Goal: Communication & Community: Answer question/provide support

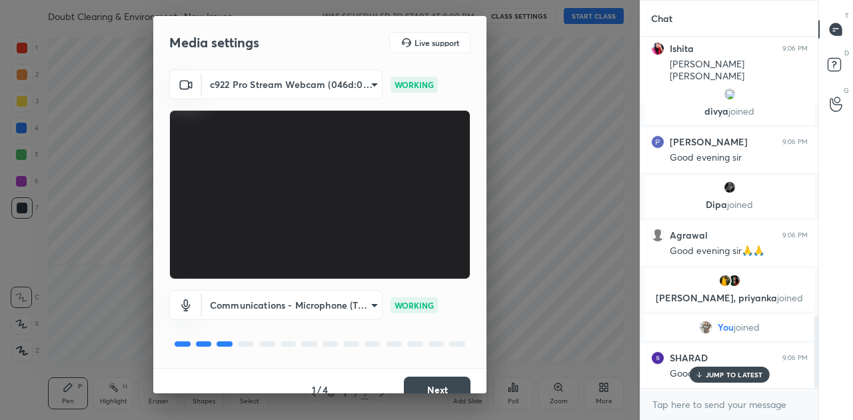
scroll to position [1370, 0]
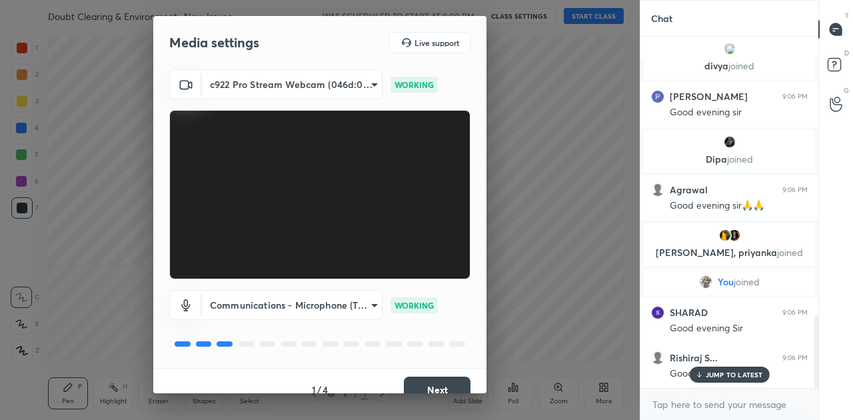
click at [430, 384] on button "Next" at bounding box center [437, 389] width 67 height 27
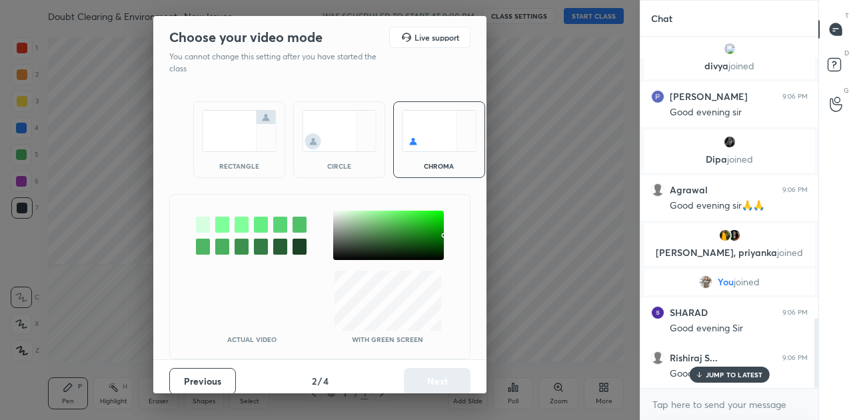
scroll to position [1415, 0]
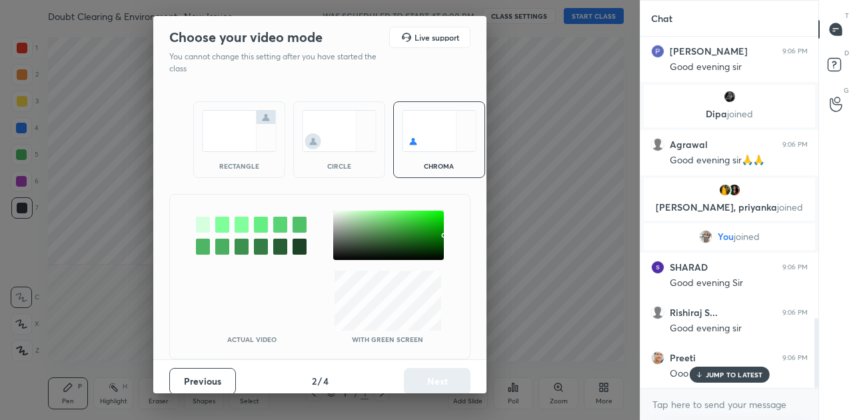
click at [232, 140] on img at bounding box center [239, 131] width 75 height 42
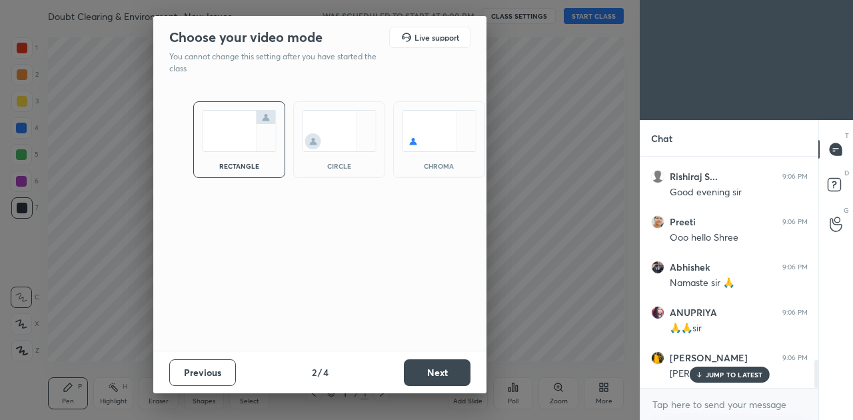
scroll to position [1716, 0]
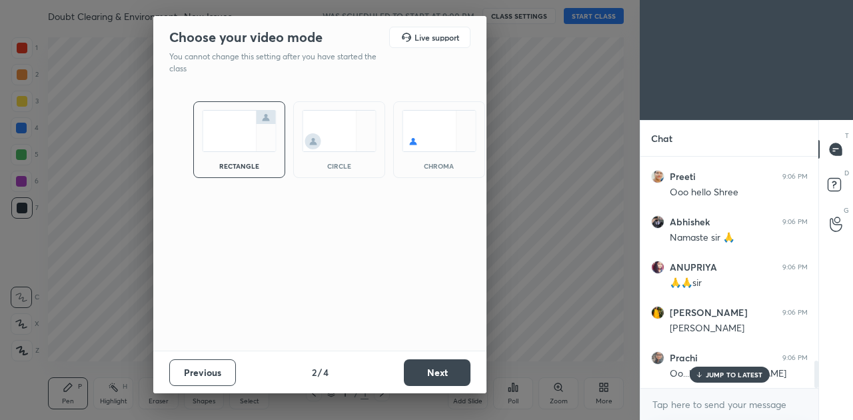
click at [444, 382] on button "Next" at bounding box center [437, 372] width 67 height 27
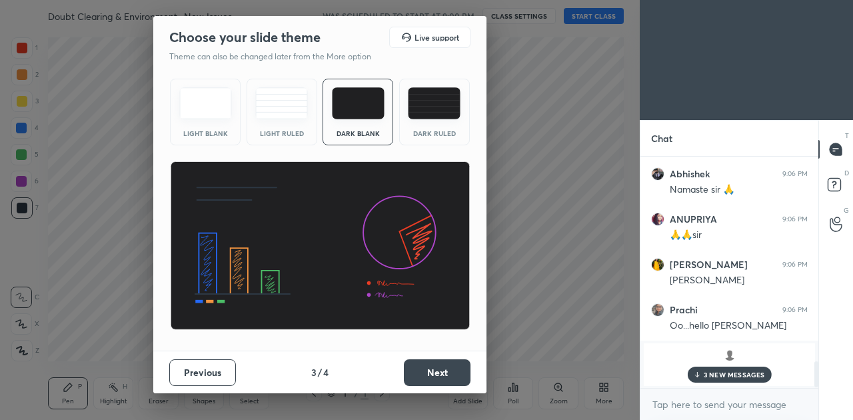
scroll to position [1900, 0]
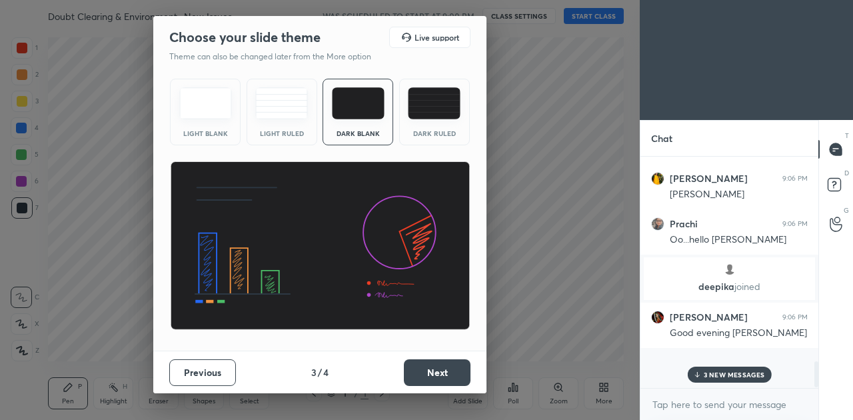
click at [438, 376] on button "Next" at bounding box center [437, 372] width 67 height 27
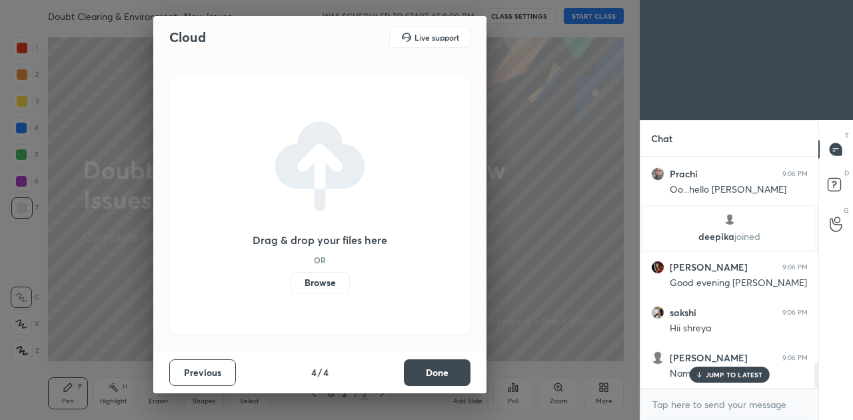
click at [438, 376] on button "Done" at bounding box center [437, 372] width 67 height 27
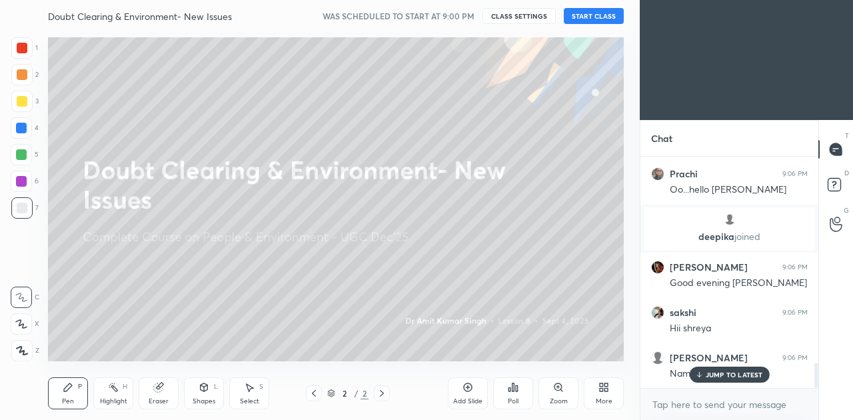
click at [588, 14] on button "START CLASS" at bounding box center [594, 16] width 60 height 16
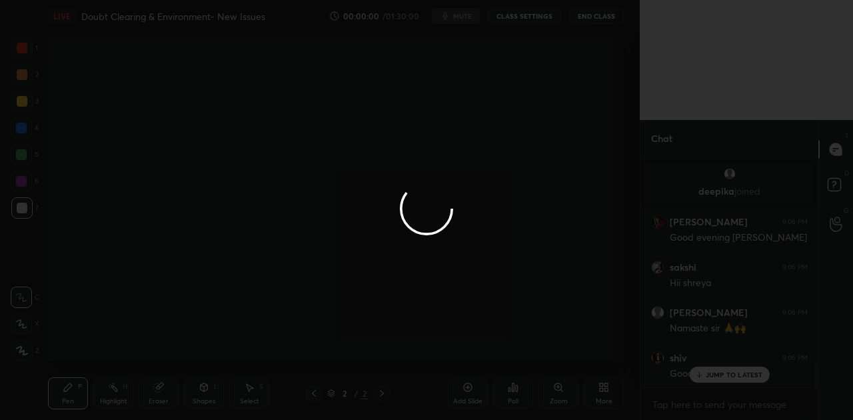
scroll to position [1993, 0]
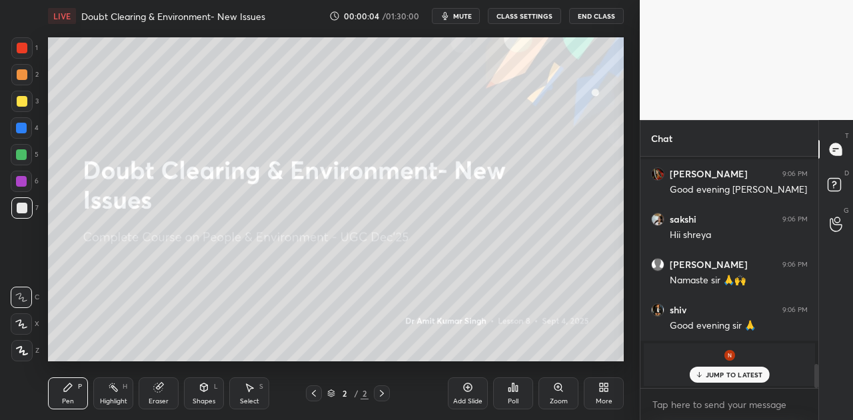
click at [605, 392] on icon at bounding box center [603, 387] width 11 height 11
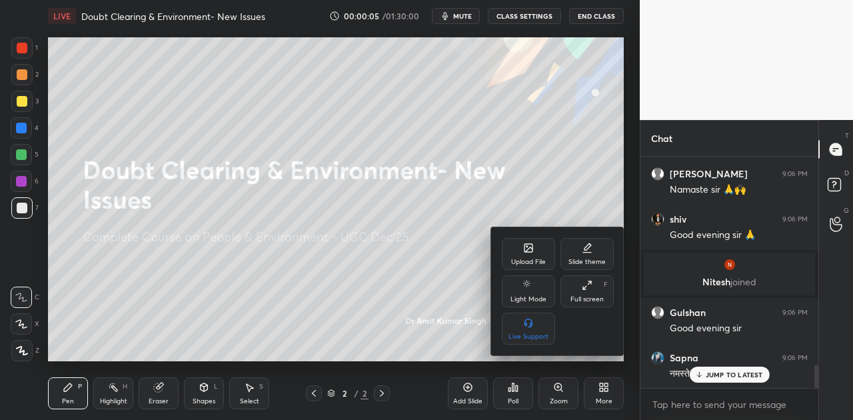
click at [518, 248] on div "Upload File" at bounding box center [528, 254] width 53 height 32
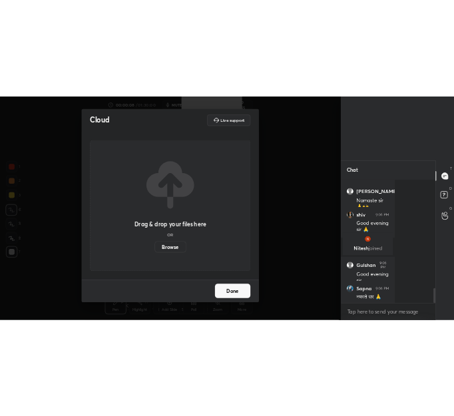
scroll to position [5, 5]
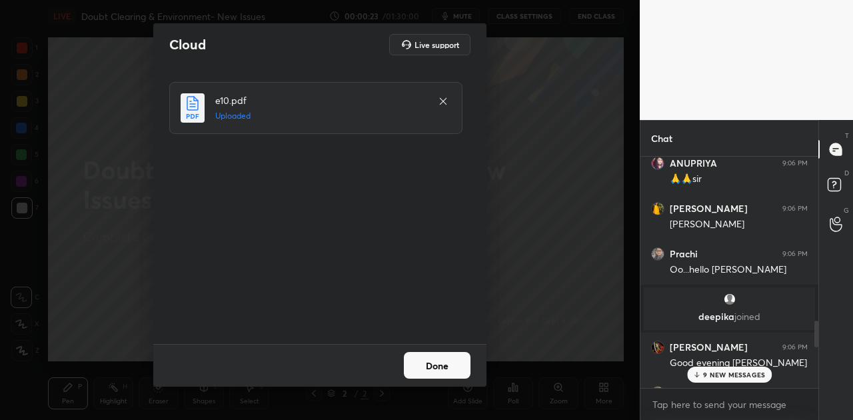
click at [452, 366] on button "Done" at bounding box center [437, 365] width 67 height 27
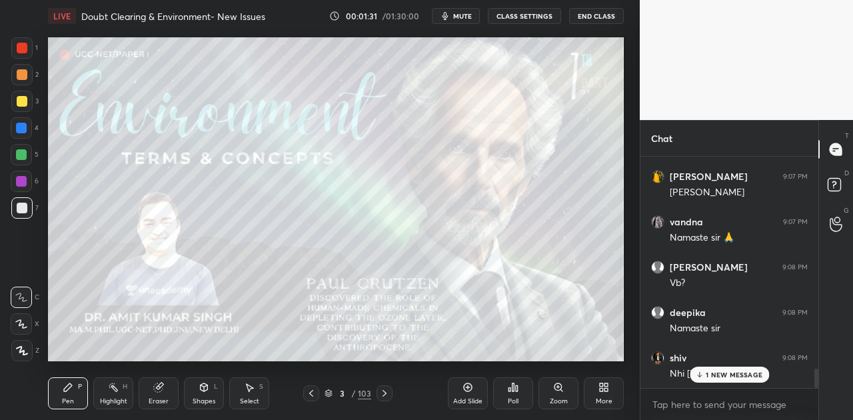
scroll to position [2554, 0]
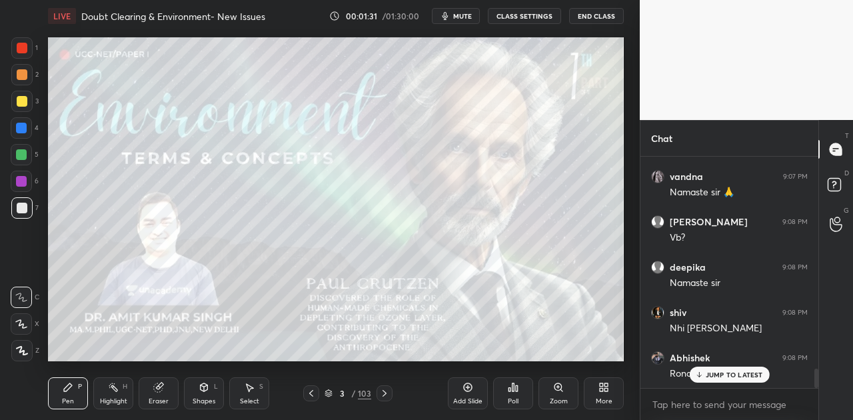
click at [719, 377] on p "JUMP TO LATEST" at bounding box center [733, 374] width 57 height 8
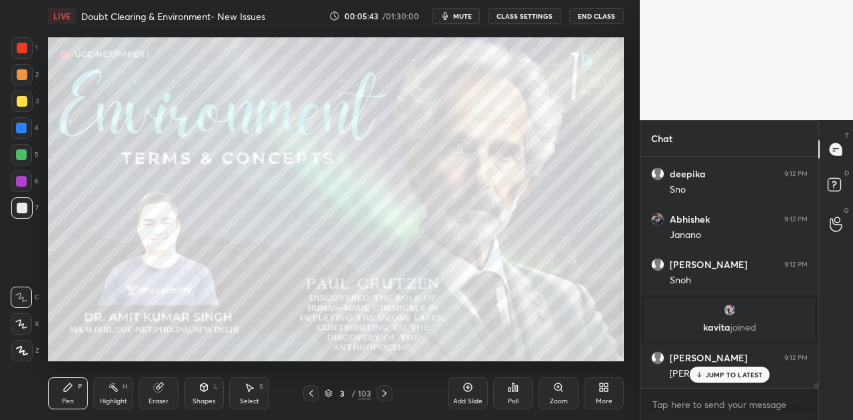
scroll to position [10376, 0]
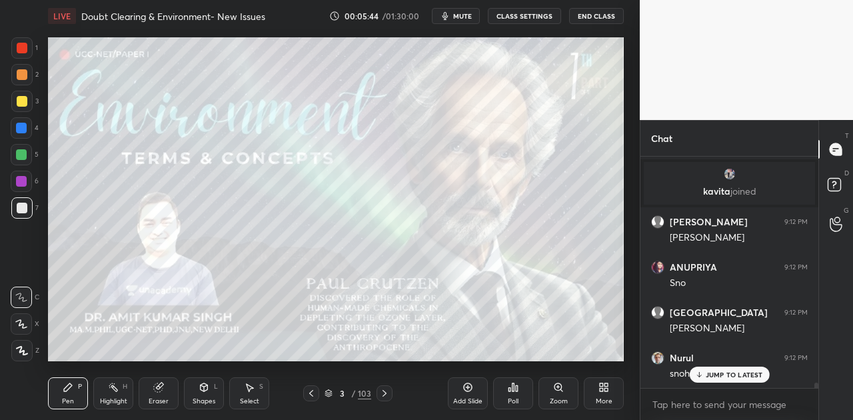
click at [730, 374] on p "JUMP TO LATEST" at bounding box center [733, 374] width 57 height 8
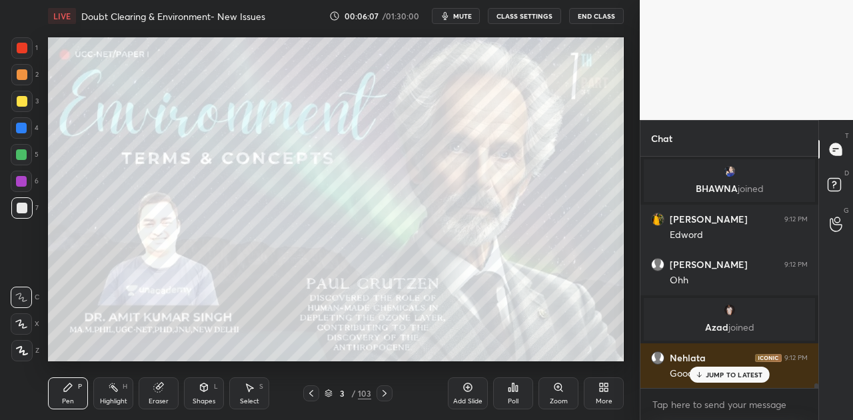
scroll to position [10789, 0]
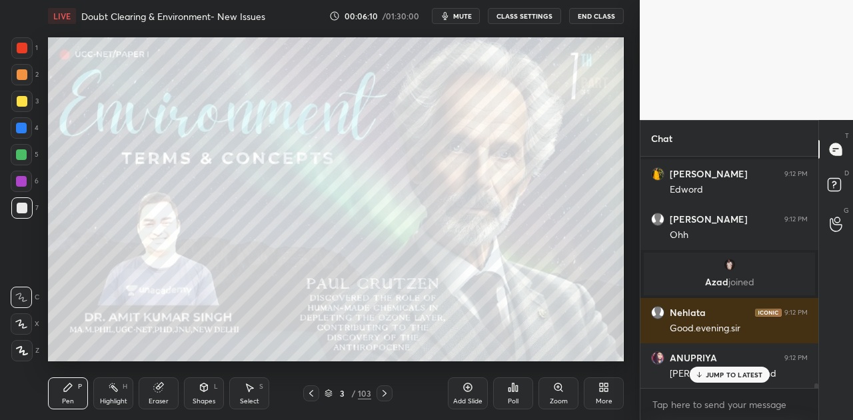
click at [732, 378] on p "JUMP TO LATEST" at bounding box center [733, 374] width 57 height 8
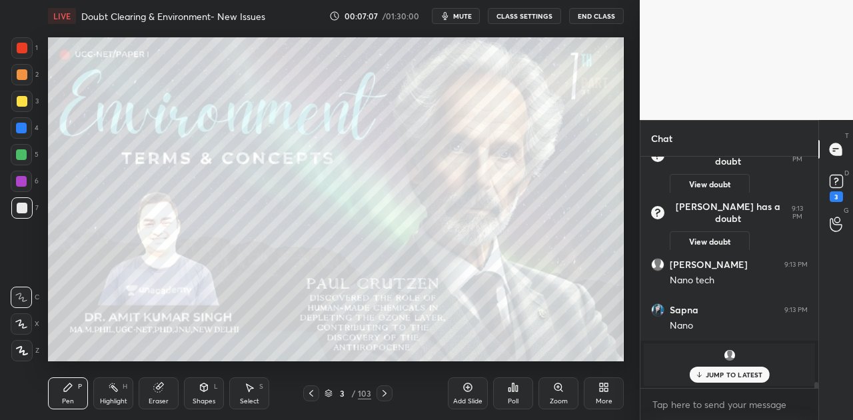
scroll to position [8818, 0]
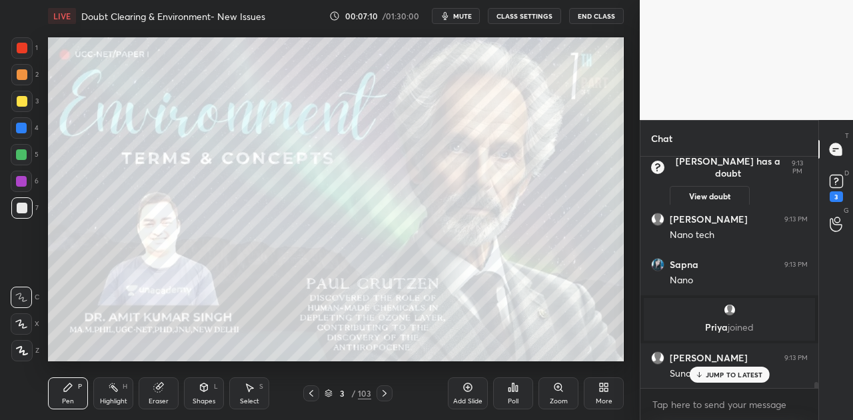
click at [707, 375] on p "JUMP TO LATEST" at bounding box center [733, 374] width 57 height 8
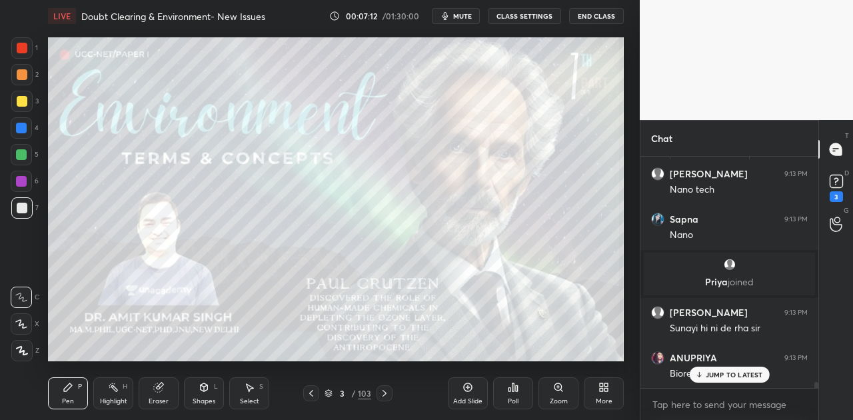
click at [733, 374] on p "JUMP TO LATEST" at bounding box center [733, 374] width 57 height 8
click at [835, 185] on icon at bounding box center [835, 184] width 1 height 1
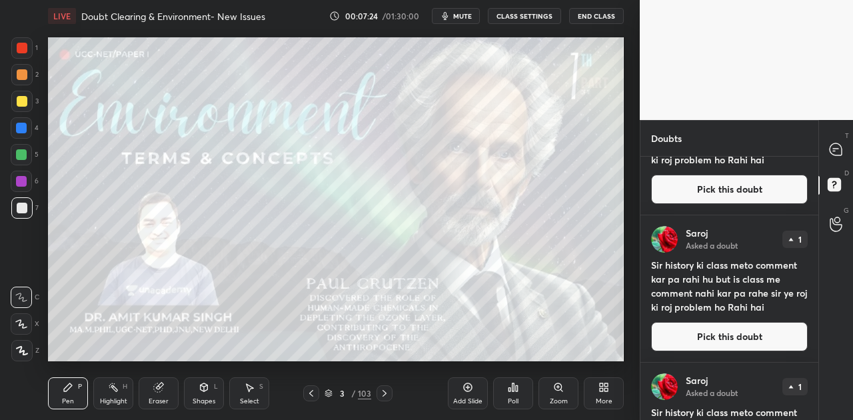
scroll to position [179, 0]
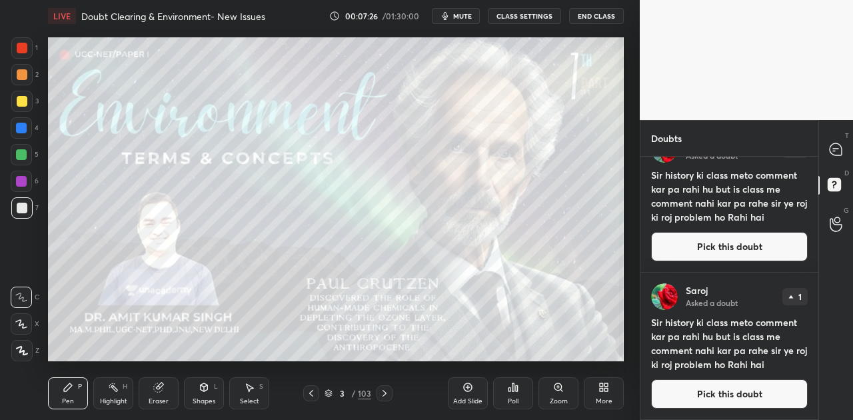
click at [746, 397] on button "Pick this doubt" at bounding box center [729, 393] width 157 height 29
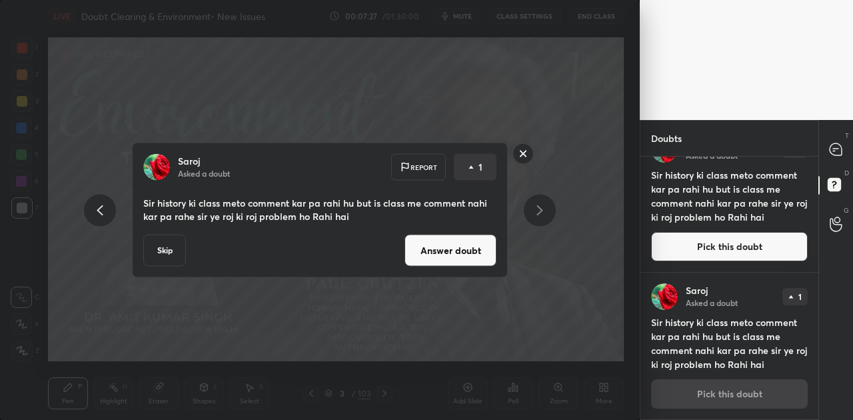
click at [155, 252] on button "Skip" at bounding box center [164, 250] width 43 height 32
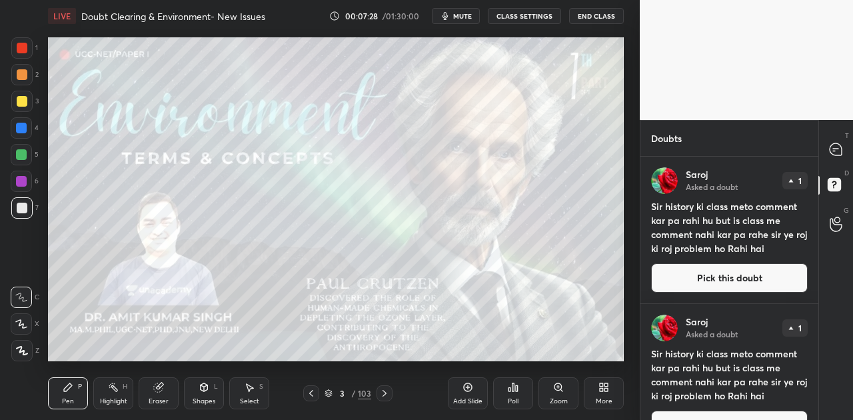
scroll to position [31, 0]
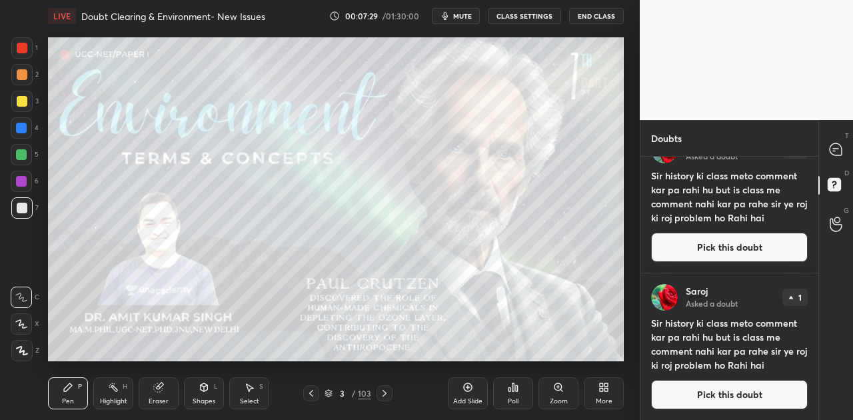
click at [737, 391] on button "Pick this doubt" at bounding box center [729, 394] width 157 height 29
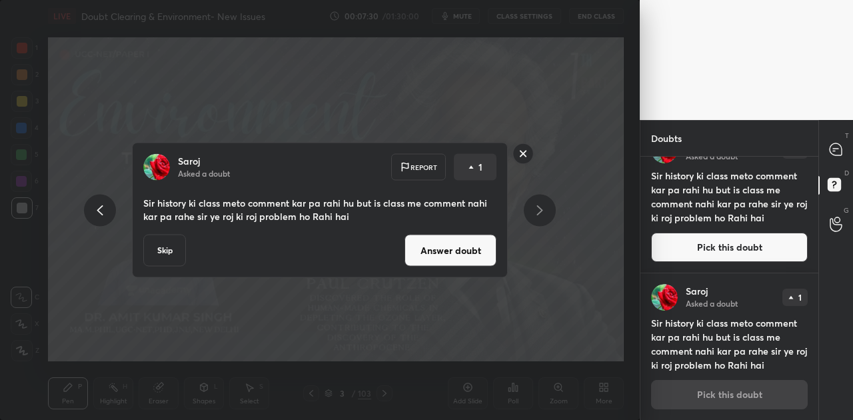
click at [172, 253] on button "Skip" at bounding box center [164, 250] width 43 height 32
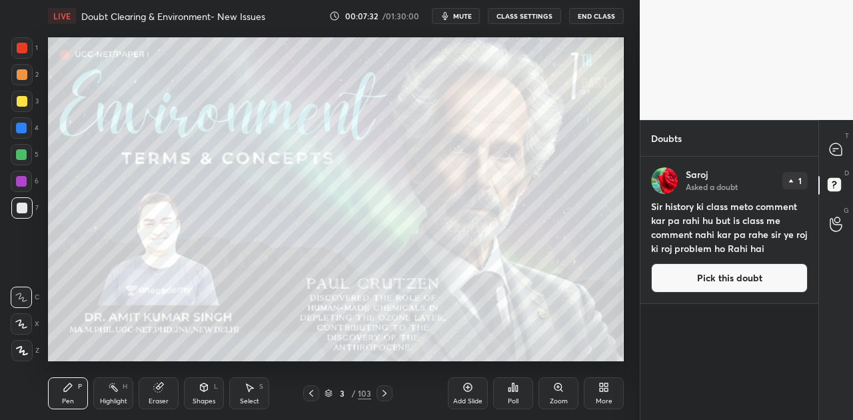
click at [741, 281] on button "Pick this doubt" at bounding box center [729, 277] width 157 height 29
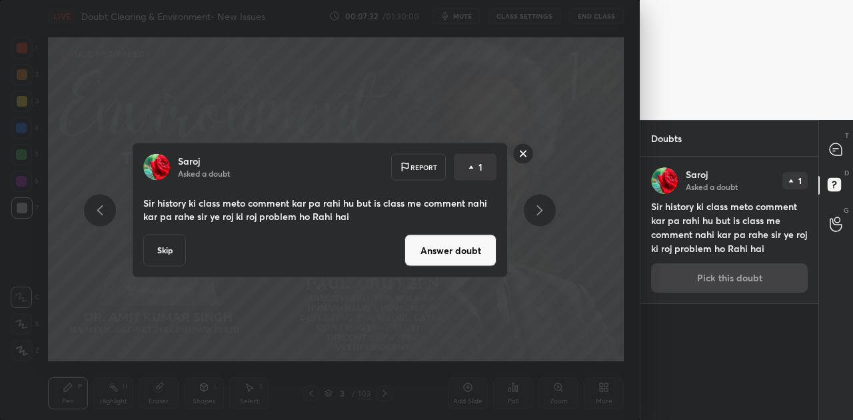
click at [155, 251] on button "Skip" at bounding box center [164, 250] width 43 height 32
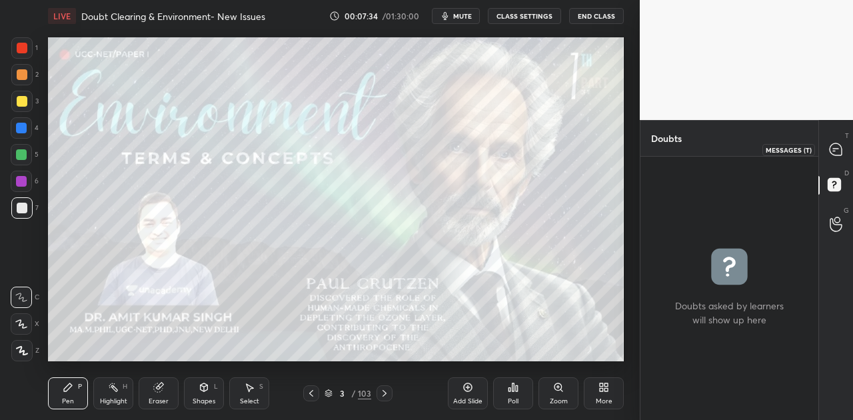
click at [839, 147] on icon at bounding box center [835, 149] width 12 height 12
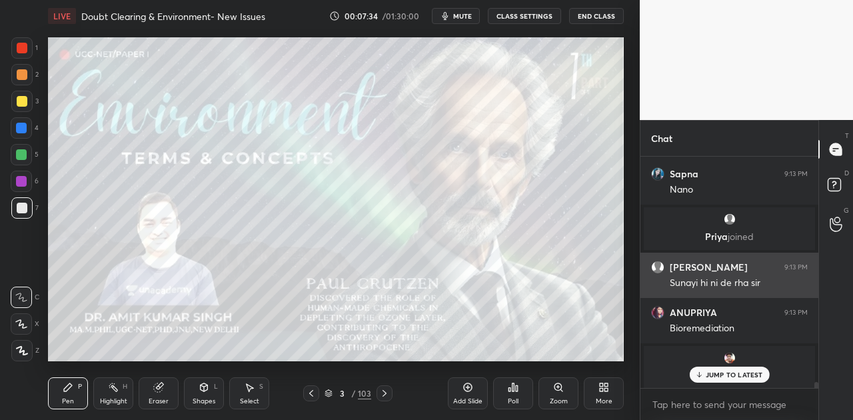
scroll to position [9033, 0]
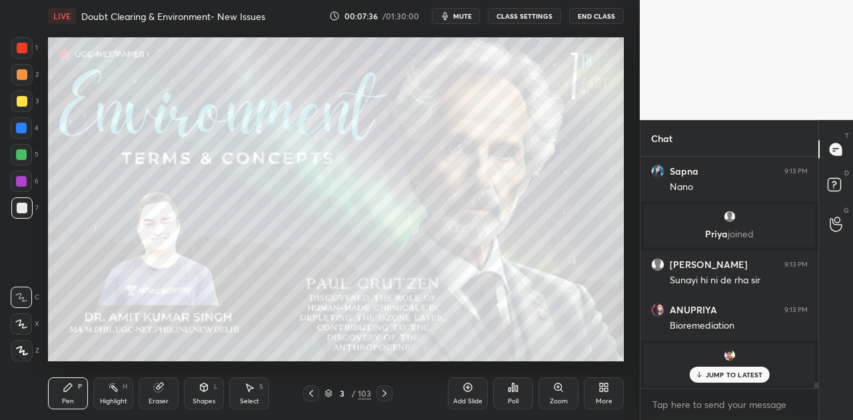
click at [743, 371] on p "JUMP TO LATEST" at bounding box center [733, 374] width 57 height 8
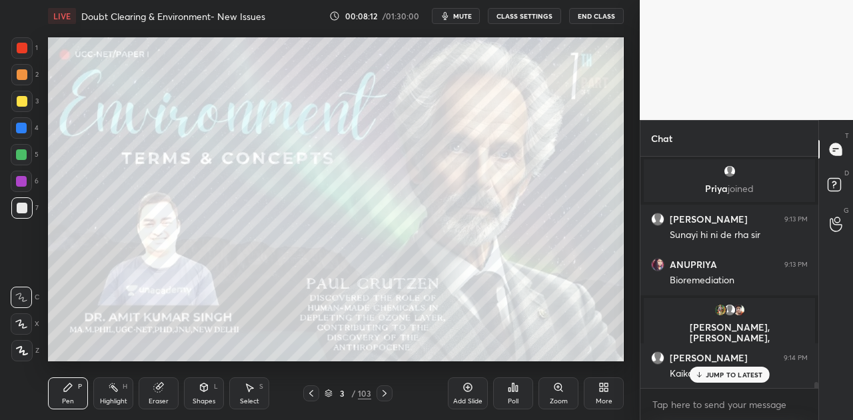
click at [477, 17] on button "mute" at bounding box center [456, 16] width 48 height 16
click at [714, 413] on p "JUMP TO LATEST" at bounding box center [733, 417] width 57 height 8
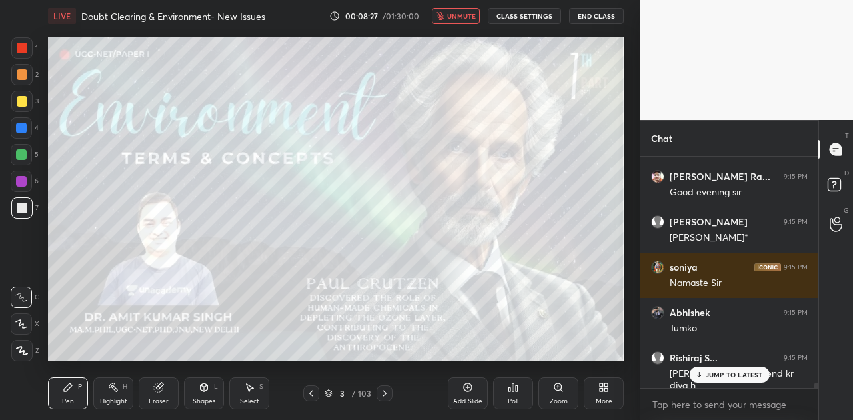
scroll to position [9362, 0]
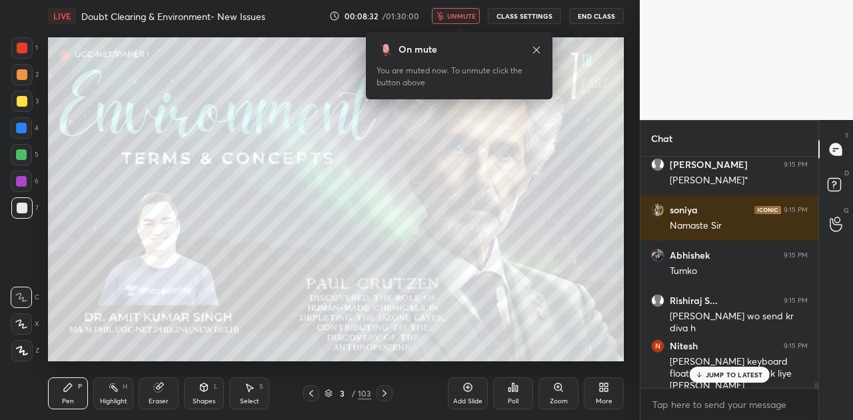
click at [711, 372] on p "JUMP TO LATEST" at bounding box center [733, 374] width 57 height 8
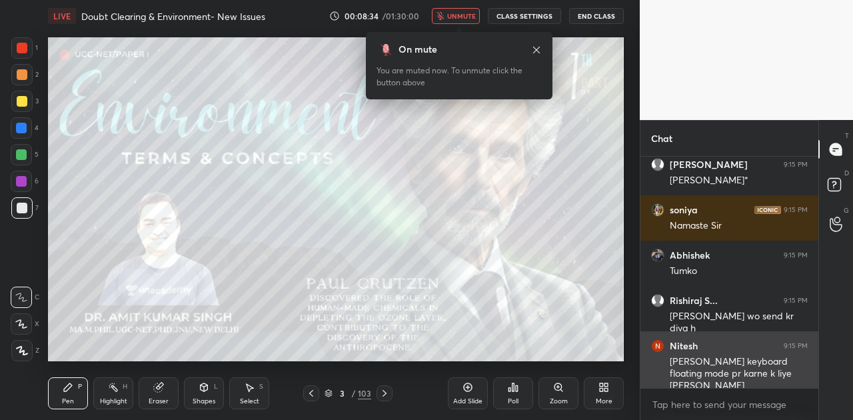
scroll to position [9407, 0]
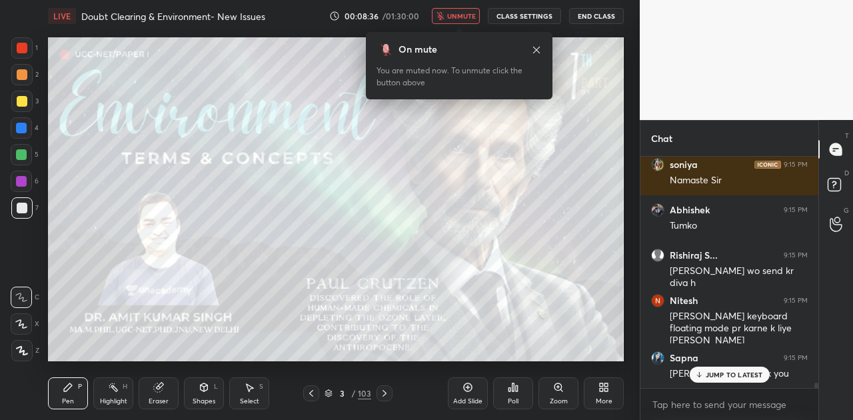
click at [717, 377] on p "JUMP TO LATEST" at bounding box center [733, 374] width 57 height 8
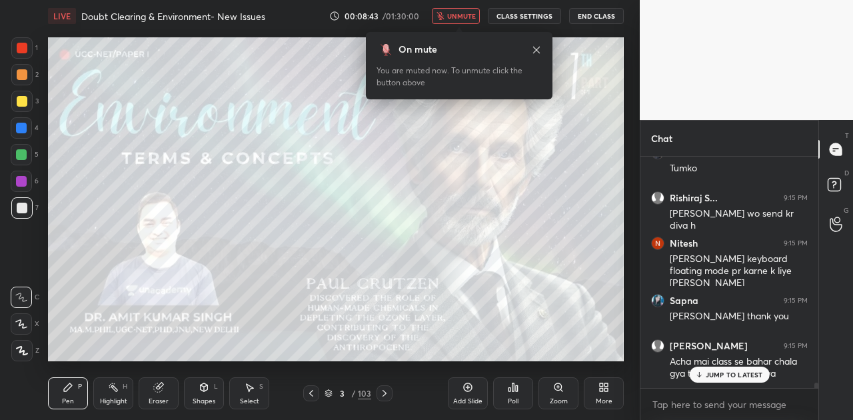
scroll to position [9512, 0]
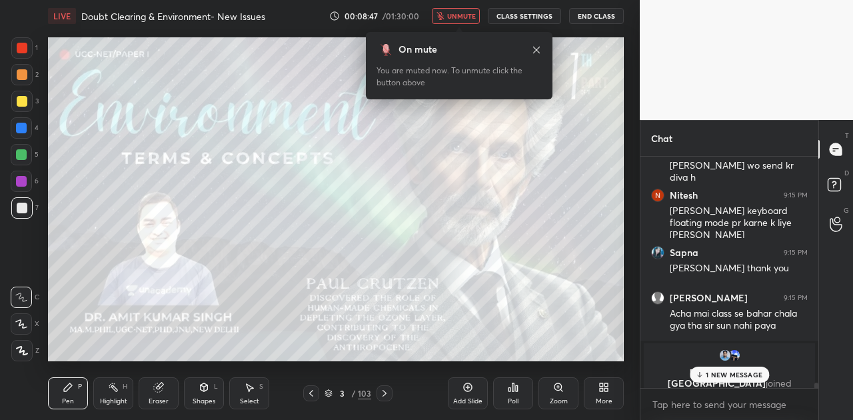
click at [457, 17] on span "unmute" at bounding box center [461, 15] width 29 height 9
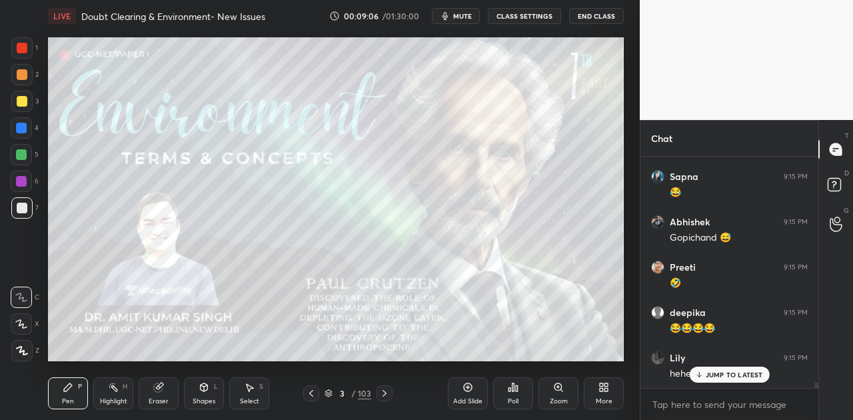
scroll to position [9841, 0]
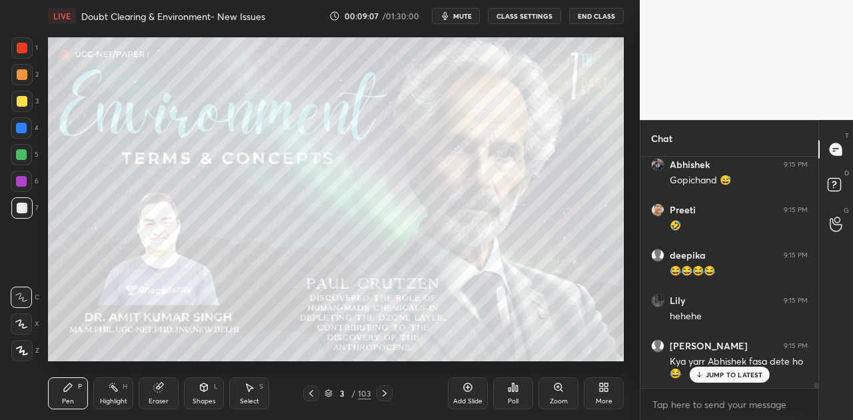
click at [734, 378] on p "JUMP TO LATEST" at bounding box center [733, 374] width 57 height 8
click at [384, 390] on icon at bounding box center [384, 393] width 11 height 11
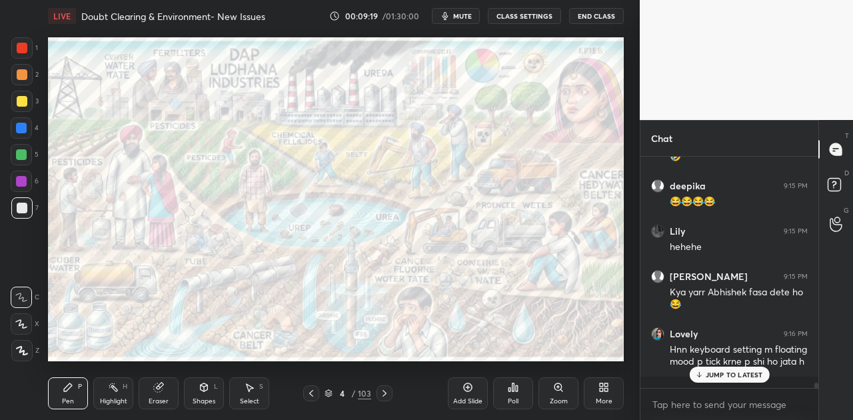
scroll to position [9959, 0]
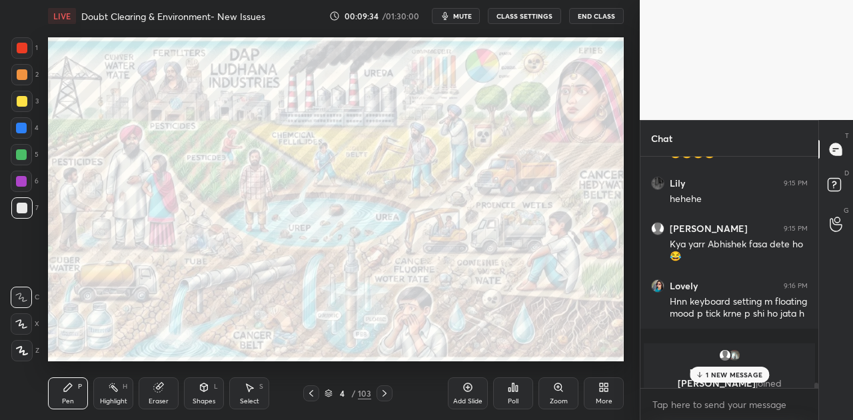
click at [19, 126] on div at bounding box center [21, 128] width 11 height 11
click at [714, 372] on p "1 NEW MESSAGE" at bounding box center [733, 374] width 57 height 8
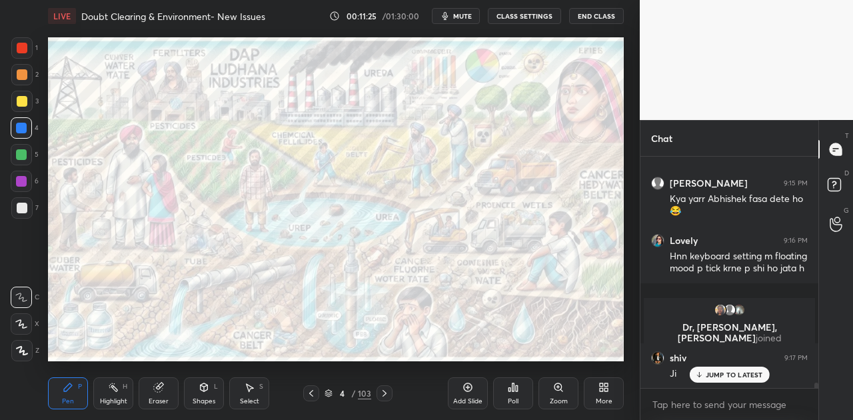
scroll to position [10049, 0]
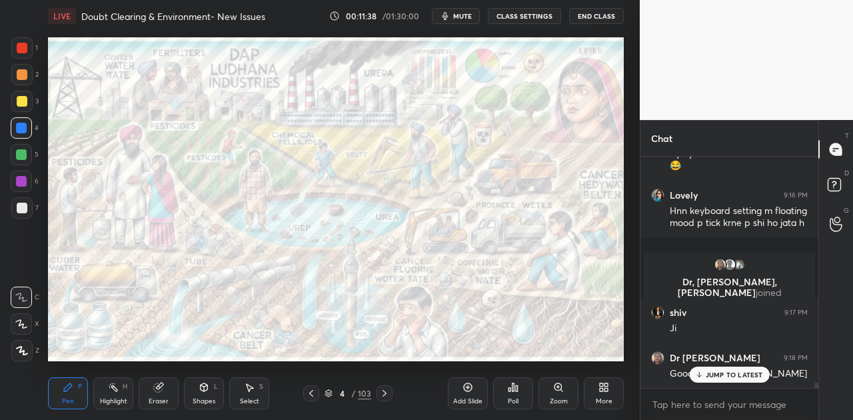
click at [468, 15] on span "mute" at bounding box center [462, 15] width 19 height 9
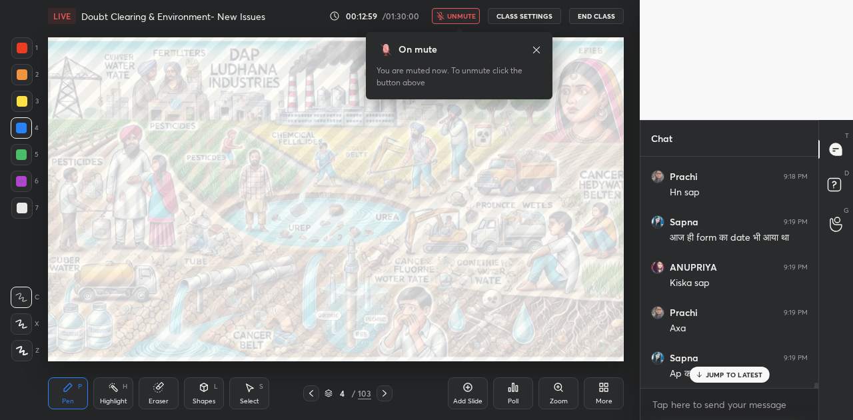
scroll to position [10369, 0]
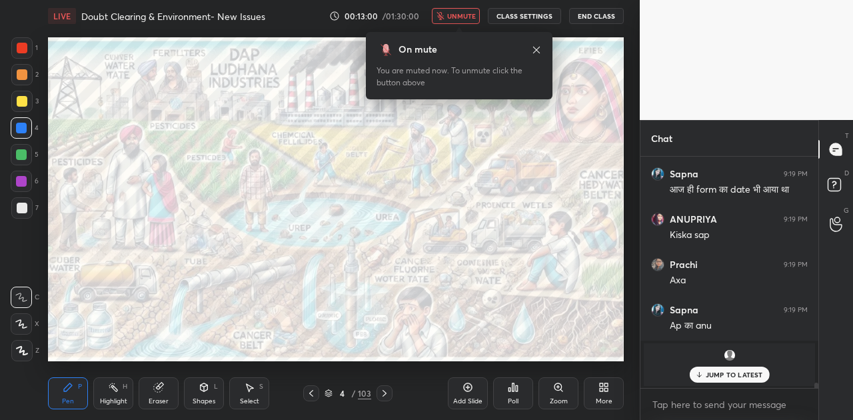
click at [468, 15] on span "unmute" at bounding box center [461, 15] width 29 height 9
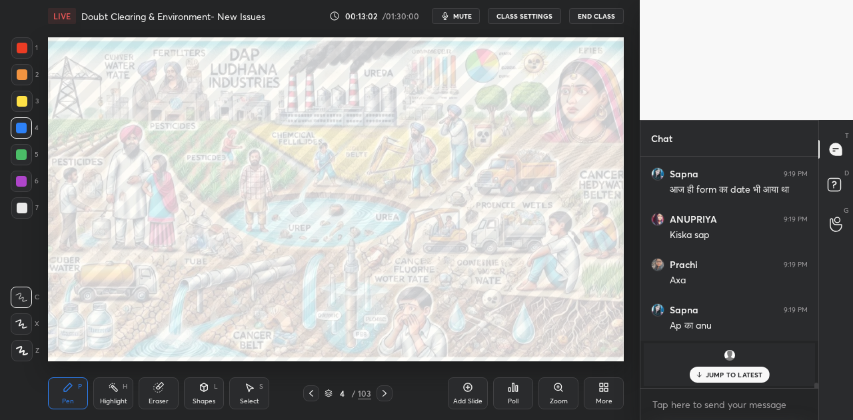
scroll to position [10414, 0]
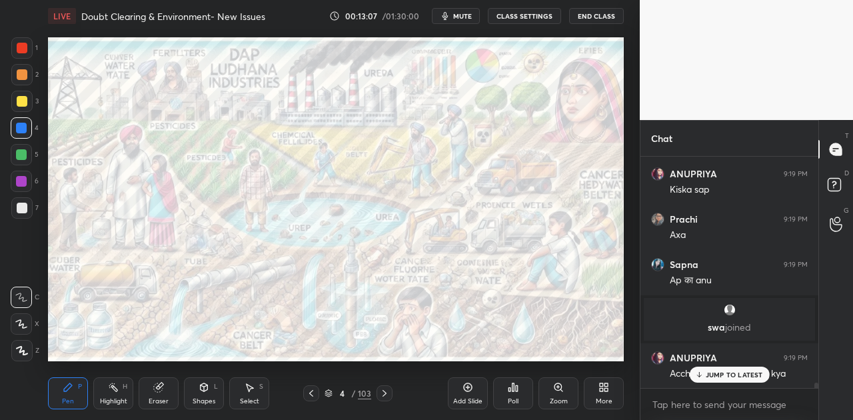
click at [724, 378] on p "JUMP TO LATEST" at bounding box center [733, 374] width 57 height 8
click at [384, 392] on icon at bounding box center [384, 393] width 11 height 11
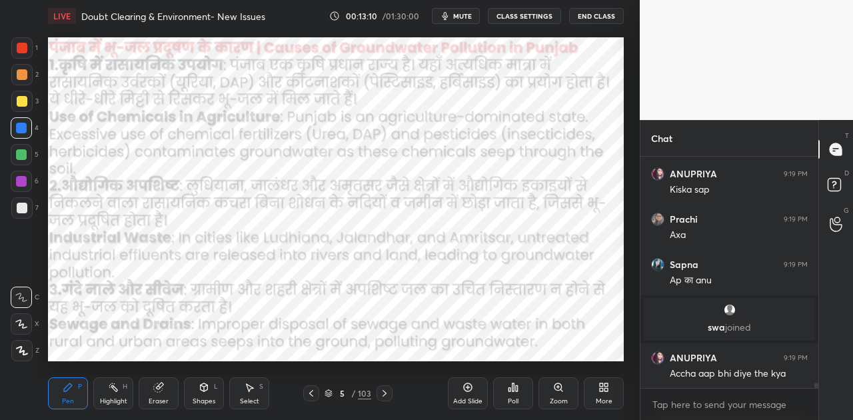
click at [384, 392] on icon at bounding box center [384, 393] width 11 height 11
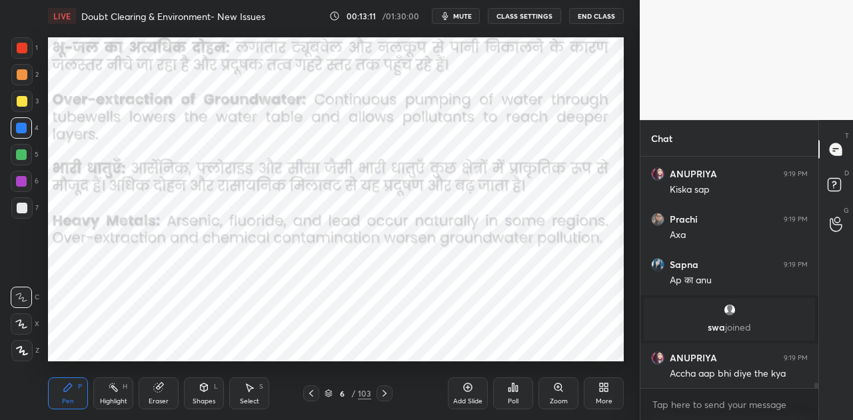
click at [384, 392] on icon at bounding box center [384, 393] width 11 height 11
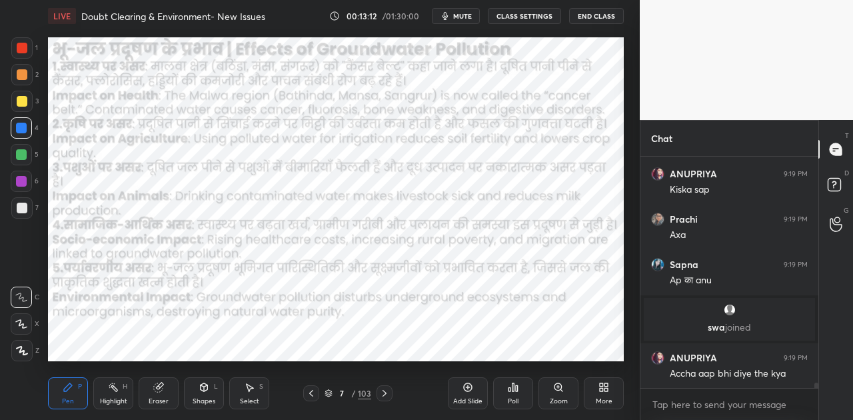
click at [384, 392] on icon at bounding box center [384, 393] width 11 height 11
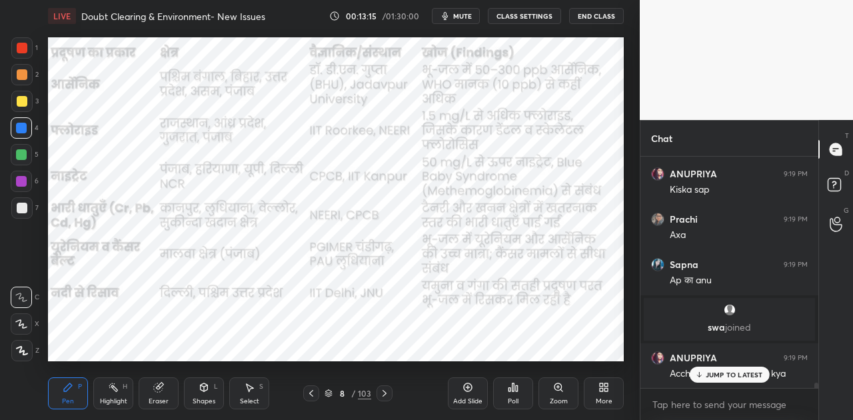
scroll to position [10462, 0]
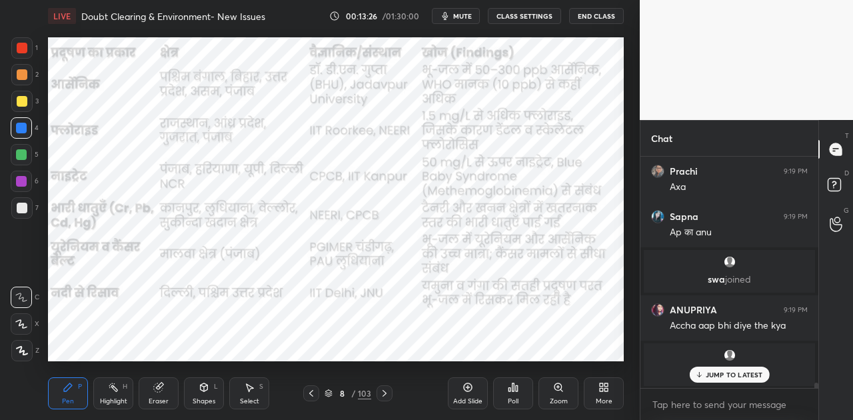
click at [199, 389] on icon at bounding box center [204, 387] width 11 height 11
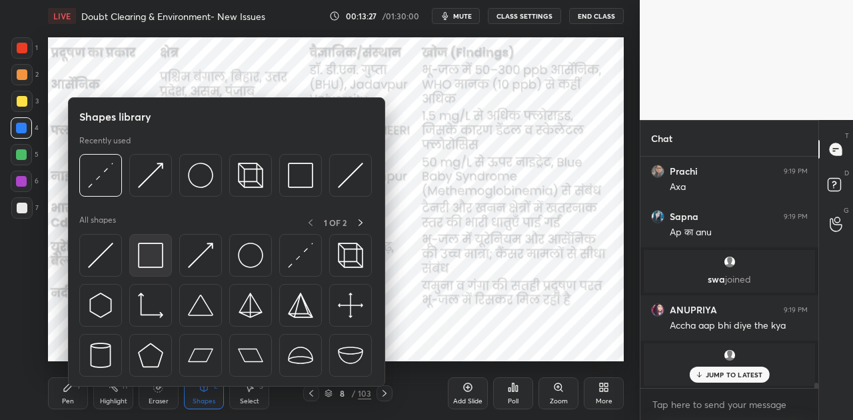
click at [152, 261] on img at bounding box center [150, 254] width 25 height 25
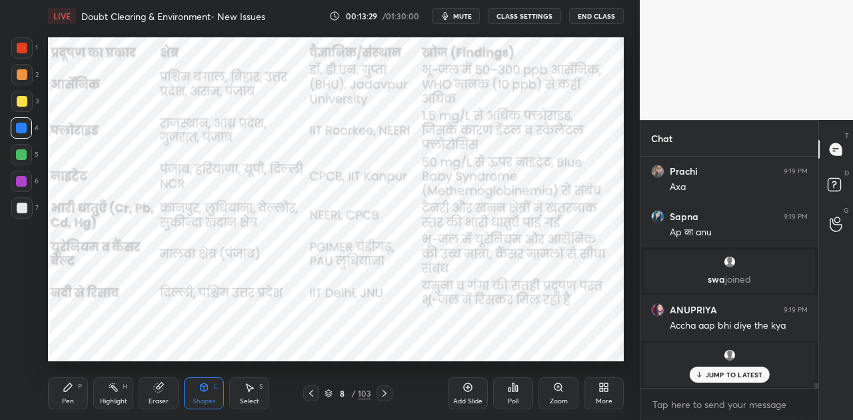
click at [24, 125] on div at bounding box center [21, 128] width 11 height 11
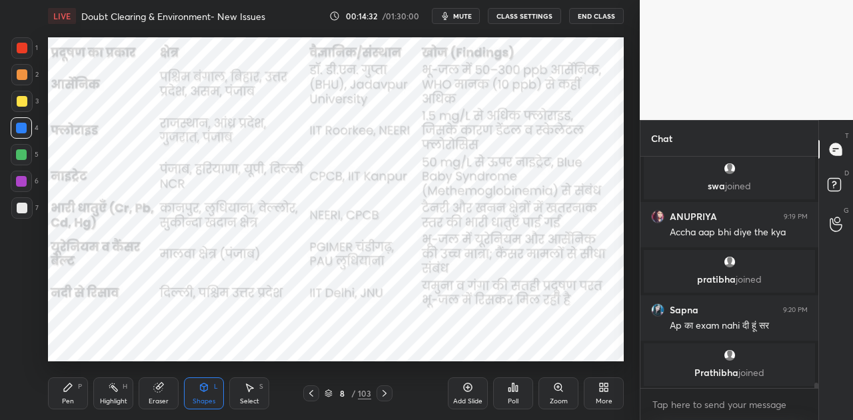
scroll to position [9923, 0]
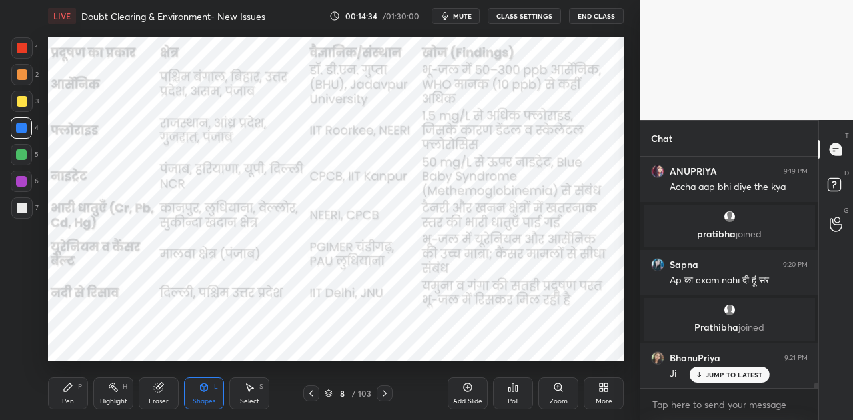
click at [731, 376] on p "JUMP TO LATEST" at bounding box center [733, 374] width 57 height 8
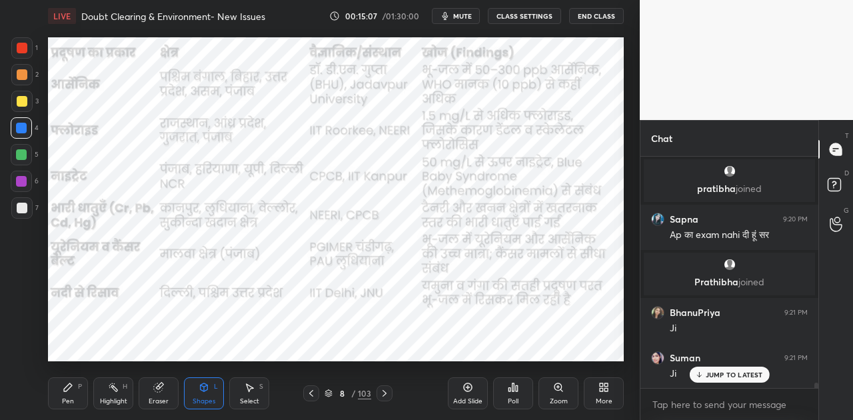
scroll to position [10013, 0]
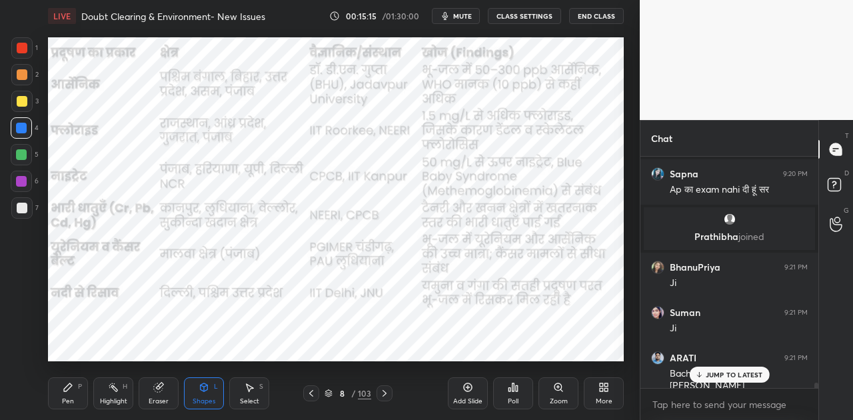
click at [739, 370] on p "JUMP TO LATEST" at bounding box center [733, 374] width 57 height 8
click at [382, 392] on icon at bounding box center [384, 393] width 11 height 11
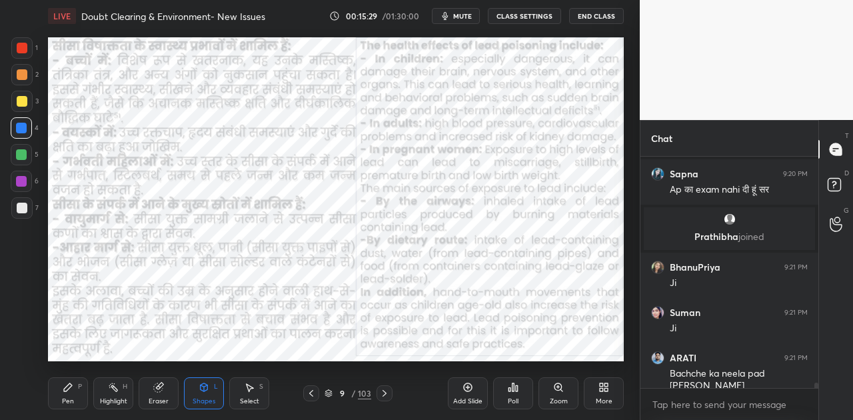
click at [382, 392] on icon at bounding box center [384, 393] width 11 height 11
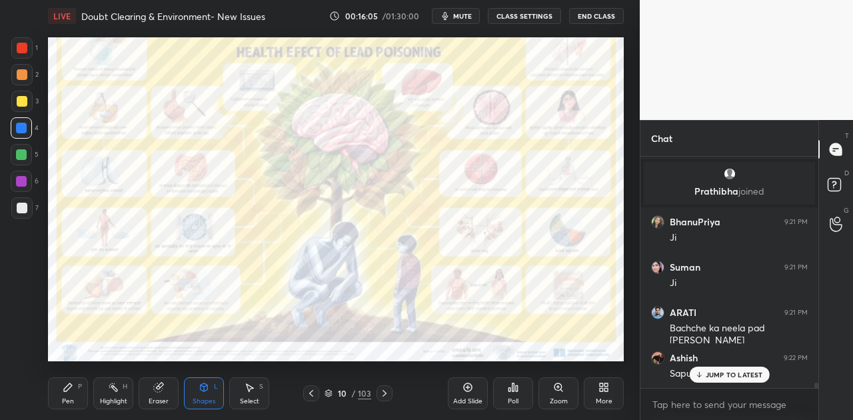
scroll to position [10116, 0]
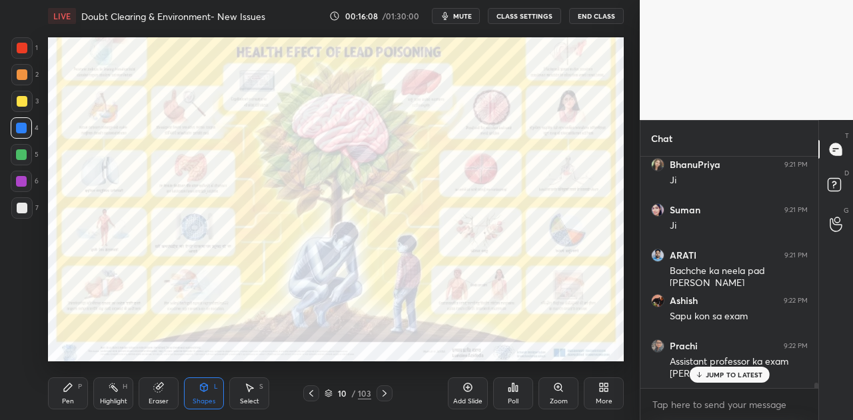
click at [725, 377] on p "JUMP TO LATEST" at bounding box center [733, 374] width 57 height 8
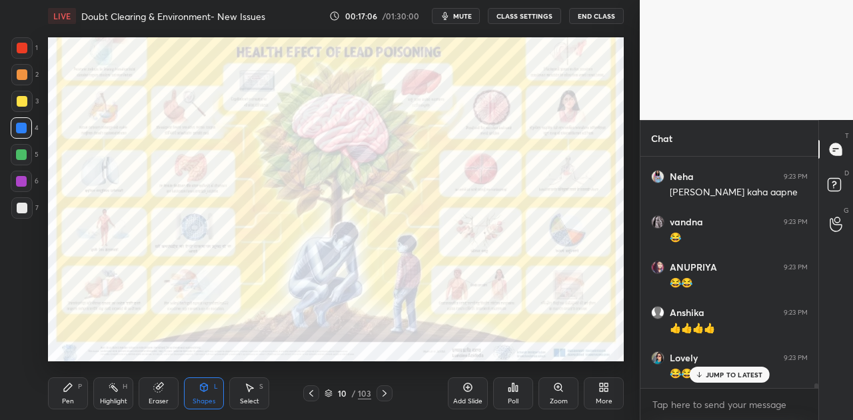
scroll to position [10601, 0]
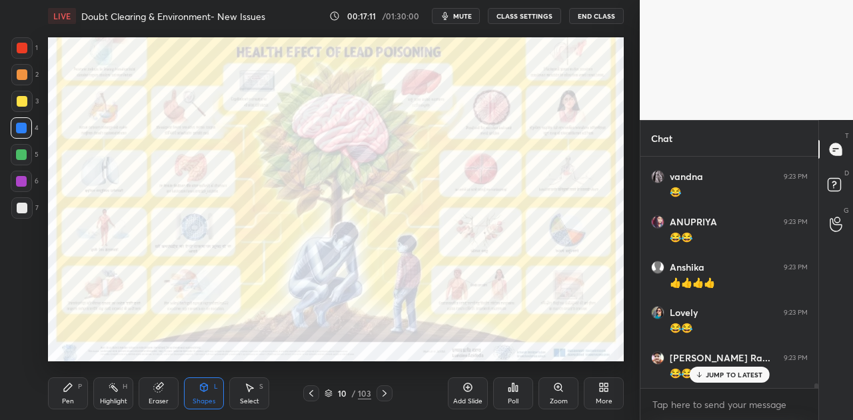
click at [462, 15] on span "mute" at bounding box center [462, 15] width 19 height 9
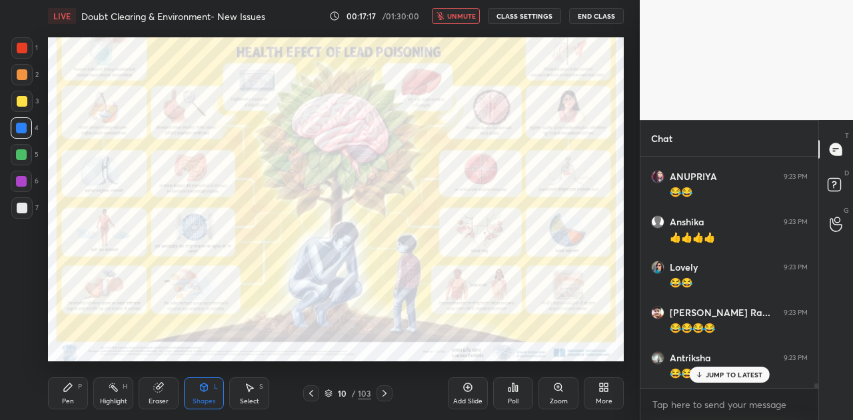
click at [462, 15] on span "unmute" at bounding box center [461, 15] width 29 height 9
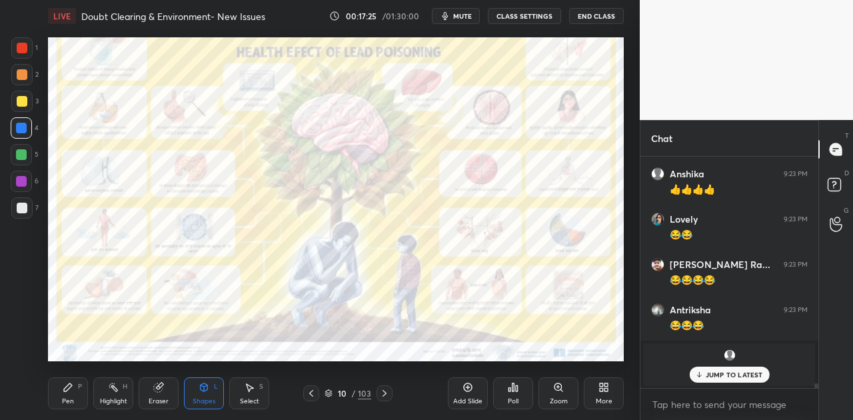
drag, startPoint x: 728, startPoint y: 369, endPoint x: 663, endPoint y: 341, distance: 71.0
click at [726, 368] on div "JUMP TO LATEST" at bounding box center [729, 374] width 80 height 16
click at [386, 392] on icon at bounding box center [384, 393] width 11 height 11
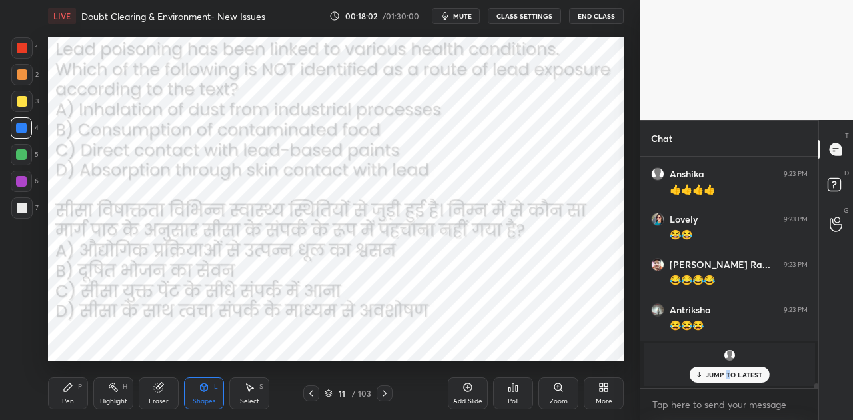
scroll to position [10739, 0]
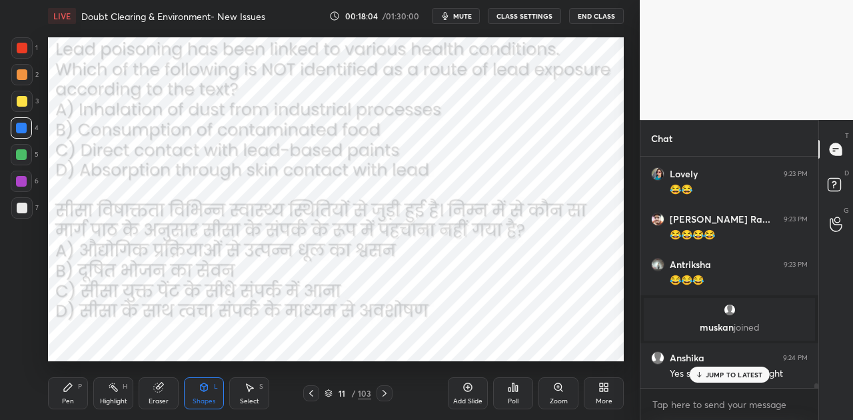
click at [707, 374] on p "JUMP TO LATEST" at bounding box center [733, 374] width 57 height 8
click at [468, 12] on span "mute" at bounding box center [462, 15] width 19 height 9
click at [508, 384] on icon at bounding box center [513, 387] width 11 height 11
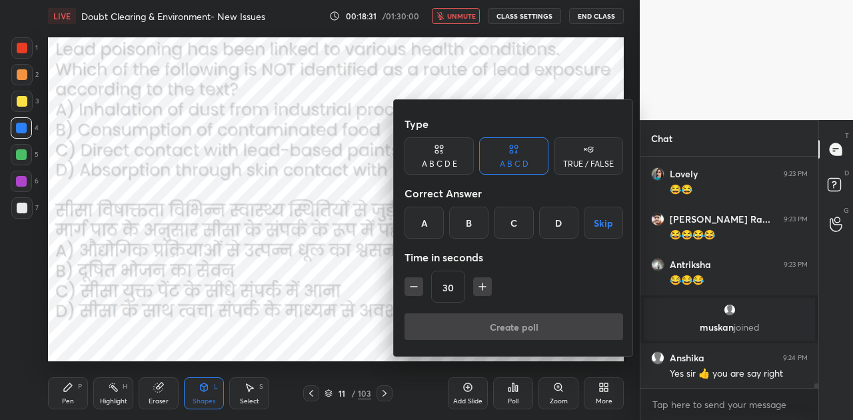
click at [555, 216] on div "D" at bounding box center [558, 222] width 39 height 32
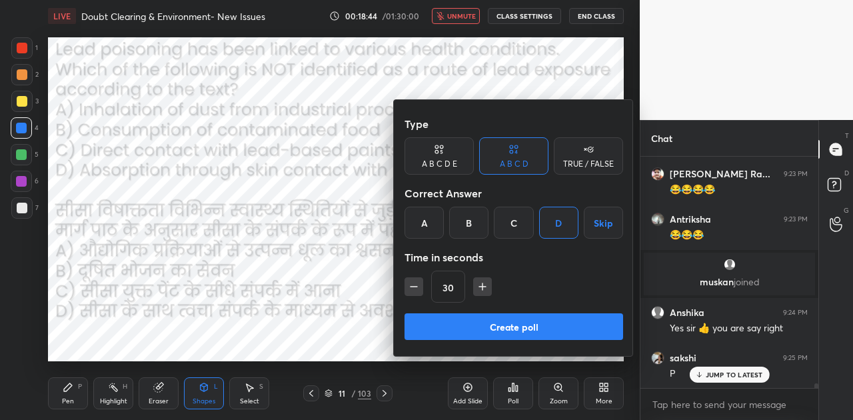
scroll to position [10833, 0]
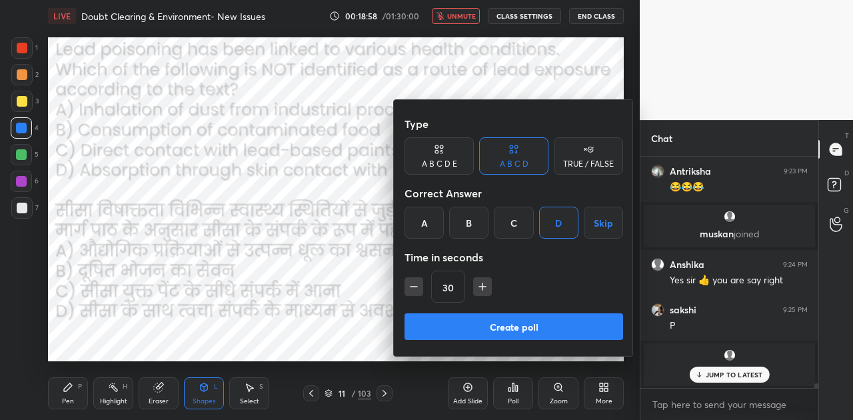
click at [511, 326] on button "Create poll" at bounding box center [513, 326] width 218 height 27
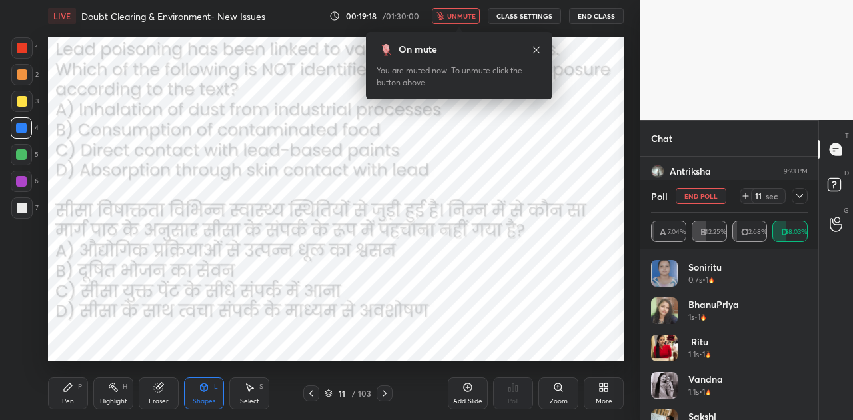
scroll to position [10959, 0]
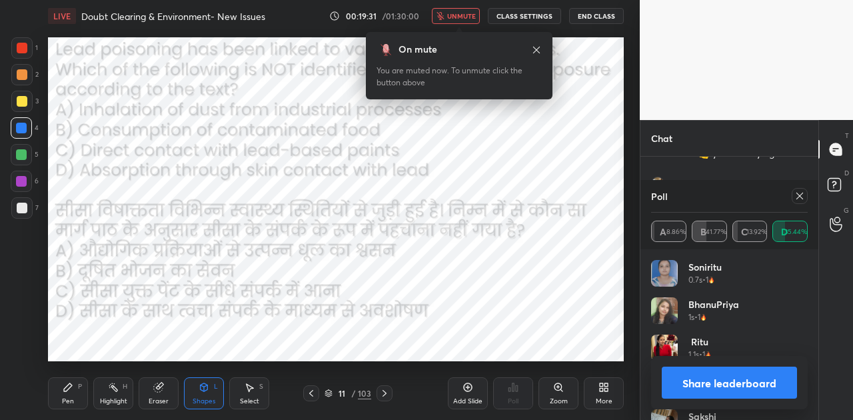
click at [750, 384] on button "Share leaderboard" at bounding box center [728, 382] width 135 height 32
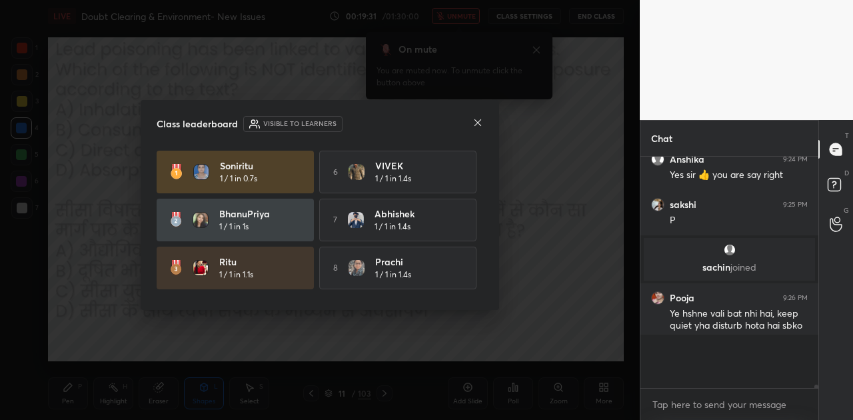
scroll to position [220, 174]
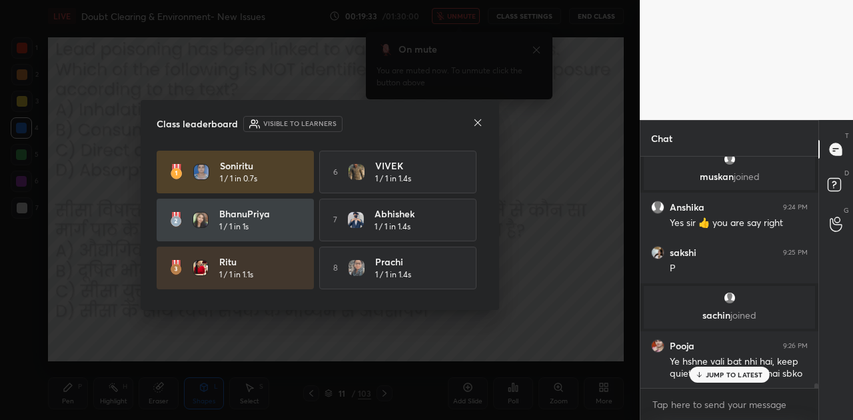
click at [478, 123] on icon at bounding box center [477, 122] width 7 height 7
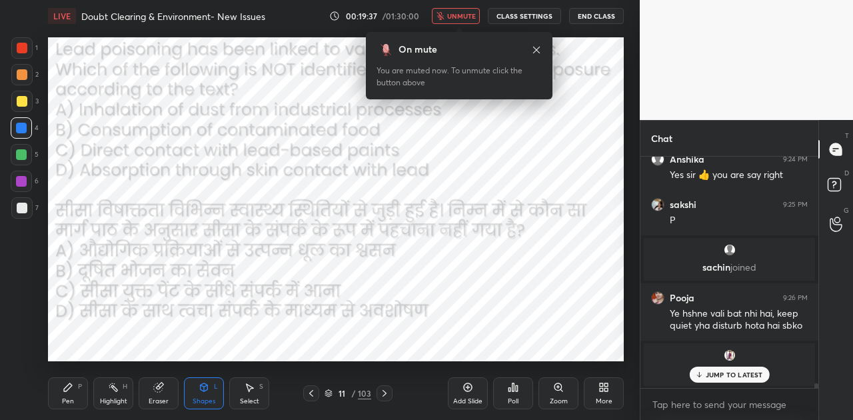
click at [733, 377] on p "JUMP TO LATEST" at bounding box center [733, 374] width 57 height 8
click at [462, 21] on button "unmute" at bounding box center [456, 16] width 48 height 16
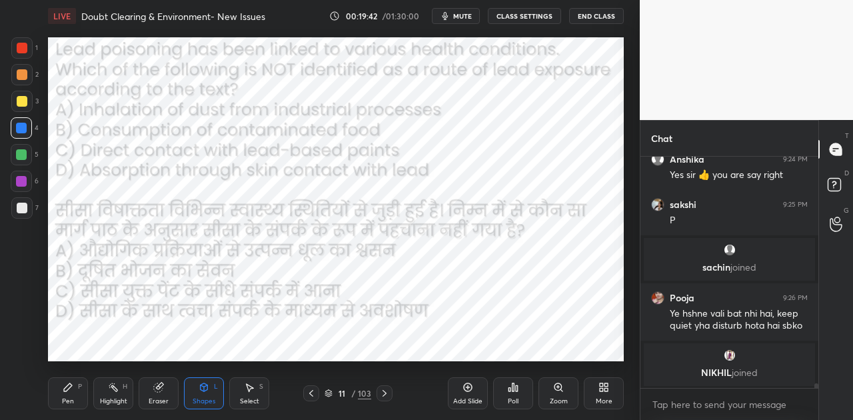
click at [384, 393] on icon at bounding box center [384, 393] width 11 height 11
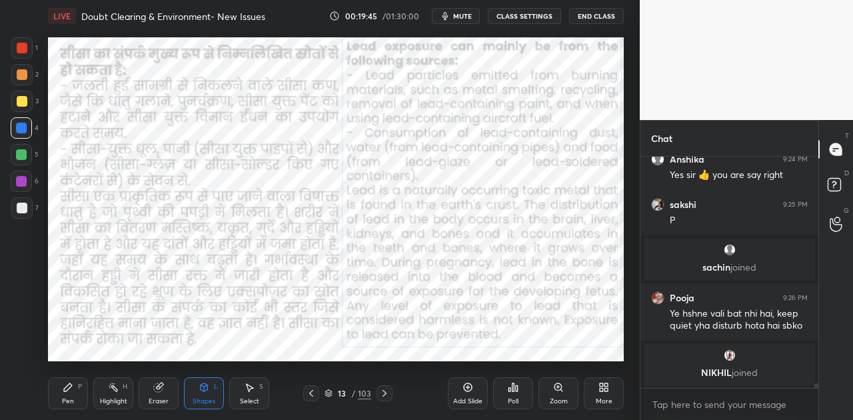
click at [384, 393] on icon at bounding box center [384, 393] width 11 height 11
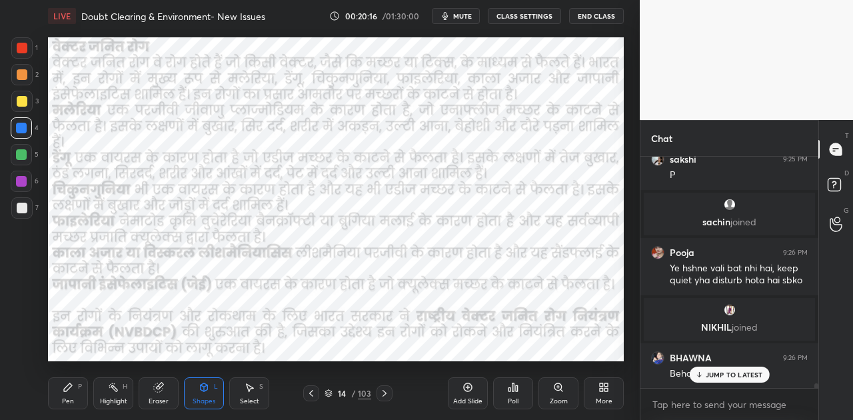
click at [718, 376] on p "JUMP TO LATEST" at bounding box center [733, 374] width 57 height 8
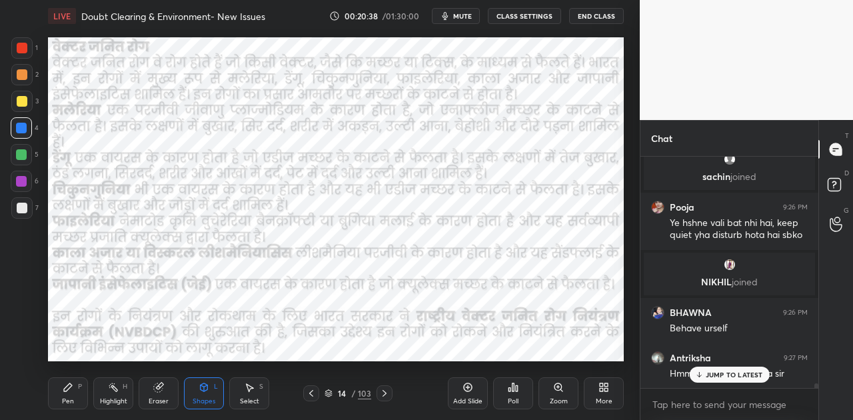
scroll to position [11086, 0]
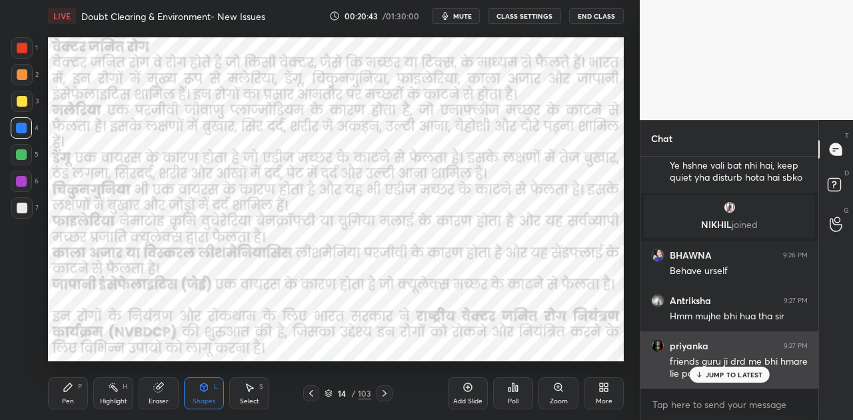
click at [733, 375] on p "JUMP TO LATEST" at bounding box center [733, 374] width 57 height 8
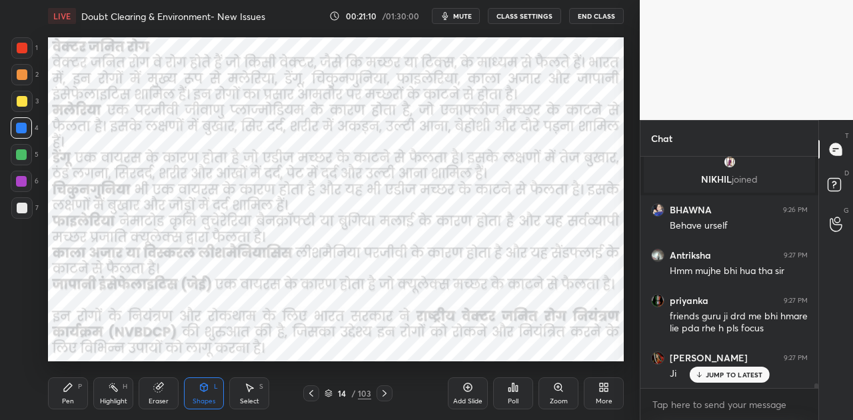
scroll to position [11179, 0]
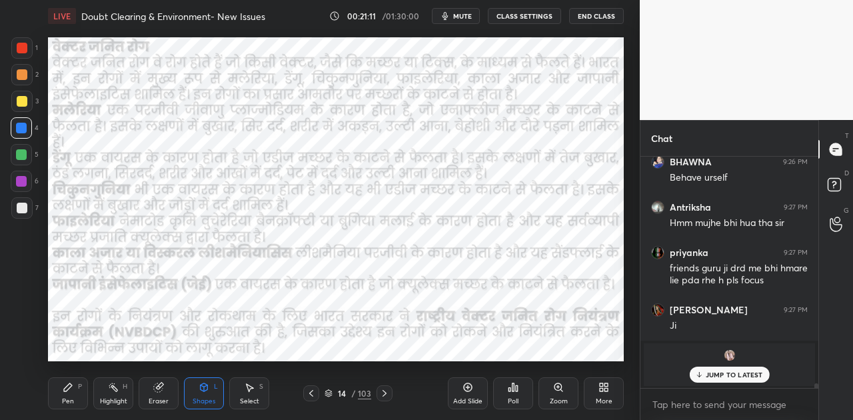
click at [381, 394] on icon at bounding box center [384, 393] width 11 height 11
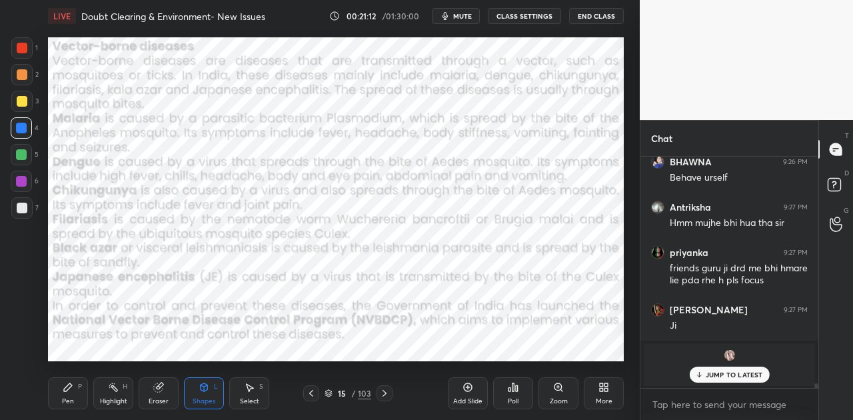
click at [381, 394] on icon at bounding box center [384, 393] width 11 height 11
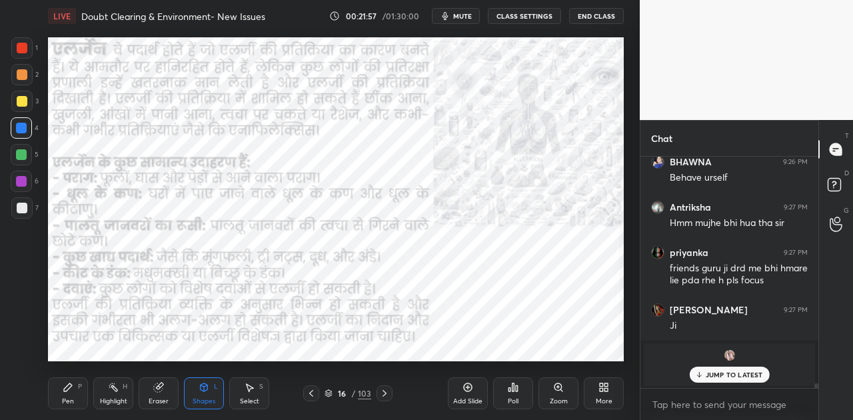
drag, startPoint x: 730, startPoint y: 375, endPoint x: 701, endPoint y: 379, distance: 29.6
click at [728, 376] on p "JUMP TO LATEST" at bounding box center [733, 374] width 57 height 8
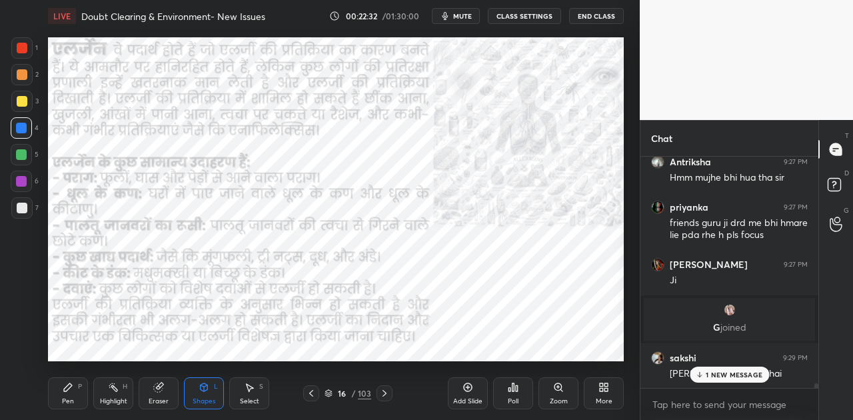
scroll to position [11270, 0]
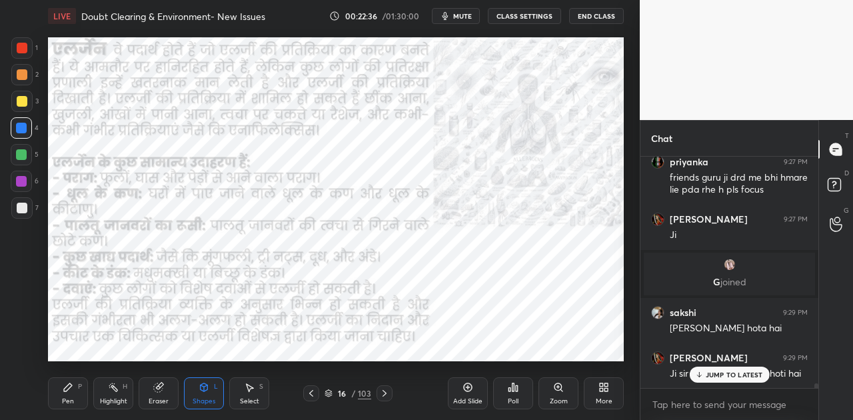
click at [720, 366] on div "JUMP TO LATEST" at bounding box center [729, 374] width 80 height 16
click at [380, 390] on icon at bounding box center [384, 393] width 11 height 11
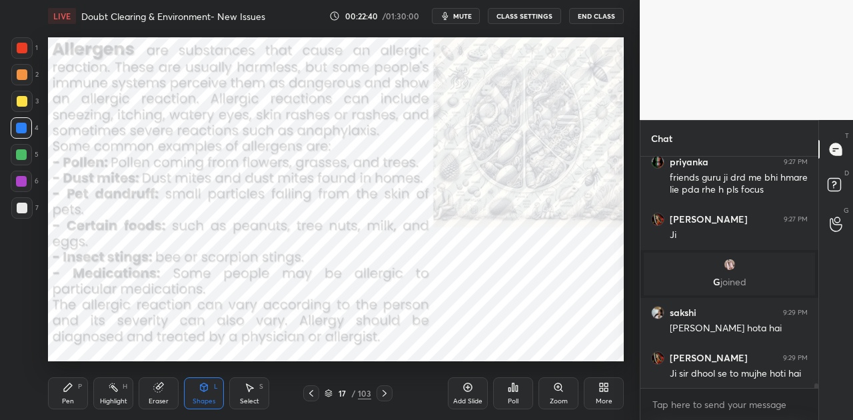
click at [380, 390] on icon at bounding box center [384, 393] width 11 height 11
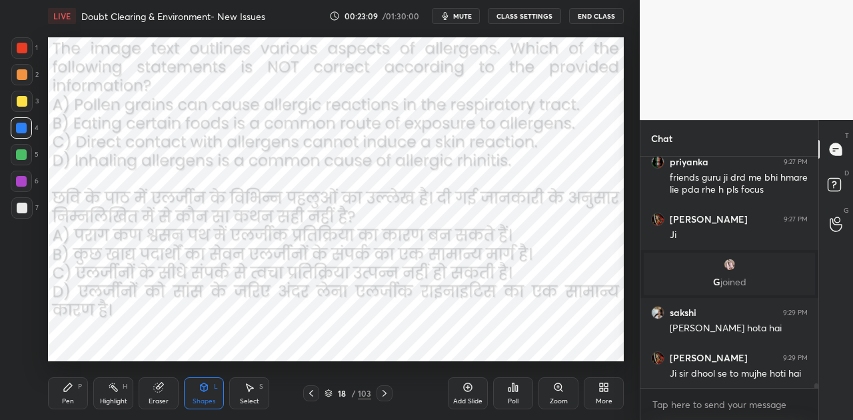
click at [465, 17] on span "mute" at bounding box center [462, 15] width 19 height 9
click at [513, 391] on icon at bounding box center [513, 387] width 2 height 8
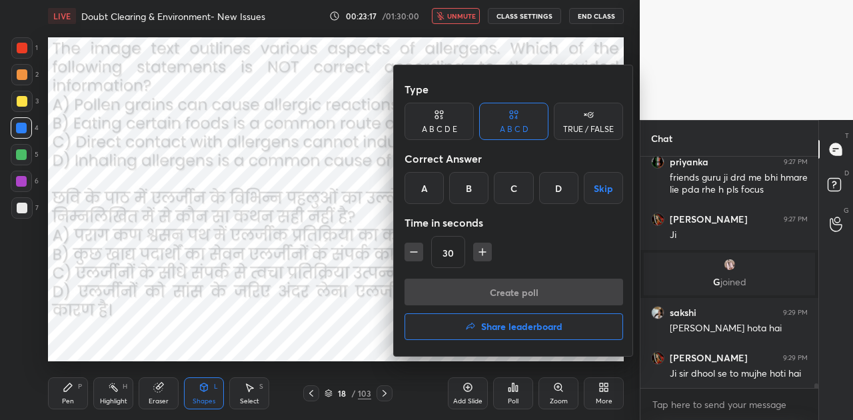
click at [514, 193] on div "C" at bounding box center [513, 188] width 39 height 32
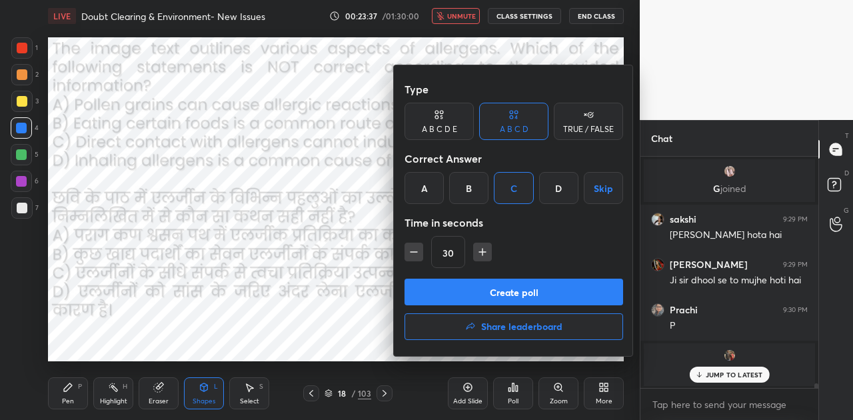
scroll to position [11408, 0]
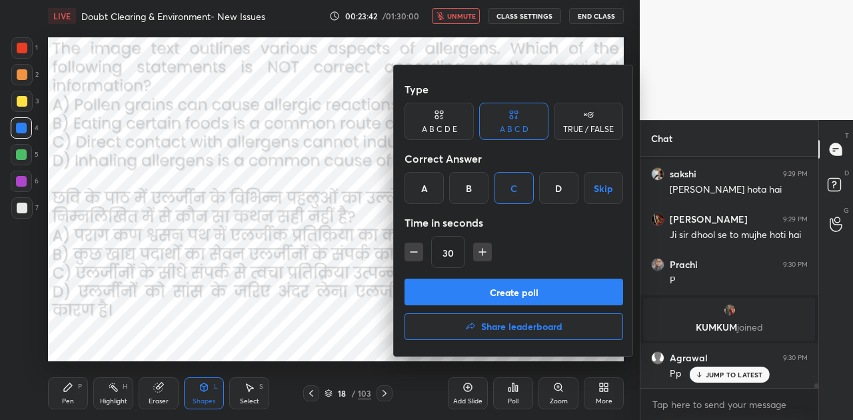
click at [741, 373] on div at bounding box center [426, 210] width 853 height 420
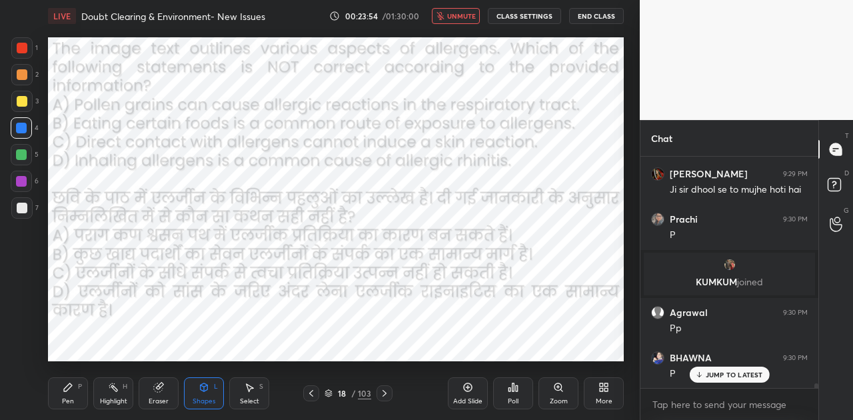
scroll to position [11499, 0]
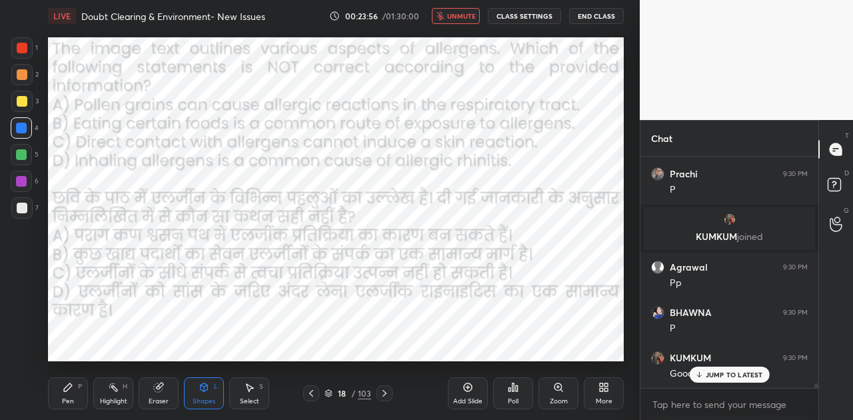
click at [733, 378] on p "JUMP TO LATEST" at bounding box center [733, 374] width 57 height 8
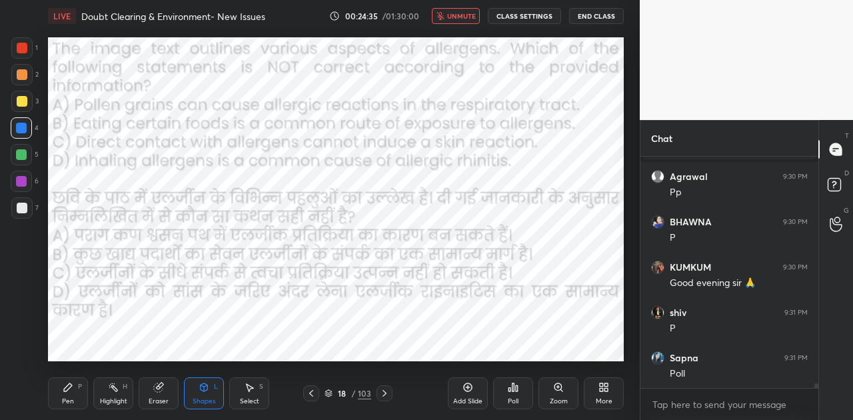
scroll to position [11637, 0]
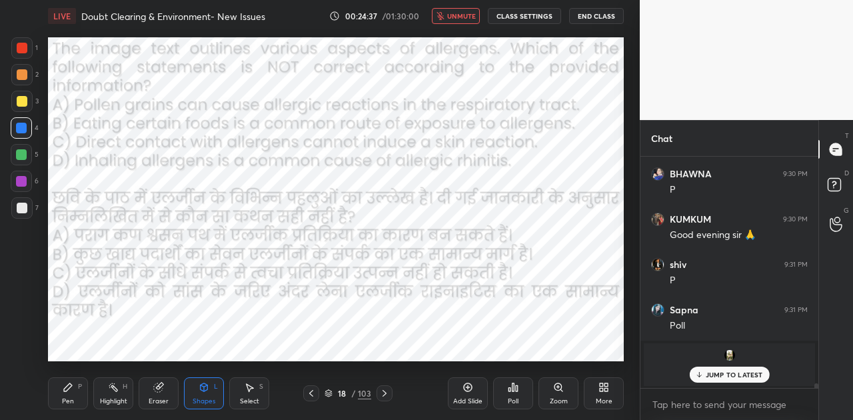
click at [514, 385] on icon at bounding box center [513, 387] width 2 height 8
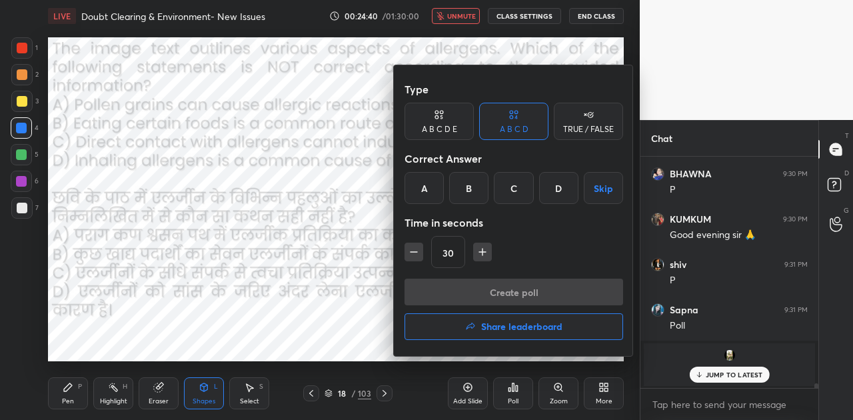
click at [512, 193] on div "C" at bounding box center [513, 188] width 39 height 32
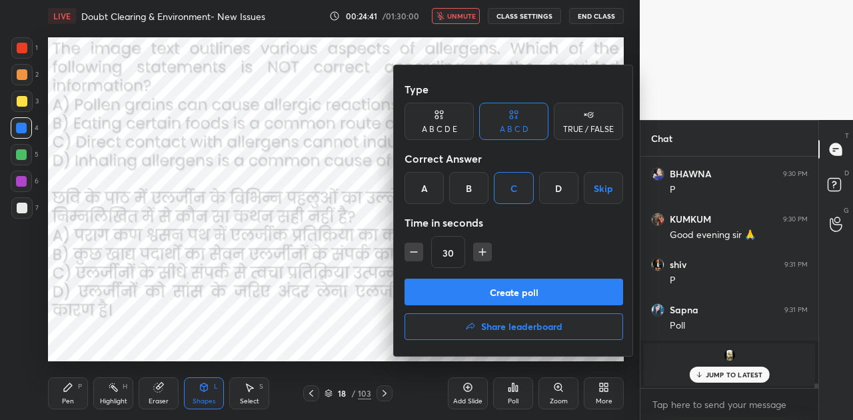
click at [518, 290] on button "Create poll" at bounding box center [513, 291] width 218 height 27
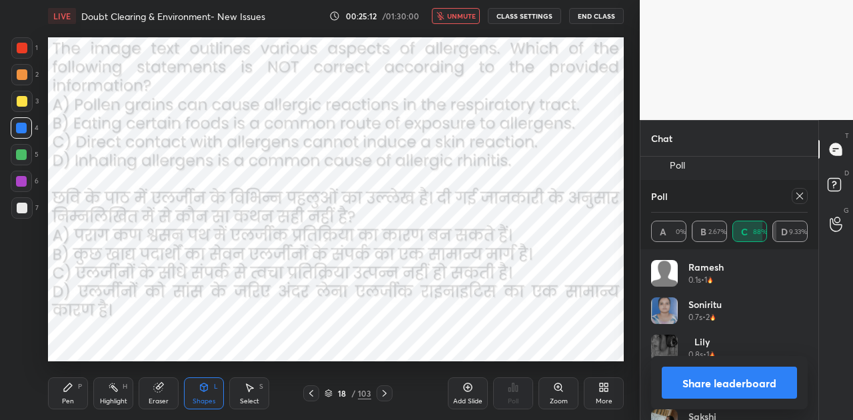
scroll to position [11842, 0]
click at [462, 19] on span "unmute" at bounding box center [461, 15] width 29 height 9
click at [728, 380] on button "Share leaderboard" at bounding box center [728, 382] width 135 height 32
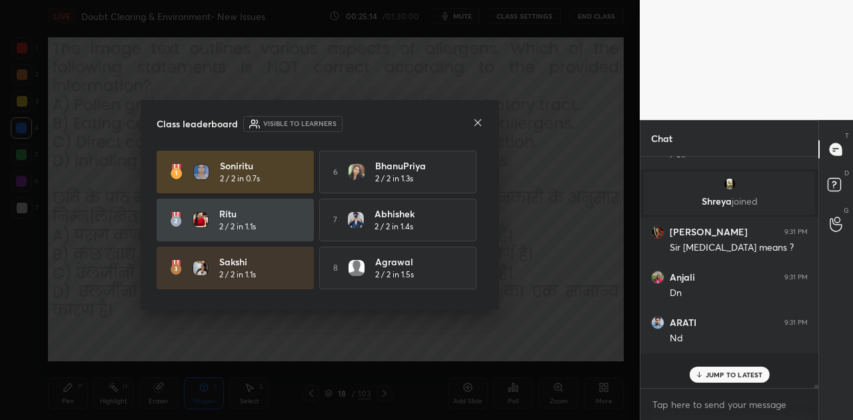
scroll to position [210, 174]
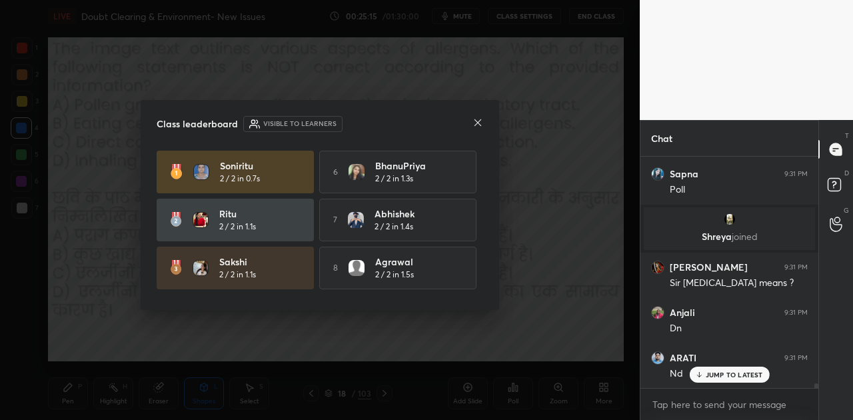
click at [478, 124] on icon at bounding box center [477, 122] width 11 height 11
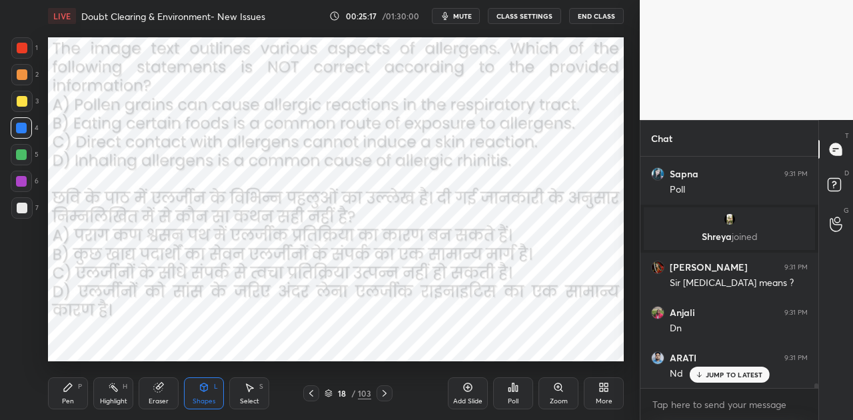
click at [726, 370] on p "JUMP TO LATEST" at bounding box center [733, 374] width 57 height 8
click at [384, 391] on icon at bounding box center [384, 393] width 4 height 7
click at [464, 388] on icon at bounding box center [468, 387] width 9 height 9
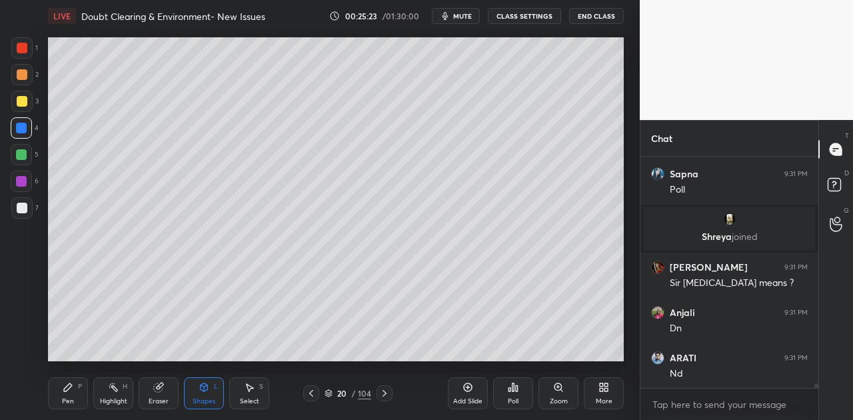
click at [23, 201] on div at bounding box center [21, 207] width 21 height 21
click at [73, 391] on div "Pen P" at bounding box center [68, 393] width 40 height 32
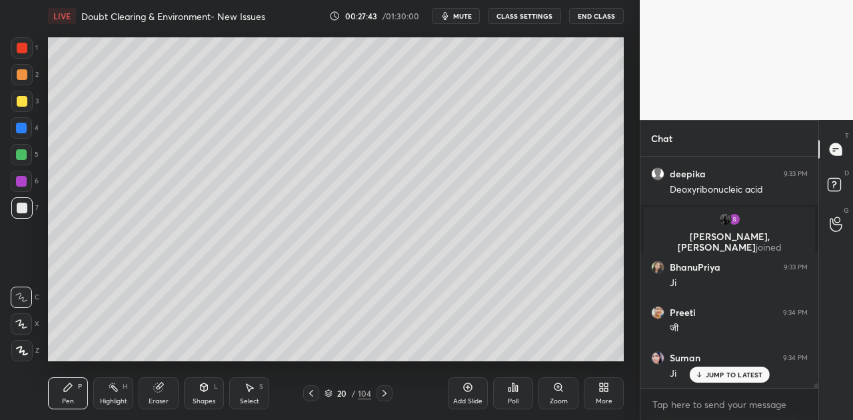
scroll to position [11804, 0]
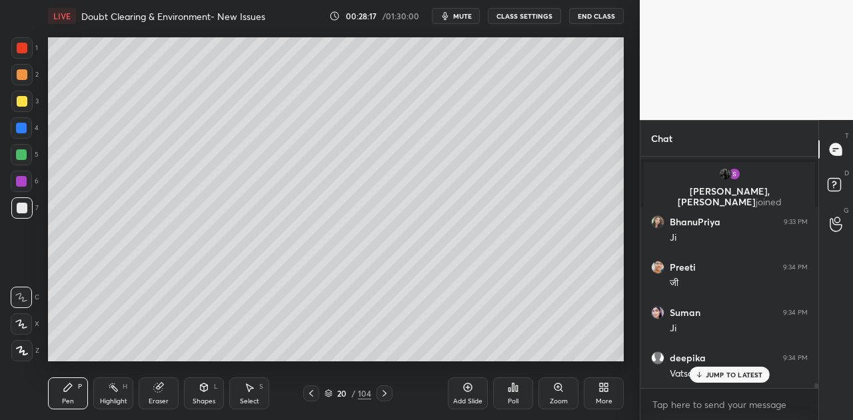
click at [204, 390] on icon at bounding box center [204, 387] width 7 height 8
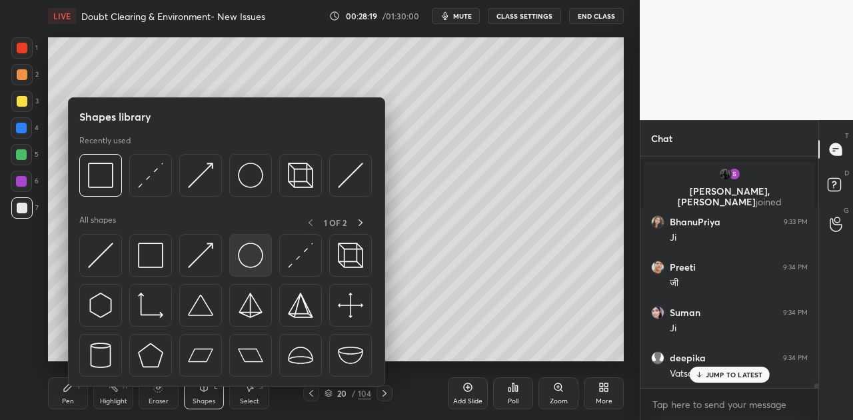
click at [254, 256] on img at bounding box center [250, 254] width 25 height 25
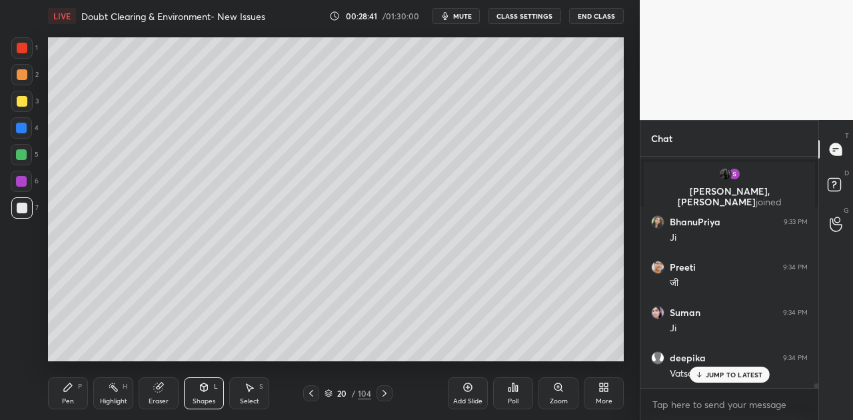
click at [253, 390] on icon at bounding box center [249, 387] width 11 height 11
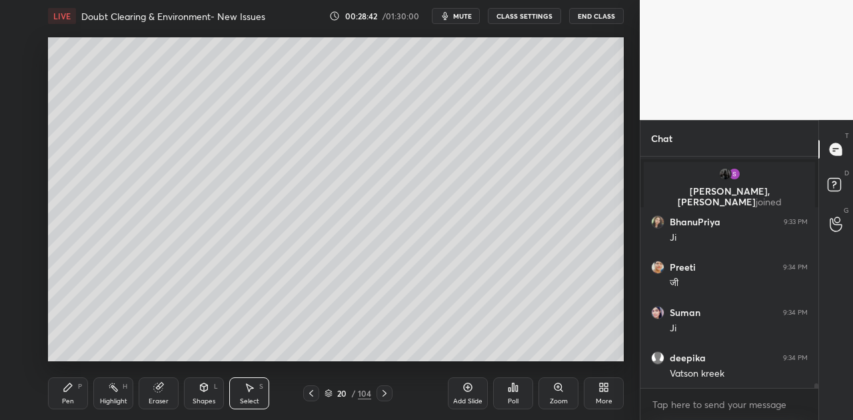
scroll to position [11852, 0]
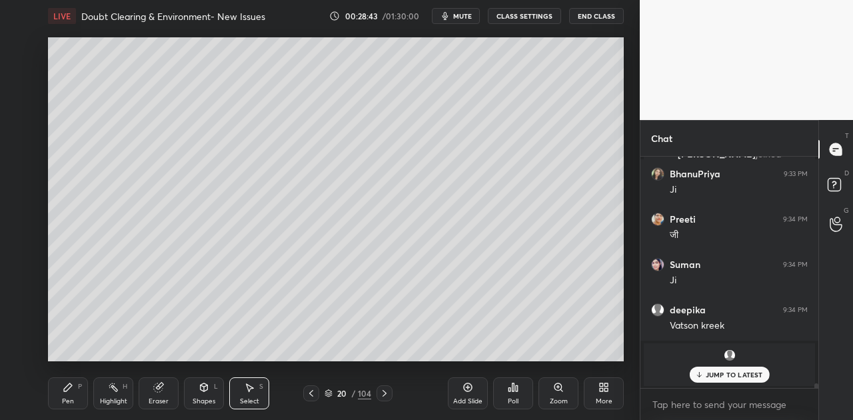
click at [204, 390] on icon at bounding box center [204, 387] width 7 height 8
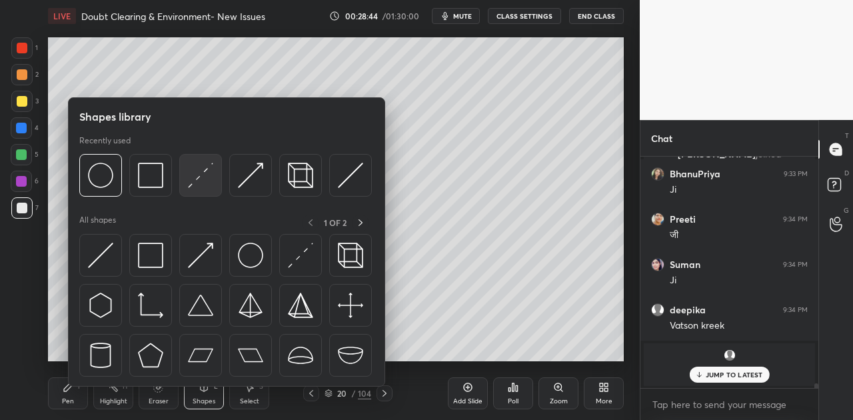
click at [197, 182] on img at bounding box center [200, 175] width 25 height 25
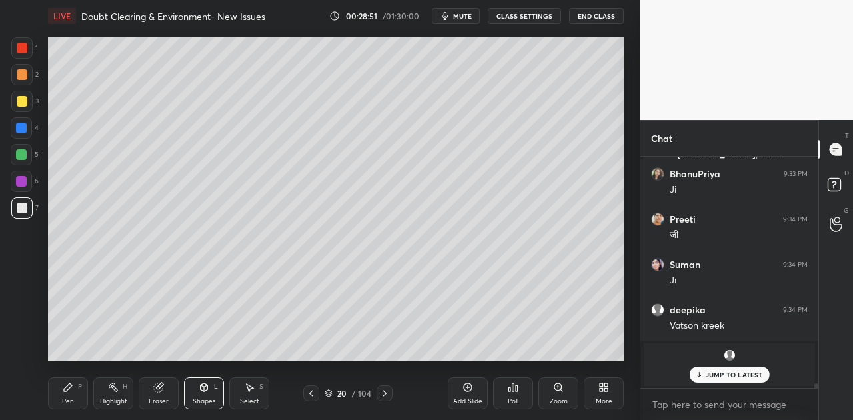
click at [65, 389] on icon at bounding box center [68, 387] width 8 height 8
click at [729, 372] on p "1 NEW MESSAGE" at bounding box center [733, 374] width 57 height 8
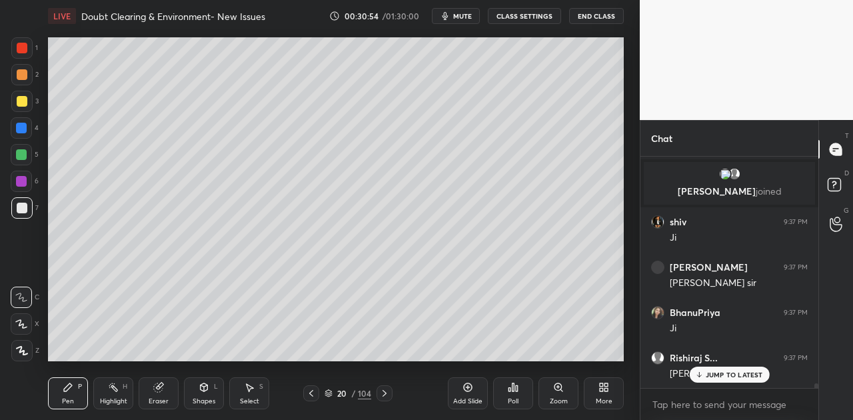
scroll to position [12078, 0]
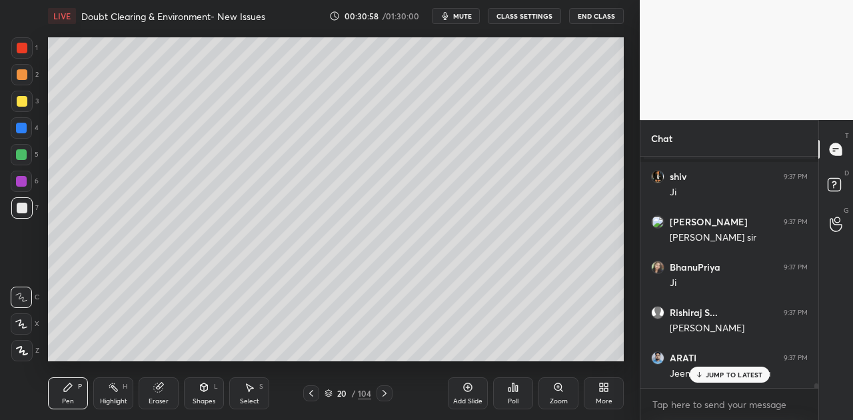
click at [749, 373] on p "JUMP TO LATEST" at bounding box center [733, 374] width 57 height 8
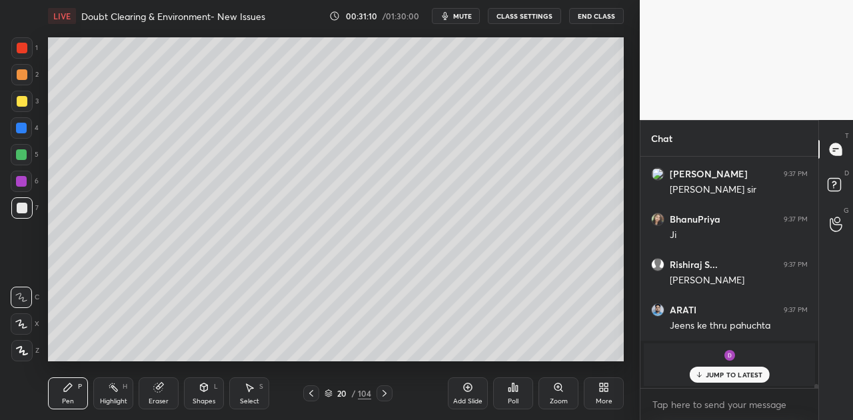
click at [24, 324] on icon at bounding box center [21, 323] width 12 height 9
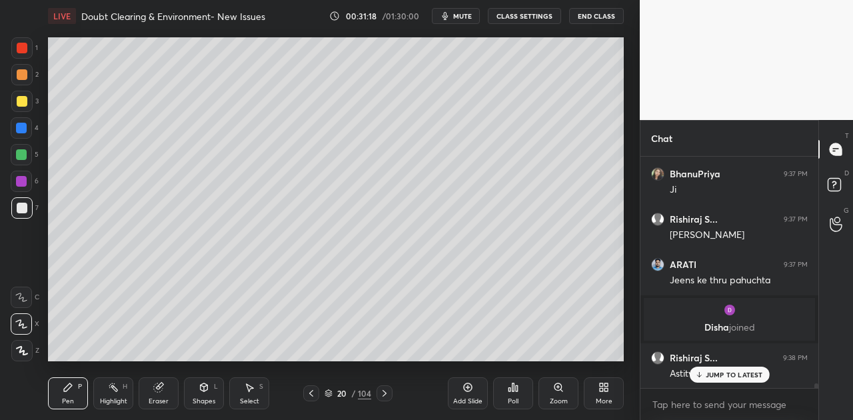
scroll to position [12082, 0]
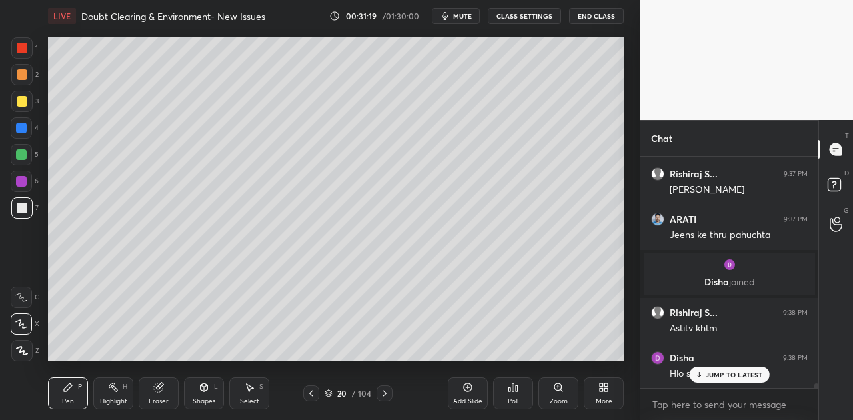
click at [25, 296] on icon at bounding box center [21, 296] width 12 height 9
click at [208, 395] on div "Shapes L" at bounding box center [204, 393] width 40 height 32
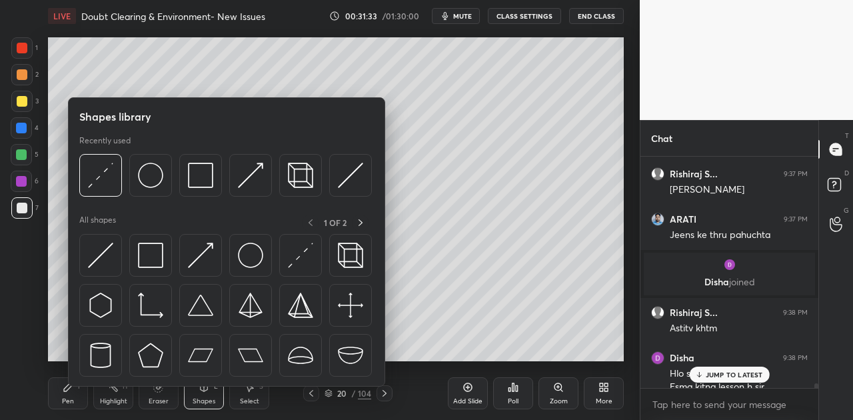
scroll to position [12096, 0]
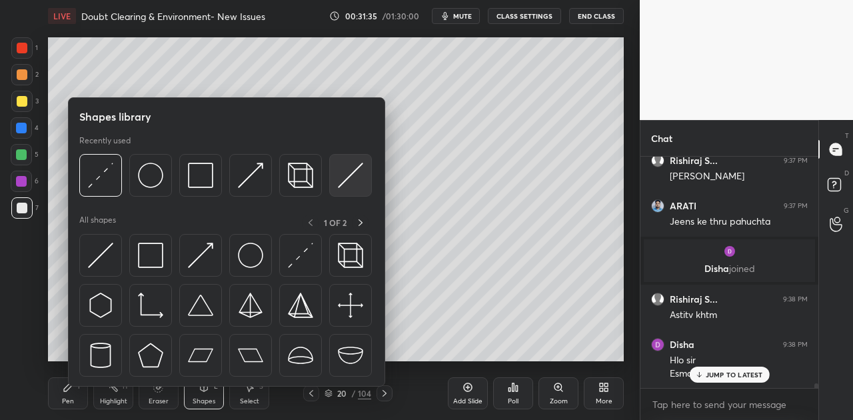
click at [348, 177] on img at bounding box center [350, 175] width 25 height 25
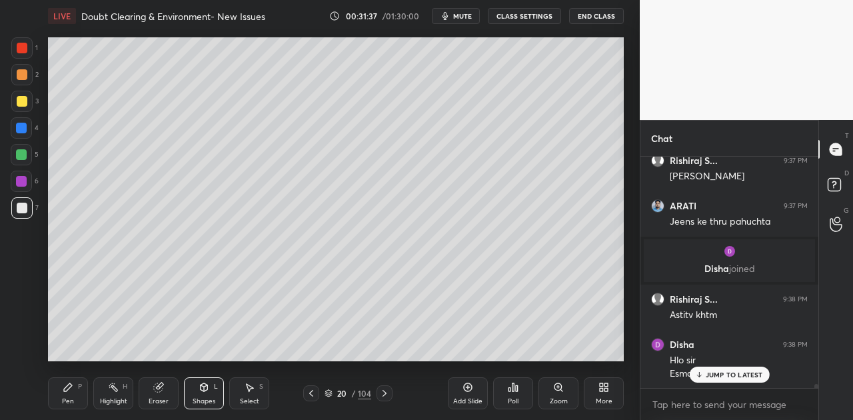
scroll to position [12141, 0]
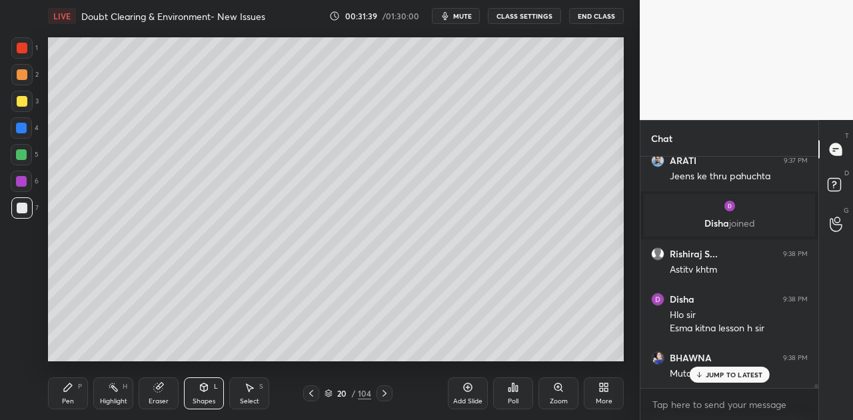
click at [66, 390] on icon at bounding box center [68, 387] width 8 height 8
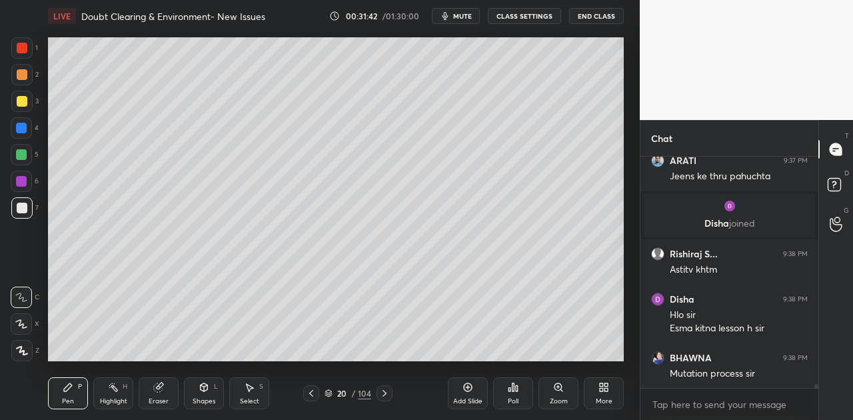
scroll to position [12198, 0]
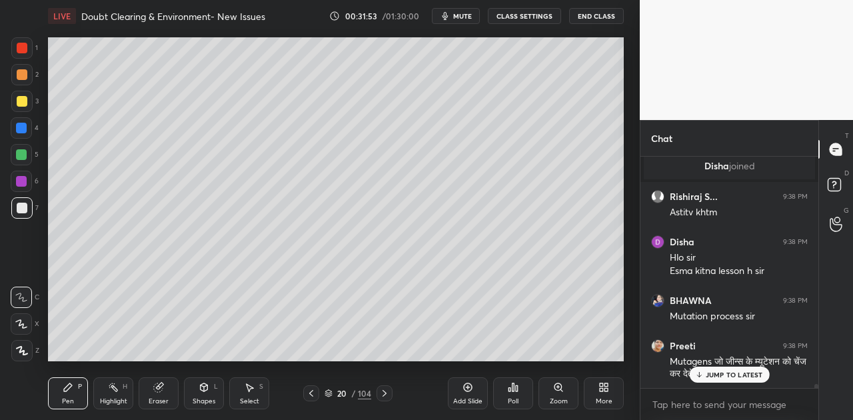
click at [25, 324] on icon at bounding box center [21, 323] width 12 height 9
click at [23, 73] on div at bounding box center [22, 74] width 11 height 11
click at [21, 296] on icon at bounding box center [21, 296] width 12 height 9
click at [25, 204] on div at bounding box center [22, 208] width 11 height 11
click at [721, 375] on p "JUMP TO LATEST" at bounding box center [733, 374] width 57 height 8
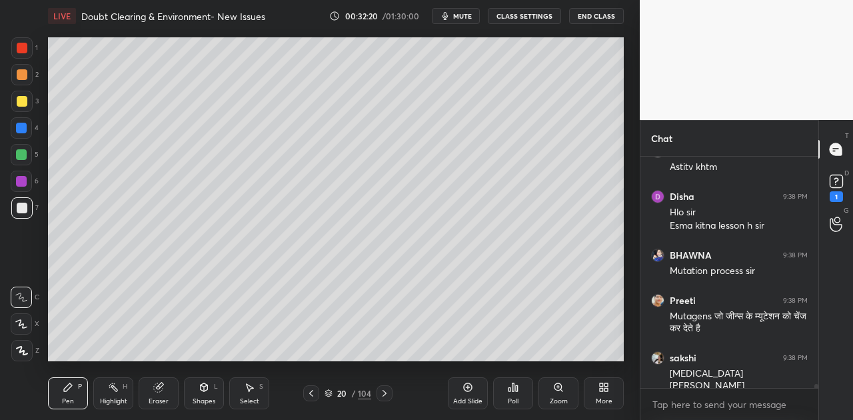
scroll to position [12289, 0]
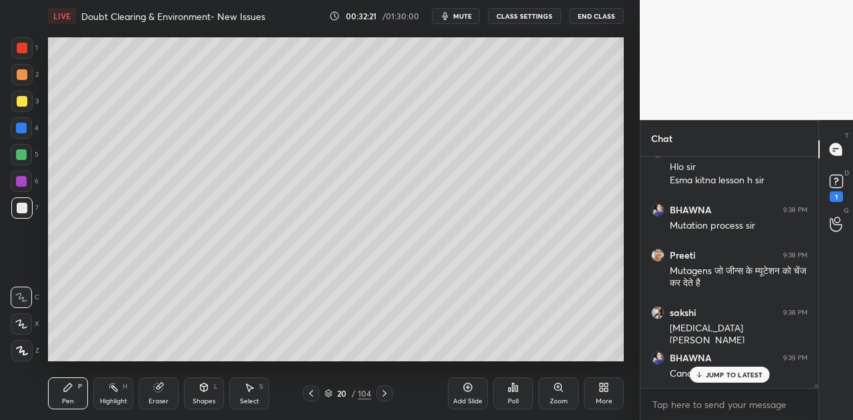
click at [199, 390] on icon at bounding box center [204, 387] width 11 height 11
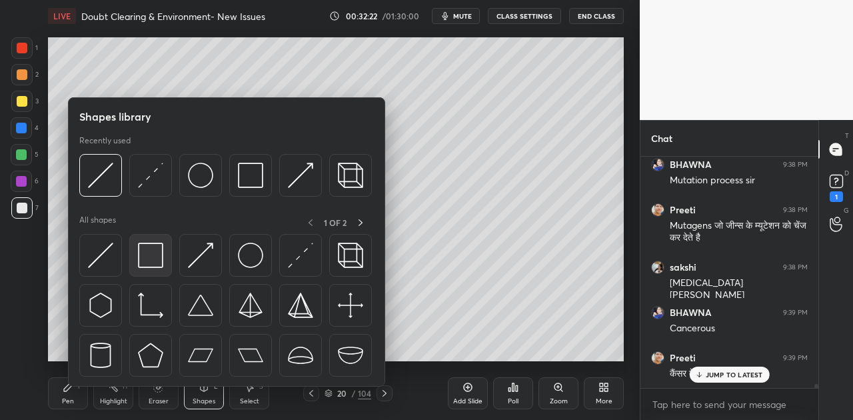
click at [155, 263] on img at bounding box center [150, 254] width 25 height 25
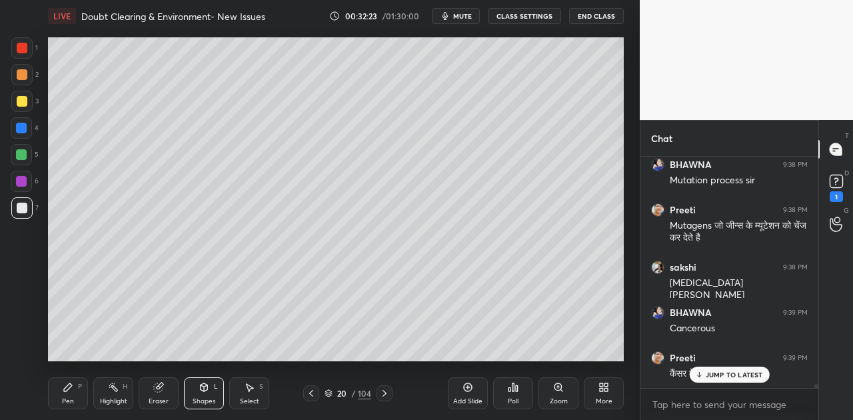
click at [22, 154] on div at bounding box center [21, 154] width 11 height 11
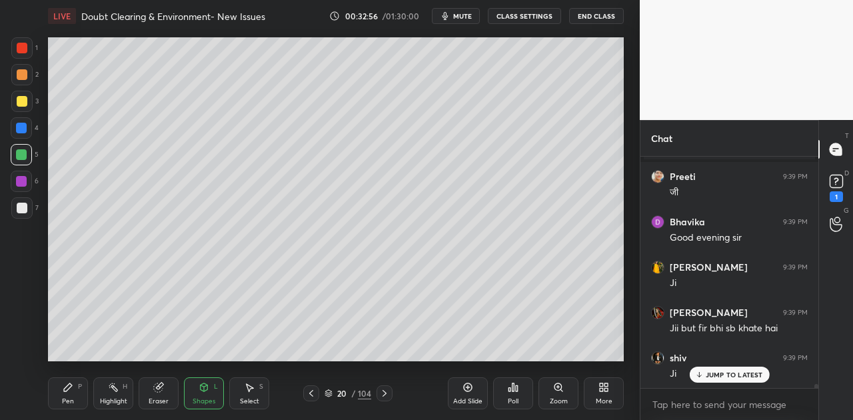
scroll to position [12654, 0]
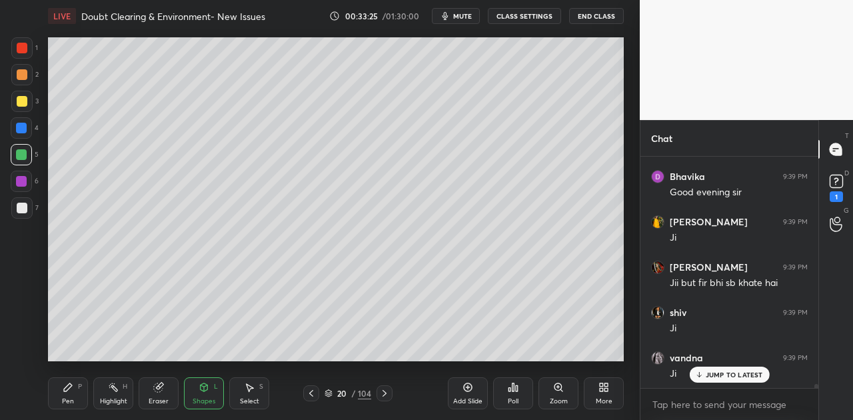
click at [25, 209] on div at bounding box center [22, 208] width 11 height 11
click at [68, 392] on div "Pen P" at bounding box center [68, 393] width 40 height 32
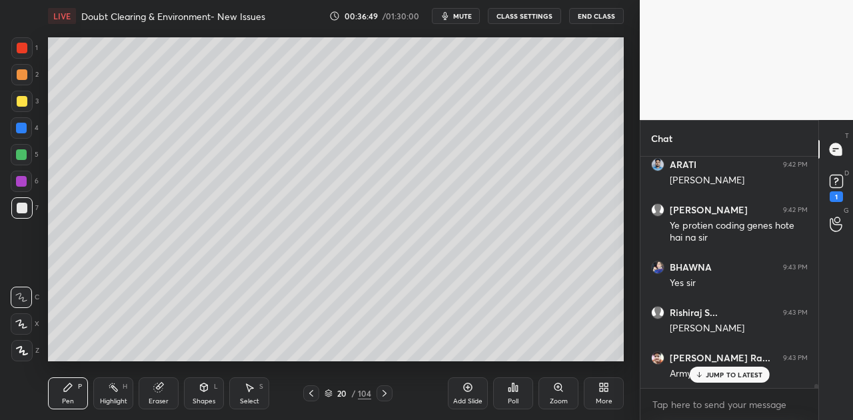
scroll to position [13324, 0]
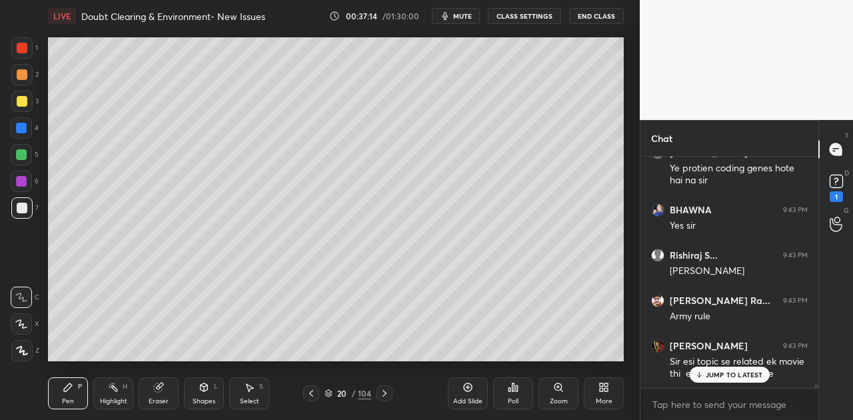
click at [743, 378] on div "JUMP TO LATEST" at bounding box center [729, 374] width 80 height 16
click at [833, 179] on icon at bounding box center [835, 180] width 5 height 5
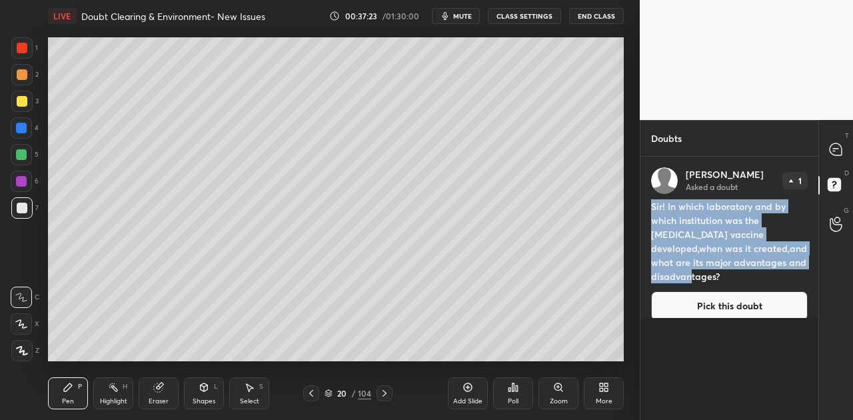
drag, startPoint x: 651, startPoint y: 205, endPoint x: 797, endPoint y: 262, distance: 156.1
click at [797, 262] on h4 "Sir! In which laboratory and by which institution was the [MEDICAL_DATA] vaccin…" at bounding box center [729, 241] width 157 height 84
copy h4 "Sir! In which laboratory and by which institution was the [MEDICAL_DATA] vaccin…"
click at [837, 149] on icon at bounding box center [835, 149] width 5 height 0
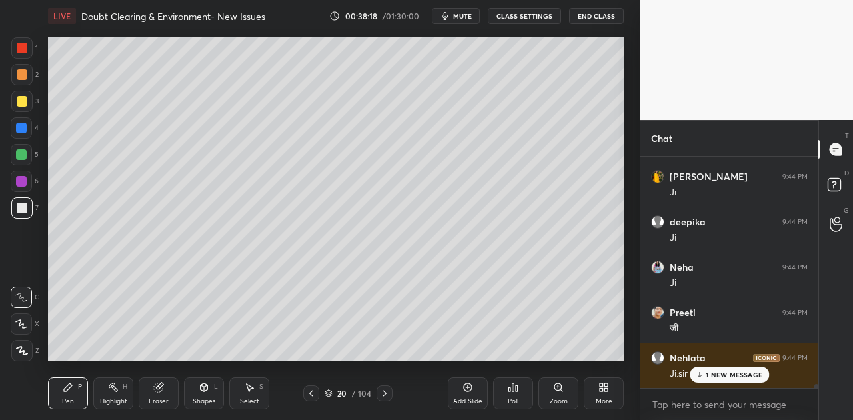
scroll to position [14149, 0]
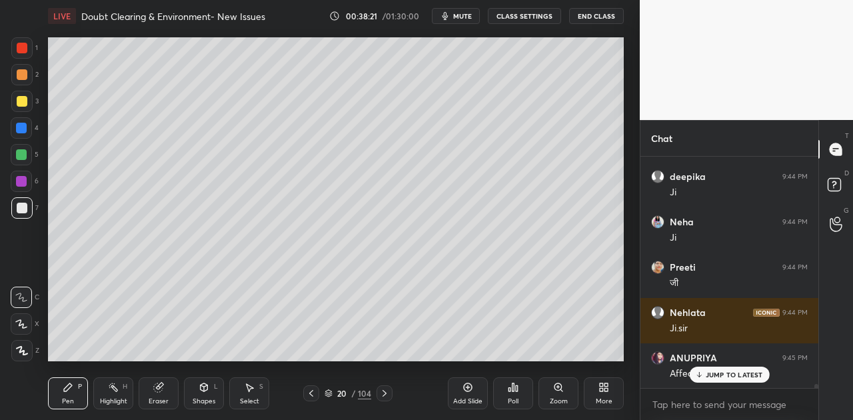
click at [719, 377] on p "JUMP TO LATEST" at bounding box center [733, 374] width 57 height 8
click at [829, 184] on rect at bounding box center [833, 185] width 13 height 13
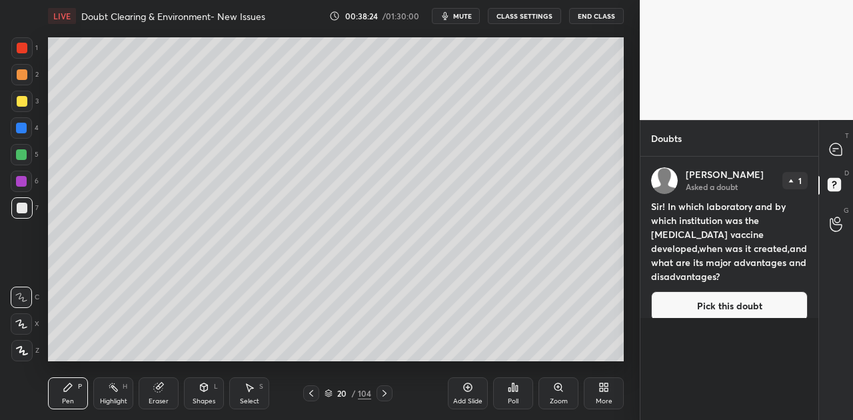
click at [764, 298] on button "Pick this doubt" at bounding box center [729, 305] width 157 height 29
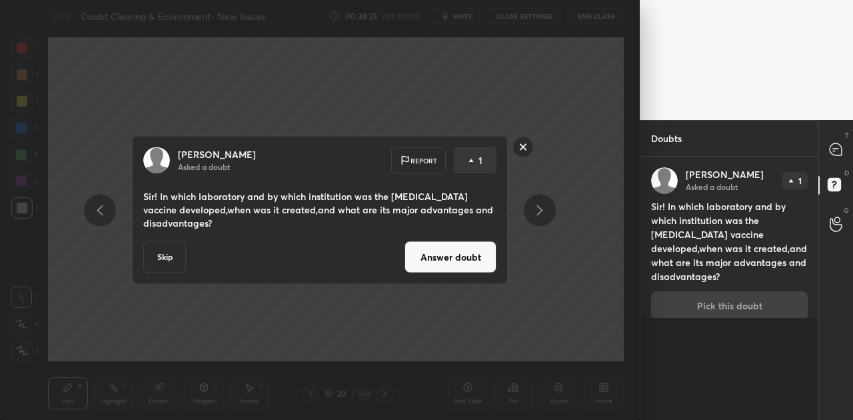
click at [479, 261] on button "Answer doubt" at bounding box center [450, 257] width 92 height 32
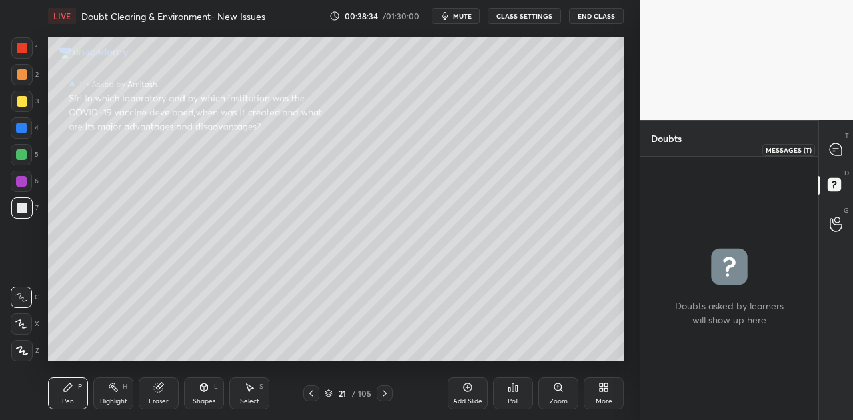
click at [836, 153] on icon at bounding box center [835, 149] width 12 height 12
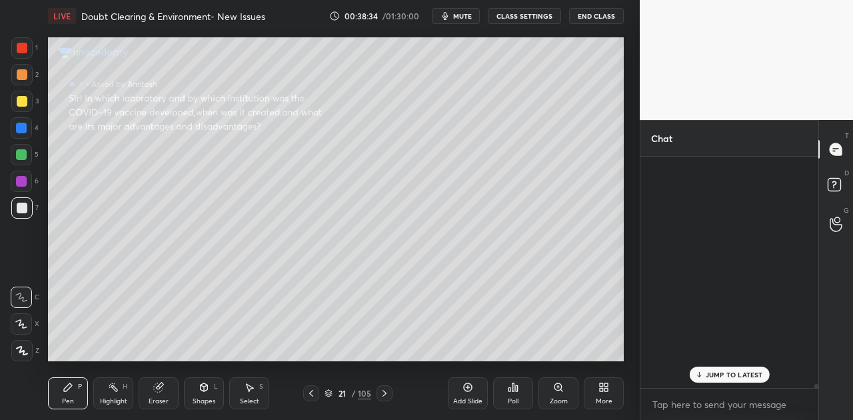
scroll to position [227, 174]
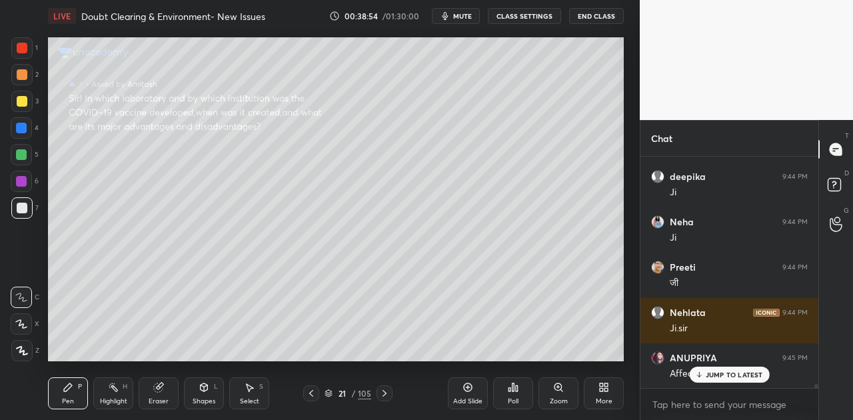
click at [728, 381] on div "JUMP TO LATEST" at bounding box center [729, 374] width 80 height 16
click at [23, 101] on div at bounding box center [22, 101] width 11 height 11
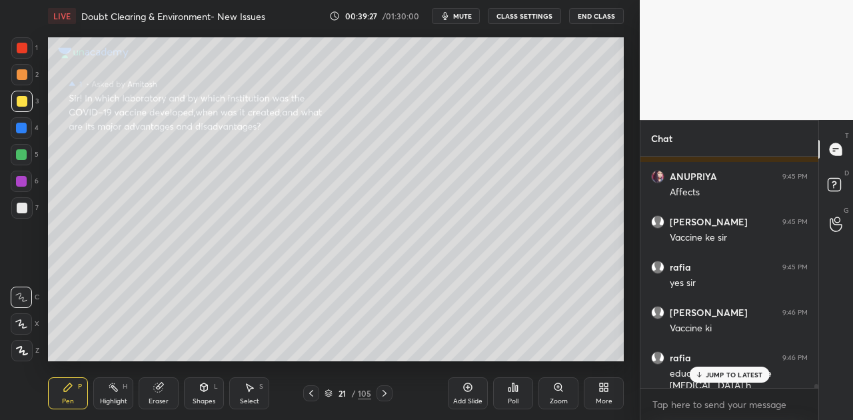
scroll to position [14363, 0]
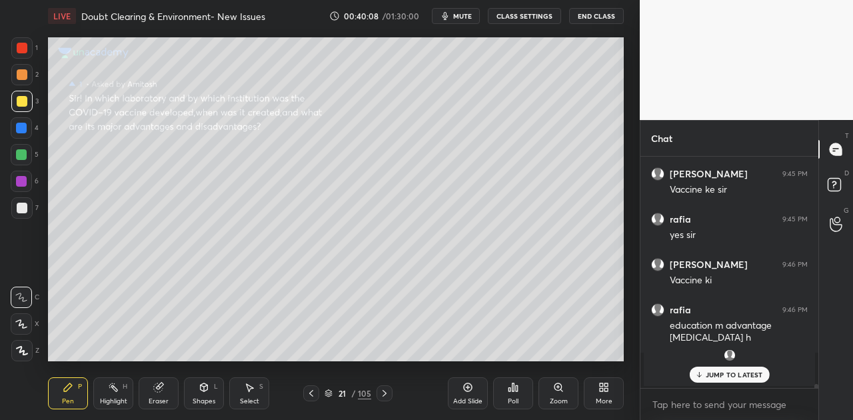
click at [711, 377] on p "JUMP TO LATEST" at bounding box center [733, 374] width 57 height 8
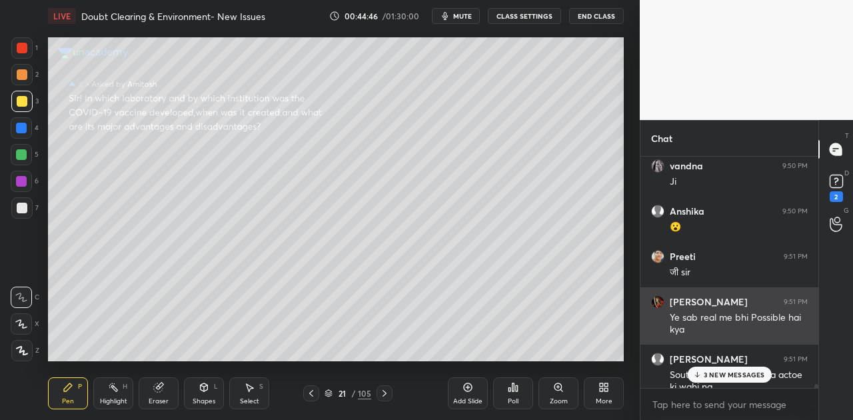
scroll to position [15222, 0]
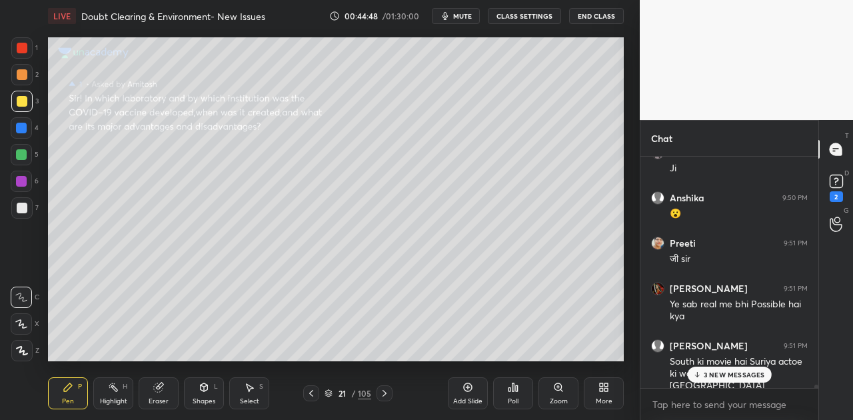
click at [741, 378] on p "3 NEW MESSAGES" at bounding box center [733, 374] width 61 height 8
click at [834, 179] on rect at bounding box center [835, 181] width 13 height 13
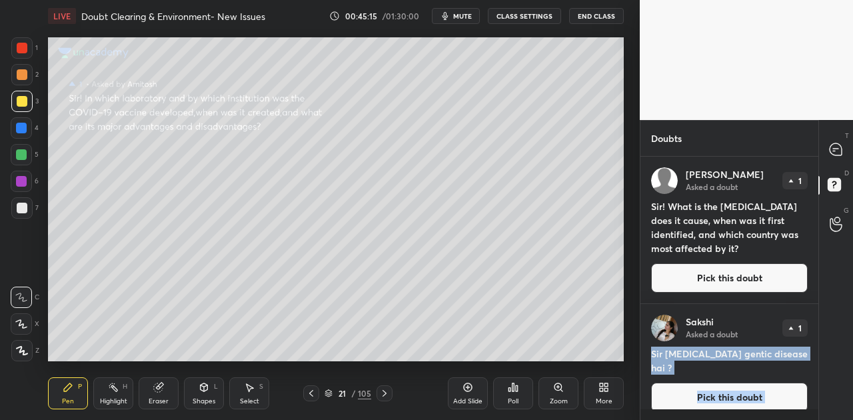
drag, startPoint x: 651, startPoint y: 353, endPoint x: 819, endPoint y: 352, distance: 168.5
click at [819, 352] on div "Doubts Enable hand raising Enable raise hand to speak to learners. Once enabled…" at bounding box center [745, 270] width 213 height 300
copy div "Sir [MEDICAL_DATA] gentic disease hai ? Pick this doubt NEW DOUBTS ASKED"
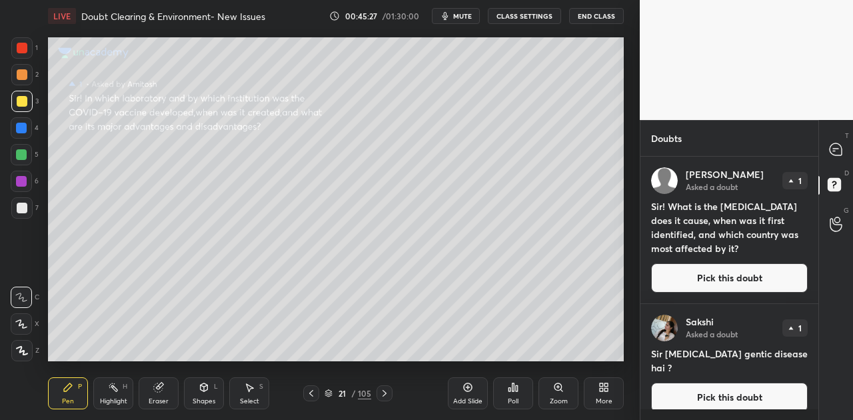
click at [698, 209] on h4 "Sir! What is the [MEDICAL_DATA] does it cause, when was it first identified, an…" at bounding box center [729, 227] width 157 height 56
drag, startPoint x: 651, startPoint y: 205, endPoint x: 765, endPoint y: 256, distance: 124.9
click at [765, 256] on div "[PERSON_NAME] Asked a doubt 1 Sir! What is the [MEDICAL_DATA] does it cause, wh…" at bounding box center [729, 230] width 178 height 147
copy h4 "Sir! What is the [MEDICAL_DATA] does it cause, when was it first identified, an…"
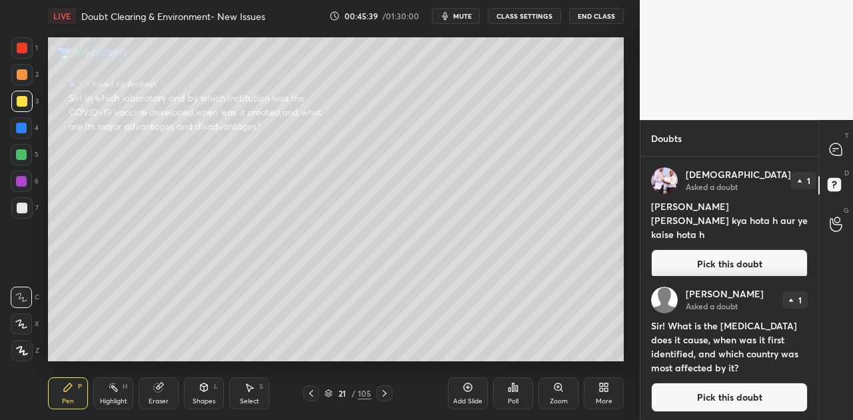
click at [713, 226] on div "[DEMOGRAPHIC_DATA] Asked a doubt 1 [PERSON_NAME] [PERSON_NAME] kya hota h aur y…" at bounding box center [729, 223] width 178 height 133
drag, startPoint x: 651, startPoint y: 205, endPoint x: 709, endPoint y: 220, distance: 59.1
click at [709, 220] on h4 "[PERSON_NAME] [PERSON_NAME] kya hota h aur ye kaise hota h" at bounding box center [729, 220] width 157 height 42
copy h4 "[PERSON_NAME] [PERSON_NAME] kya hota h aur ye kaise hota h"
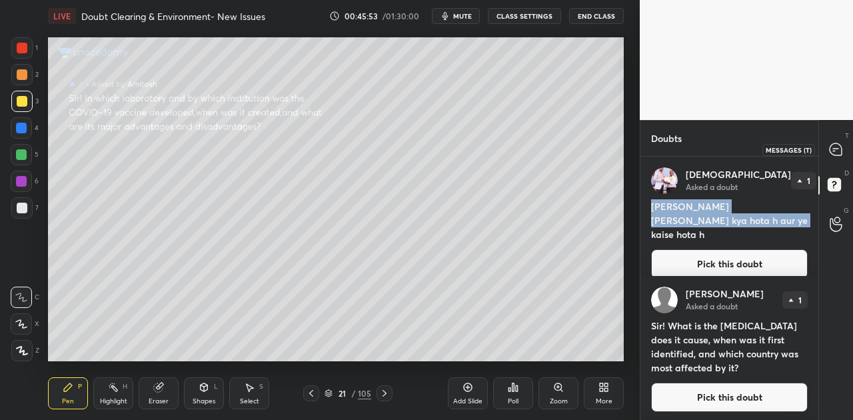
click at [837, 153] on icon at bounding box center [835, 149] width 12 height 12
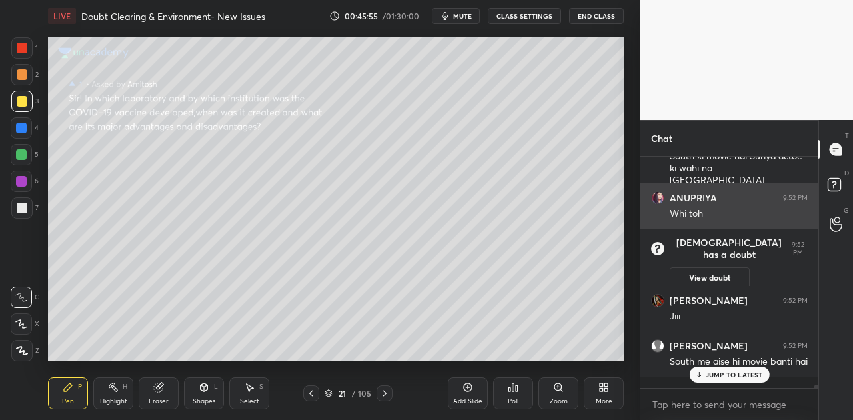
scroll to position [15427, 0]
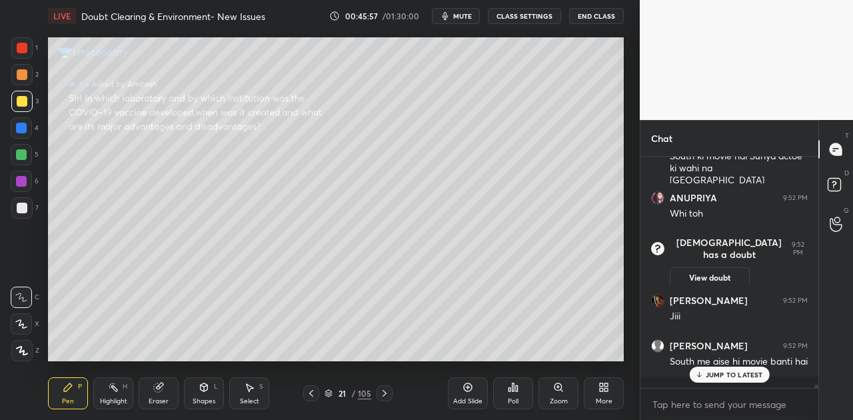
click at [735, 377] on p "JUMP TO LATEST" at bounding box center [733, 374] width 57 height 8
click at [388, 397] on icon at bounding box center [384, 393] width 11 height 11
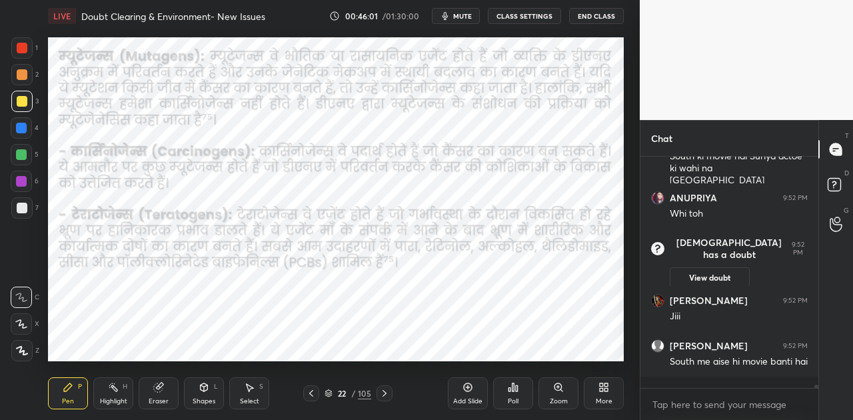
click at [388, 397] on icon at bounding box center [384, 393] width 11 height 11
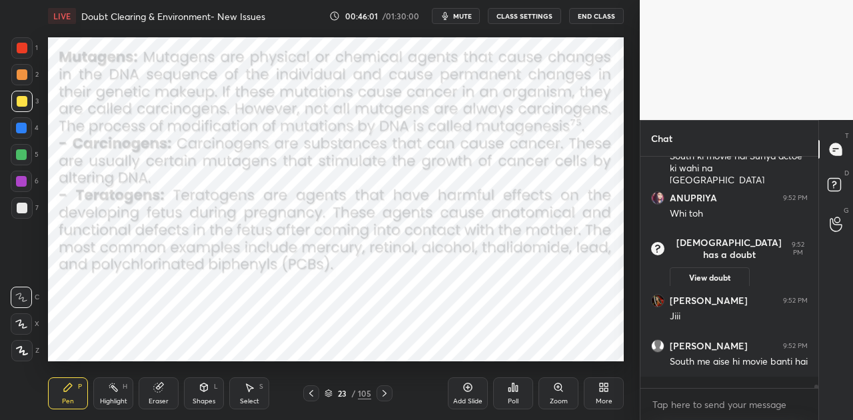
click at [388, 397] on icon at bounding box center [384, 393] width 11 height 11
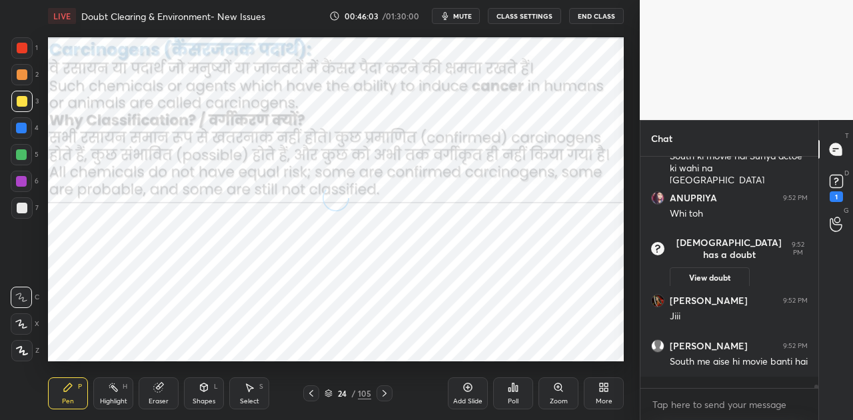
scroll to position [15485, 0]
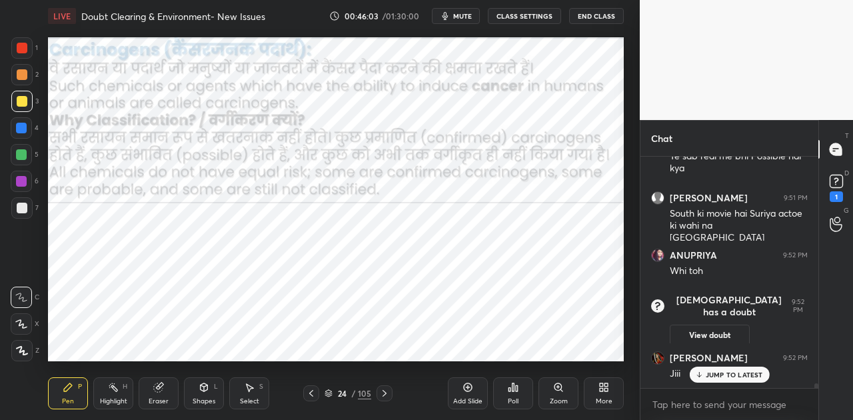
click at [384, 394] on icon at bounding box center [384, 393] width 4 height 7
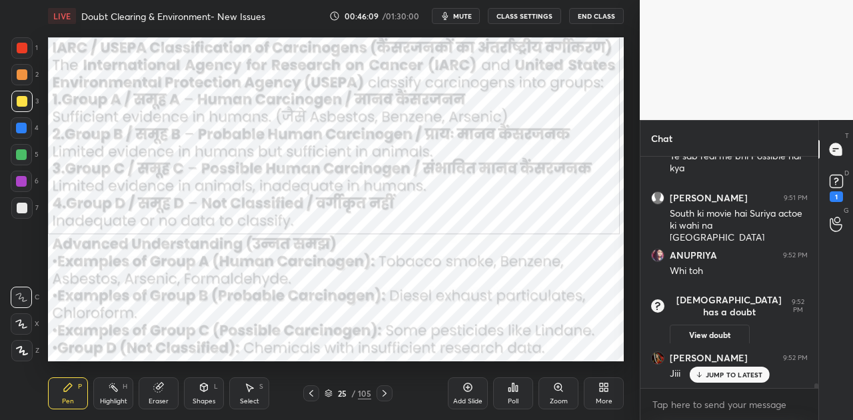
scroll to position [14558, 0]
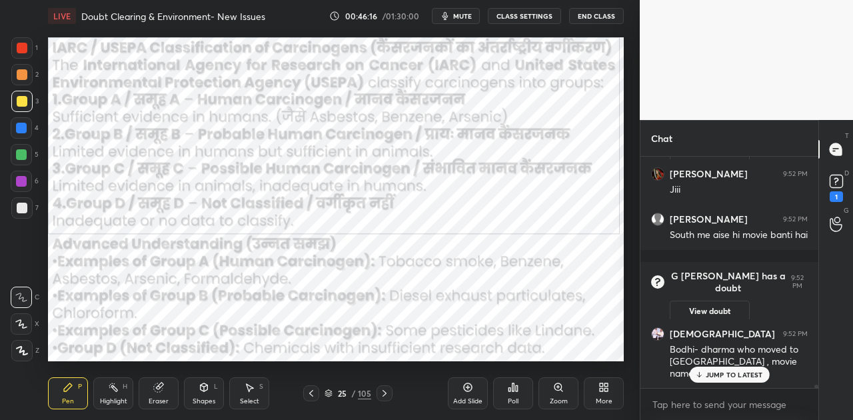
click at [733, 376] on p "JUMP TO LATEST" at bounding box center [733, 374] width 57 height 8
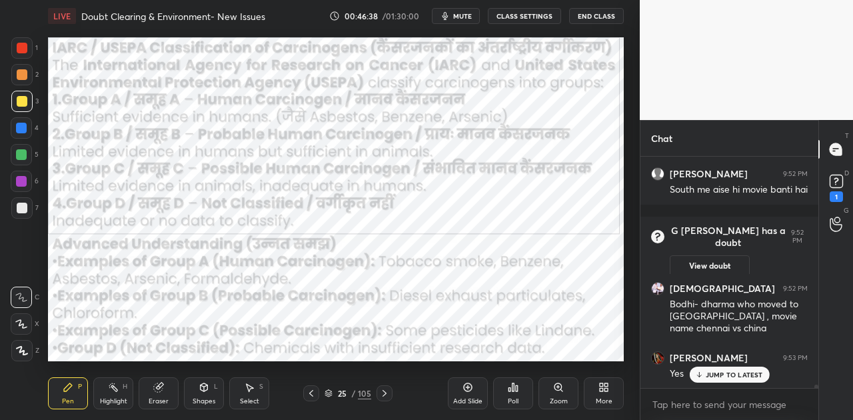
click at [20, 123] on div at bounding box center [21, 128] width 11 height 11
click at [718, 374] on p "JUMP TO LATEST" at bounding box center [733, 374] width 57 height 8
click at [387, 394] on icon at bounding box center [384, 393] width 11 height 11
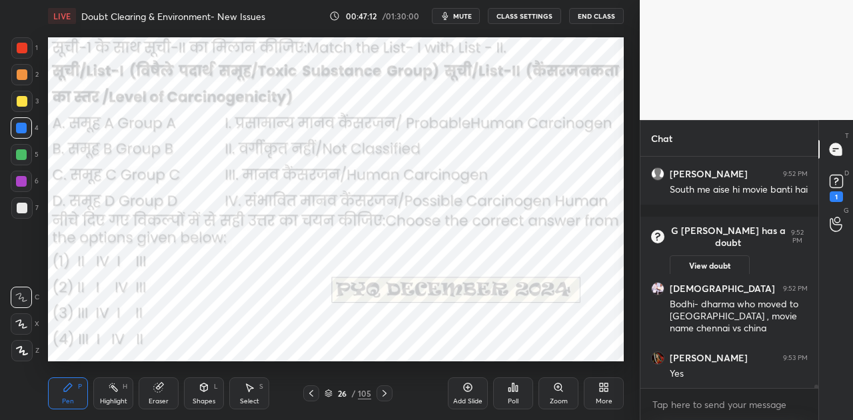
click at [462, 17] on span "mute" at bounding box center [462, 15] width 19 height 9
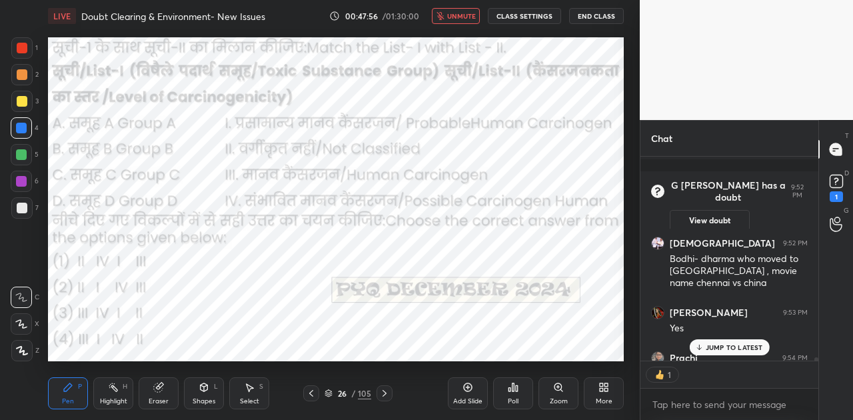
scroll to position [4, 4]
click at [510, 388] on icon at bounding box center [509, 389] width 2 height 3
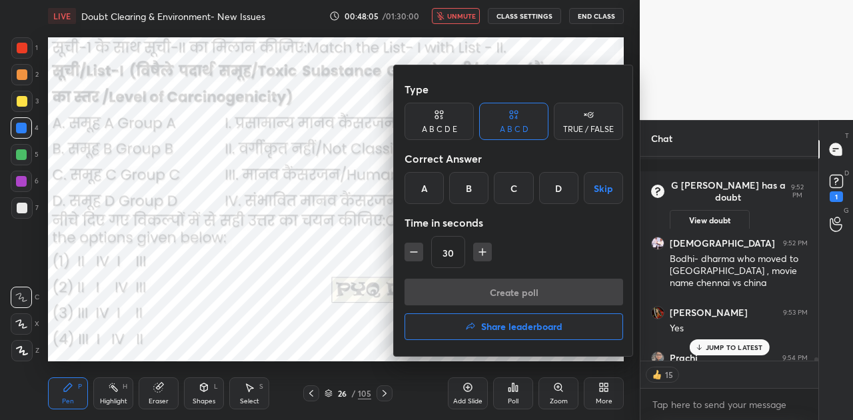
click at [560, 189] on div "D" at bounding box center [558, 188] width 39 height 32
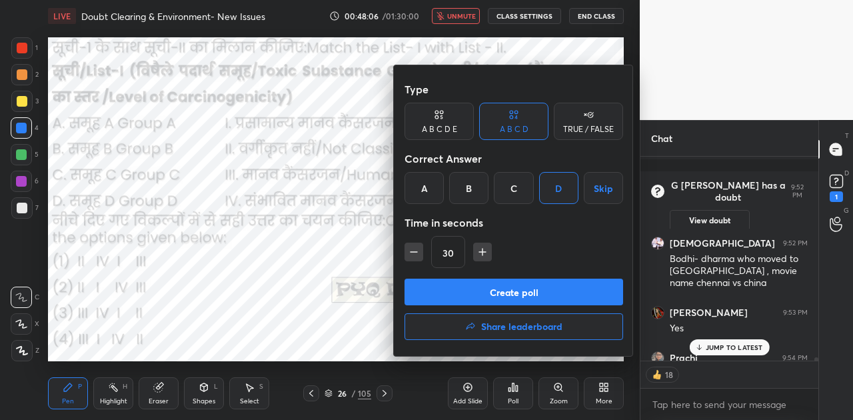
scroll to position [14721, 0]
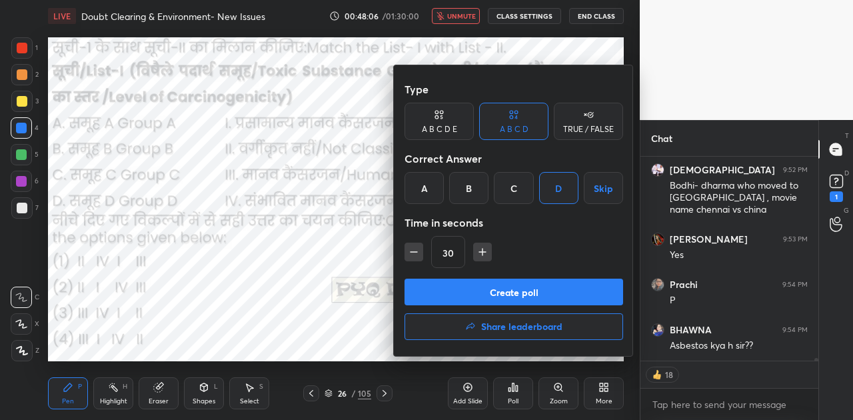
click at [560, 293] on button "Create poll" at bounding box center [513, 291] width 218 height 27
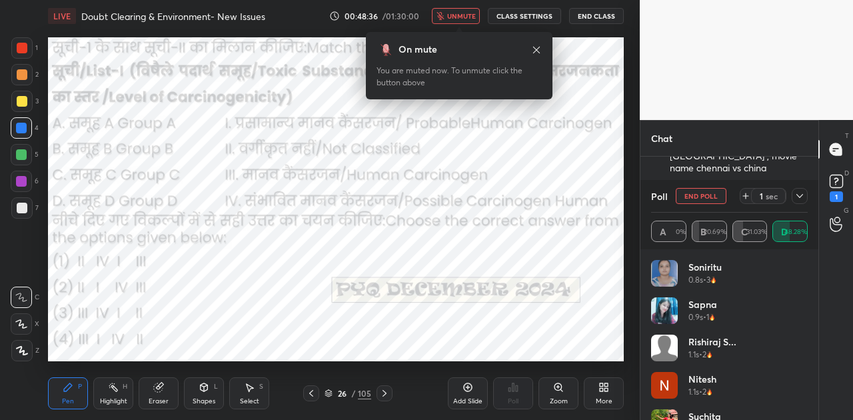
scroll to position [4, 4]
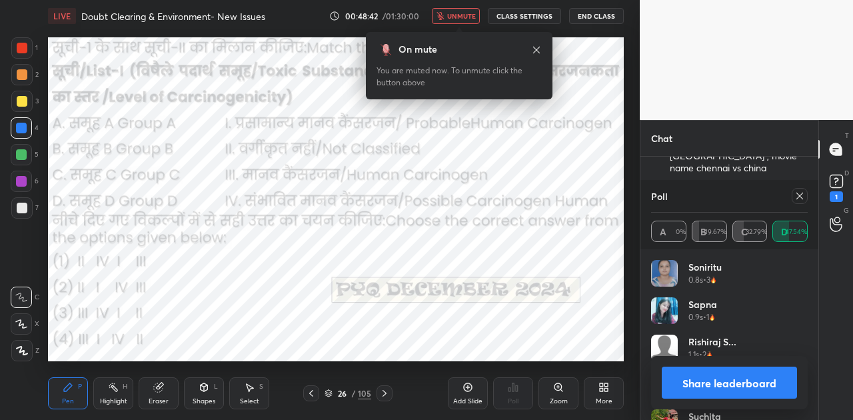
click at [738, 388] on button "Share leaderboard" at bounding box center [728, 382] width 135 height 32
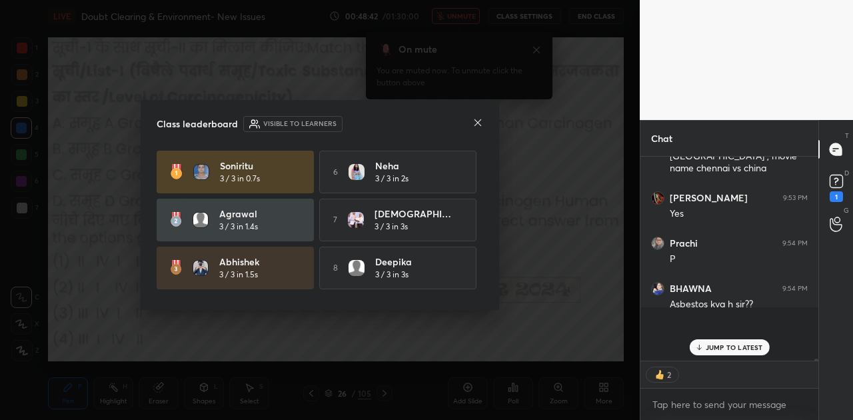
scroll to position [5, 4]
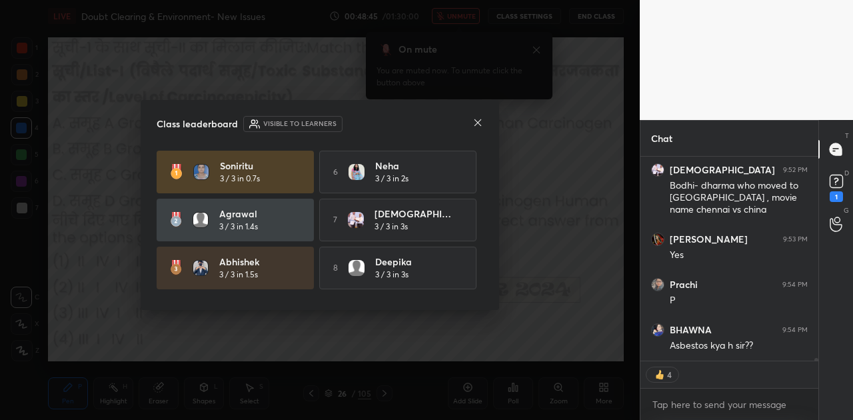
click at [477, 123] on icon at bounding box center [477, 122] width 7 height 7
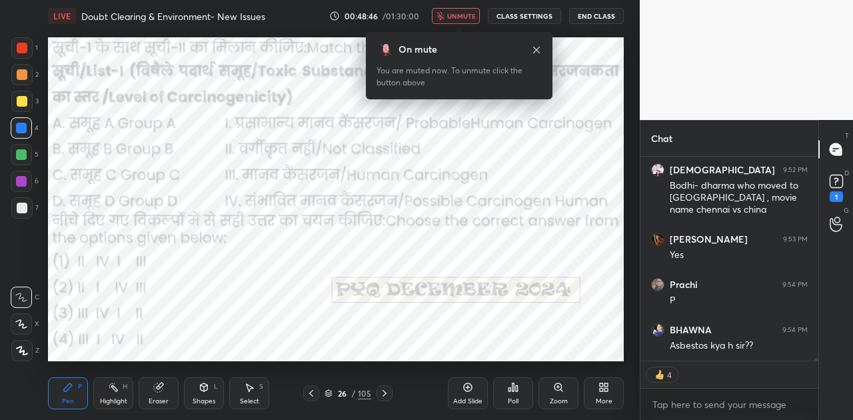
click at [463, 20] on button "unmute" at bounding box center [456, 16] width 48 height 16
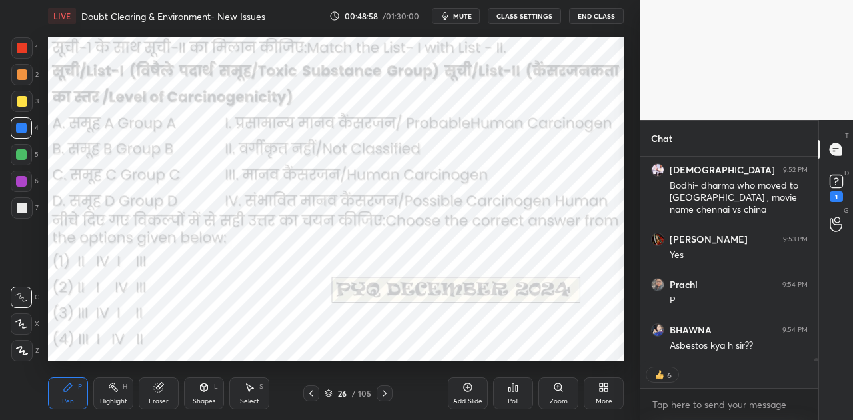
click at [384, 395] on icon at bounding box center [384, 393] width 11 height 11
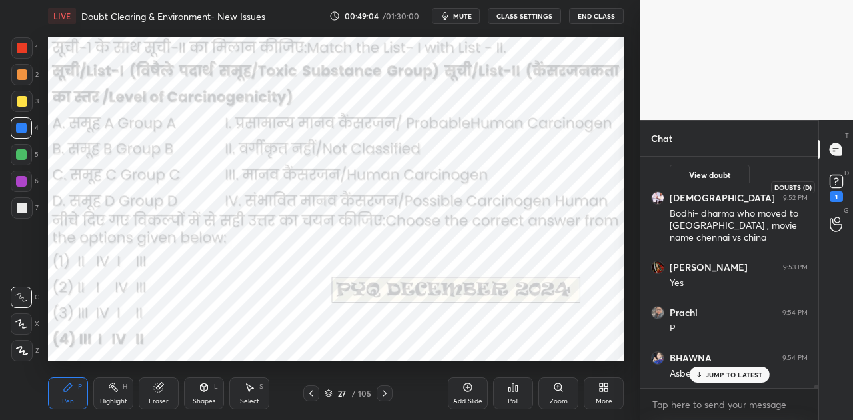
click at [831, 179] on rect at bounding box center [835, 181] width 13 height 13
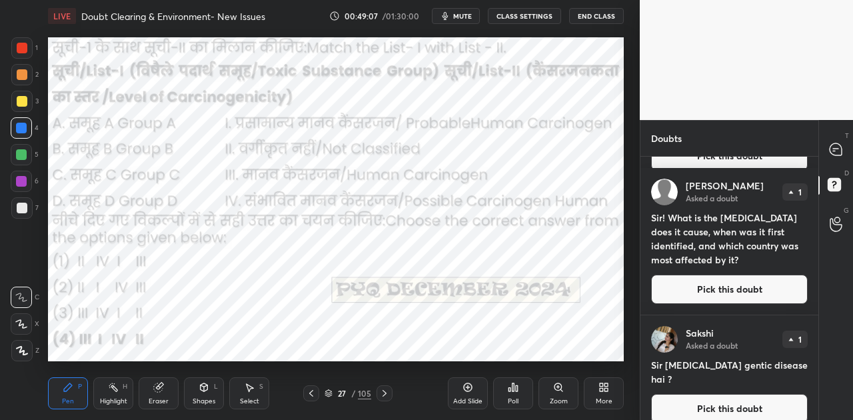
click at [734, 394] on button "Pick this doubt" at bounding box center [729, 408] width 157 height 29
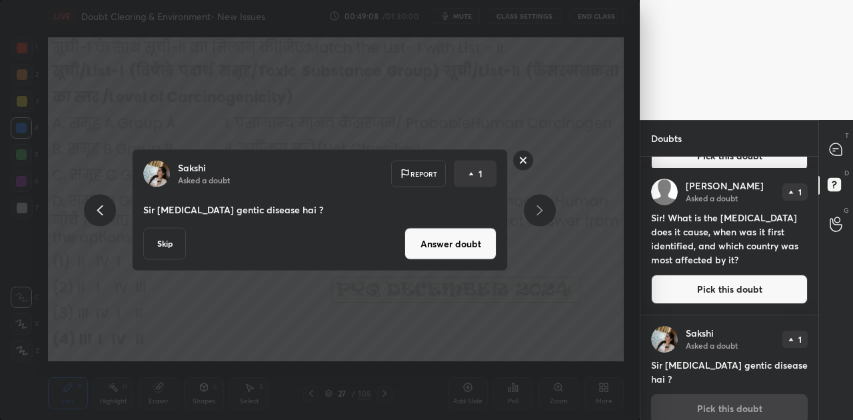
click at [464, 249] on button "Answer doubt" at bounding box center [450, 244] width 92 height 32
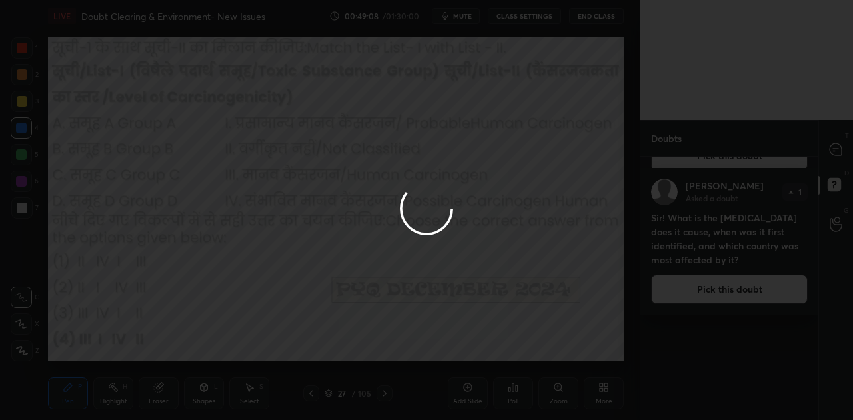
scroll to position [0, 0]
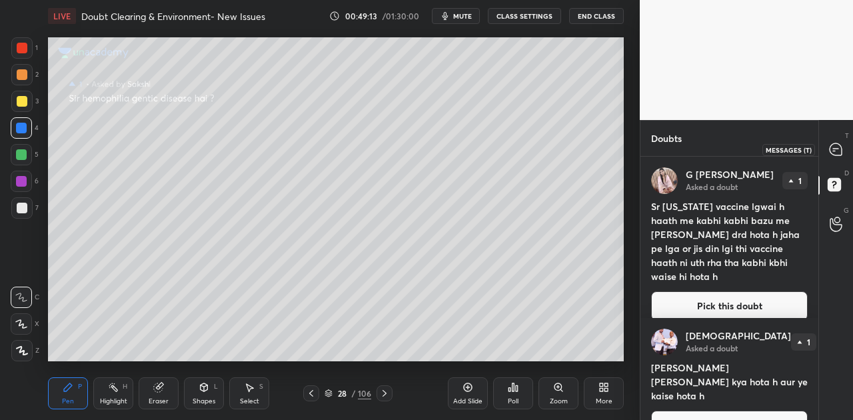
click at [834, 151] on icon at bounding box center [834, 151] width 2 height 0
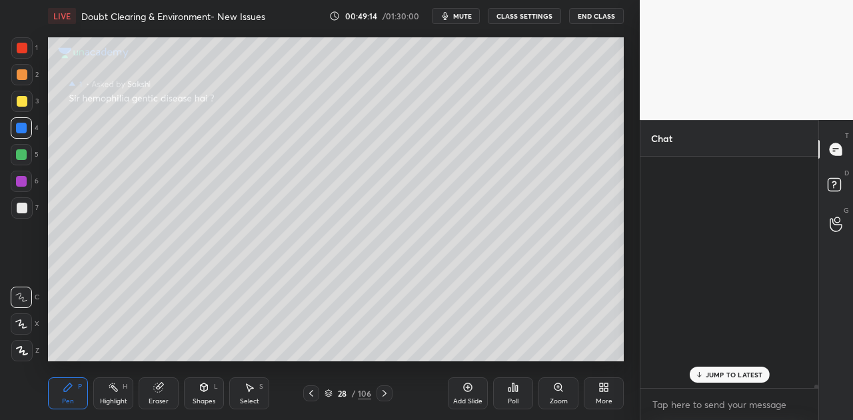
scroll to position [4, 4]
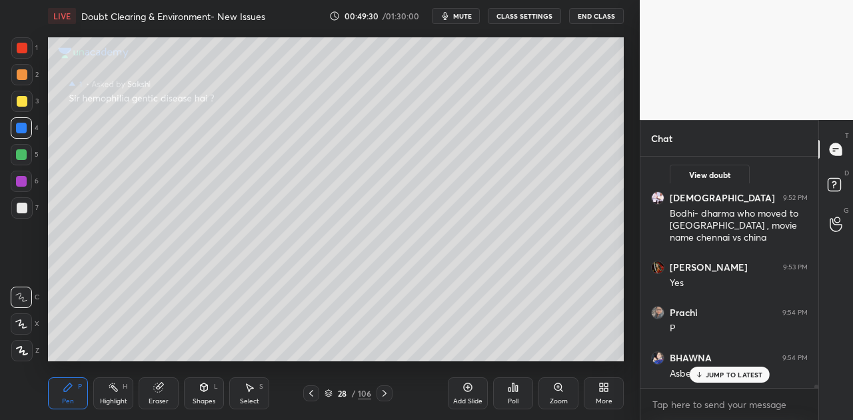
click at [25, 207] on div at bounding box center [22, 208] width 11 height 11
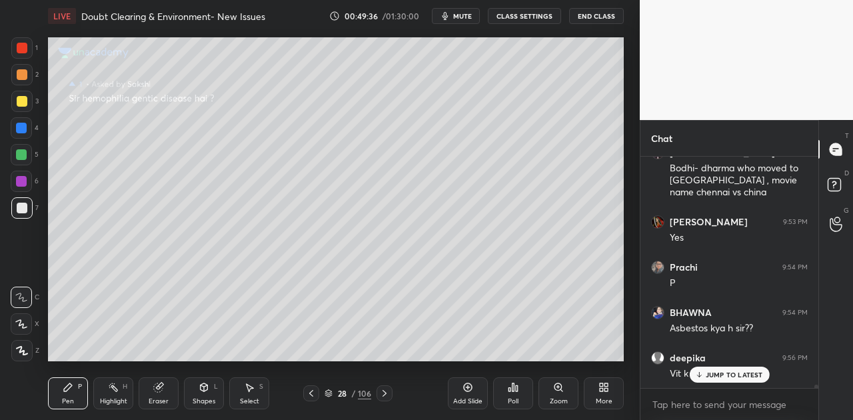
scroll to position [14963, 0]
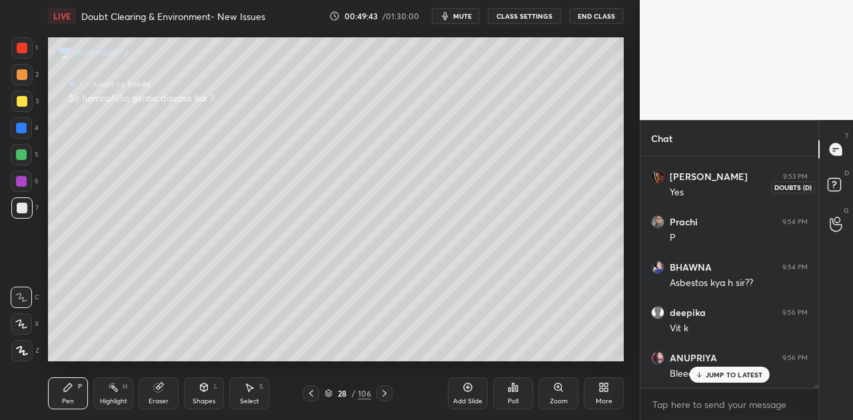
click at [827, 184] on rect at bounding box center [833, 185] width 13 height 13
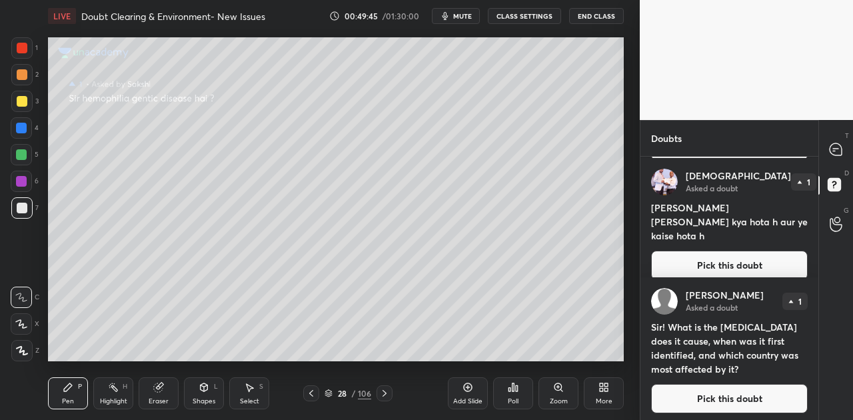
scroll to position [164, 0]
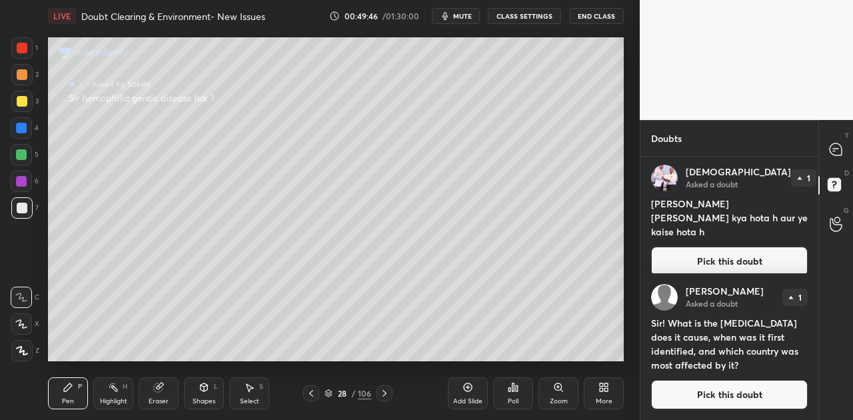
click at [739, 394] on button "Pick this doubt" at bounding box center [729, 394] width 157 height 29
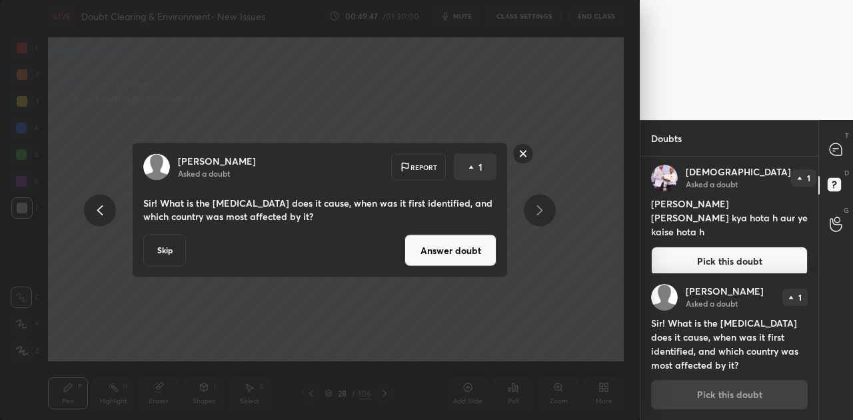
click at [450, 256] on button "Answer doubt" at bounding box center [450, 250] width 92 height 32
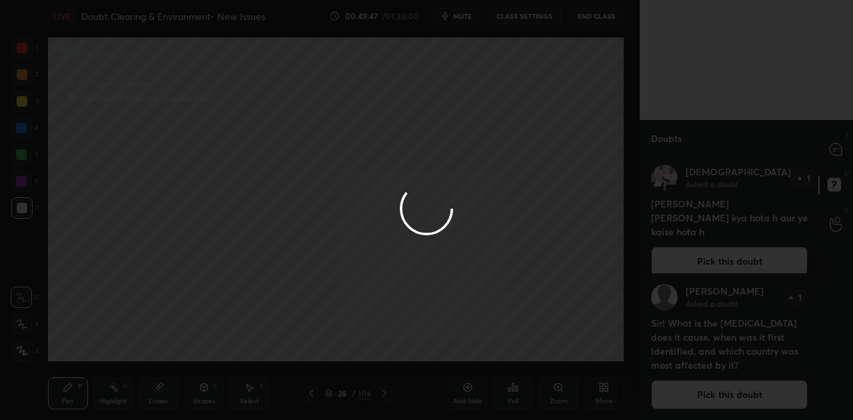
scroll to position [0, 0]
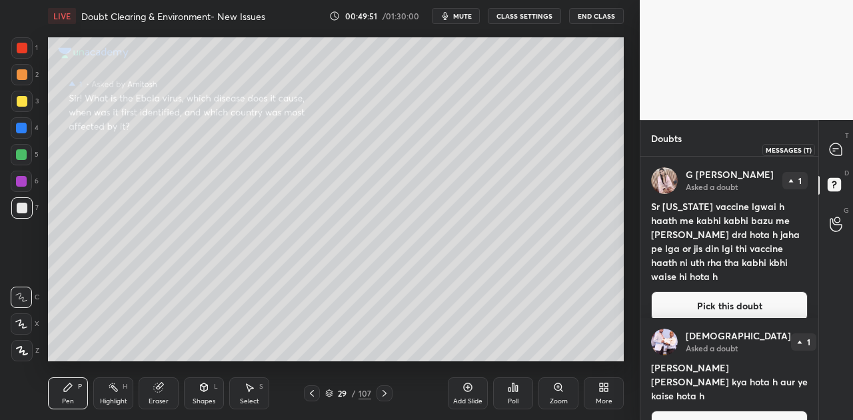
click at [839, 151] on icon at bounding box center [835, 149] width 12 height 12
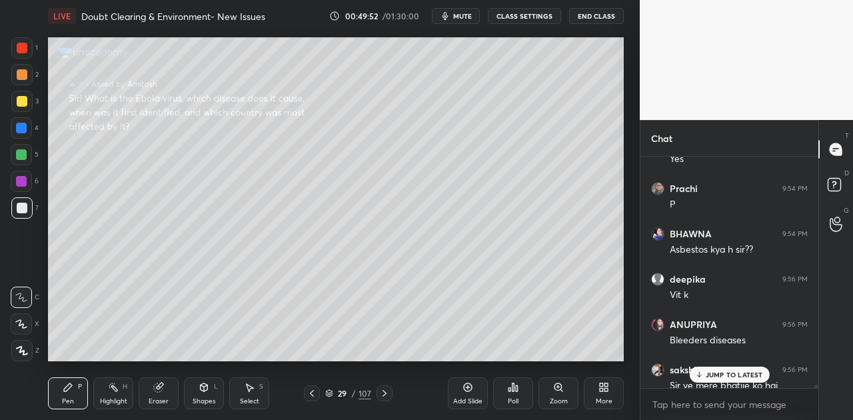
scroll to position [14951, 0]
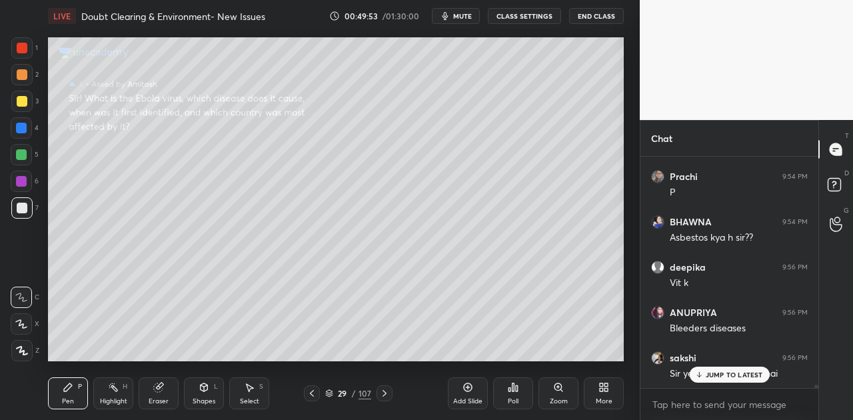
click at [720, 371] on p "JUMP TO LATEST" at bounding box center [733, 374] width 57 height 8
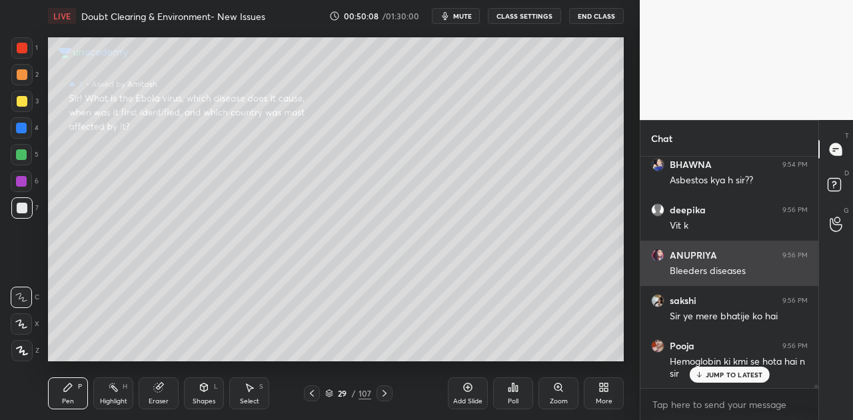
scroll to position [15053, 0]
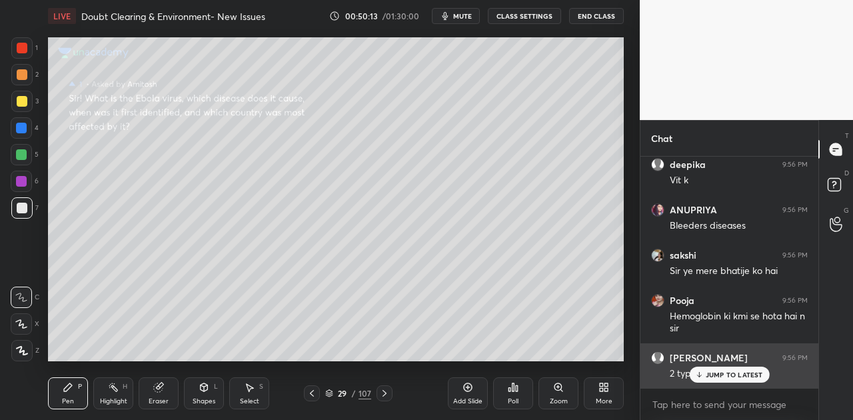
click at [717, 373] on p "JUMP TO LATEST" at bounding box center [733, 374] width 57 height 8
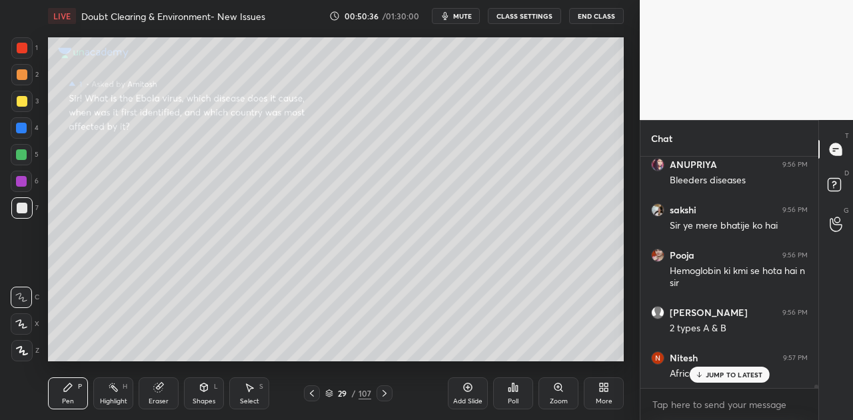
scroll to position [15168, 0]
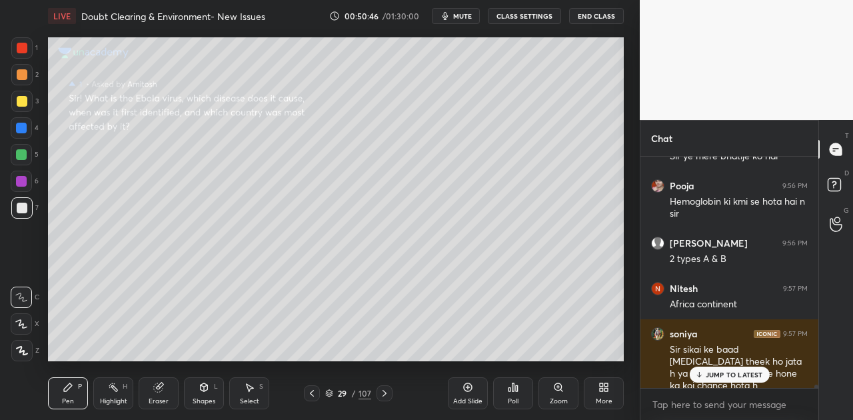
click at [731, 373] on p "JUMP TO LATEST" at bounding box center [733, 374] width 57 height 8
click at [829, 188] on rect at bounding box center [833, 185] width 13 height 13
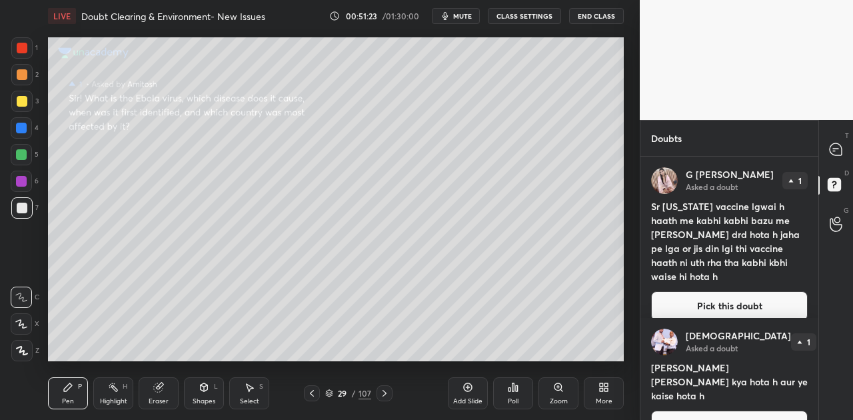
scroll to position [17, 0]
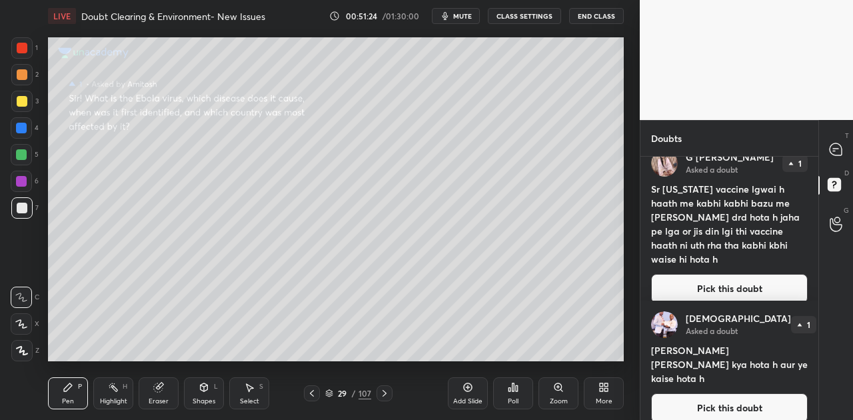
click at [727, 394] on button "Pick this doubt" at bounding box center [729, 407] width 157 height 29
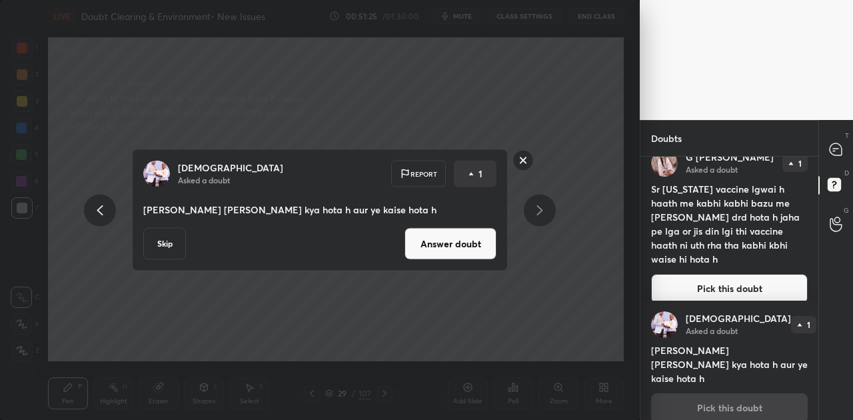
click at [445, 240] on button "Answer doubt" at bounding box center [450, 244] width 92 height 32
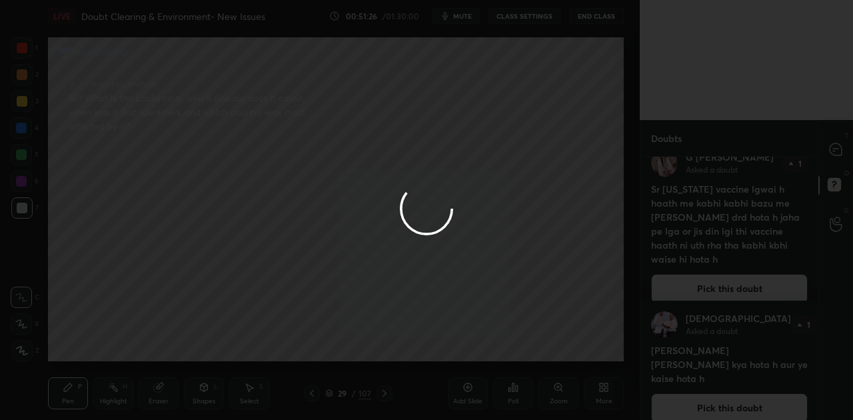
scroll to position [0, 0]
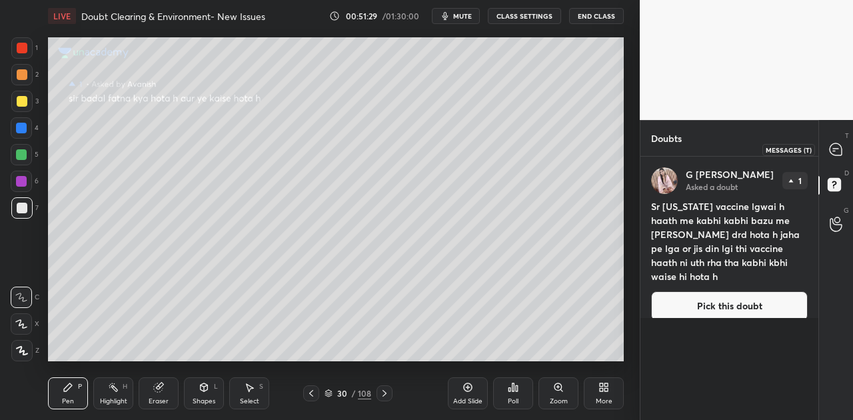
click at [831, 147] on icon at bounding box center [835, 149] width 12 height 12
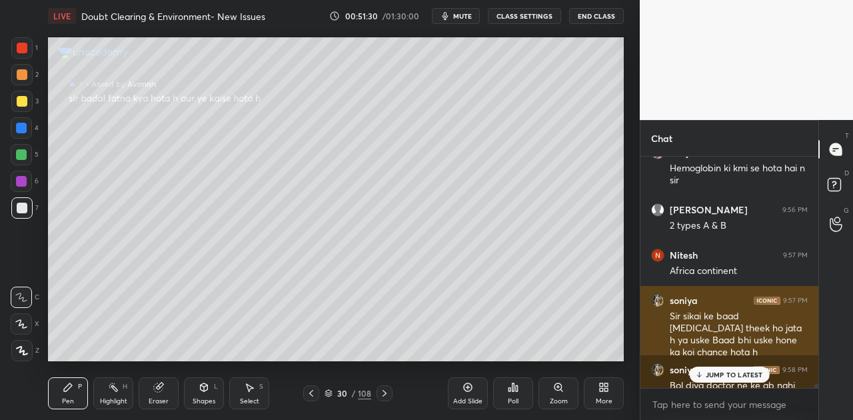
scroll to position [15168, 0]
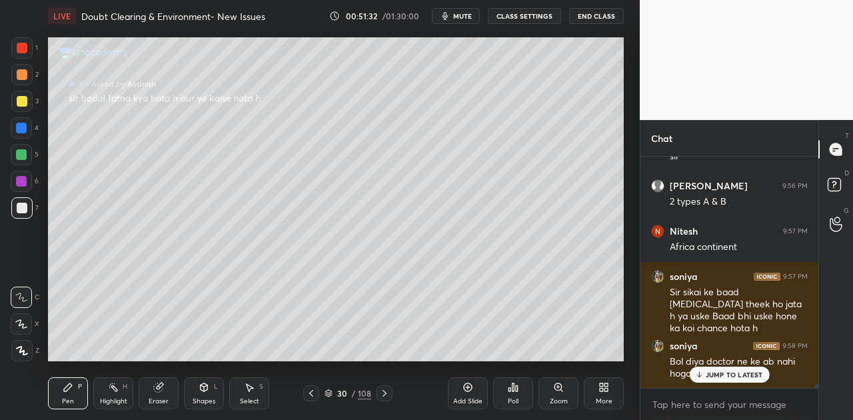
click at [731, 373] on p "JUMP TO LATEST" at bounding box center [733, 374] width 57 height 8
click at [23, 100] on div at bounding box center [22, 101] width 11 height 11
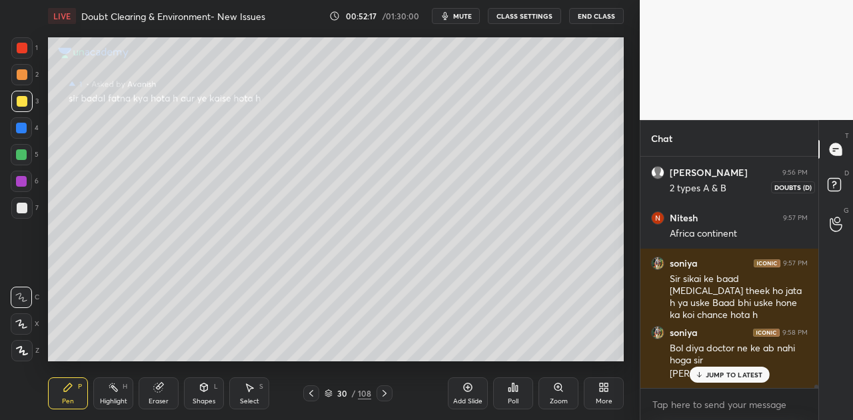
click at [836, 181] on rect at bounding box center [833, 185] width 13 height 13
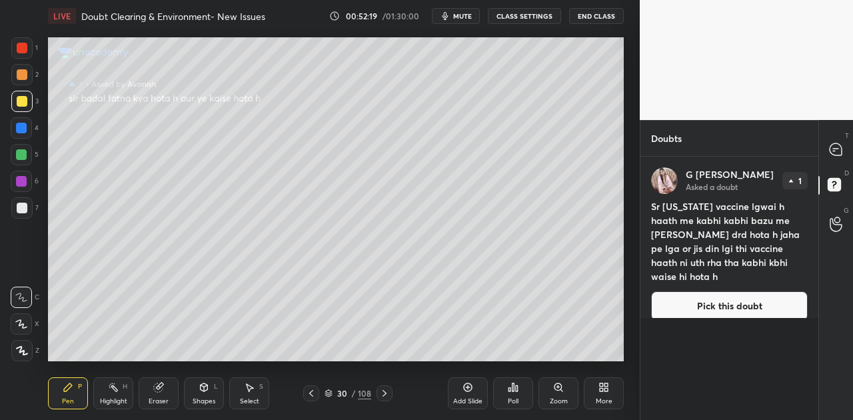
click at [725, 291] on button "Pick this doubt" at bounding box center [729, 305] width 157 height 29
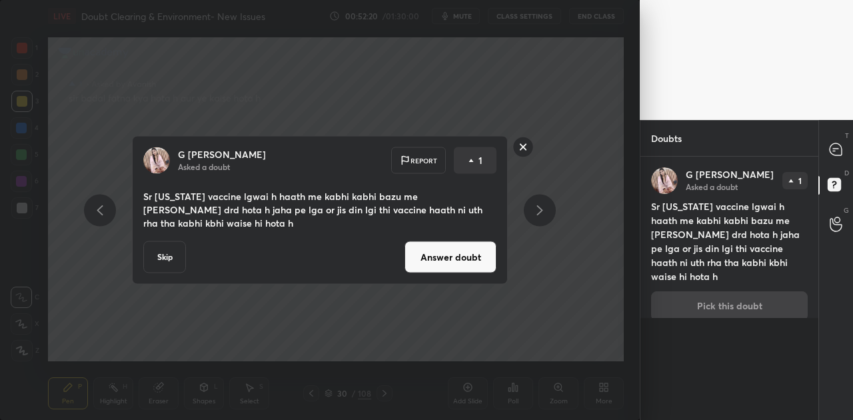
click at [469, 265] on button "Answer doubt" at bounding box center [450, 257] width 92 height 32
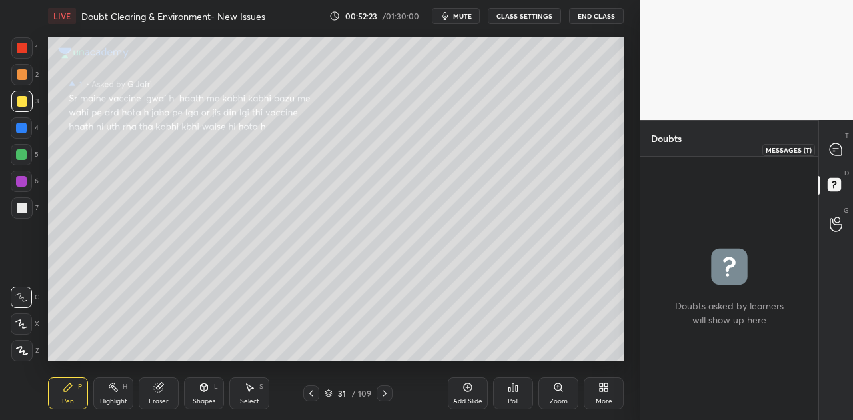
click at [837, 149] on icon at bounding box center [835, 149] width 12 height 12
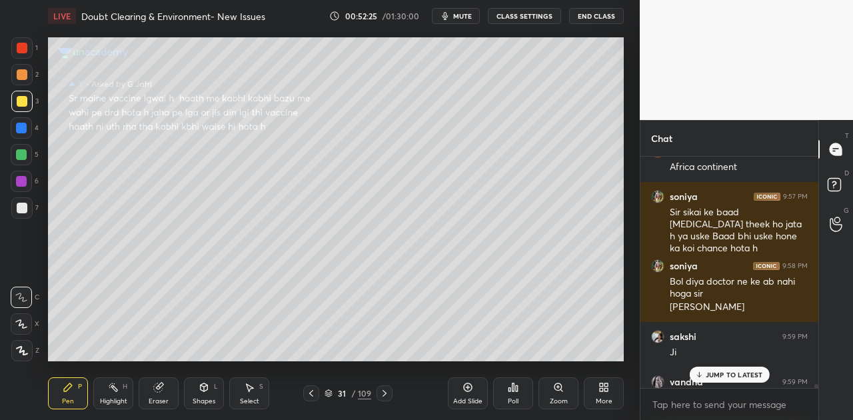
scroll to position [15260, 0]
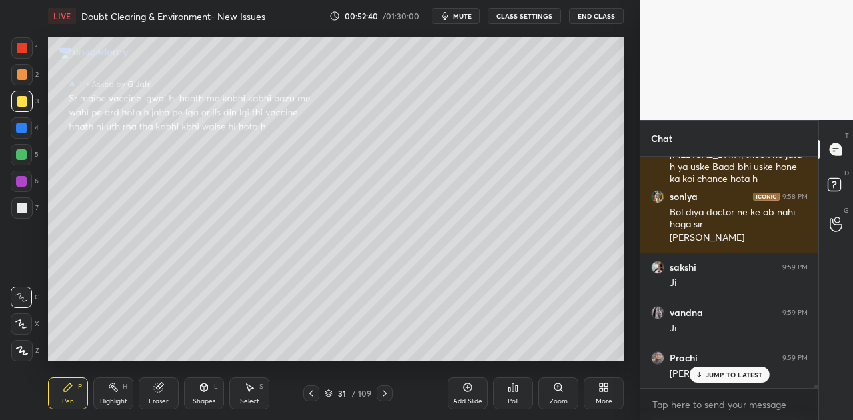
click at [753, 376] on p "JUMP TO LATEST" at bounding box center [733, 374] width 57 height 8
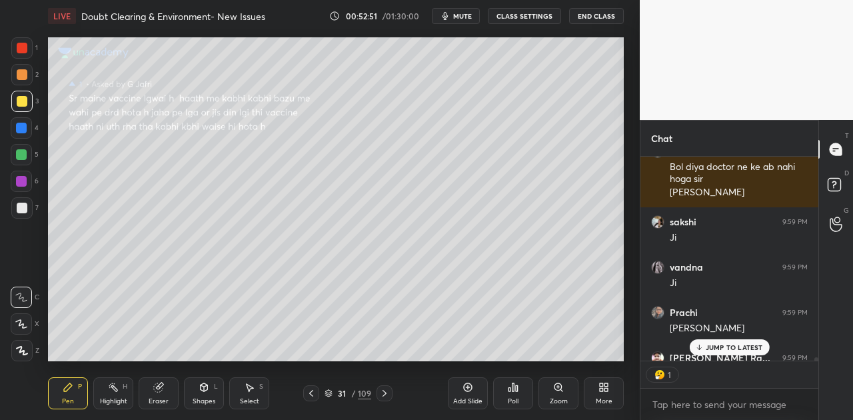
scroll to position [4, 4]
click at [723, 348] on p "JUMP TO LATEST" at bounding box center [733, 347] width 57 height 8
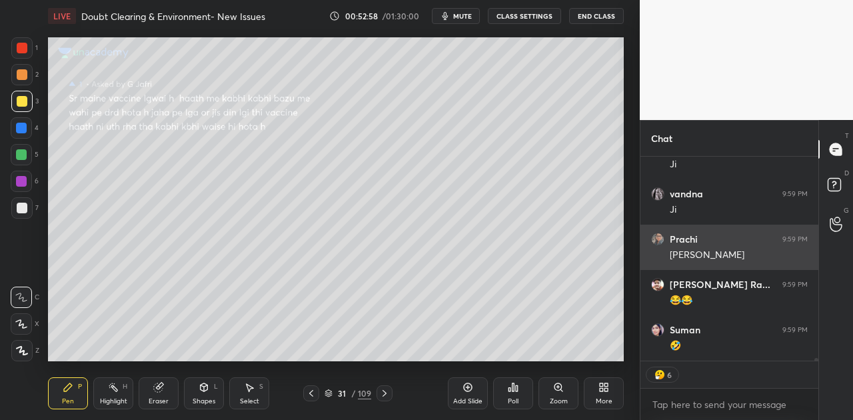
scroll to position [15423, 0]
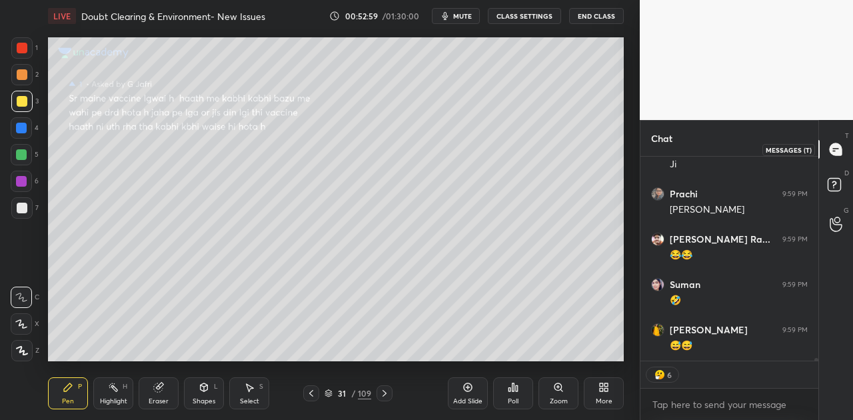
click at [834, 149] on icon at bounding box center [835, 149] width 12 height 12
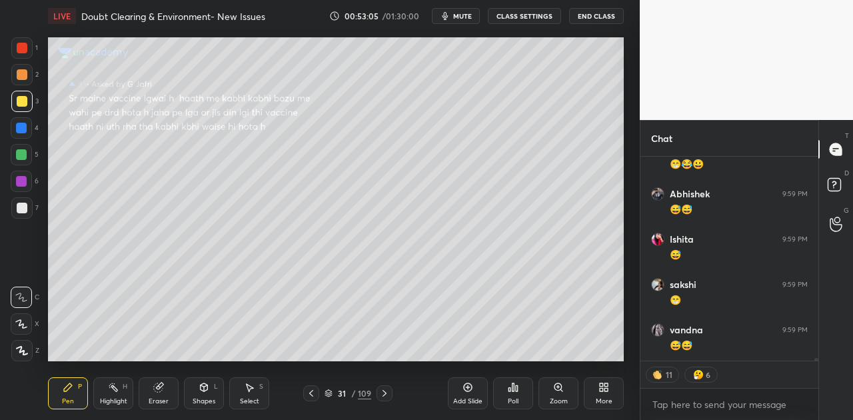
scroll to position [15695, 0]
click at [384, 398] on div at bounding box center [384, 393] width 16 height 16
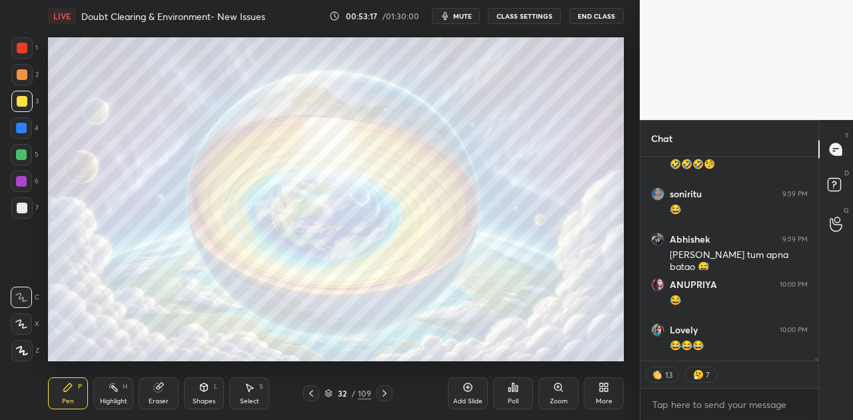
scroll to position [15979, 0]
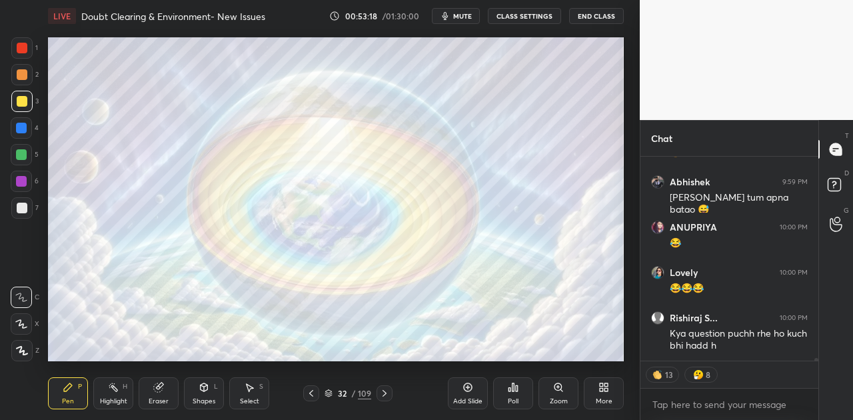
click at [464, 13] on span "mute" at bounding box center [462, 15] width 19 height 9
click at [464, 13] on span "unmute" at bounding box center [461, 15] width 29 height 9
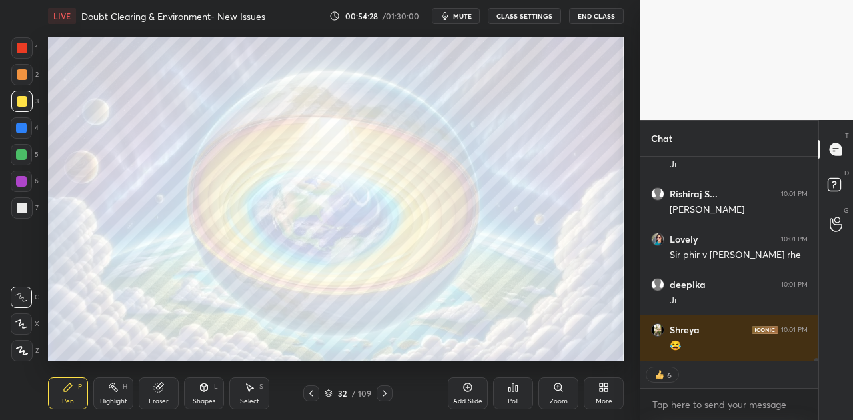
scroll to position [17229, 0]
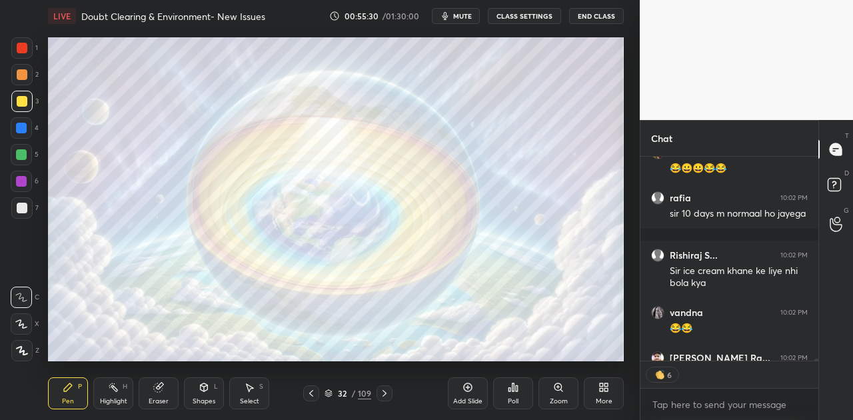
click at [735, 342] on div "Ashish 10:02 PM 😂😀😀😂😂 rafia 10:02 PM sir 10 days m normaal ho [PERSON_NAME].. 1…" at bounding box center [729, 259] width 178 height 204
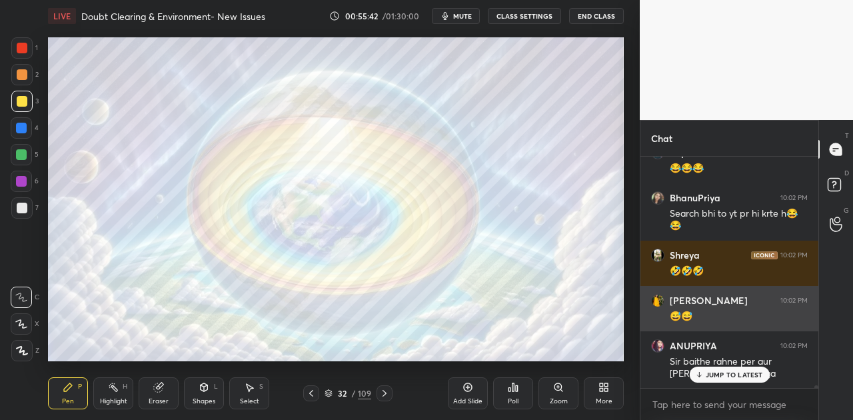
scroll to position [18653, 0]
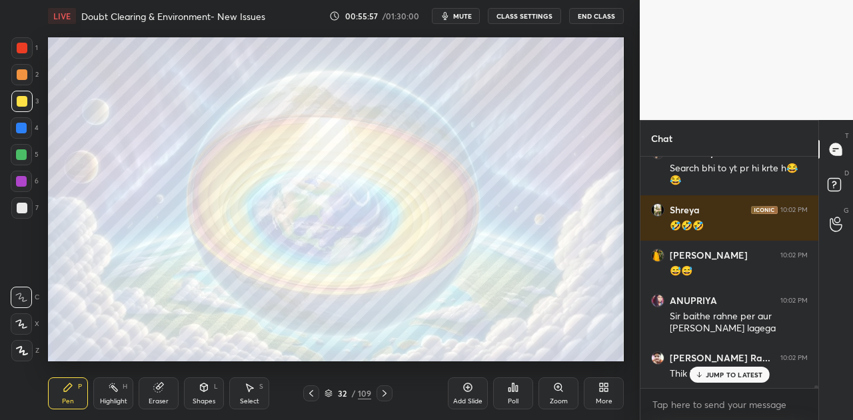
click at [730, 374] on p "JUMP TO LATEST" at bounding box center [733, 374] width 57 height 8
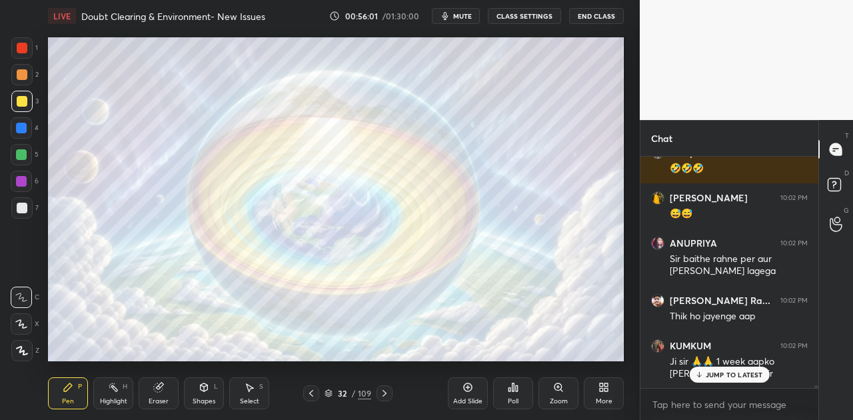
scroll to position [18755, 0]
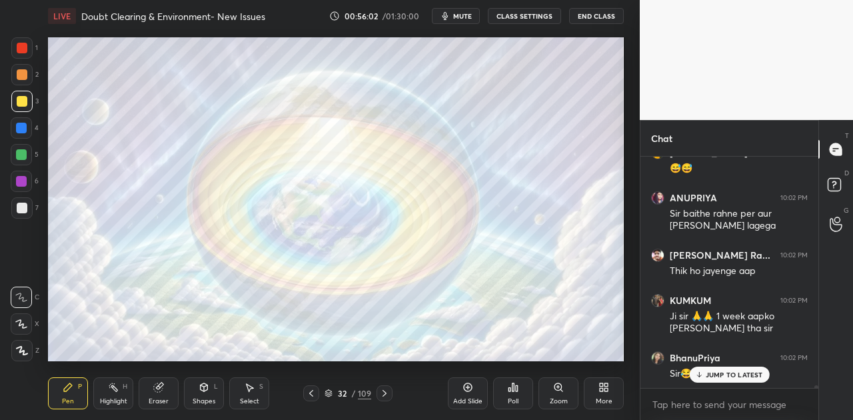
click at [735, 374] on p "JUMP TO LATEST" at bounding box center [733, 374] width 57 height 8
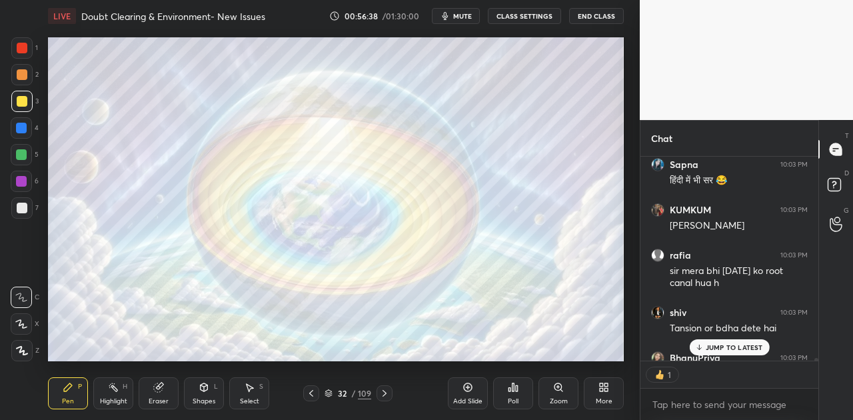
scroll to position [4, 4]
click at [727, 346] on div "KUMKUM 10:02 PM Ji sir 🙏🙏 1 week [PERSON_NAME] tha [PERSON_NAME] 10:02 PM Sir😂😂…" at bounding box center [729, 259] width 178 height 204
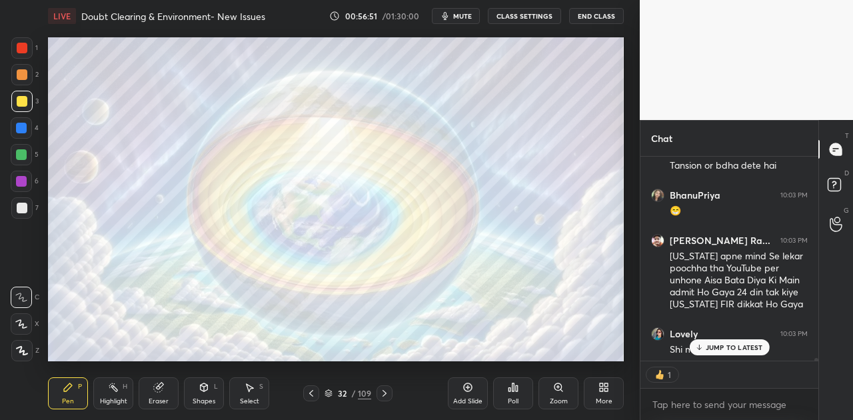
click at [718, 376] on div "1" at bounding box center [729, 374] width 178 height 27
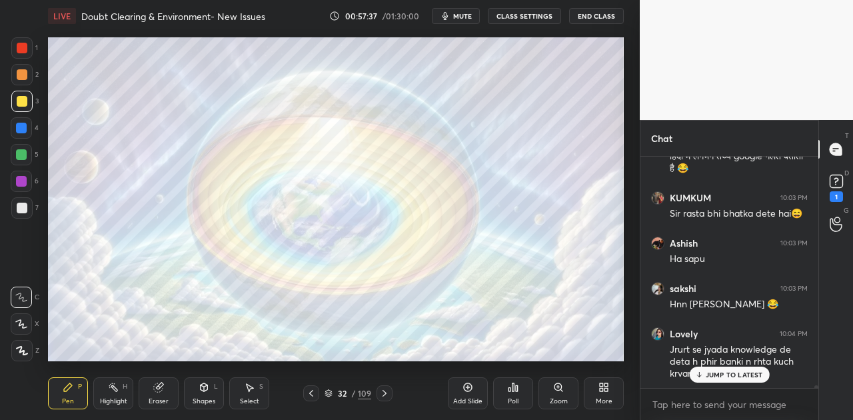
scroll to position [18301, 0]
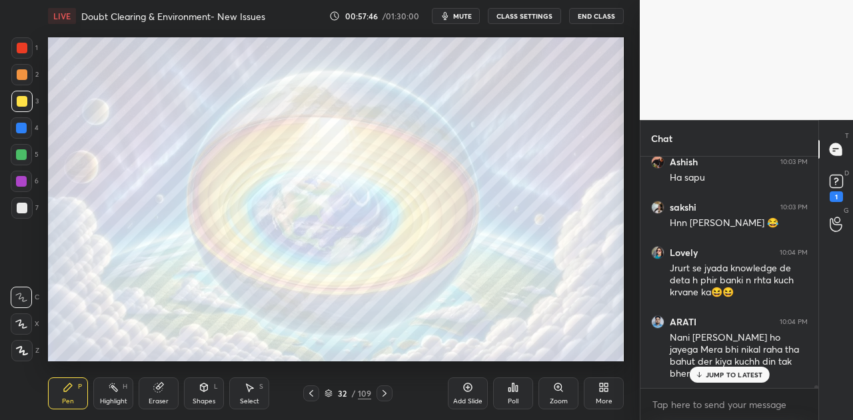
click at [701, 372] on icon at bounding box center [698, 374] width 9 height 8
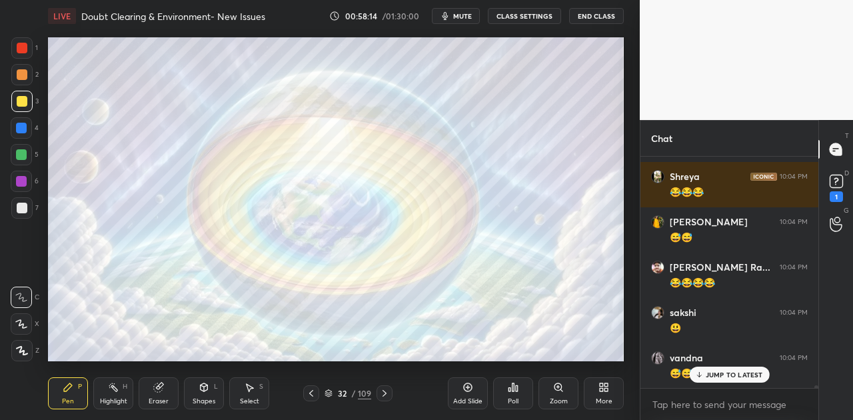
scroll to position [18618, 0]
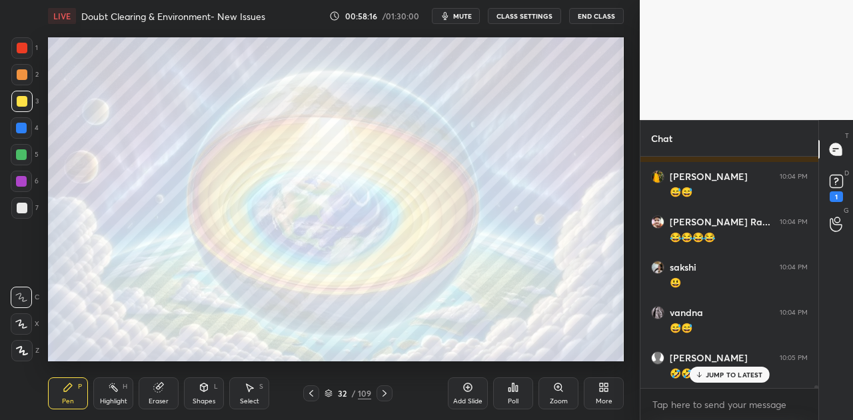
click at [389, 393] on icon at bounding box center [384, 393] width 11 height 11
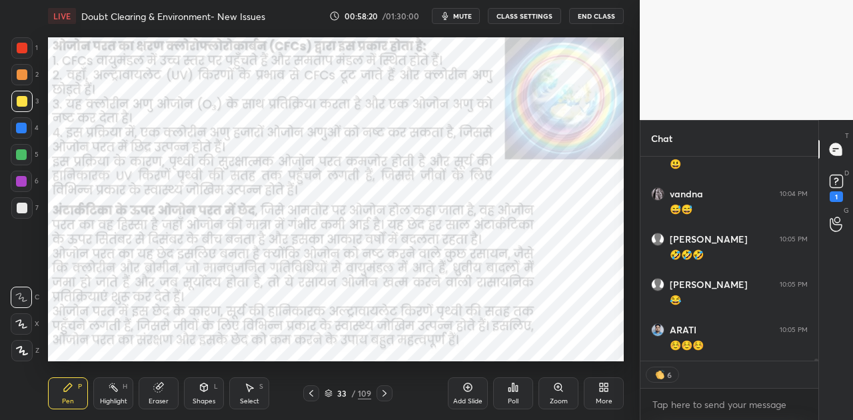
scroll to position [18782, 0]
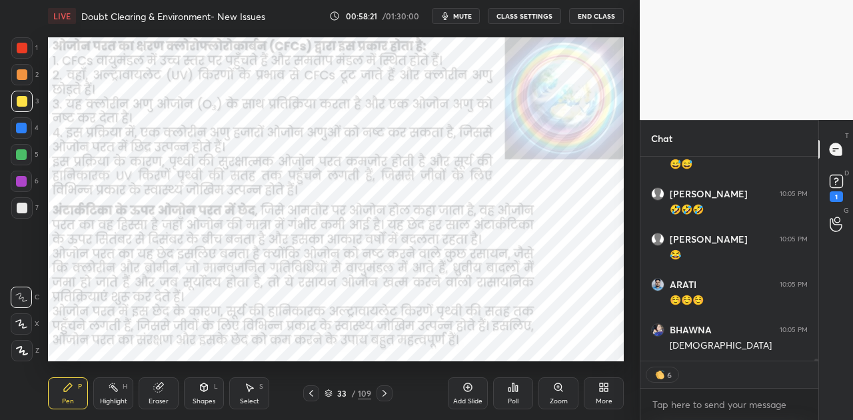
click at [389, 393] on icon at bounding box center [384, 393] width 11 height 11
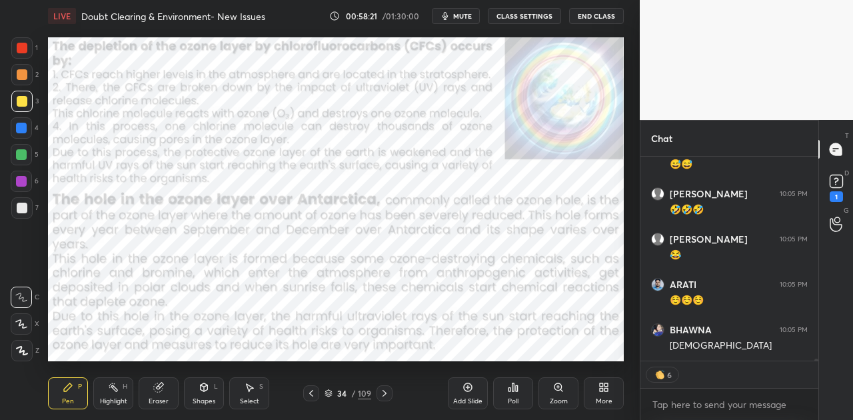
click at [389, 393] on icon at bounding box center [384, 393] width 11 height 11
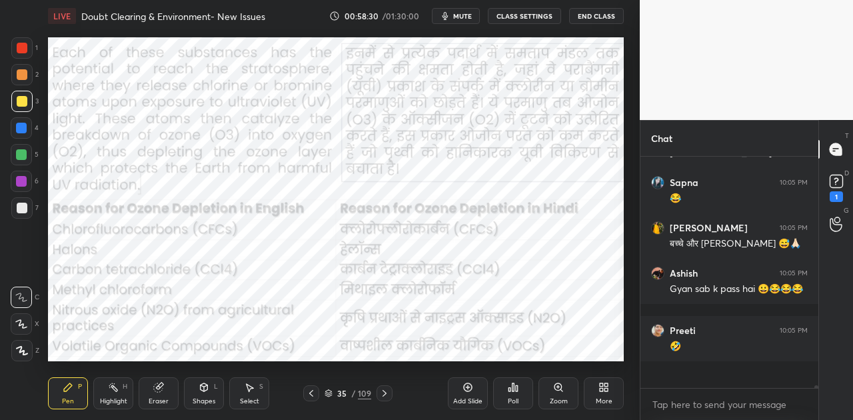
scroll to position [18947, 0]
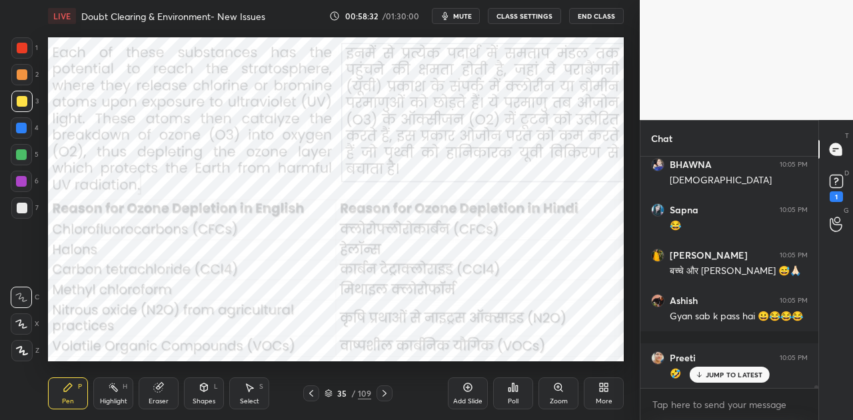
click at [24, 132] on div at bounding box center [21, 128] width 11 height 11
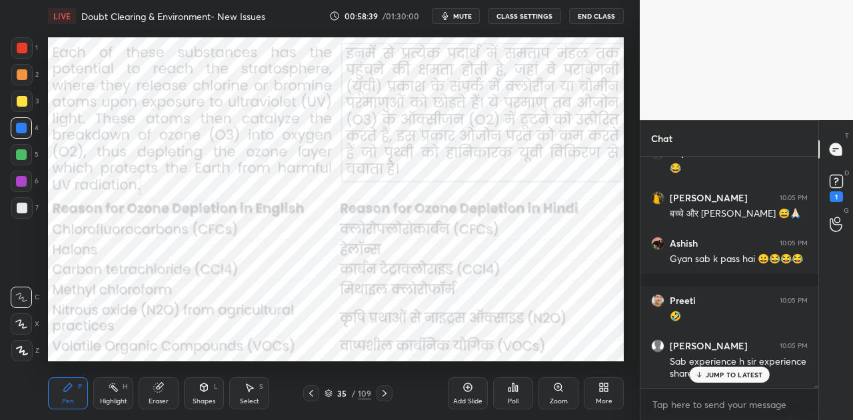
scroll to position [19062, 0]
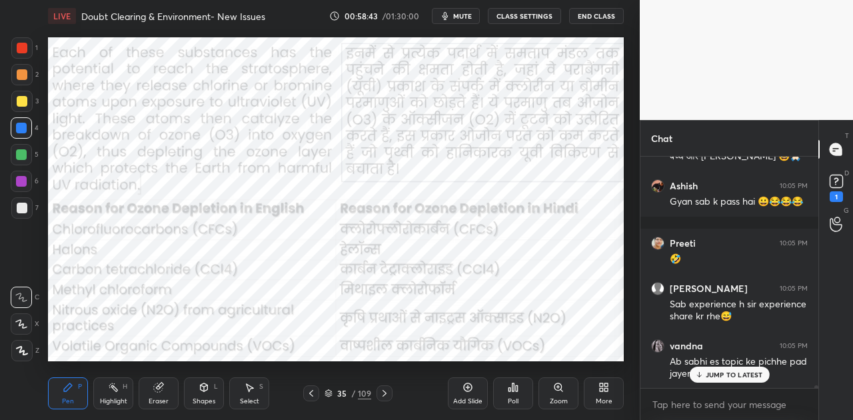
click at [723, 375] on p "JUMP TO LATEST" at bounding box center [733, 374] width 57 height 8
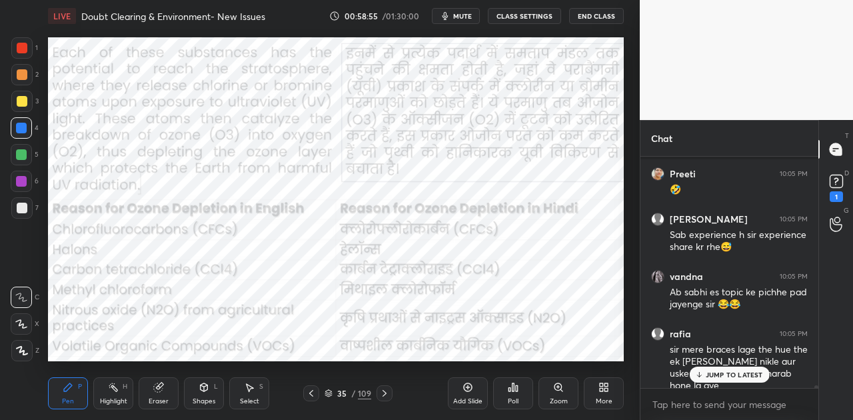
click at [726, 374] on p "JUMP TO LATEST" at bounding box center [733, 374] width 57 height 8
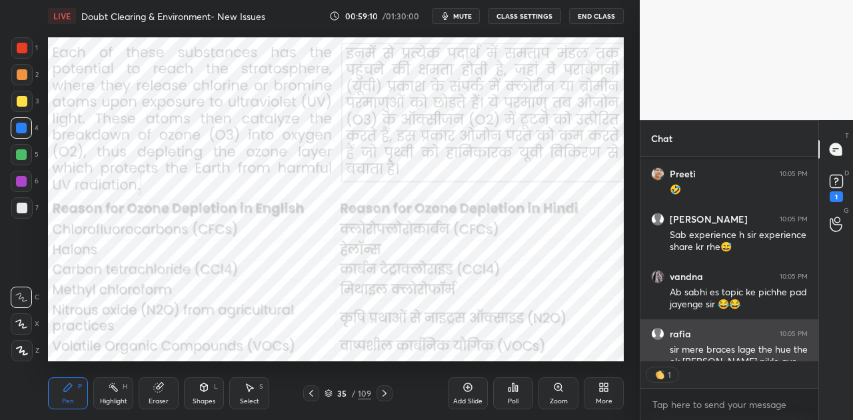
scroll to position [4, 4]
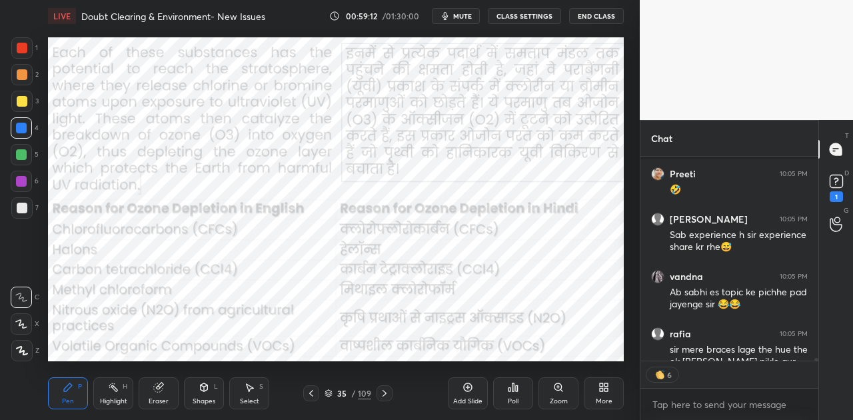
click at [462, 16] on span "mute" at bounding box center [462, 15] width 19 height 9
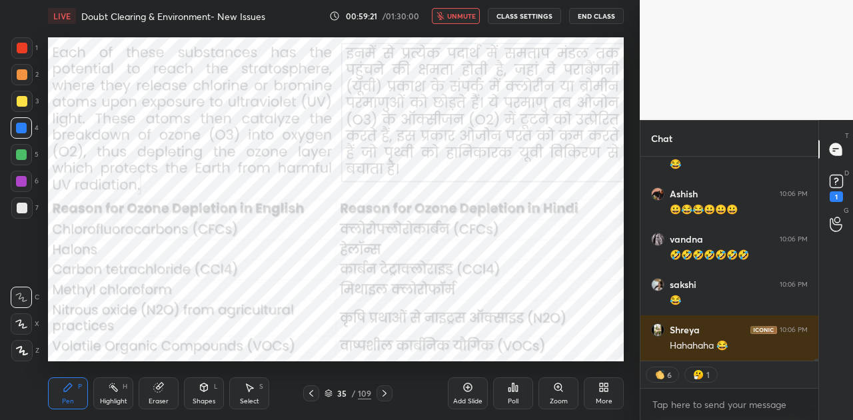
scroll to position [19431, 0]
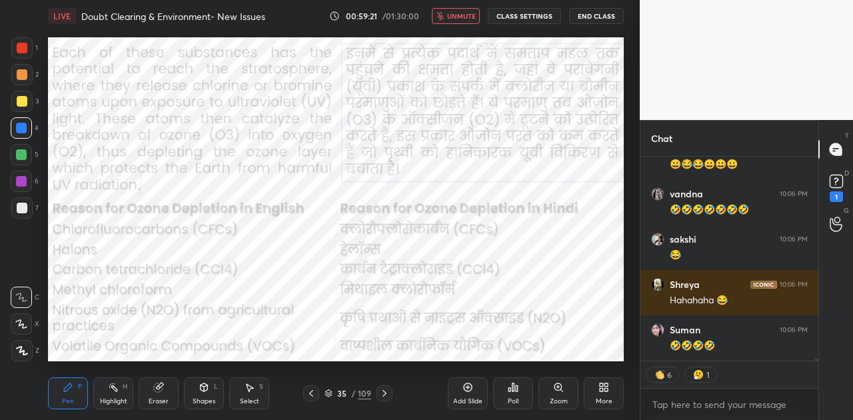
click at [462, 16] on span "unmute" at bounding box center [461, 15] width 29 height 9
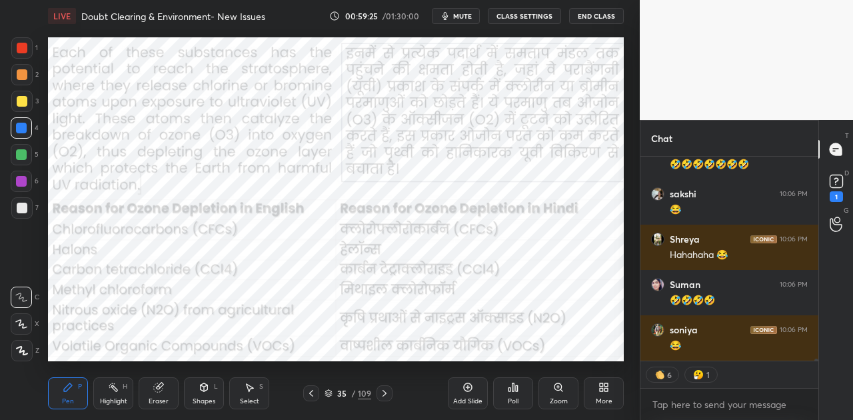
scroll to position [19521, 0]
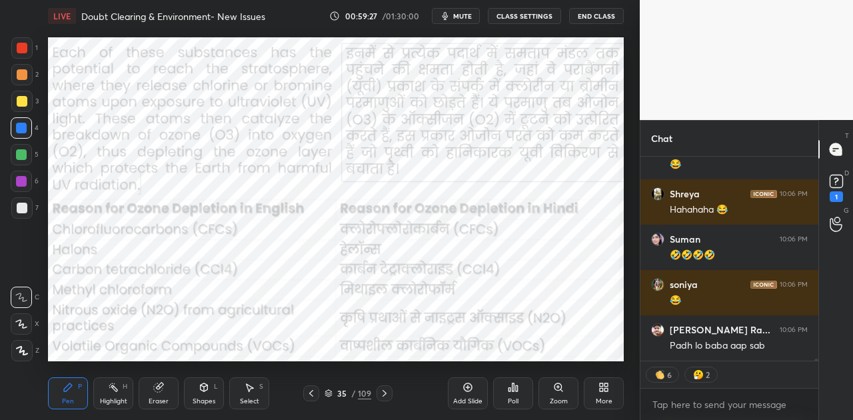
click at [386, 394] on icon at bounding box center [384, 393] width 11 height 11
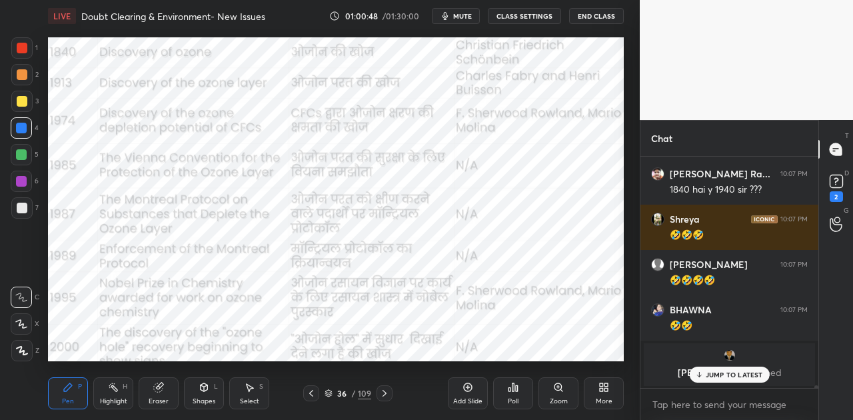
scroll to position [20447, 0]
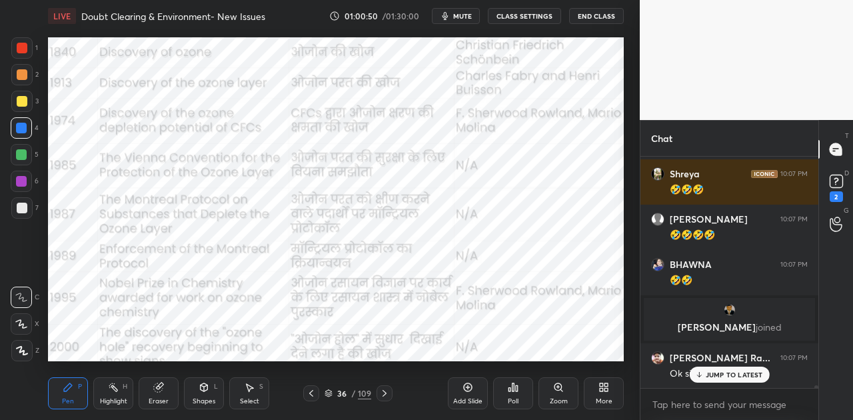
click at [711, 375] on p "JUMP TO LATEST" at bounding box center [733, 374] width 57 height 8
click at [384, 392] on icon at bounding box center [384, 393] width 4 height 7
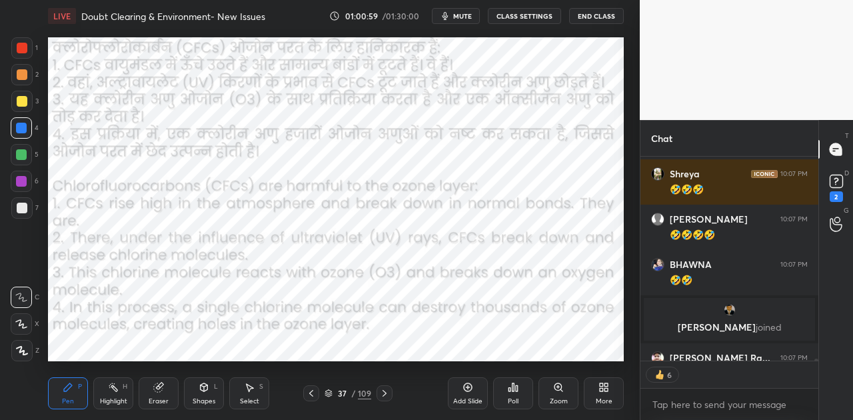
click at [466, 13] on span "mute" at bounding box center [462, 15] width 19 height 9
click at [839, 182] on rect at bounding box center [835, 181] width 13 height 13
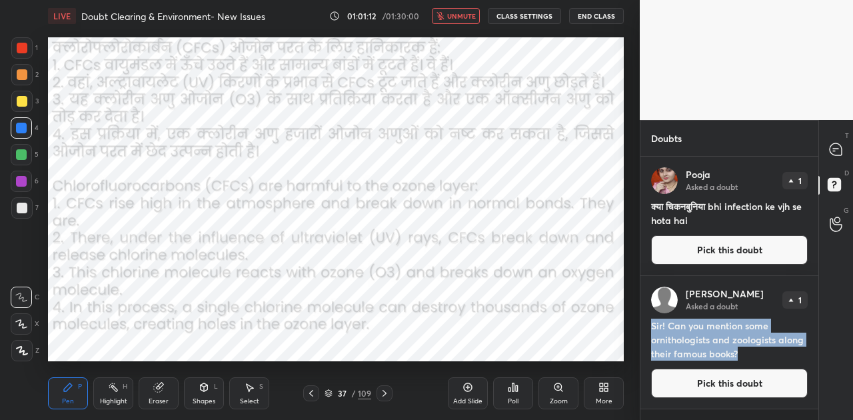
drag, startPoint x: 651, startPoint y: 322, endPoint x: 738, endPoint y: 353, distance: 91.9
click at [738, 353] on h4 "Sir! Can you mention some ornithologists and zoologists along their famous book…" at bounding box center [729, 339] width 157 height 42
copy h4 "Sir! Can you mention some ornithologists and zoologists along their famous book…"
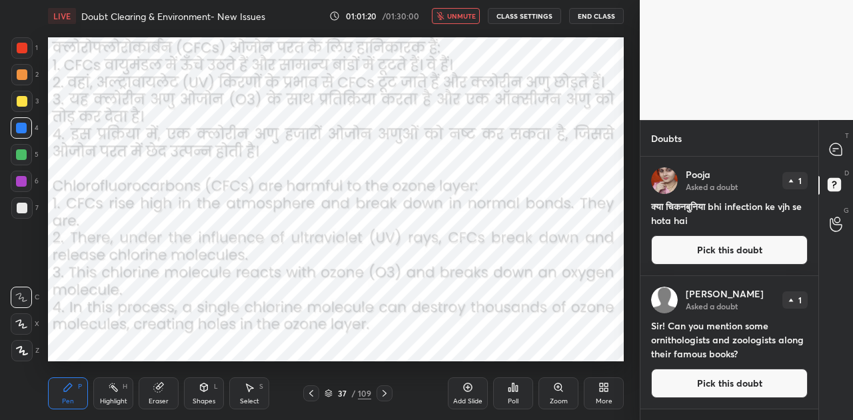
click at [730, 222] on h4 "क्या चिकनबुनिया bhi infection ke vjh se hota hai" at bounding box center [729, 213] width 157 height 28
drag, startPoint x: 651, startPoint y: 203, endPoint x: 708, endPoint y: 224, distance: 60.3
click at [708, 224] on h4 "क्या चिकनबुनिया bhi infection ke vjh se hota hai" at bounding box center [729, 213] width 157 height 28
copy h4 "क्या चिकनबुनिया bhi infection ke vjh se hota hai"
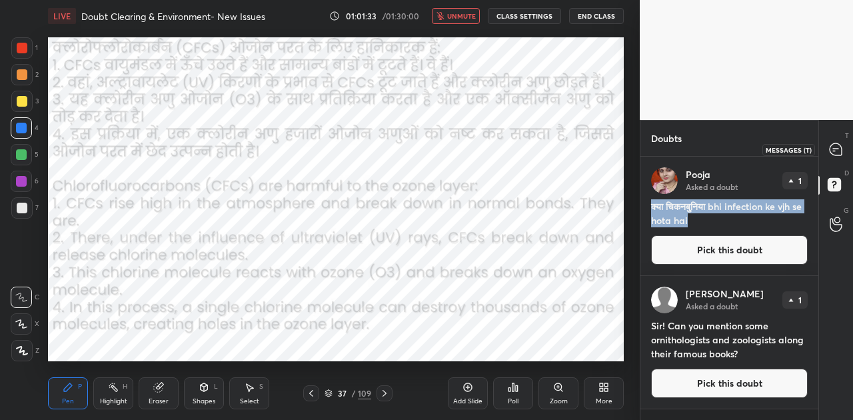
click at [841, 148] on icon at bounding box center [835, 149] width 12 height 12
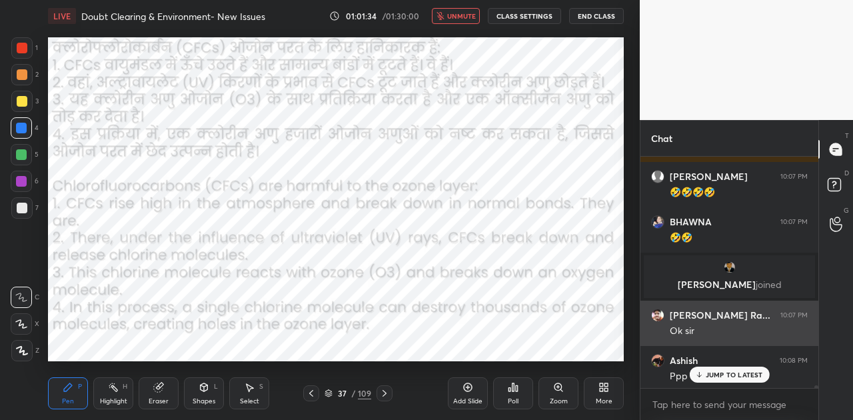
scroll to position [20729, 0]
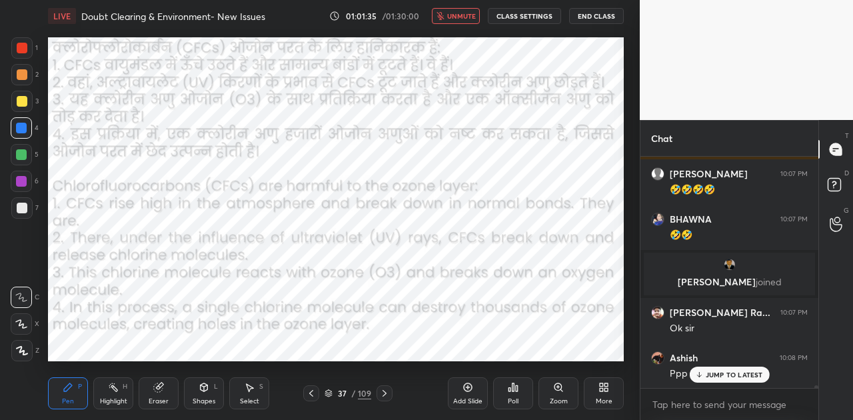
click at [733, 378] on p "JUMP TO LATEST" at bounding box center [733, 374] width 57 height 8
click at [512, 394] on div "Poll" at bounding box center [513, 393] width 40 height 32
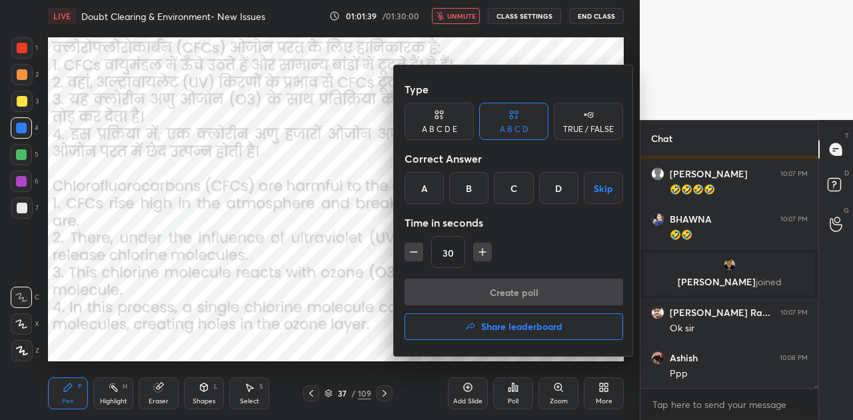
click at [556, 187] on div "D" at bounding box center [558, 188] width 39 height 32
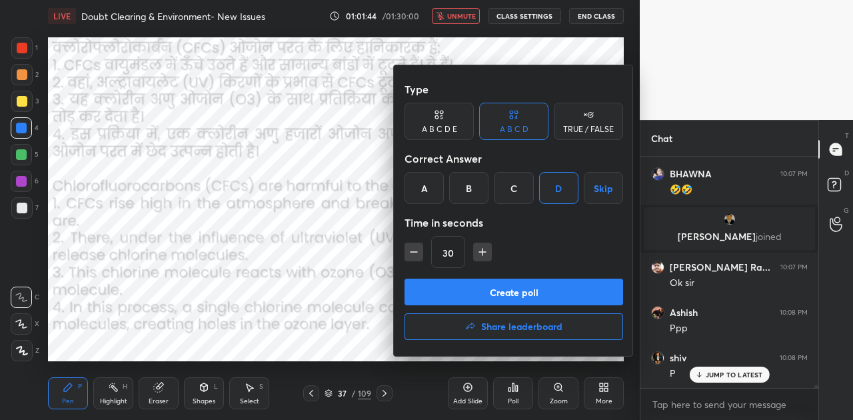
scroll to position [20819, 0]
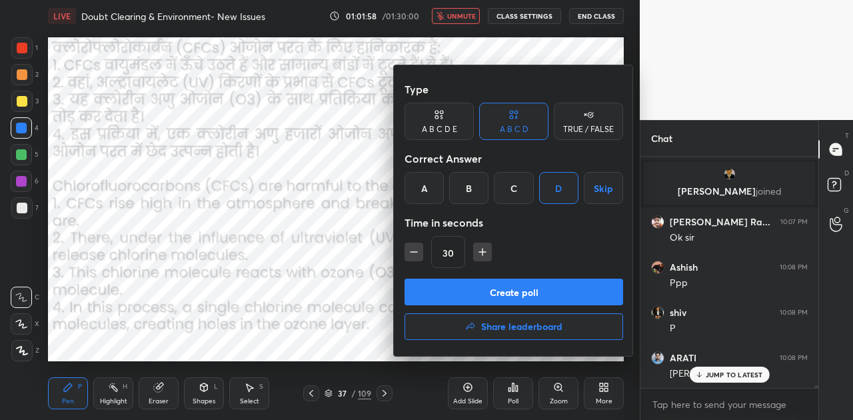
click at [564, 280] on button "Create poll" at bounding box center [513, 291] width 218 height 27
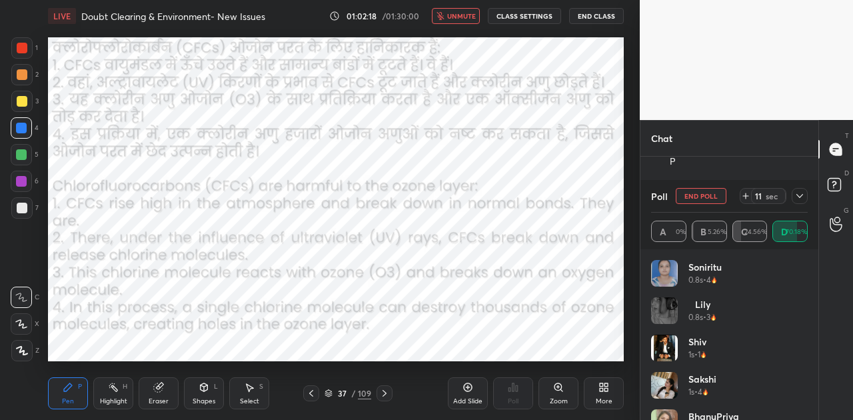
scroll to position [21031, 0]
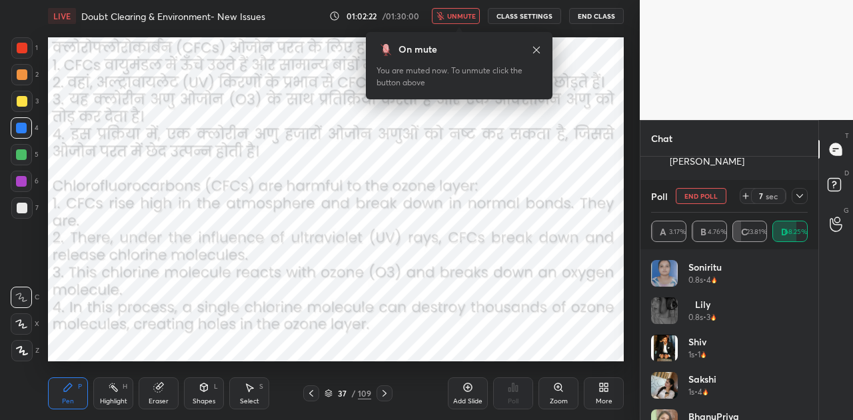
click at [463, 9] on button "unmute" at bounding box center [456, 16] width 48 height 16
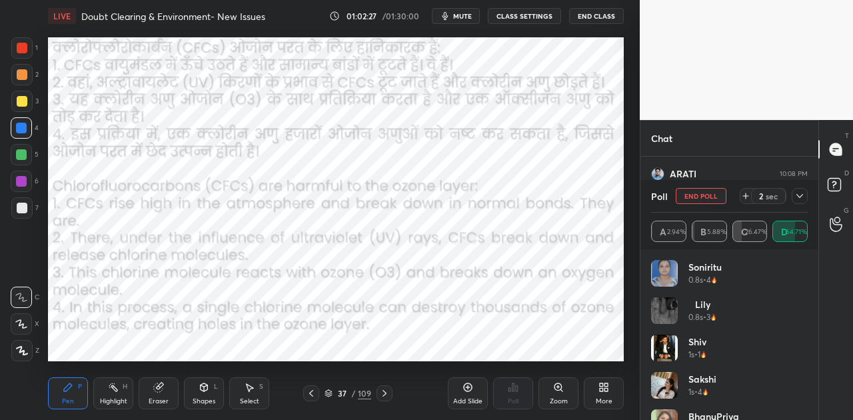
scroll to position [21003, 0]
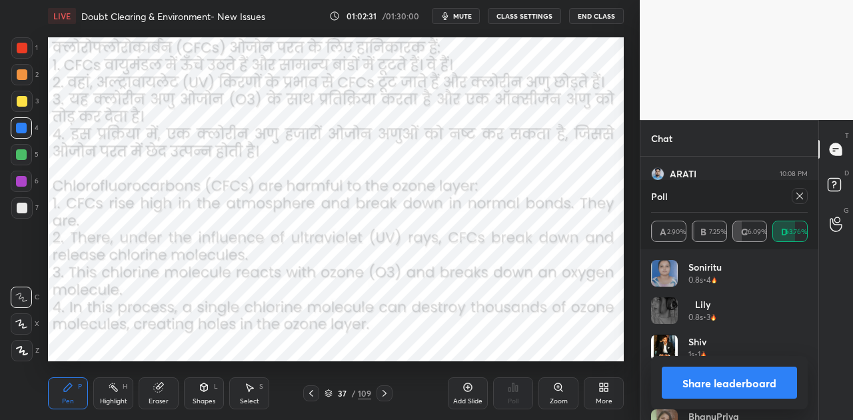
click at [746, 384] on button "Share leaderboard" at bounding box center [728, 382] width 135 height 32
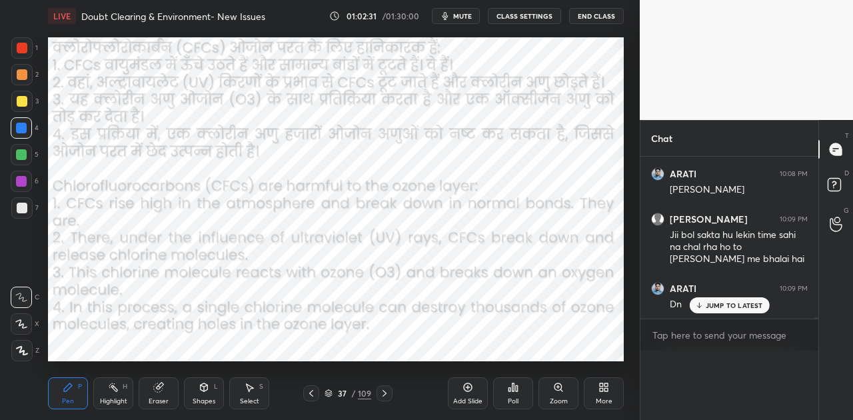
scroll to position [0, 0]
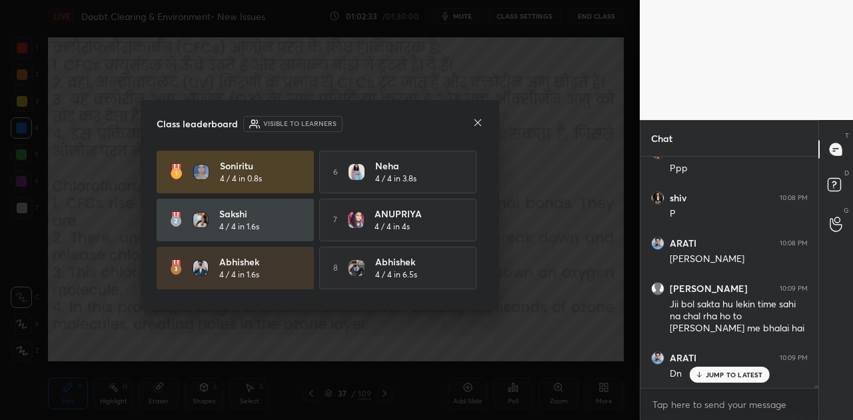
click at [730, 374] on p "JUMP TO LATEST" at bounding box center [733, 374] width 57 height 8
click at [481, 123] on icon at bounding box center [477, 122] width 11 height 11
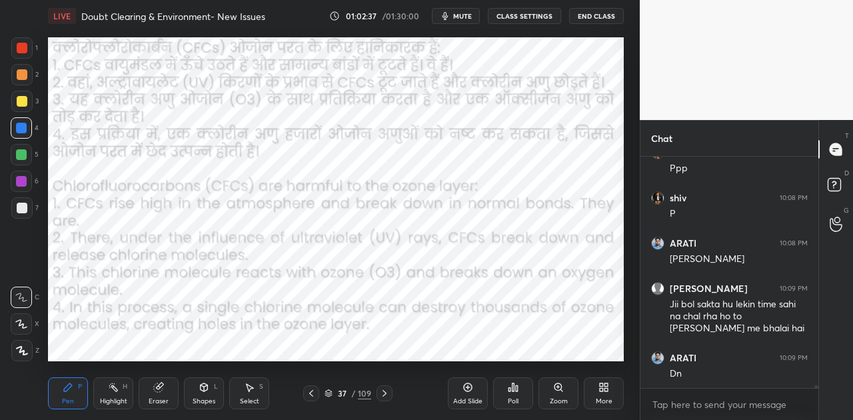
click at [384, 391] on icon at bounding box center [384, 393] width 4 height 7
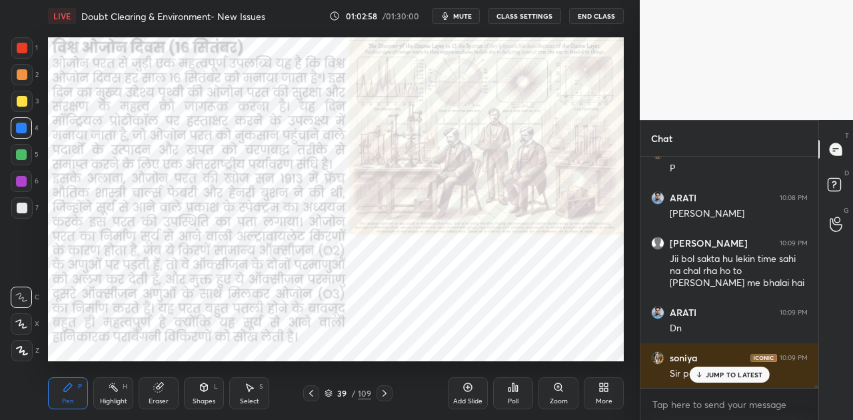
click at [738, 375] on p "JUMP TO LATEST" at bounding box center [733, 374] width 57 height 8
click at [386, 393] on icon at bounding box center [384, 393] width 11 height 11
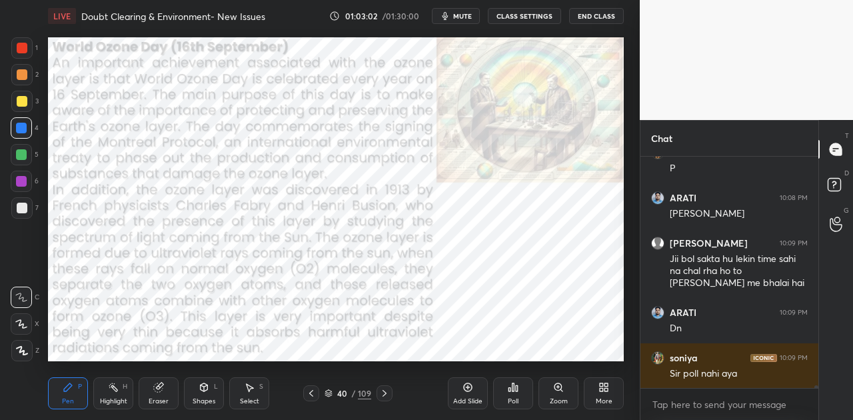
click at [386, 393] on icon at bounding box center [384, 393] width 11 height 11
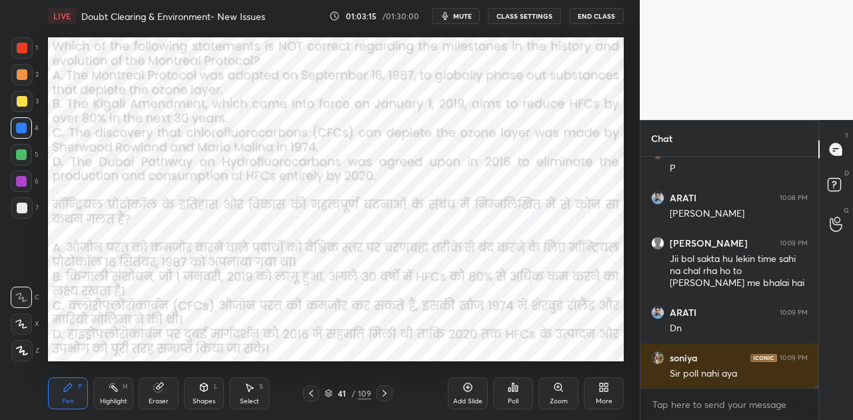
click at [476, 17] on button "mute" at bounding box center [456, 16] width 48 height 16
click at [520, 386] on div "Poll" at bounding box center [513, 393] width 40 height 32
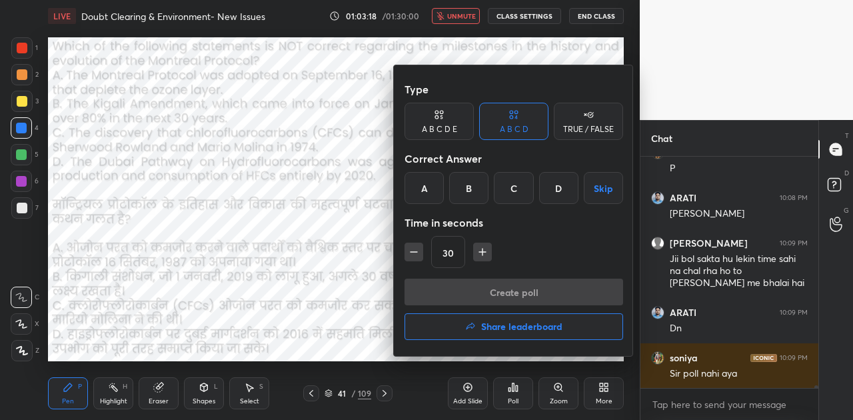
click at [557, 191] on div "D" at bounding box center [558, 188] width 39 height 32
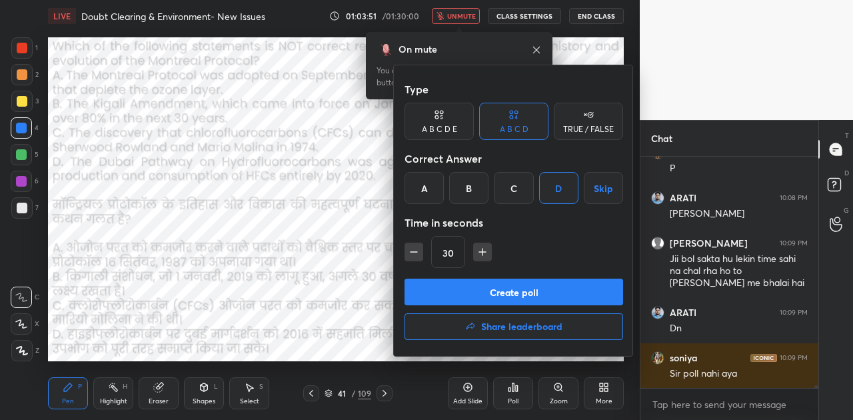
click at [538, 47] on div at bounding box center [426, 210] width 853 height 420
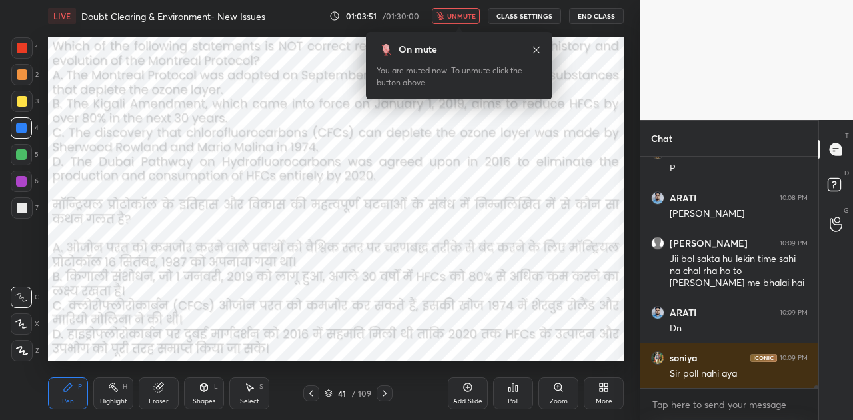
click at [448, 13] on button "unmute" at bounding box center [456, 16] width 48 height 16
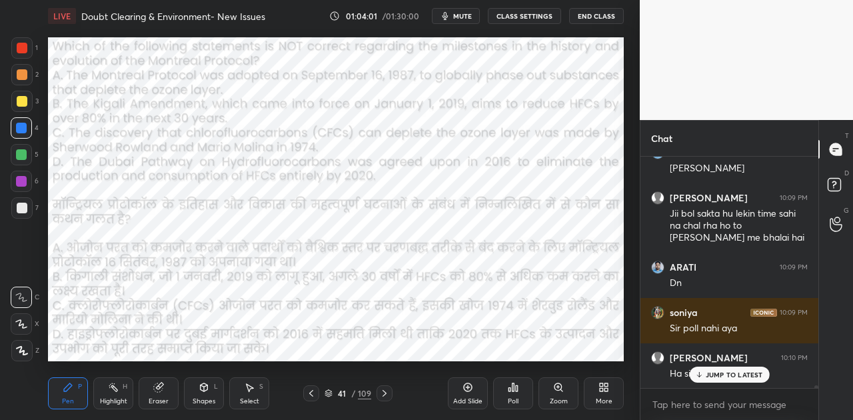
scroll to position [21070, 0]
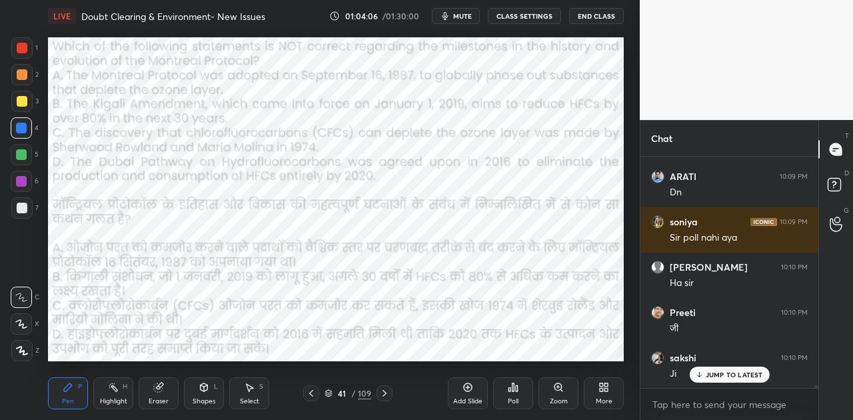
click at [385, 392] on icon at bounding box center [384, 393] width 11 height 11
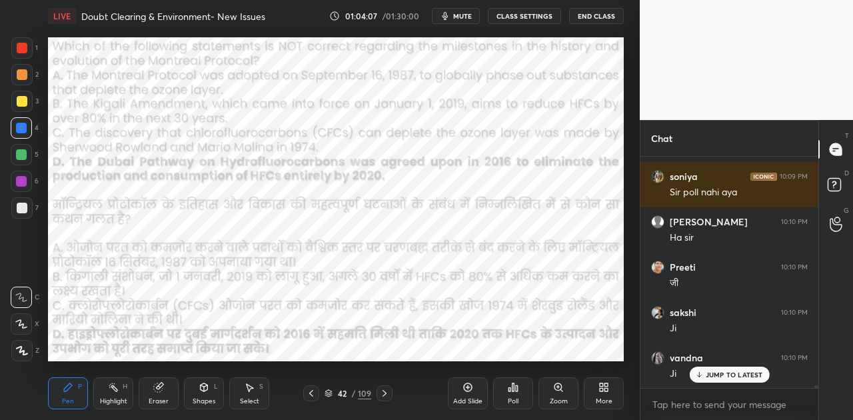
click at [385, 392] on icon at bounding box center [384, 393] width 11 height 11
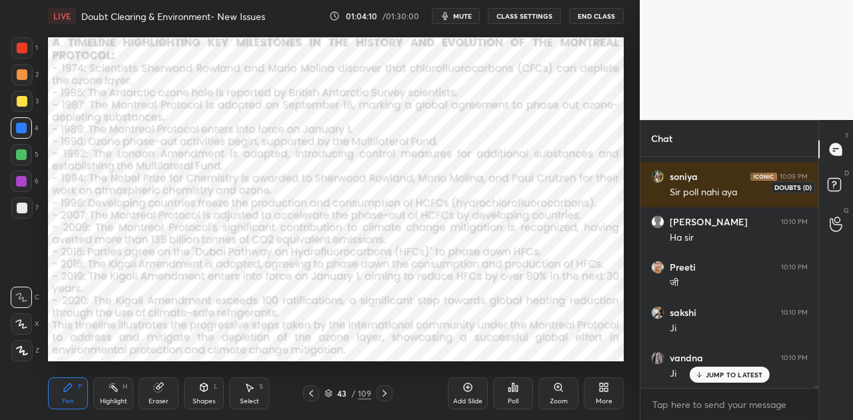
click at [829, 187] on rect at bounding box center [833, 185] width 13 height 13
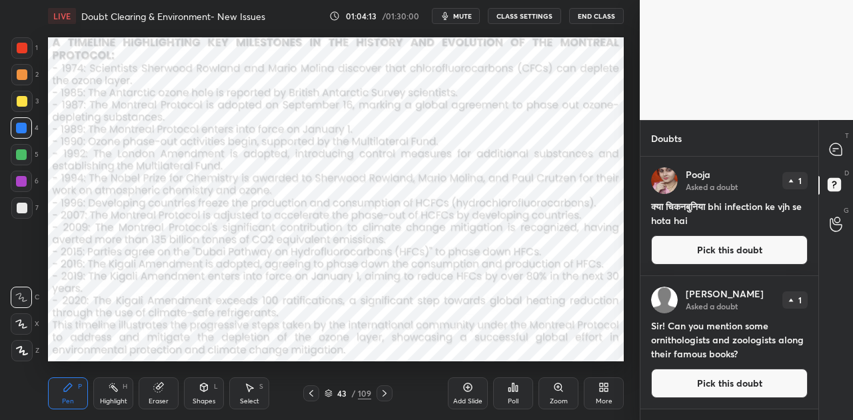
click at [717, 380] on button "Pick this doubt" at bounding box center [729, 382] width 157 height 29
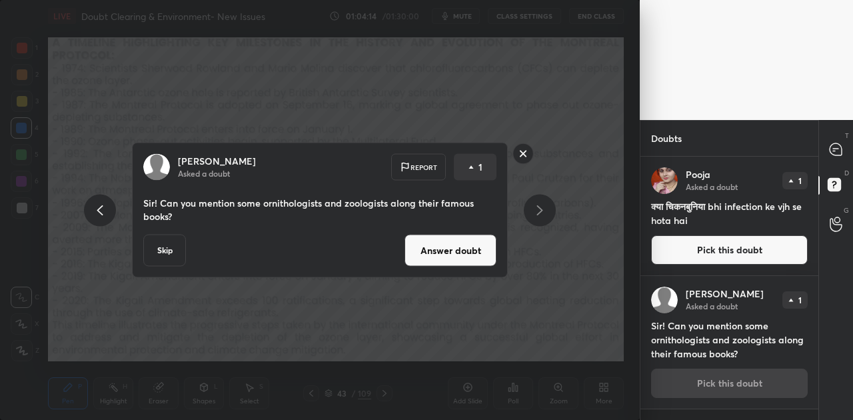
click at [462, 255] on button "Answer doubt" at bounding box center [450, 250] width 92 height 32
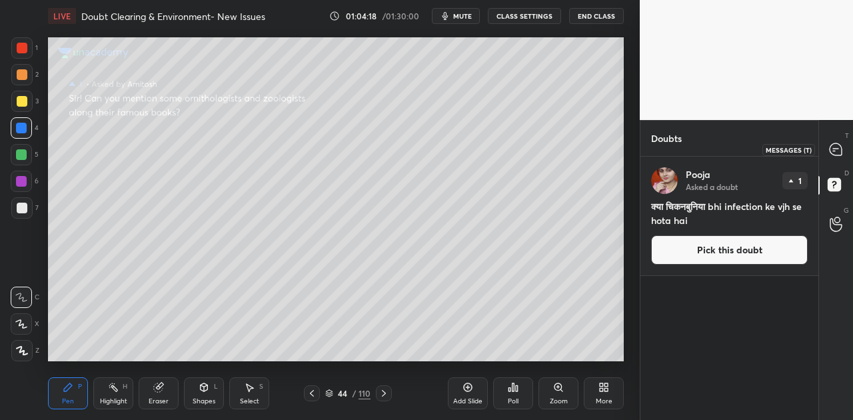
click at [841, 149] on icon at bounding box center [835, 149] width 12 height 12
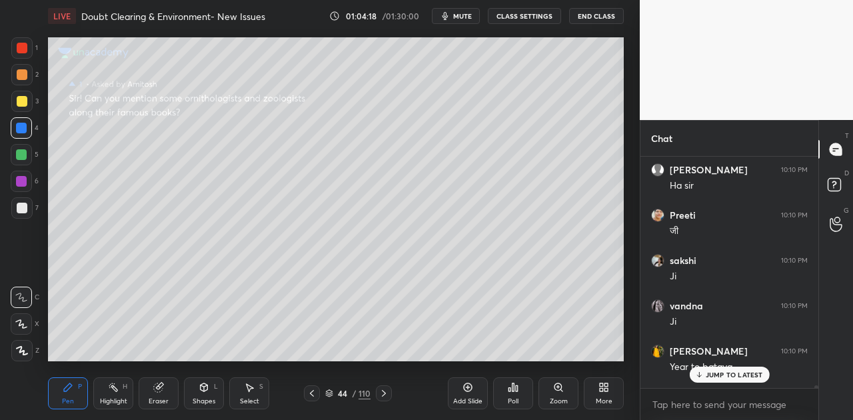
scroll to position [227, 174]
click at [743, 366] on div "JUMP TO LATEST" at bounding box center [729, 374] width 80 height 16
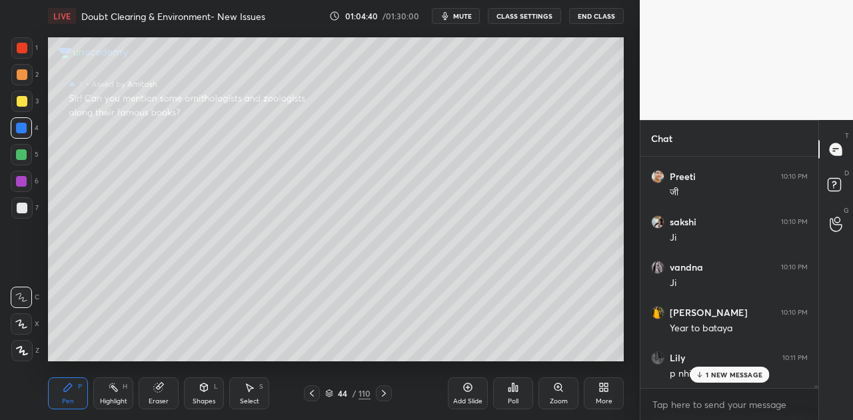
scroll to position [21296, 0]
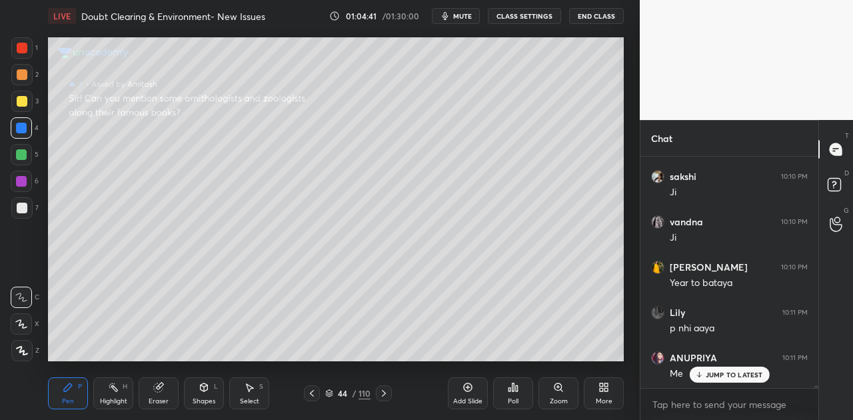
click at [719, 377] on p "JUMP TO LATEST" at bounding box center [733, 374] width 57 height 8
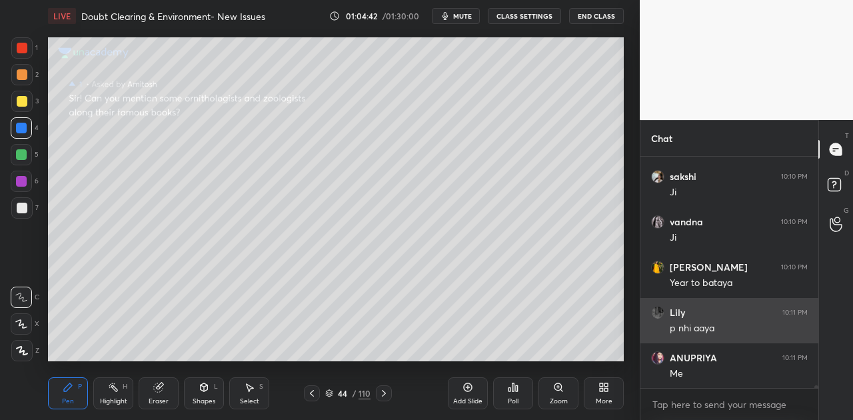
scroll to position [21341, 0]
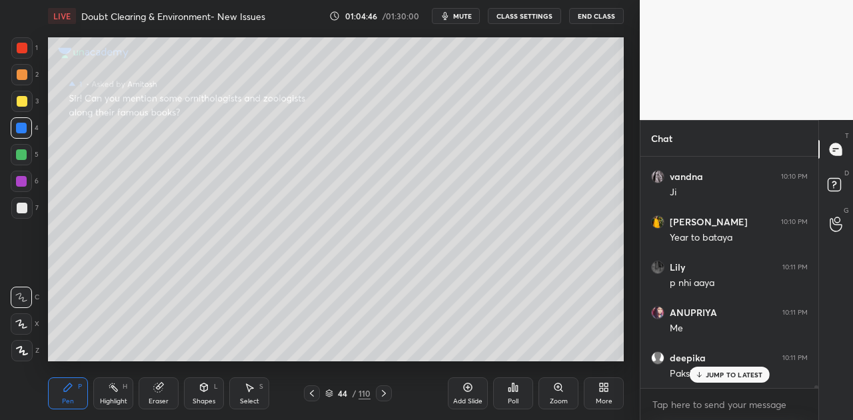
click at [24, 209] on div at bounding box center [22, 208] width 11 height 11
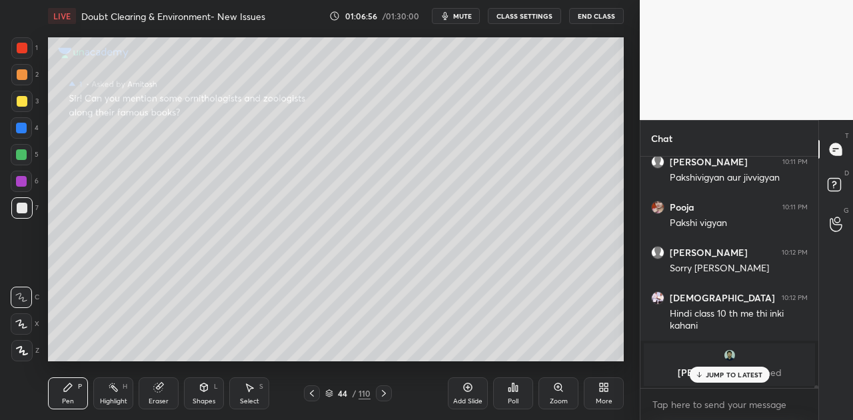
scroll to position [21866, 0]
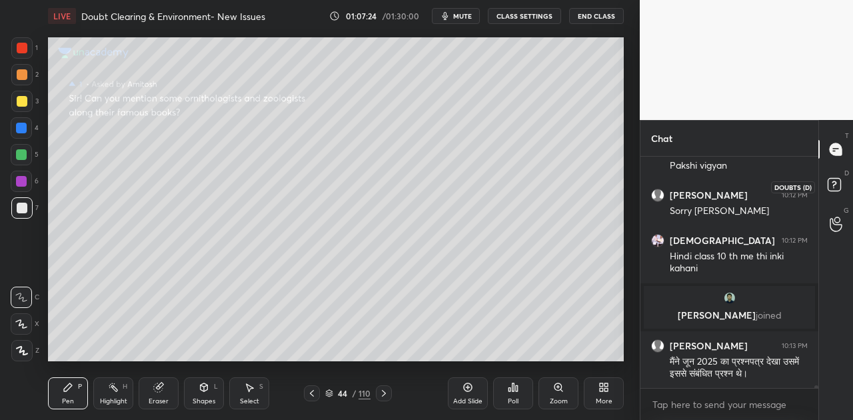
click at [831, 179] on rect at bounding box center [833, 185] width 13 height 13
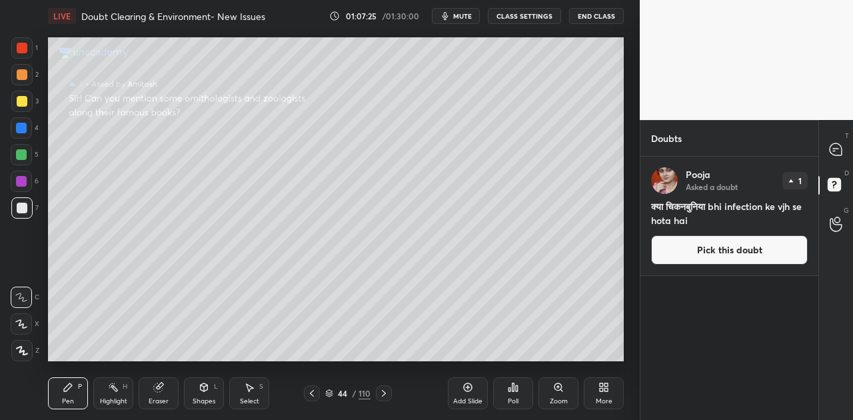
click at [720, 248] on button "Pick this doubt" at bounding box center [729, 249] width 157 height 29
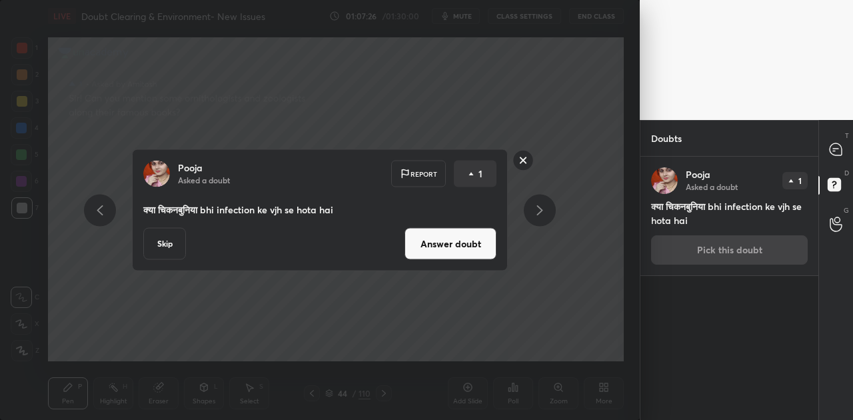
click at [468, 244] on button "Answer doubt" at bounding box center [450, 244] width 92 height 32
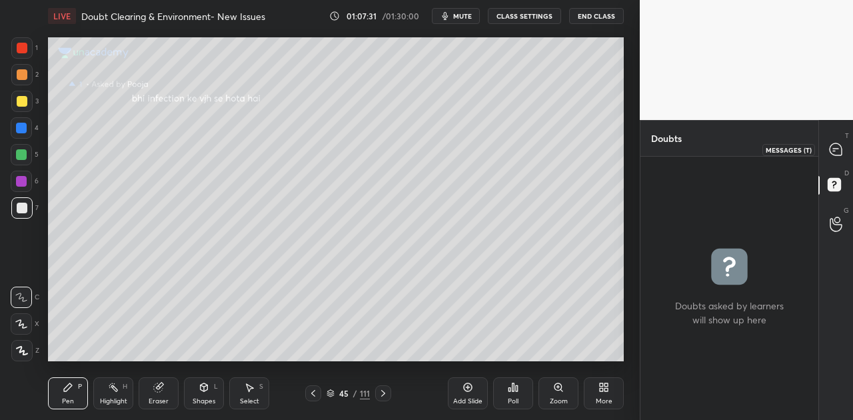
click at [835, 145] on icon at bounding box center [835, 149] width 12 height 12
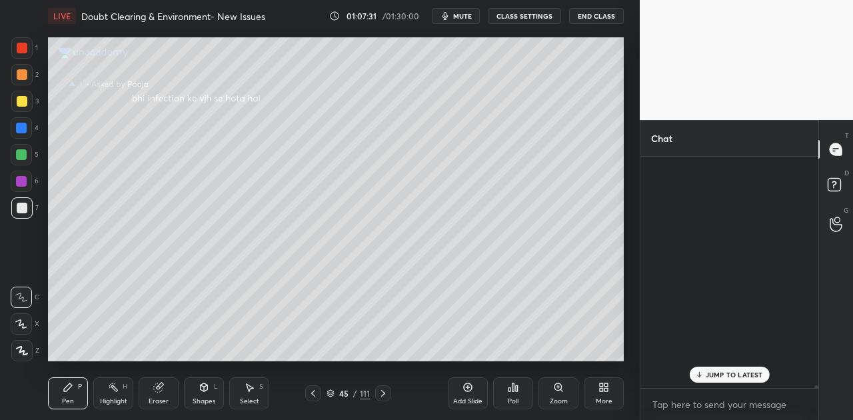
scroll to position [227, 174]
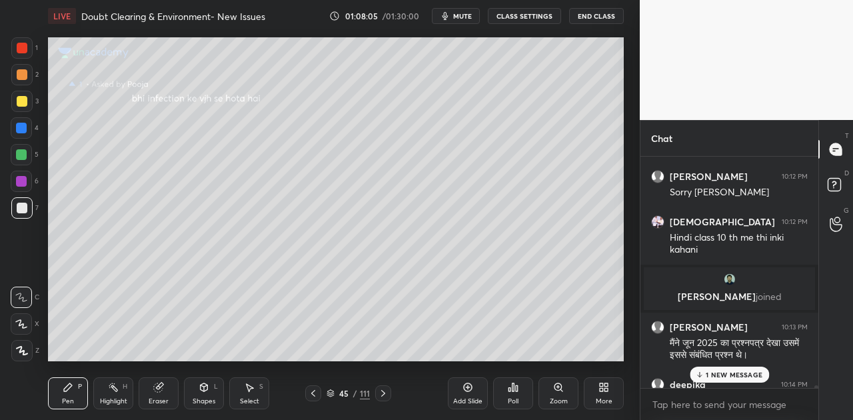
click at [738, 376] on p "1 NEW MESSAGE" at bounding box center [733, 374] width 57 height 8
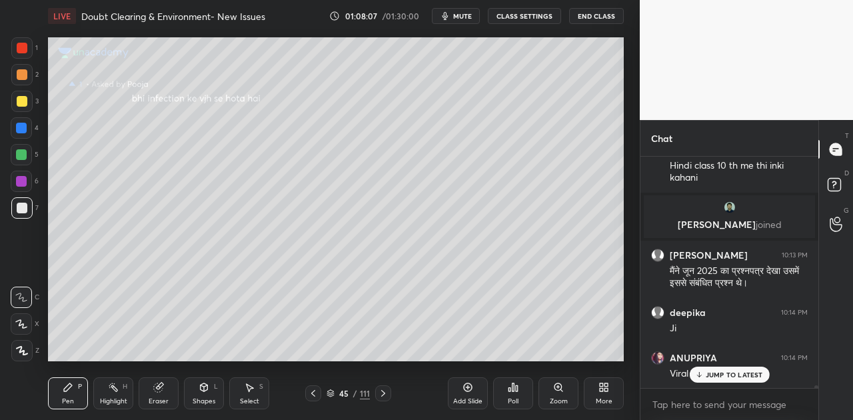
click at [725, 370] on p "JUMP TO LATEST" at bounding box center [733, 374] width 57 height 8
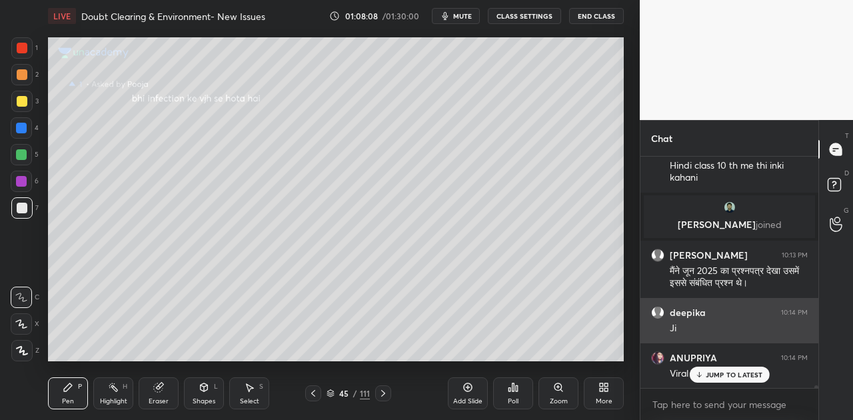
scroll to position [21999, 0]
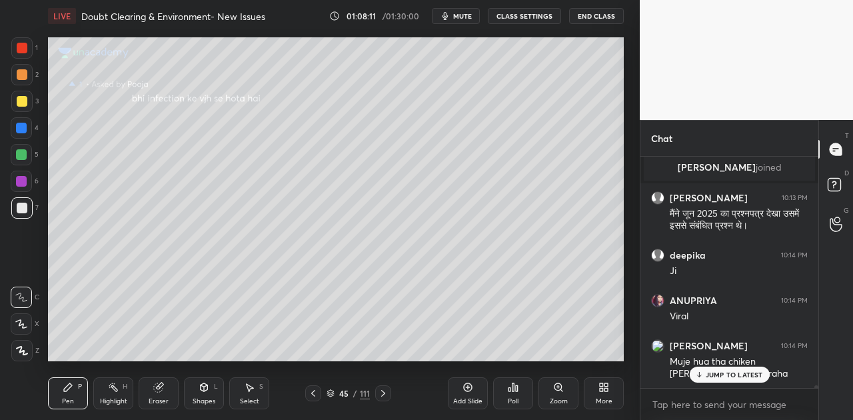
click at [725, 377] on p "JUMP TO LATEST" at bounding box center [733, 374] width 57 height 8
click at [386, 388] on icon at bounding box center [383, 393] width 11 height 11
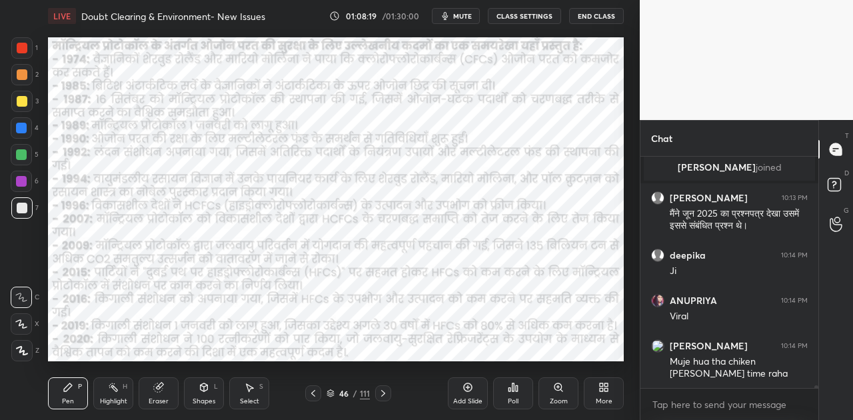
scroll to position [22045, 0]
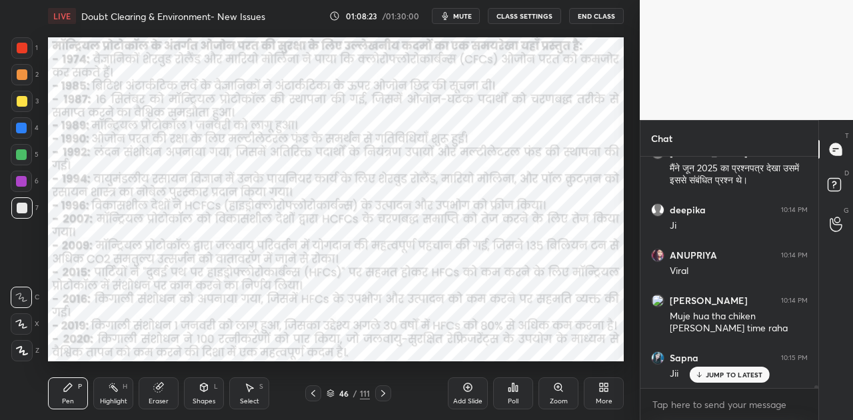
click at [719, 371] on p "JUMP TO LATEST" at bounding box center [733, 374] width 57 height 8
click at [203, 394] on div "Shapes L" at bounding box center [204, 393] width 40 height 32
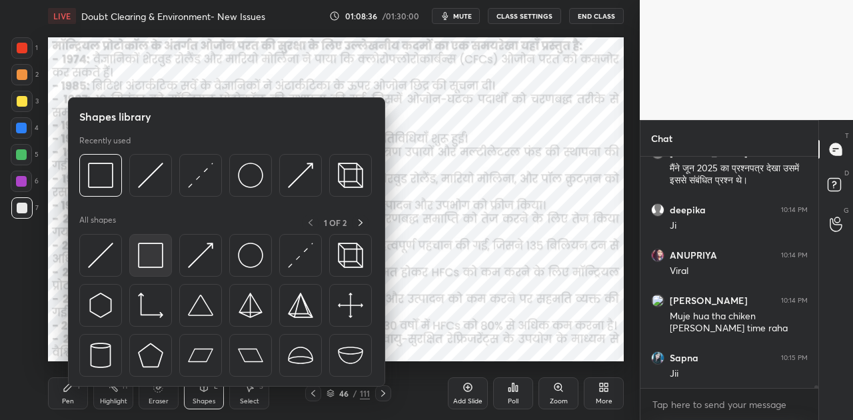
click at [151, 254] on img at bounding box center [150, 254] width 25 height 25
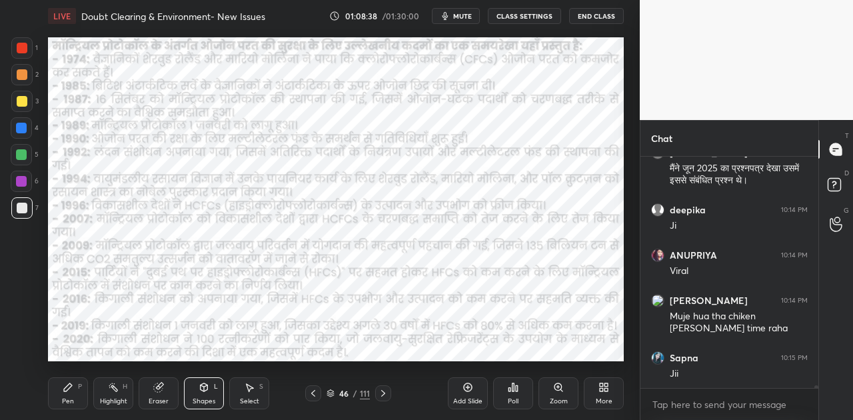
click at [22, 126] on div at bounding box center [21, 128] width 11 height 11
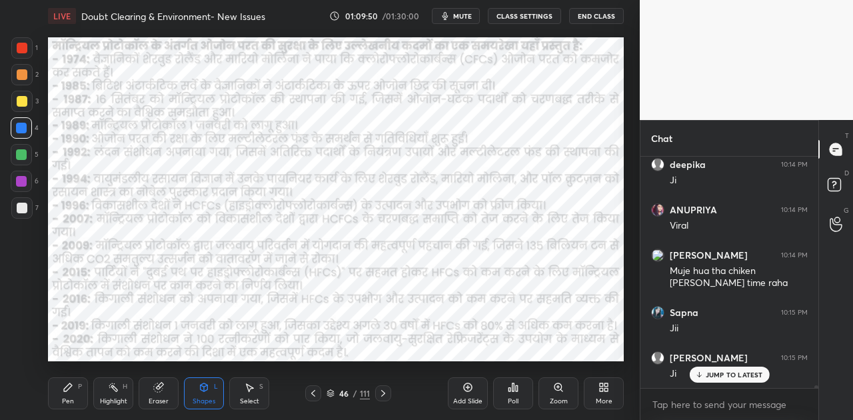
scroll to position [22135, 0]
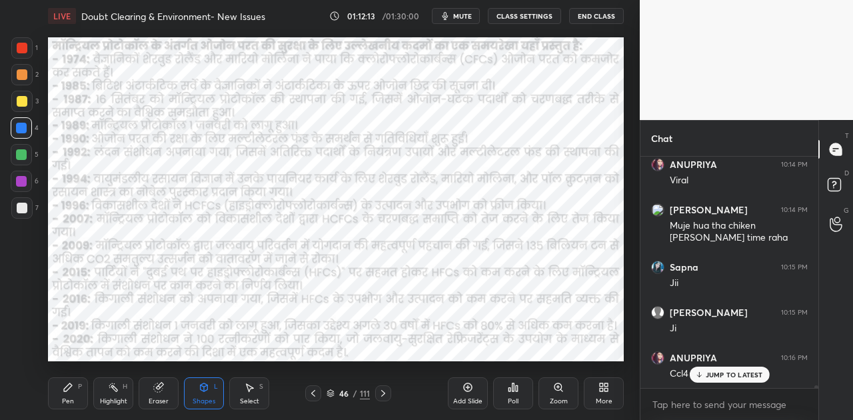
click at [378, 395] on icon at bounding box center [383, 393] width 11 height 11
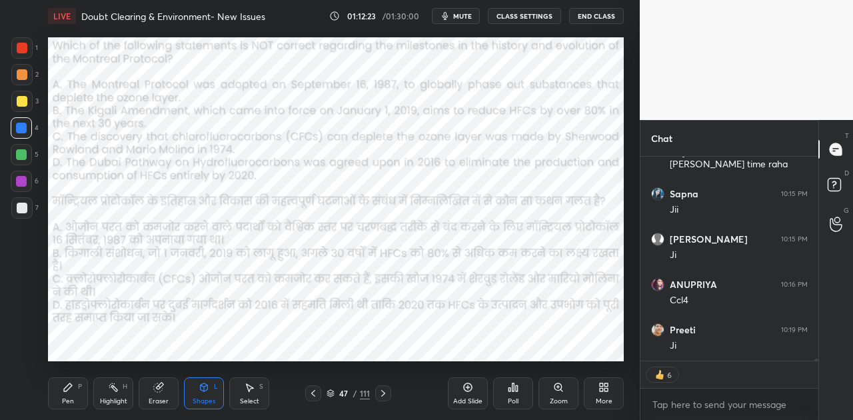
scroll to position [22254, 0]
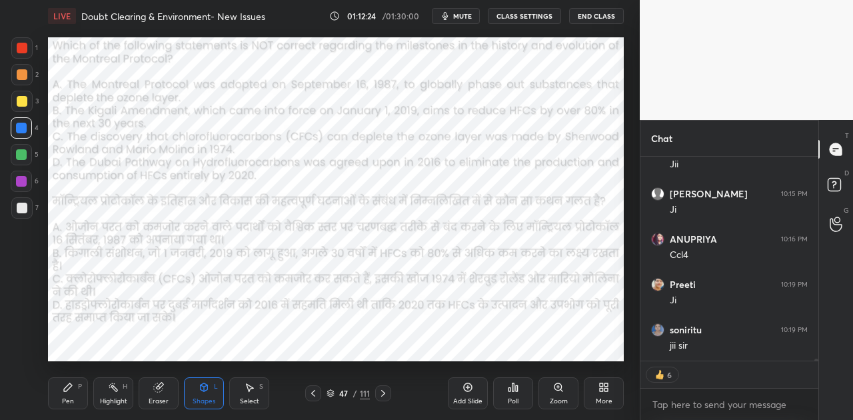
click at [466, 16] on span "mute" at bounding box center [462, 15] width 19 height 9
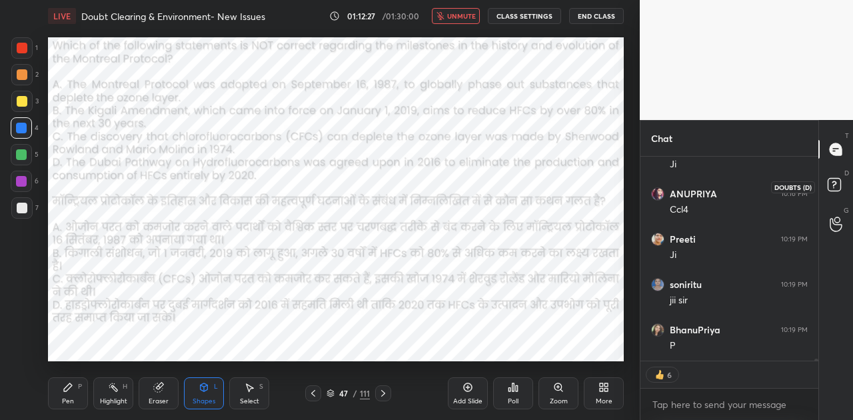
click at [837, 185] on rect at bounding box center [833, 185] width 13 height 13
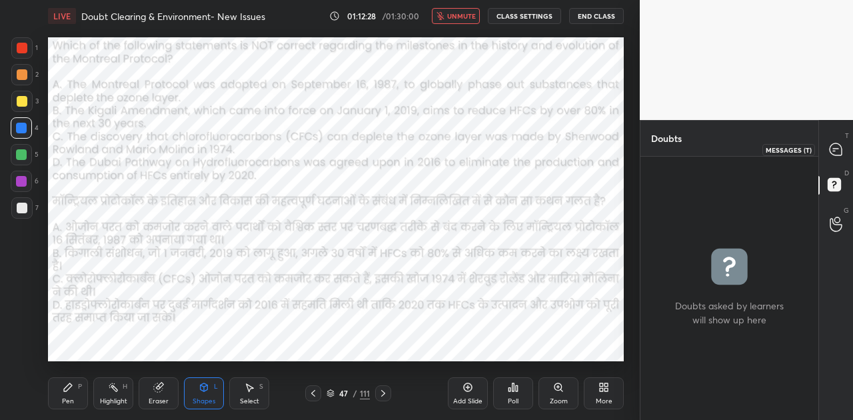
click at [837, 155] on icon at bounding box center [835, 149] width 12 height 12
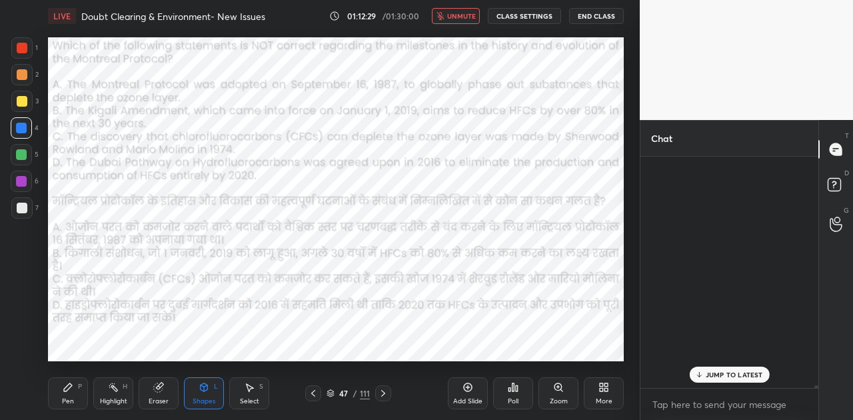
scroll to position [227, 174]
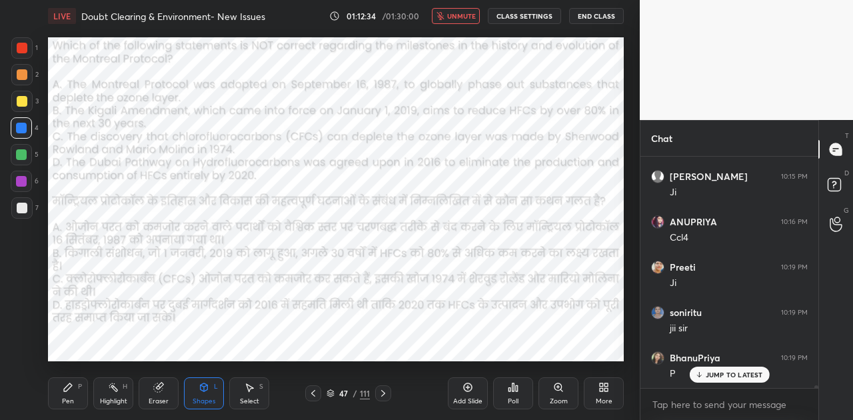
click at [518, 387] on div "Poll" at bounding box center [513, 393] width 40 height 32
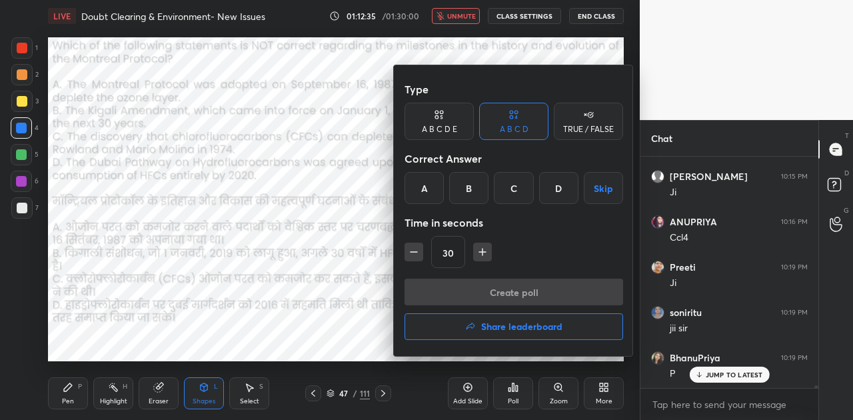
click at [553, 185] on div "D" at bounding box center [558, 188] width 39 height 32
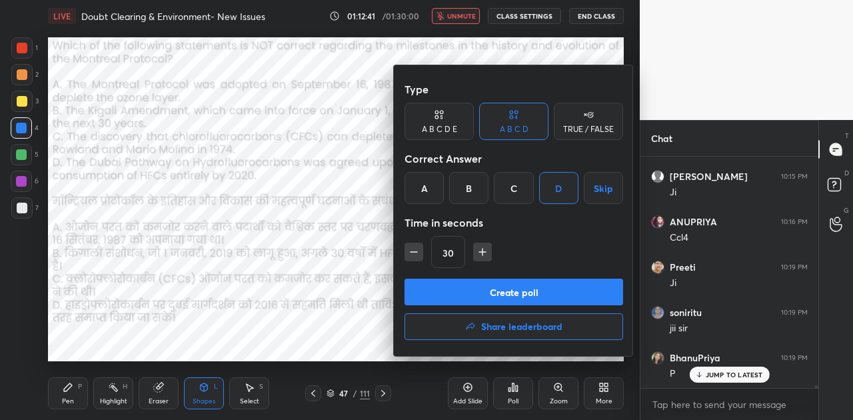
click at [560, 294] on button "Create poll" at bounding box center [513, 291] width 218 height 27
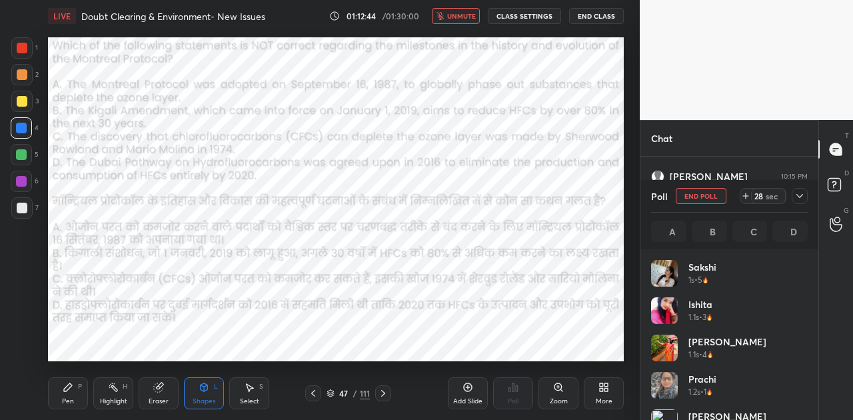
scroll to position [156, 153]
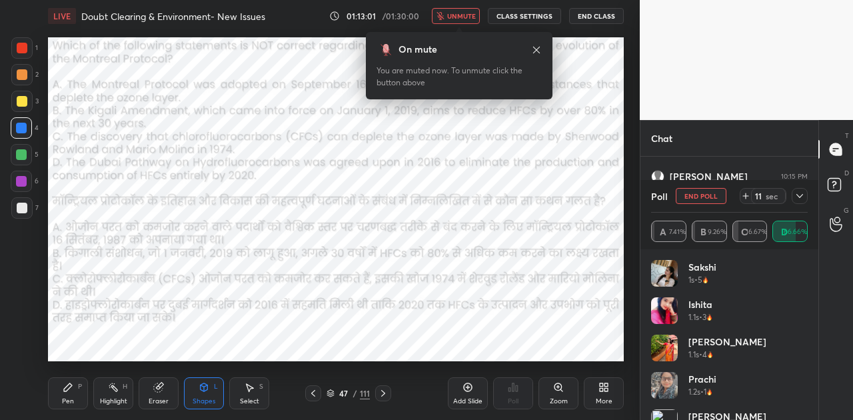
click at [471, 16] on span "unmute" at bounding box center [461, 15] width 29 height 9
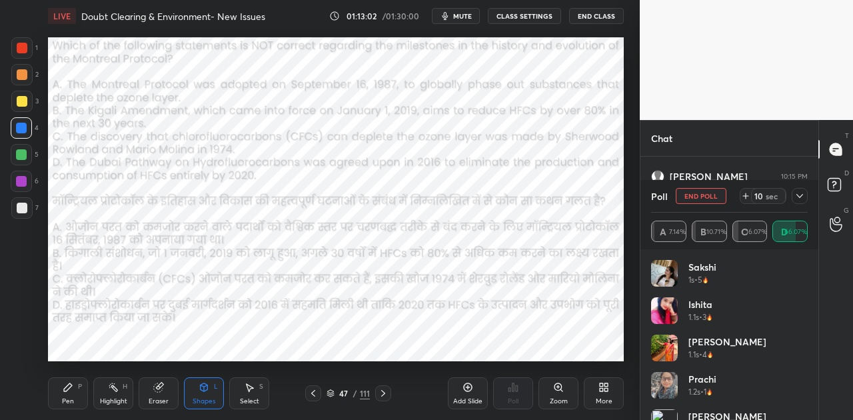
scroll to position [4, 4]
click at [384, 393] on icon at bounding box center [383, 393] width 4 height 7
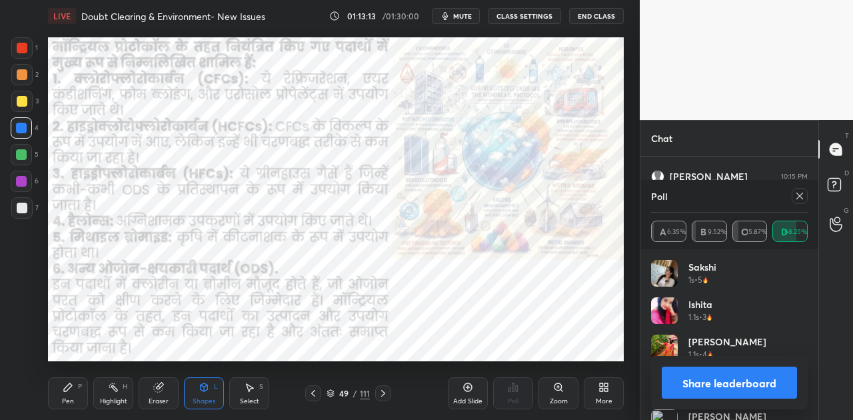
click at [715, 388] on button "Share leaderboard" at bounding box center [728, 382] width 135 height 32
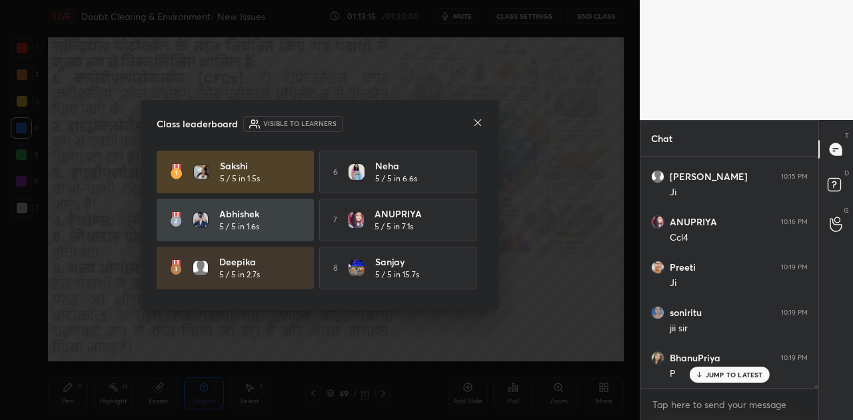
click at [478, 119] on icon at bounding box center [477, 122] width 11 height 11
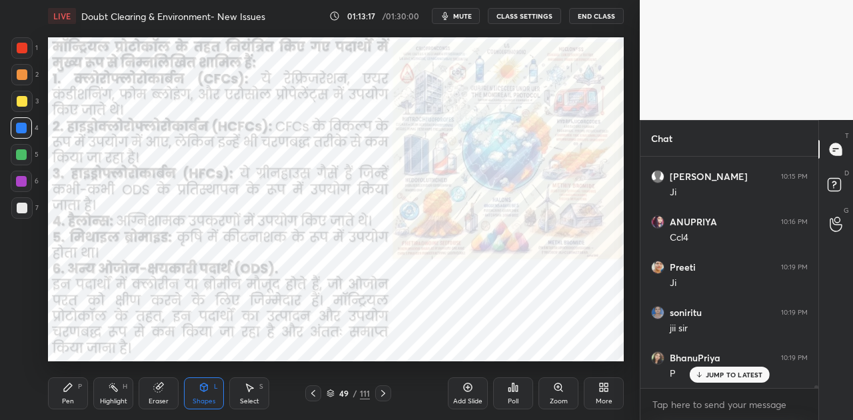
click at [381, 392] on icon at bounding box center [383, 393] width 11 height 11
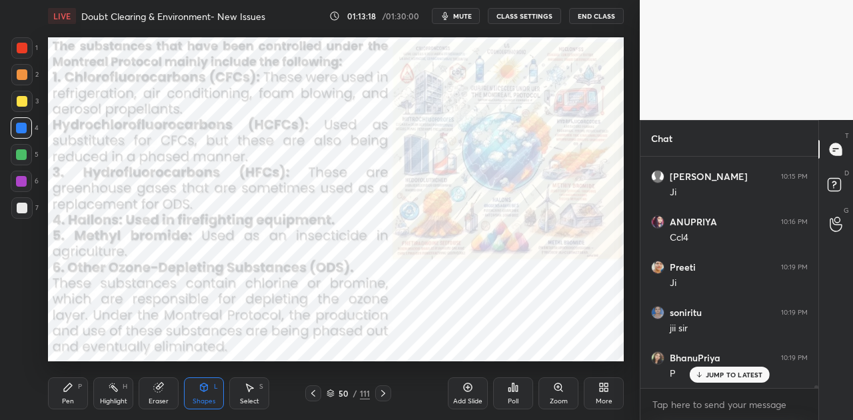
click at [381, 392] on icon at bounding box center [383, 393] width 11 height 11
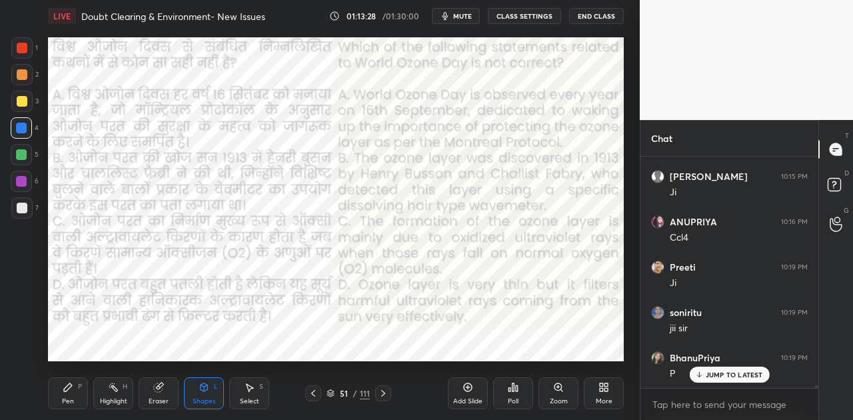
click at [456, 19] on span "mute" at bounding box center [462, 15] width 19 height 9
click at [729, 374] on p "JUMP TO LATEST" at bounding box center [733, 374] width 57 height 8
click at [521, 402] on div "Poll" at bounding box center [513, 393] width 40 height 32
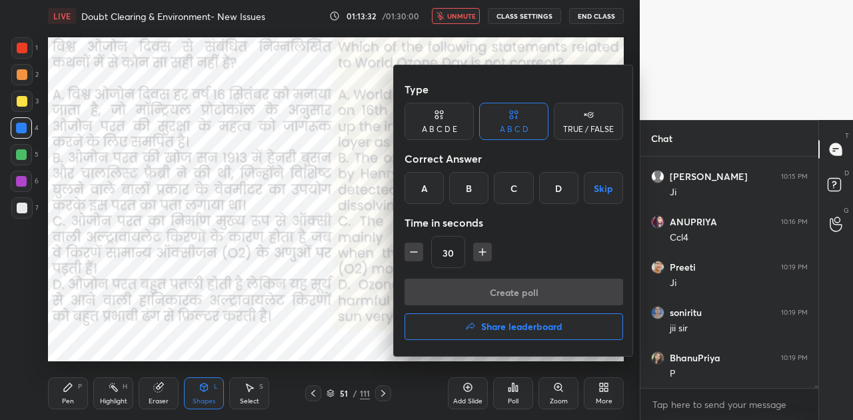
click at [558, 189] on div "D" at bounding box center [558, 188] width 39 height 32
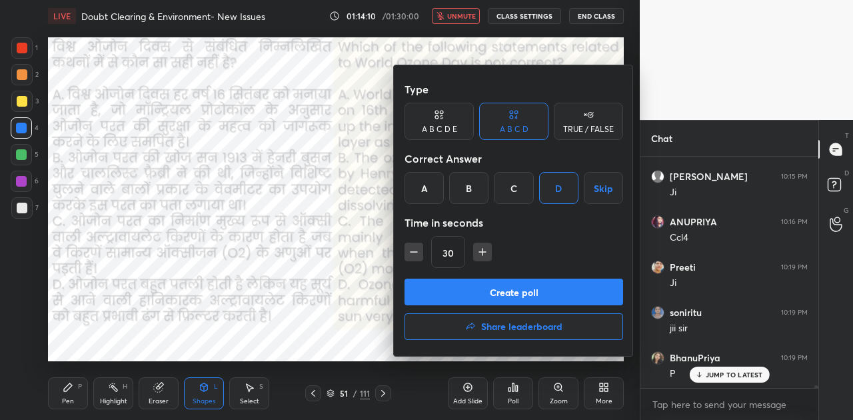
scroll to position [22329, 0]
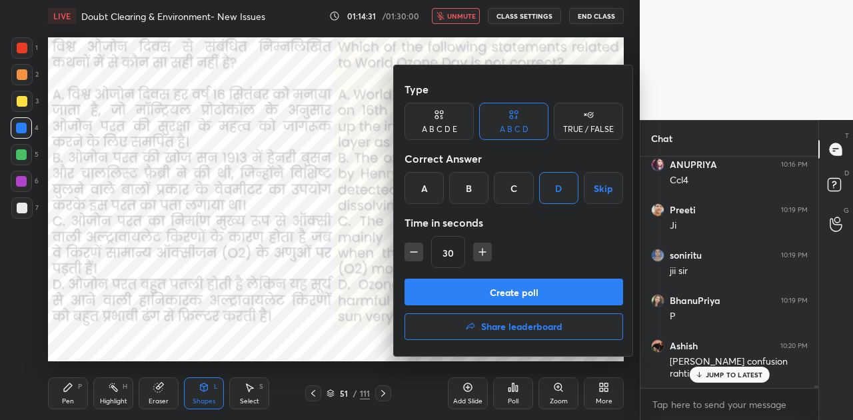
click at [560, 294] on button "Create poll" at bounding box center [513, 291] width 218 height 27
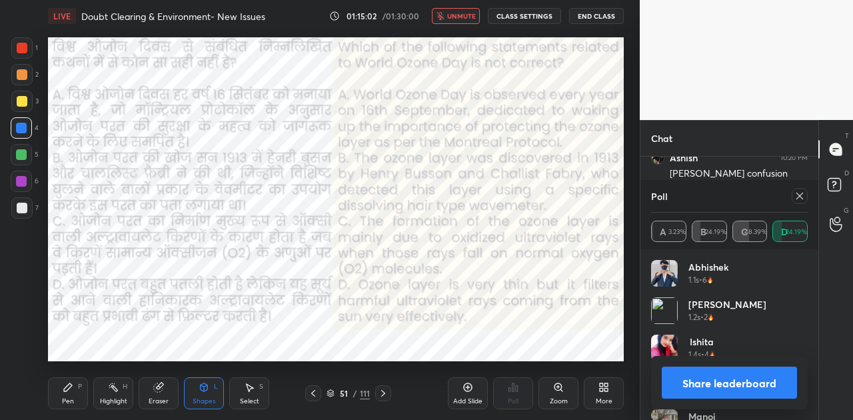
scroll to position [22562, 0]
click at [733, 376] on button "Share leaderboard" at bounding box center [728, 382] width 135 height 32
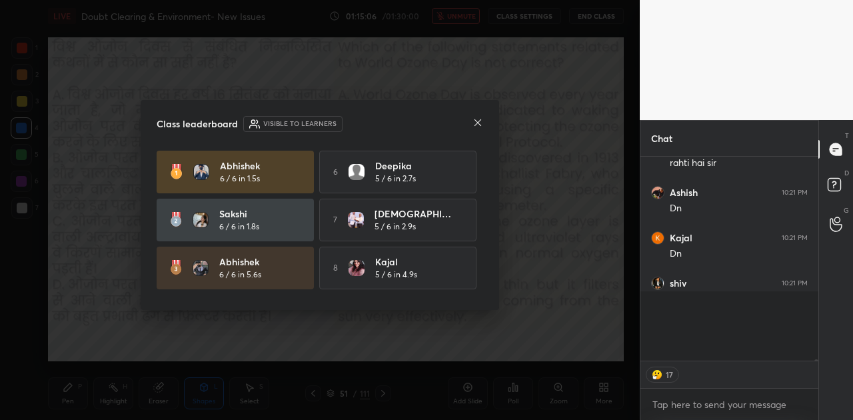
scroll to position [22499, 0]
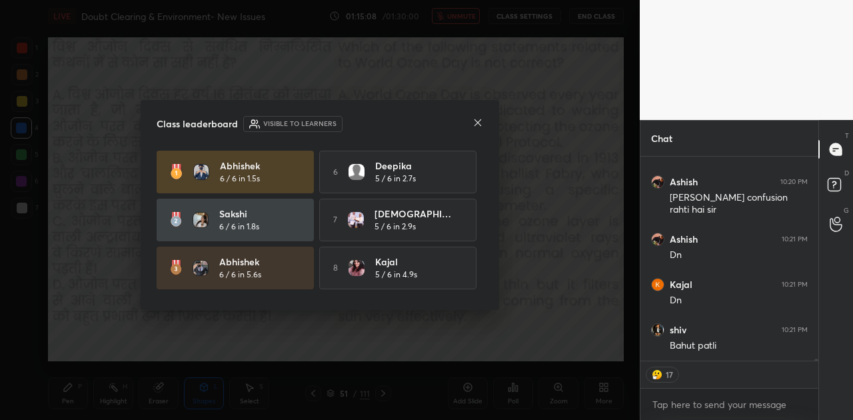
click at [480, 125] on icon at bounding box center [477, 122] width 11 height 11
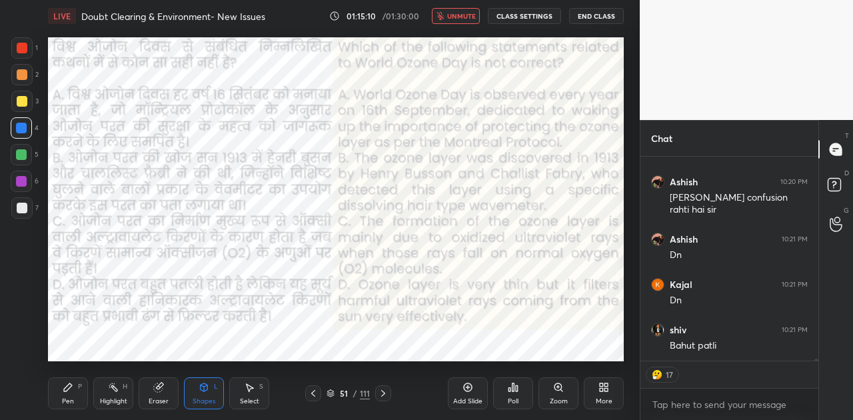
click at [444, 12] on icon "button" at bounding box center [440, 16] width 8 height 8
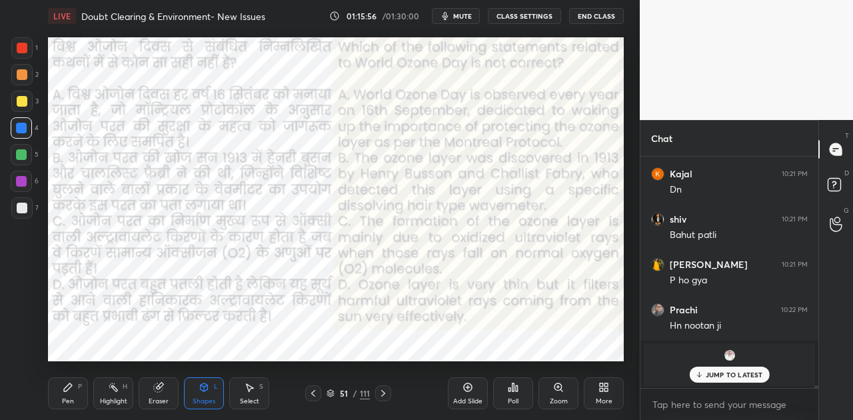
scroll to position [22648, 0]
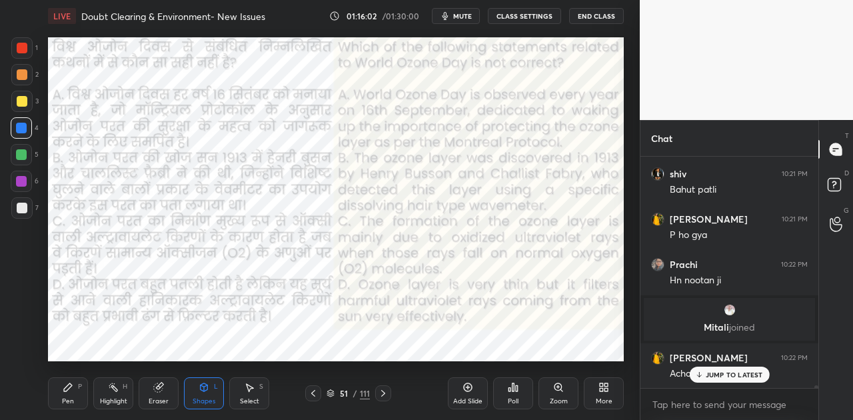
click at [380, 390] on icon at bounding box center [383, 393] width 11 height 11
click at [378, 395] on icon at bounding box center [383, 393] width 11 height 11
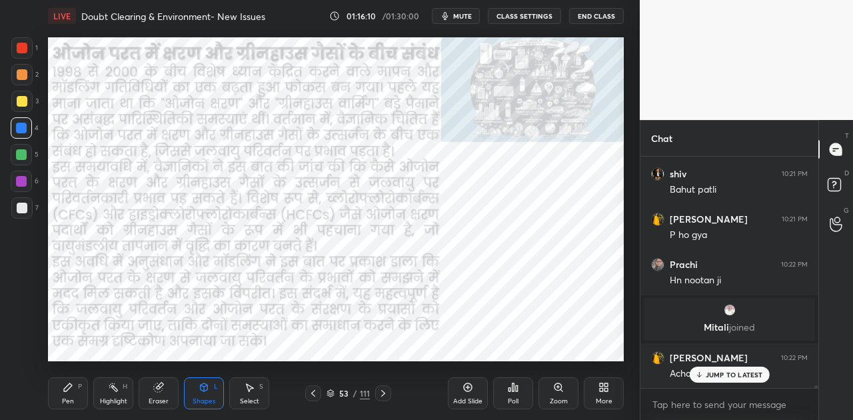
scroll to position [22694, 0]
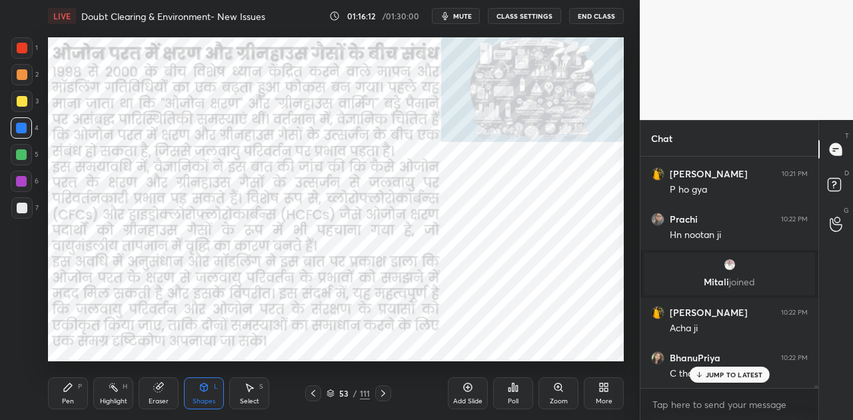
click at [704, 376] on div "JUMP TO LATEST" at bounding box center [729, 374] width 80 height 16
click at [308, 390] on icon at bounding box center [313, 393] width 11 height 11
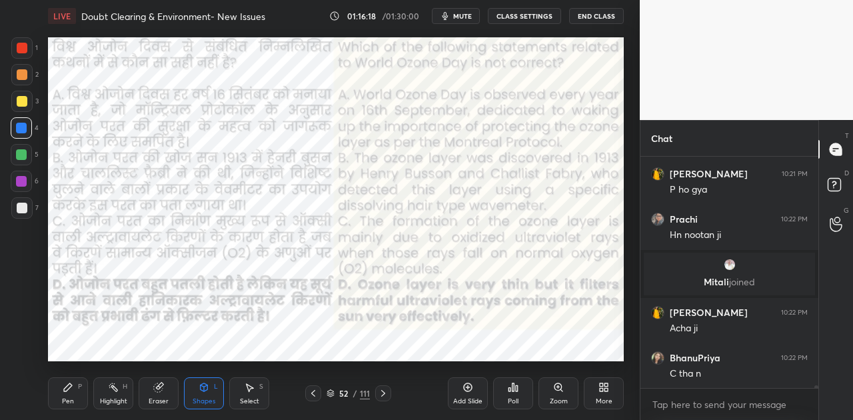
scroll to position [22739, 0]
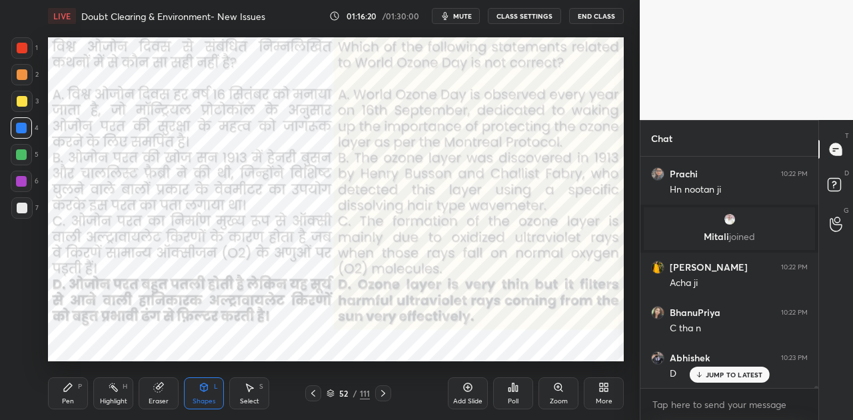
click at [382, 394] on icon at bounding box center [383, 393] width 4 height 7
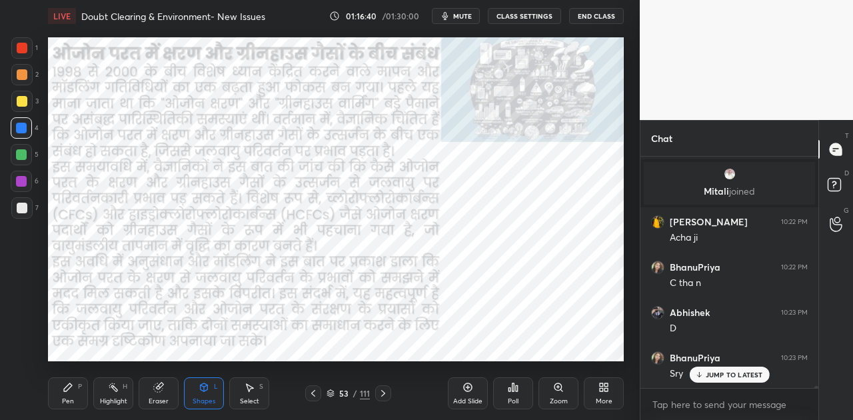
scroll to position [22829, 0]
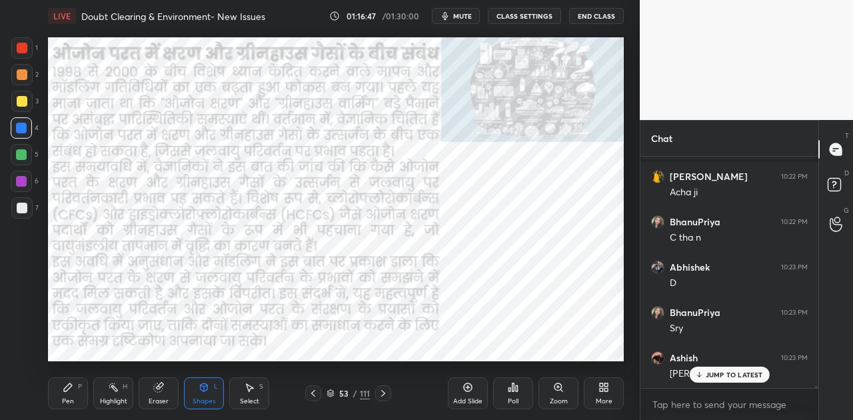
click at [384, 394] on icon at bounding box center [383, 393] width 11 height 11
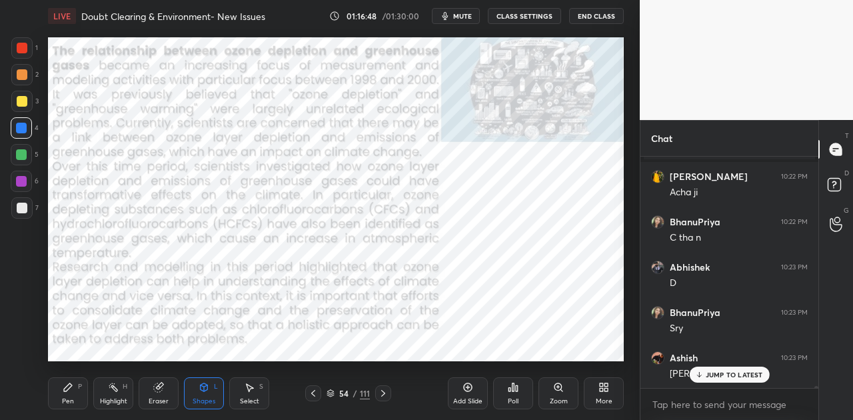
click at [384, 394] on icon at bounding box center [383, 393] width 11 height 11
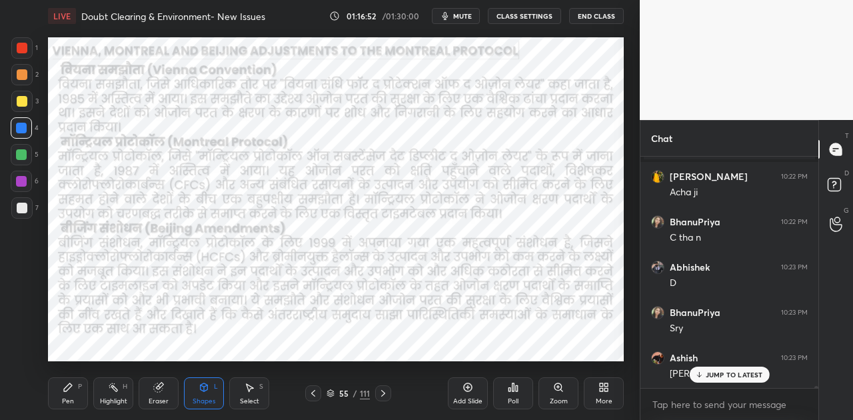
click at [70, 393] on div "Pen P" at bounding box center [68, 393] width 40 height 32
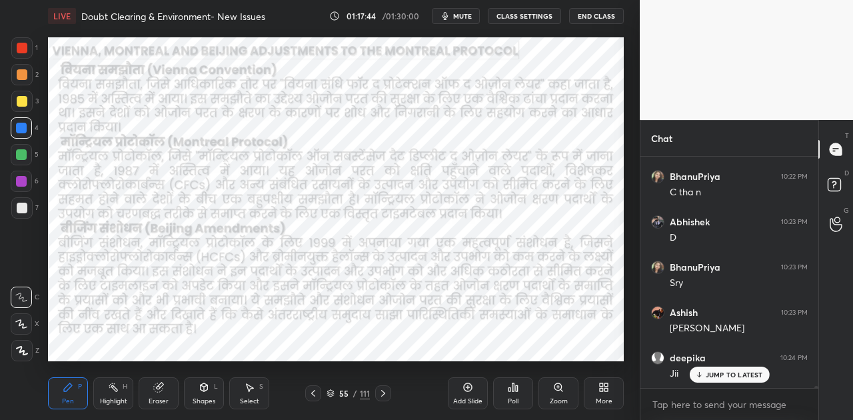
click at [378, 391] on icon at bounding box center [383, 393] width 11 height 11
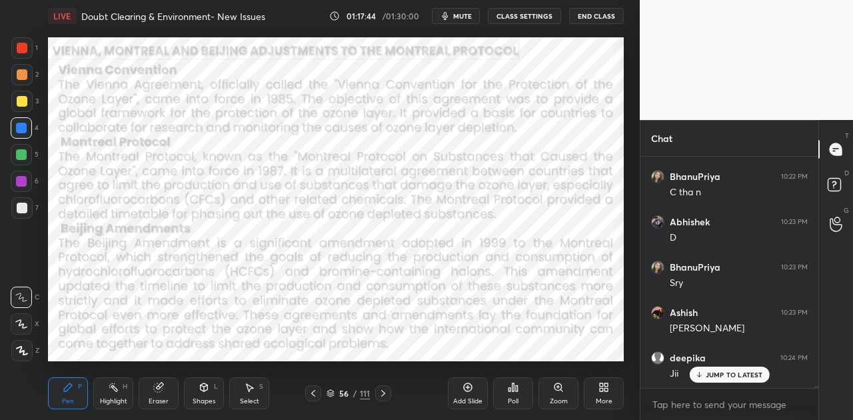
click at [378, 391] on icon at bounding box center [383, 393] width 11 height 11
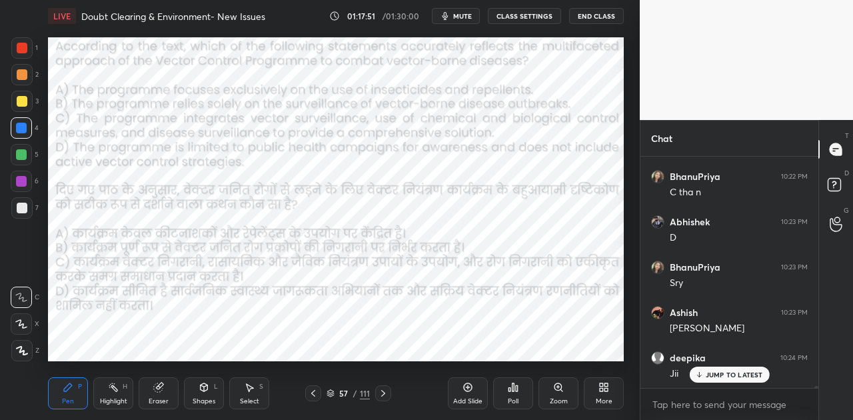
click at [460, 15] on span "mute" at bounding box center [462, 15] width 19 height 9
click at [507, 393] on div "Poll" at bounding box center [513, 393] width 40 height 32
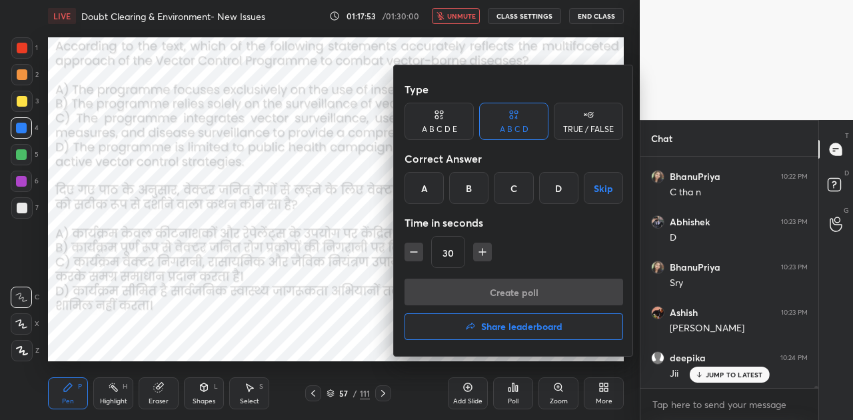
click at [517, 185] on div "C" at bounding box center [513, 188] width 39 height 32
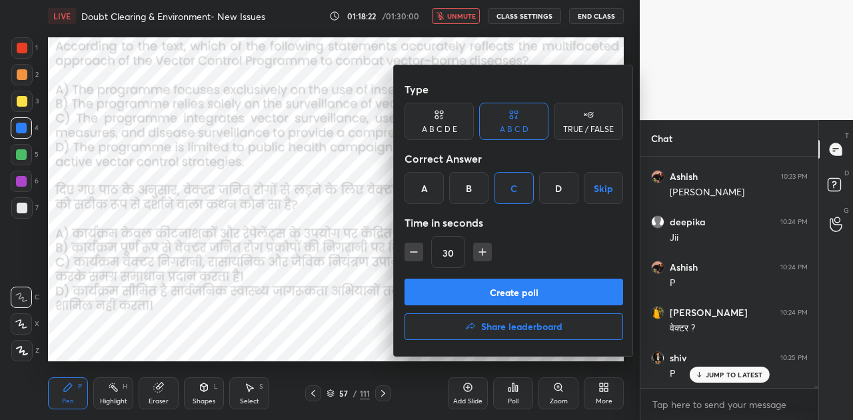
scroll to position [23056, 0]
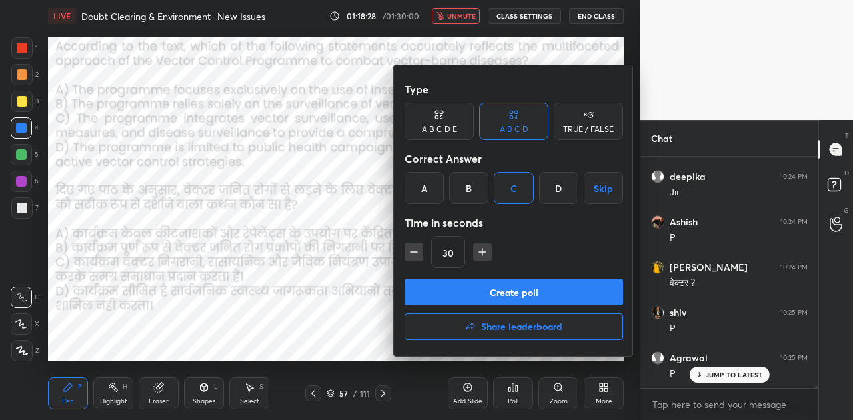
click at [535, 285] on button "Create poll" at bounding box center [513, 291] width 218 height 27
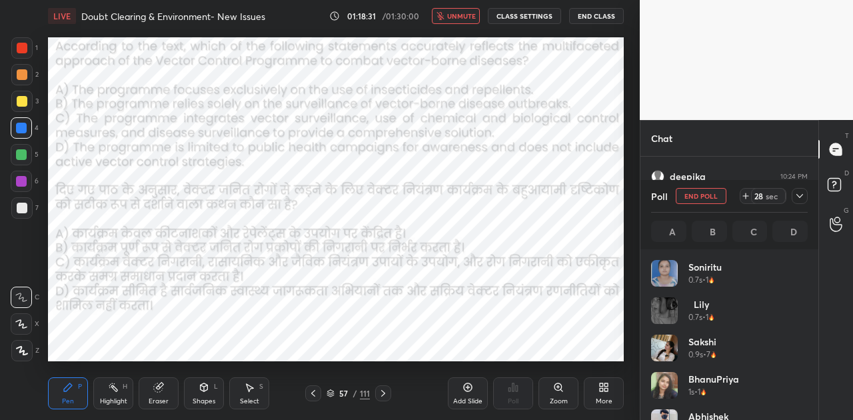
scroll to position [156, 153]
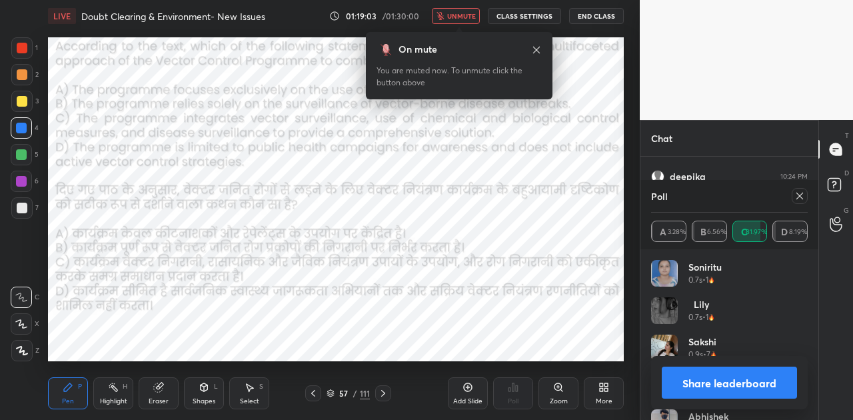
click at [731, 384] on button "Share leaderboard" at bounding box center [728, 382] width 135 height 32
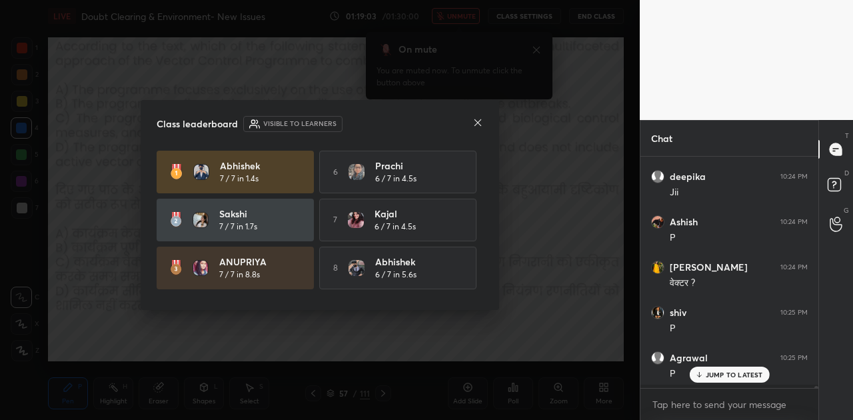
scroll to position [257, 174]
click at [474, 124] on icon at bounding box center [477, 122] width 11 height 11
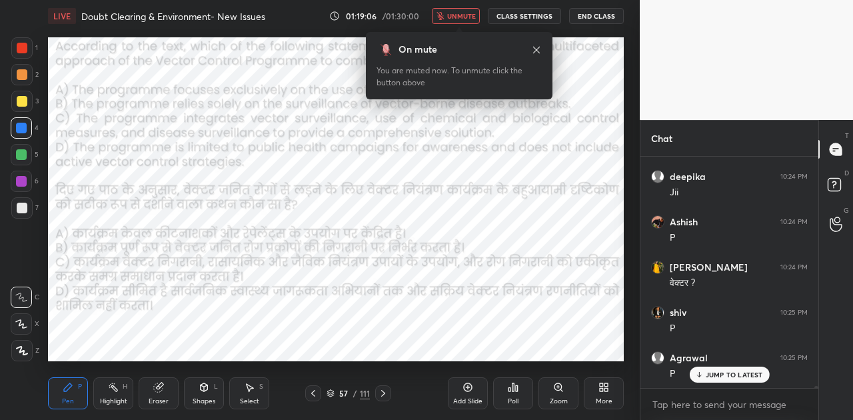
drag, startPoint x: 735, startPoint y: 377, endPoint x: 639, endPoint y: 315, distance: 113.6
click at [711, 365] on div "Ashish 10:21 PM Dn Kajal 10:21 PM Dn shiv 10:21 PM Bahut patli [PERSON_NAME] 10…" at bounding box center [729, 272] width 178 height 231
click at [382, 393] on icon at bounding box center [383, 393] width 11 height 11
click at [453, 20] on span "unmute" at bounding box center [461, 15] width 29 height 9
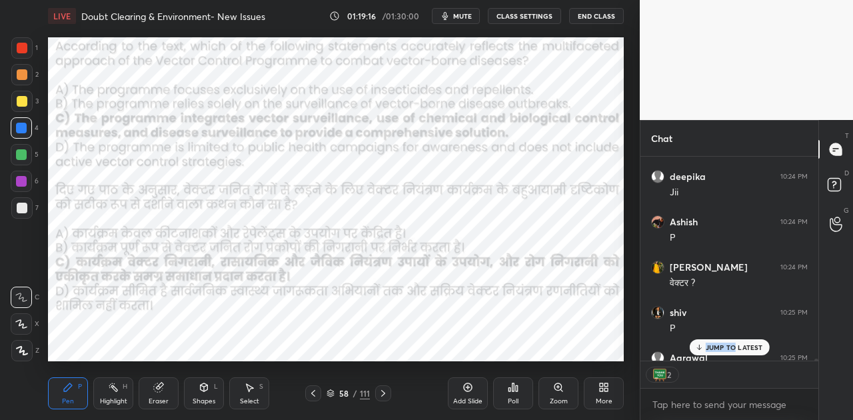
click at [380, 396] on icon at bounding box center [383, 393] width 11 height 11
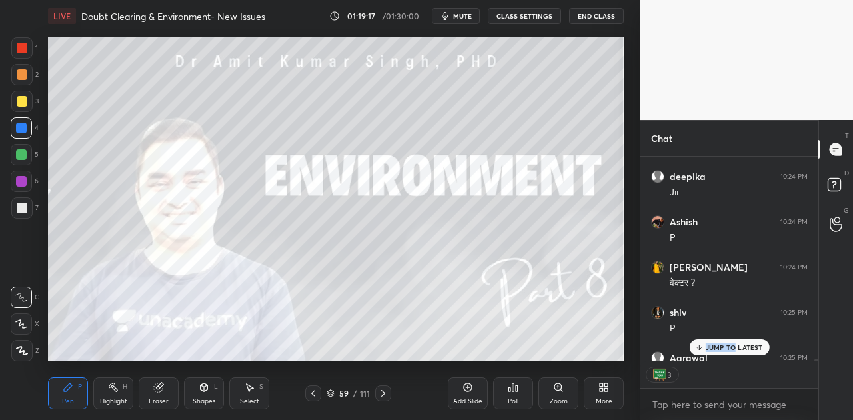
click at [380, 396] on icon at bounding box center [383, 393] width 11 height 11
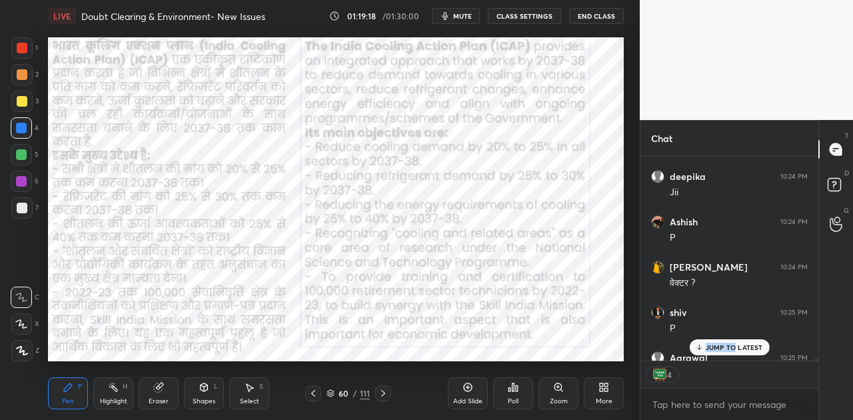
click at [726, 345] on p "JUMP TO LATEST" at bounding box center [733, 347] width 57 height 8
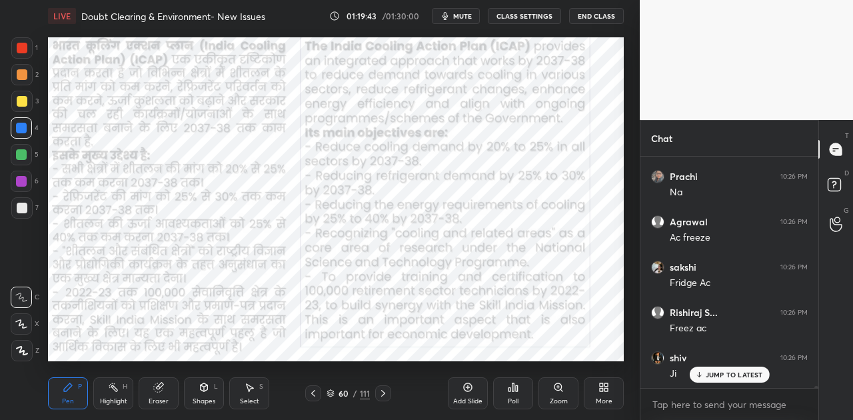
scroll to position [23373, 0]
click at [381, 396] on icon at bounding box center [383, 393] width 4 height 7
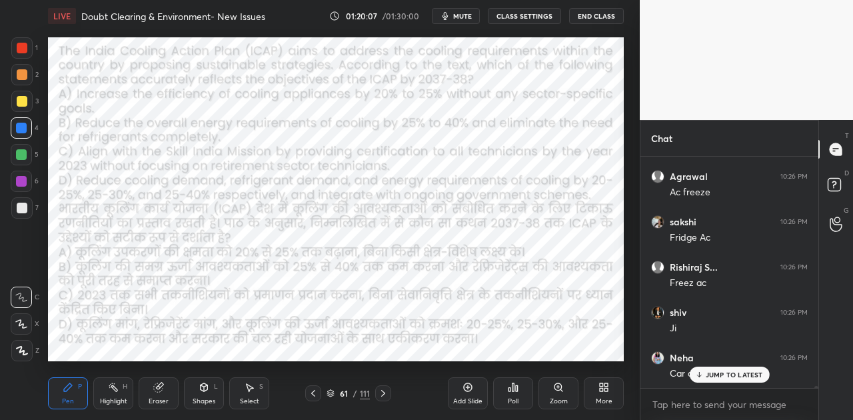
click at [381, 396] on icon at bounding box center [383, 393] width 4 height 7
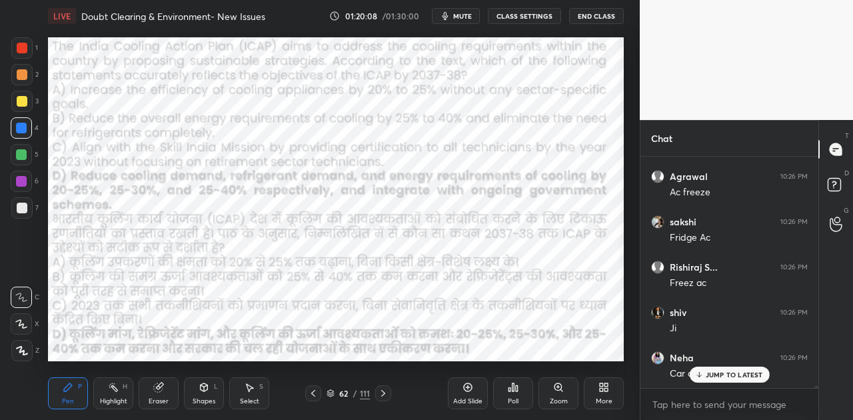
click at [381, 396] on icon at bounding box center [383, 393] width 4 height 7
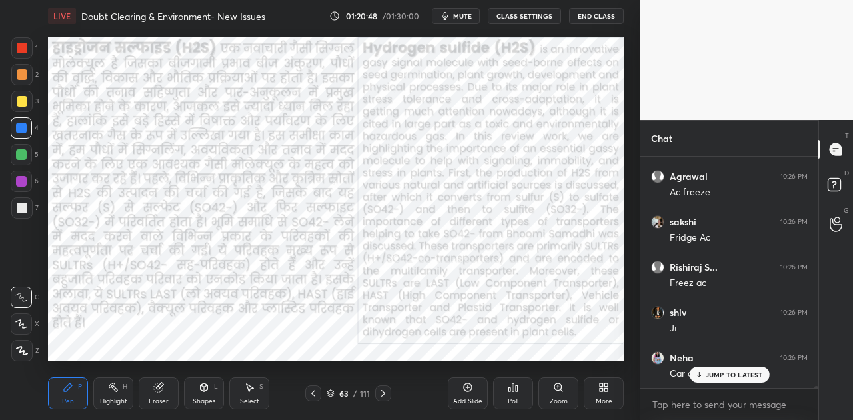
click at [703, 378] on icon at bounding box center [698, 374] width 9 height 8
click at [383, 394] on icon at bounding box center [383, 393] width 4 height 7
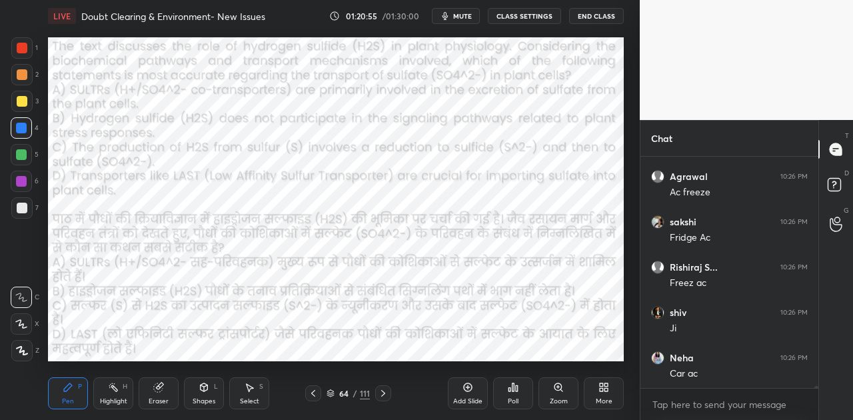
click at [464, 21] on button "mute" at bounding box center [456, 16] width 48 height 16
click at [515, 392] on icon at bounding box center [513, 387] width 11 height 11
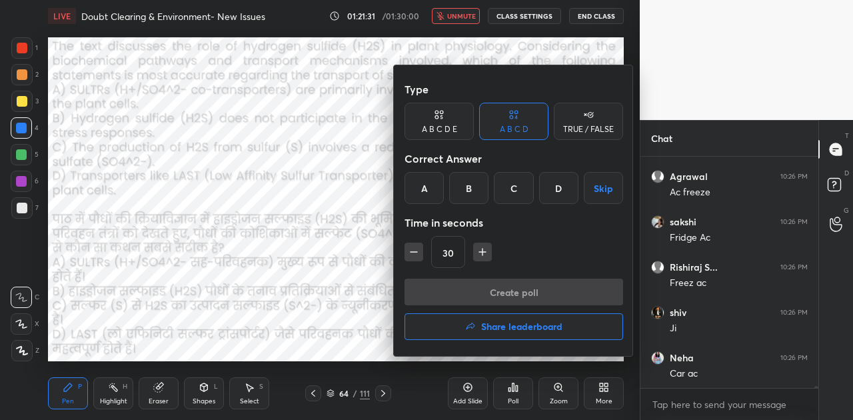
click at [558, 182] on div "D" at bounding box center [558, 188] width 39 height 32
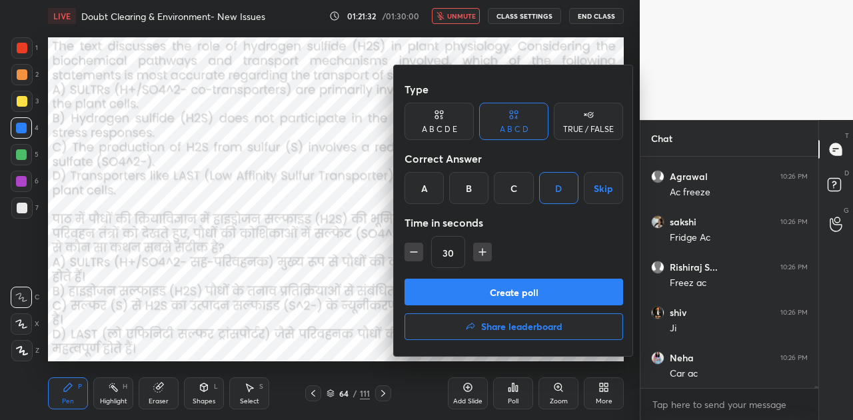
click at [532, 290] on button "Create poll" at bounding box center [513, 291] width 218 height 27
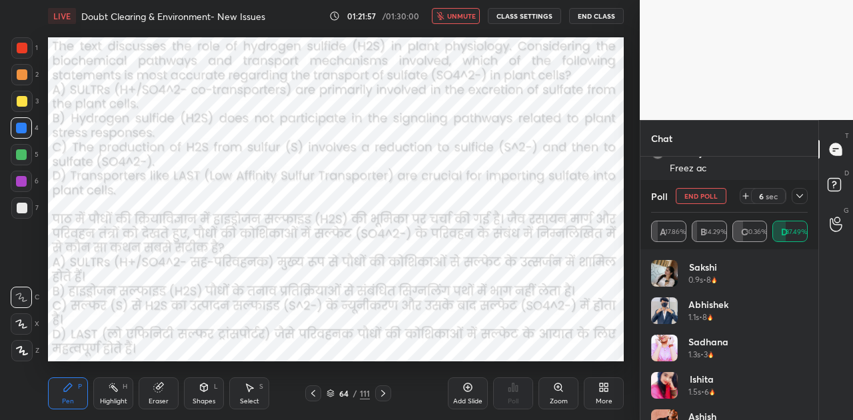
scroll to position [23536, 0]
click at [471, 19] on span "unmute" at bounding box center [461, 15] width 29 height 9
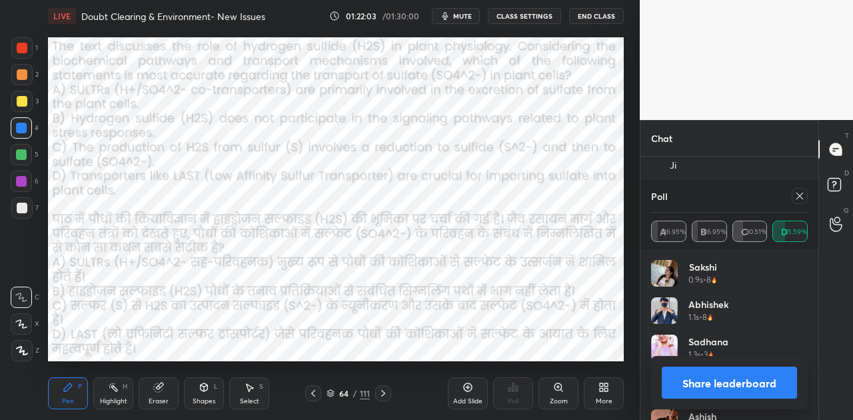
click at [757, 389] on button "Share leaderboard" at bounding box center [728, 382] width 135 height 32
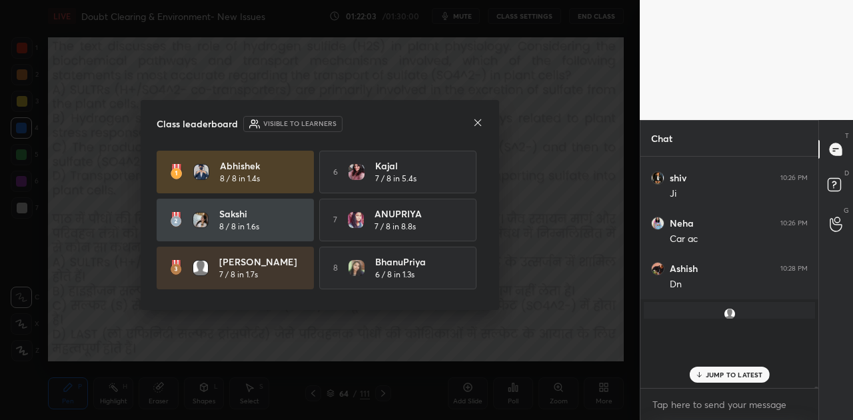
scroll to position [225, 174]
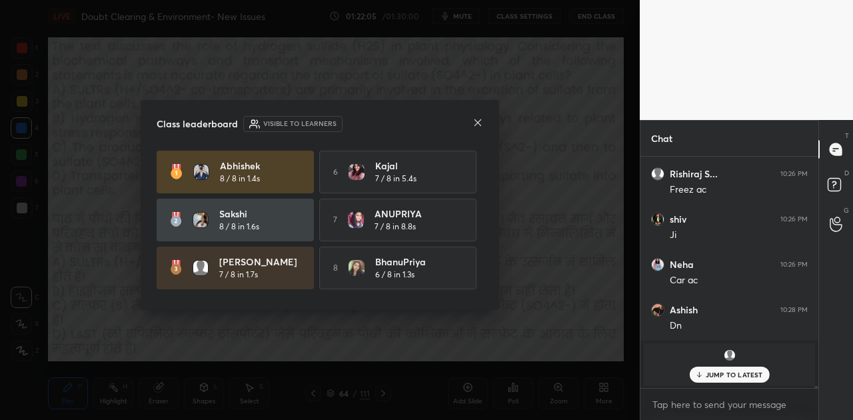
click at [478, 129] on div at bounding box center [477, 124] width 11 height 14
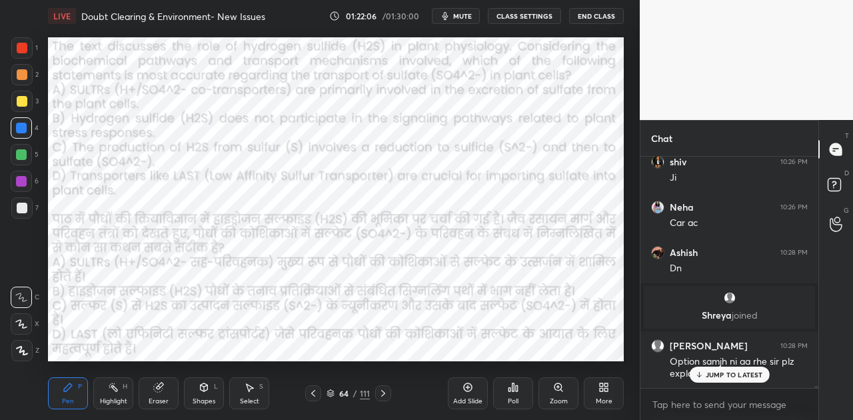
click at [730, 377] on p "JUMP TO LATEST" at bounding box center [733, 374] width 57 height 8
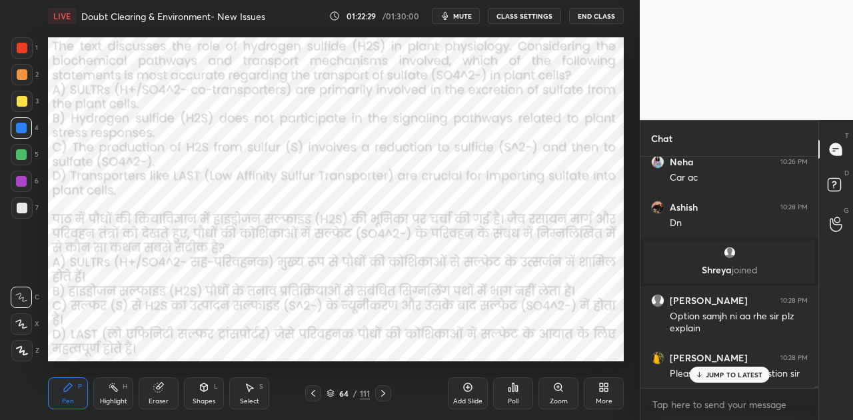
click at [715, 378] on p "JUMP TO LATEST" at bounding box center [733, 374] width 57 height 8
click at [312, 398] on div at bounding box center [313, 393] width 16 height 16
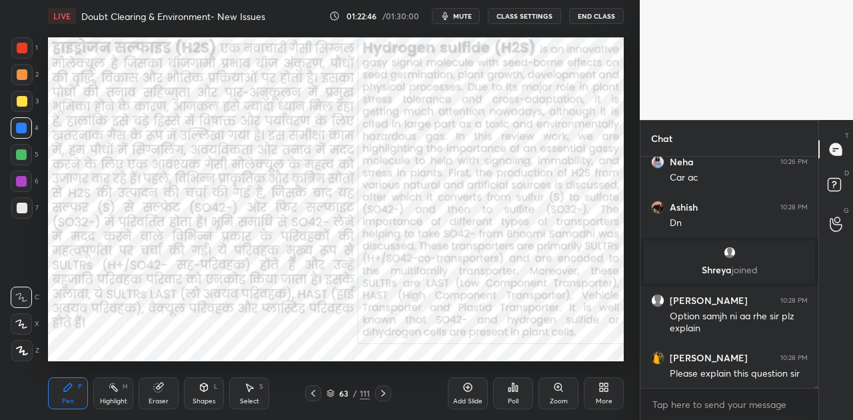
click at [469, 392] on icon at bounding box center [467, 387] width 11 height 11
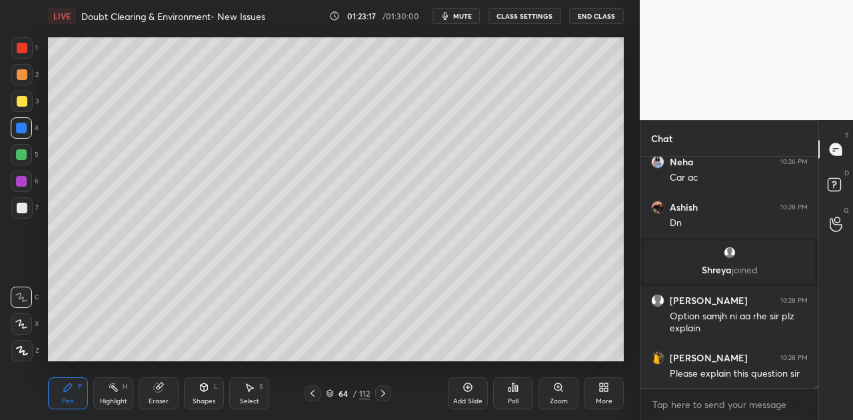
click at [25, 208] on div at bounding box center [22, 208] width 11 height 11
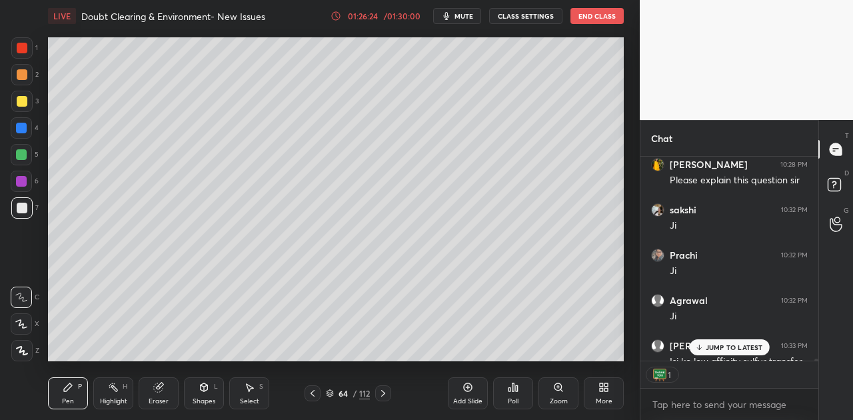
scroll to position [4, 4]
click at [199, 394] on div "Shapes L" at bounding box center [204, 393] width 40 height 32
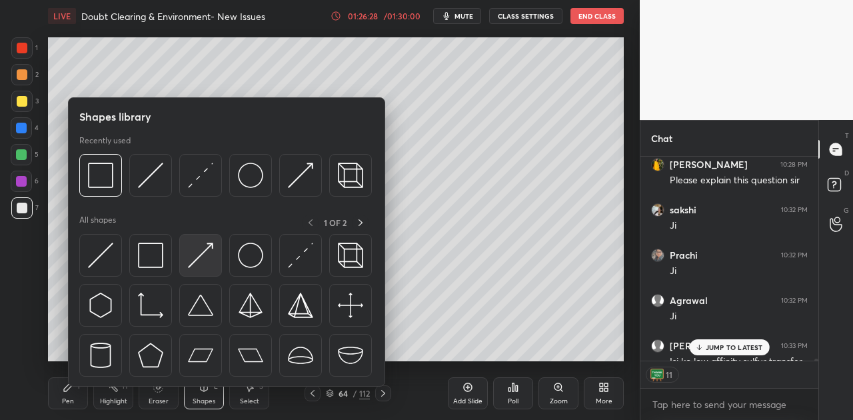
click at [200, 248] on img at bounding box center [200, 254] width 25 height 25
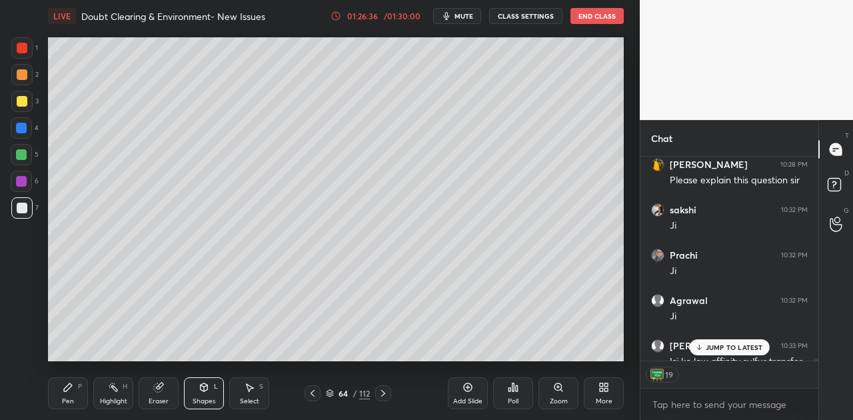
click at [66, 388] on icon at bounding box center [68, 387] width 8 height 8
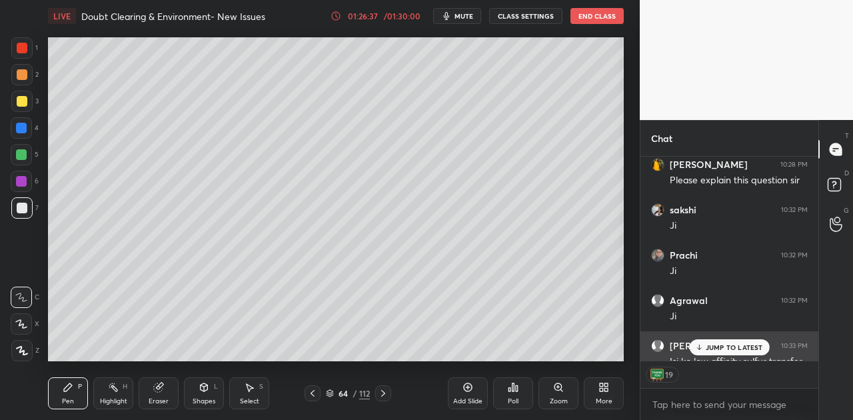
click at [726, 348] on p "JUMP TO LATEST" at bounding box center [733, 347] width 57 height 8
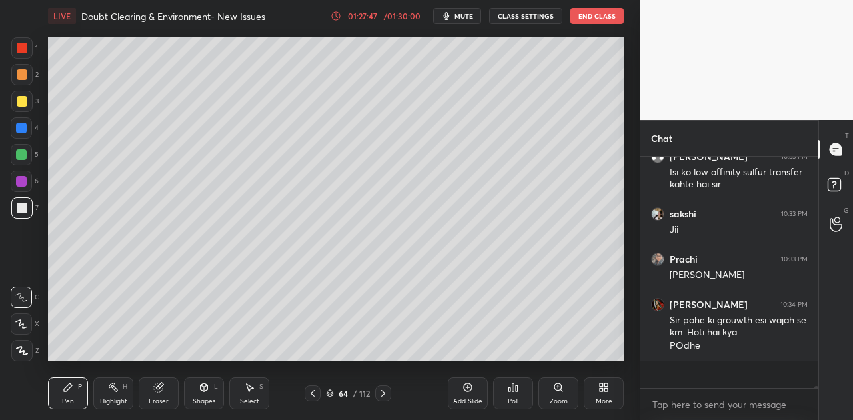
scroll to position [23923, 0]
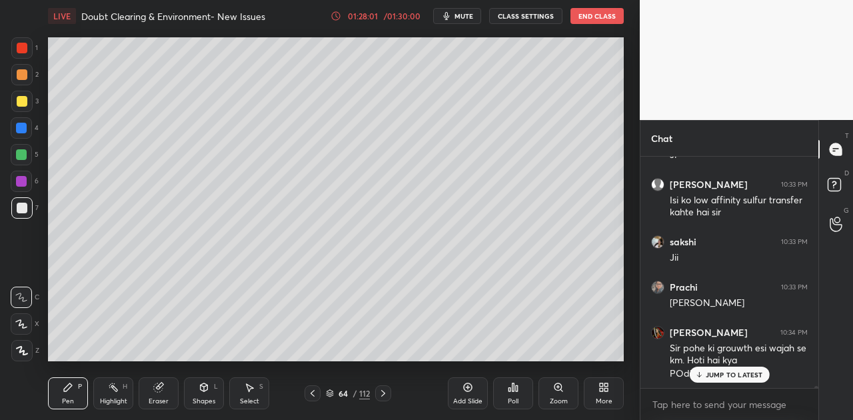
click at [738, 376] on p "JUMP TO LATEST" at bounding box center [733, 374] width 57 height 8
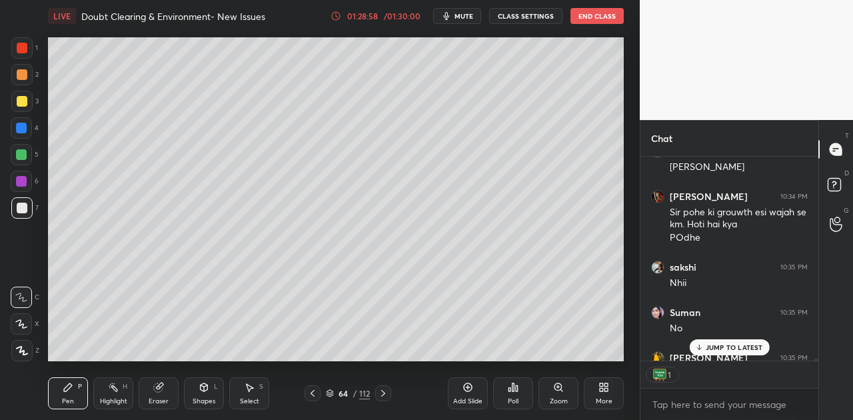
scroll to position [4, 4]
click at [721, 343] on p "JUMP TO LATEST" at bounding box center [733, 347] width 57 height 8
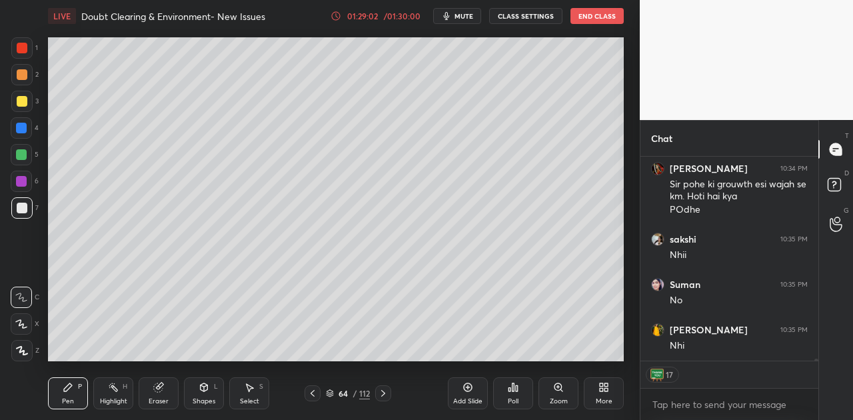
click at [309, 394] on icon at bounding box center [312, 393] width 11 height 11
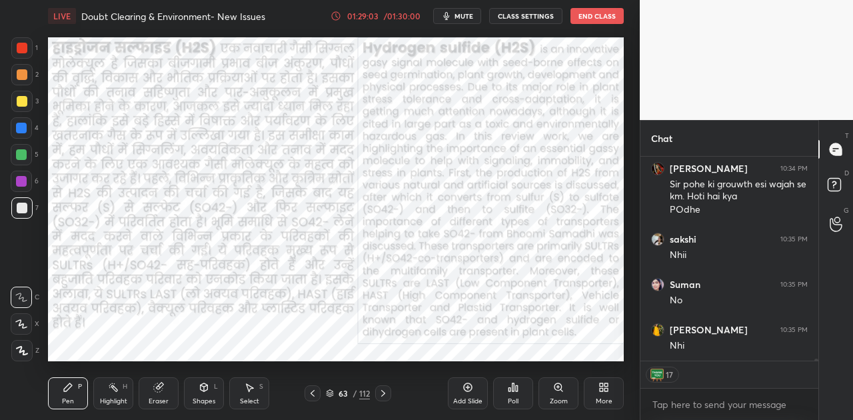
click at [309, 394] on icon at bounding box center [312, 393] width 11 height 11
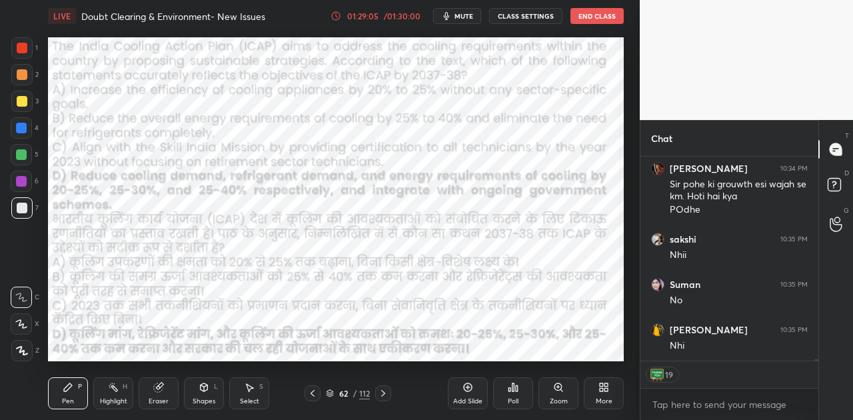
click at [383, 392] on icon at bounding box center [383, 393] width 11 height 11
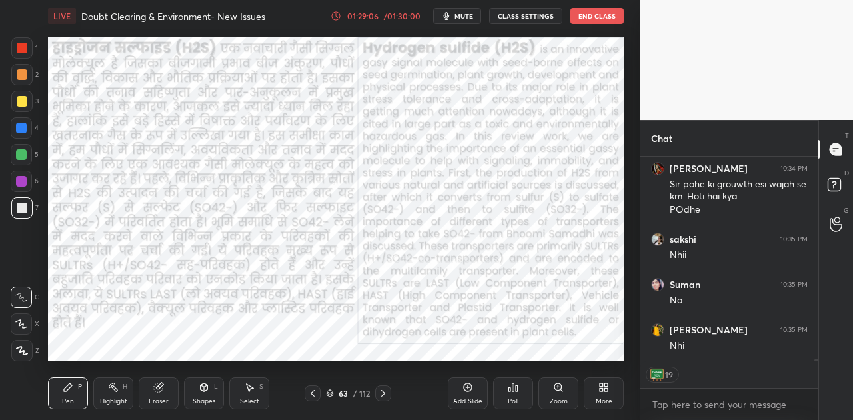
click at [383, 392] on icon at bounding box center [383, 393] width 11 height 11
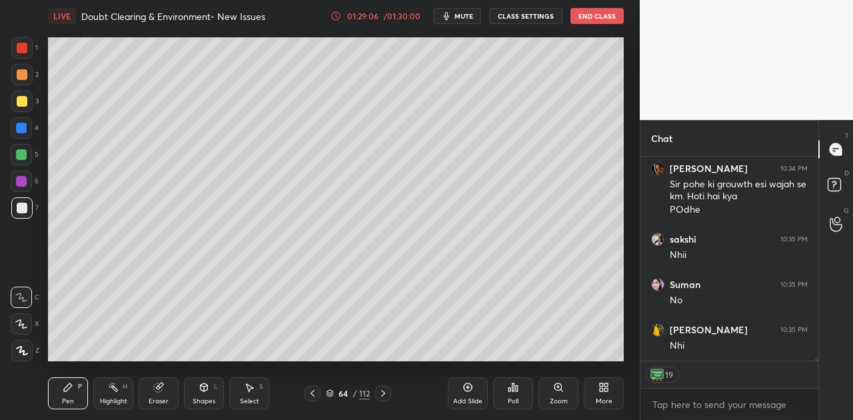
click at [383, 392] on icon at bounding box center [383, 393] width 11 height 11
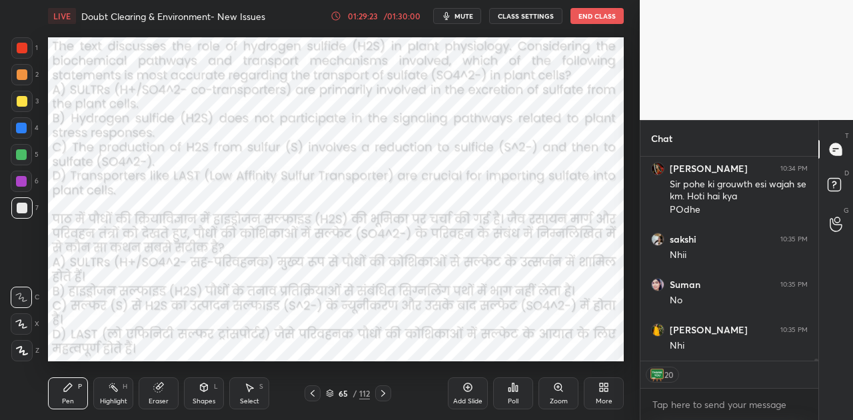
click at [25, 125] on div at bounding box center [21, 128] width 11 height 11
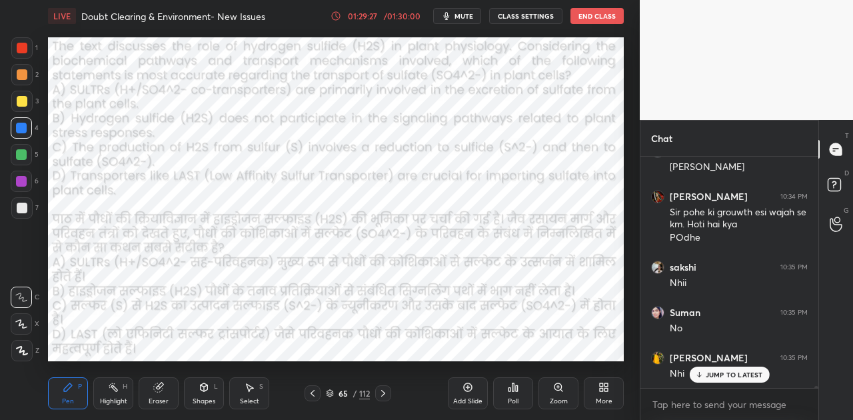
scroll to position [24104, 0]
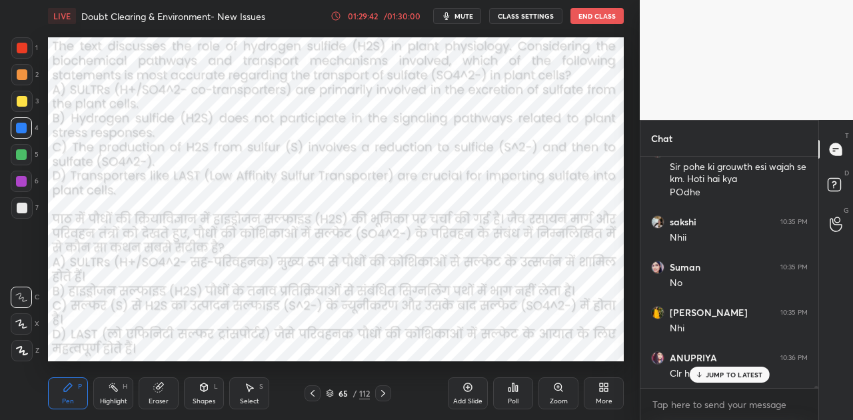
click at [713, 370] on p "JUMP TO LATEST" at bounding box center [733, 374] width 57 height 8
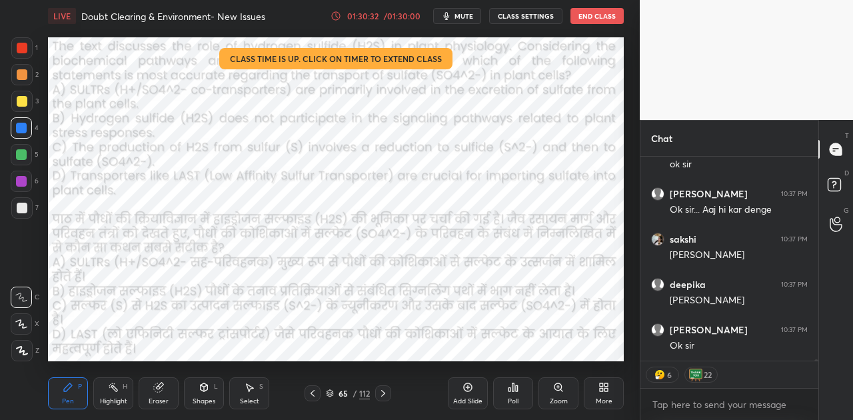
scroll to position [24928, 0]
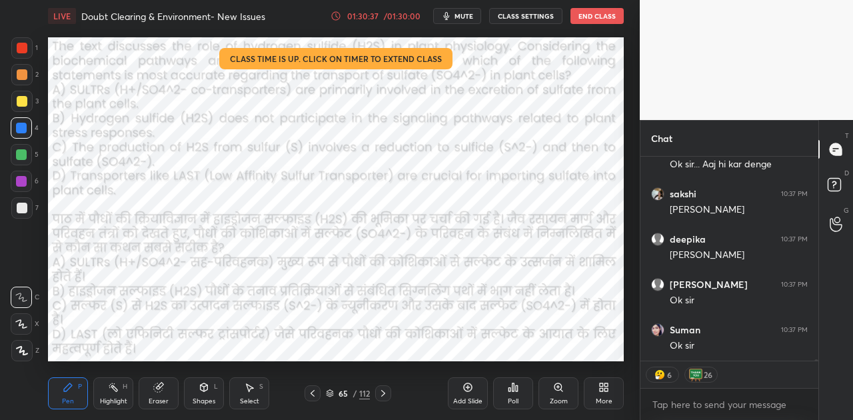
click at [383, 392] on icon at bounding box center [383, 393] width 4 height 7
click at [385, 391] on icon at bounding box center [383, 393] width 11 height 11
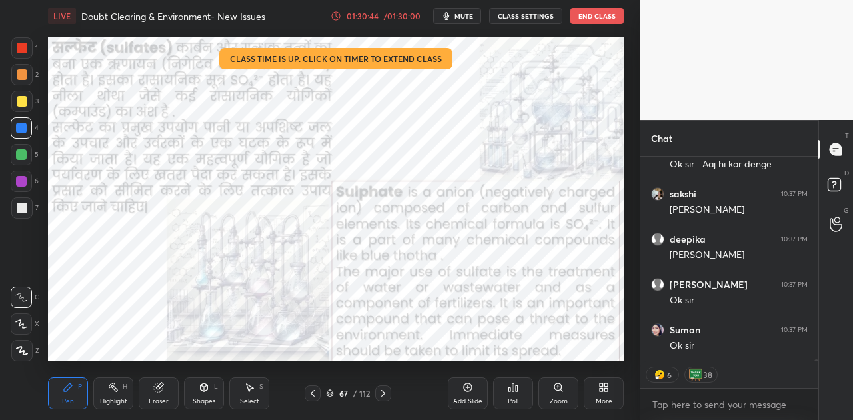
click at [313, 393] on icon at bounding box center [312, 393] width 11 height 11
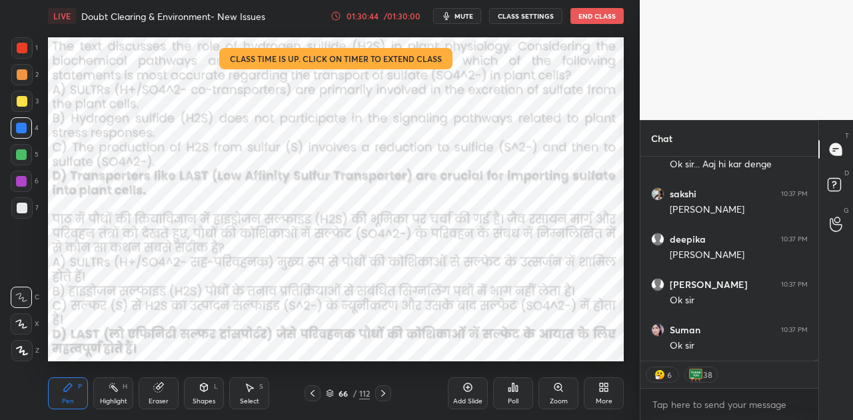
click at [313, 393] on icon at bounding box center [312, 393] width 11 height 11
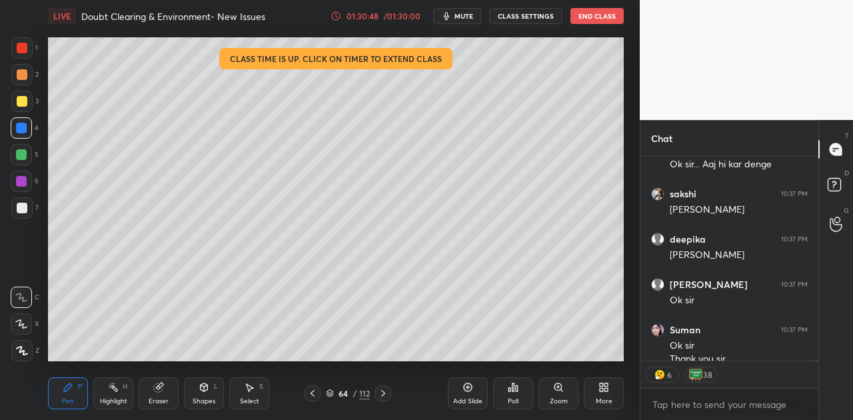
scroll to position [24941, 0]
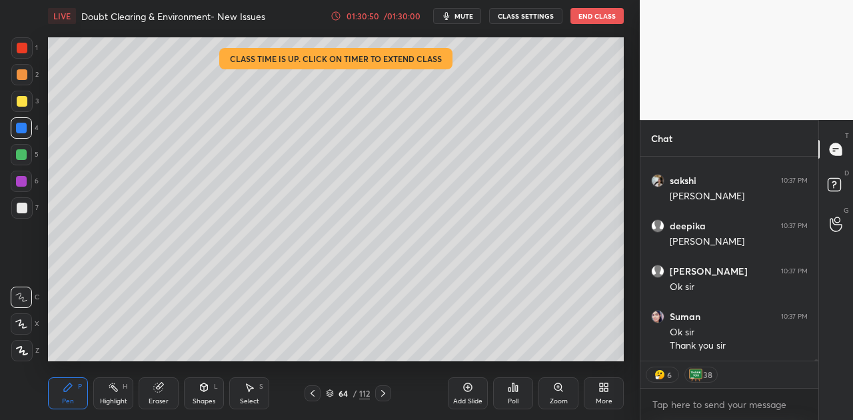
click at [23, 206] on div at bounding box center [22, 208] width 11 height 11
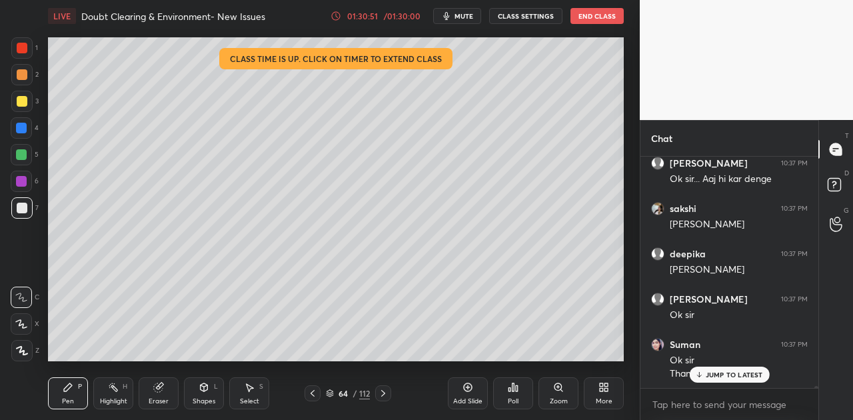
scroll to position [24913, 0]
click at [518, 392] on div "Poll" at bounding box center [513, 393] width 40 height 32
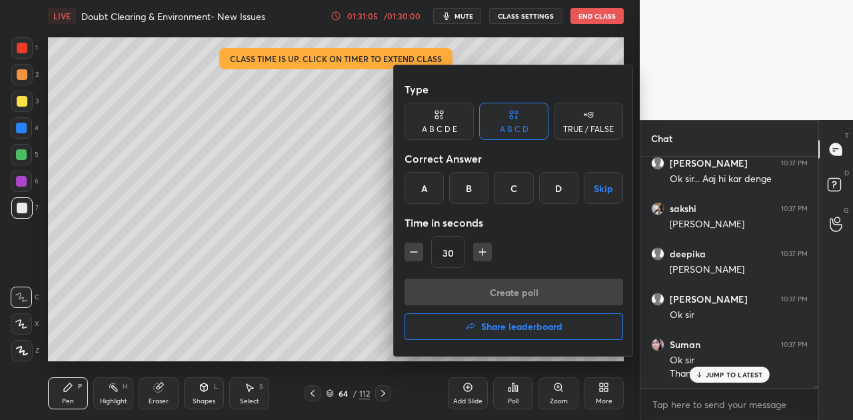
click at [516, 332] on button "Share leaderboard" at bounding box center [513, 326] width 218 height 27
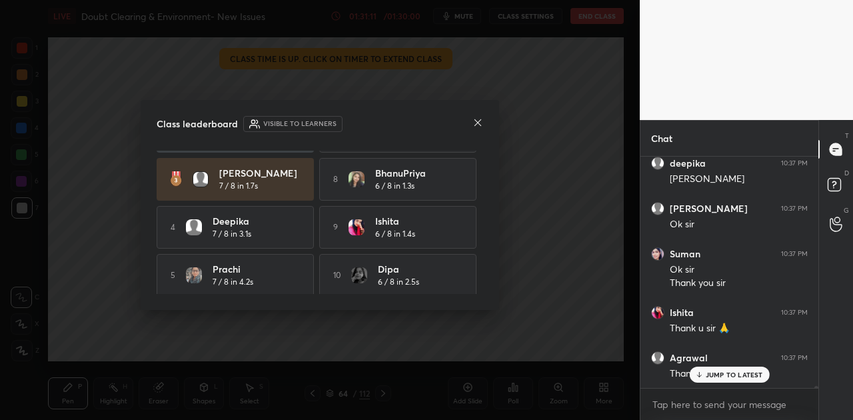
scroll to position [25049, 0]
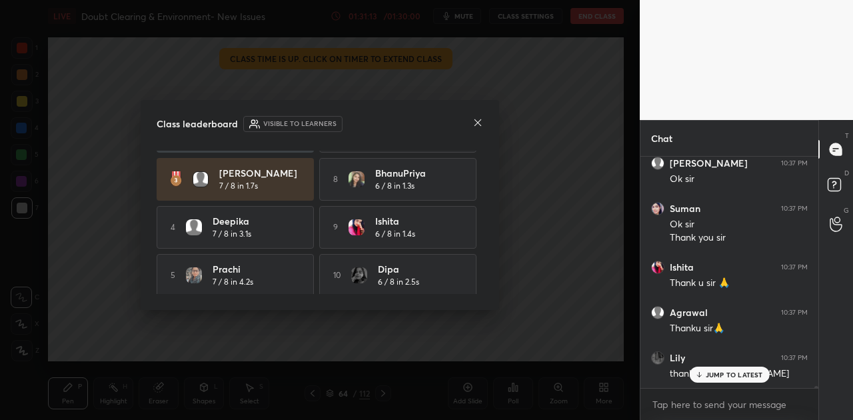
click at [476, 119] on icon at bounding box center [477, 122] width 11 height 11
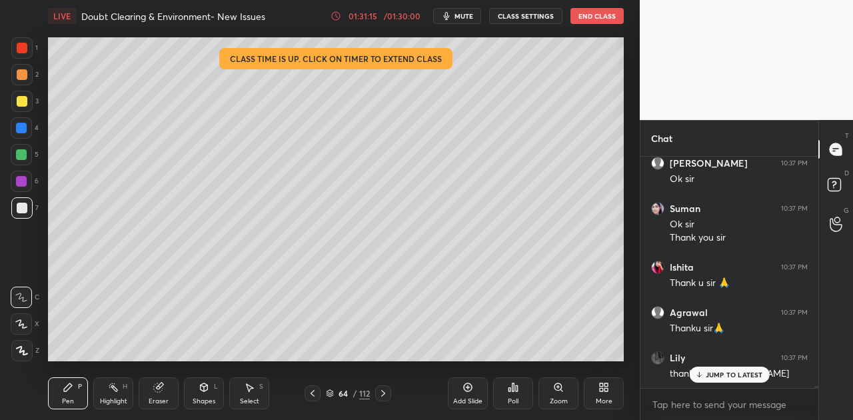
click at [726, 375] on p "JUMP TO LATEST" at bounding box center [733, 374] width 57 height 8
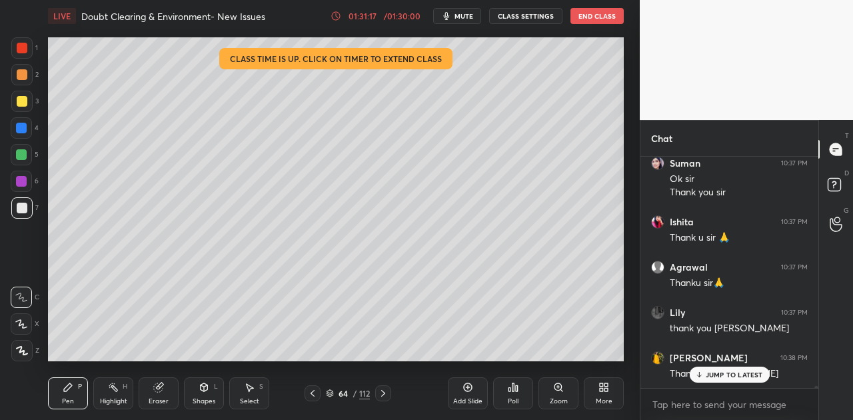
scroll to position [25140, 0]
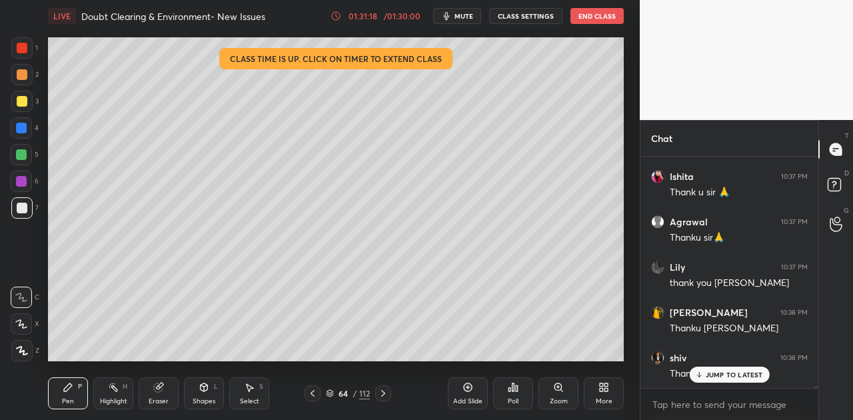
click at [711, 374] on p "JUMP TO LATEST" at bounding box center [733, 374] width 57 height 8
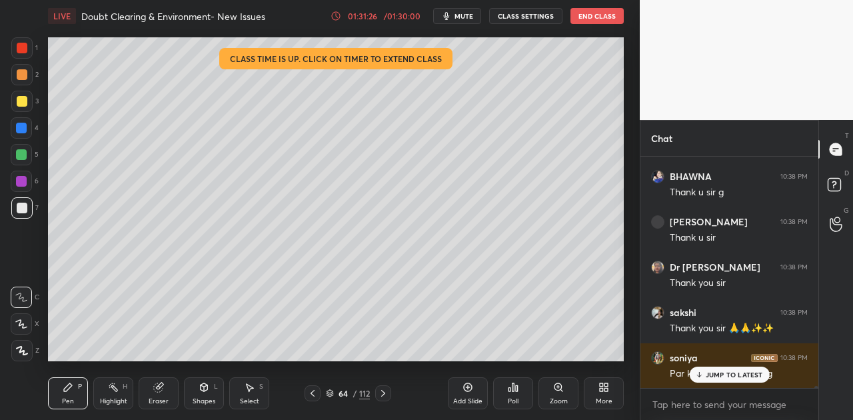
scroll to position [25593, 0]
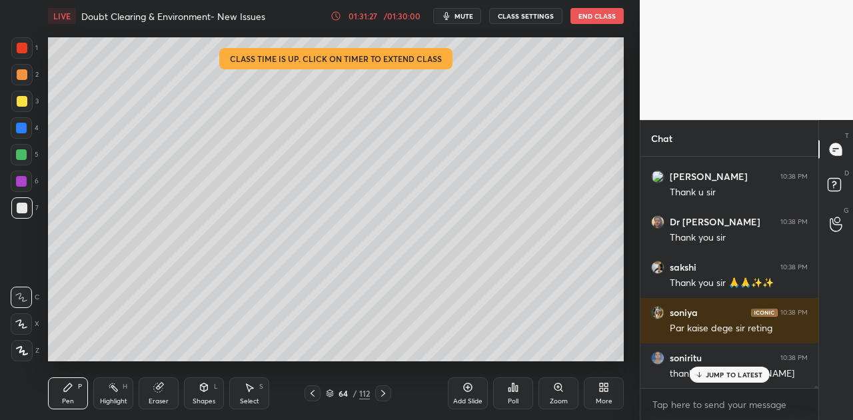
click at [603, 19] on button "End Class" at bounding box center [596, 16] width 53 height 16
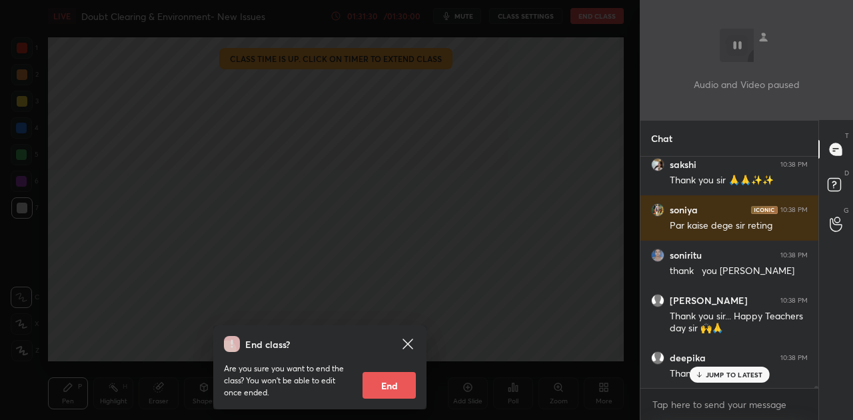
scroll to position [25786, 0]
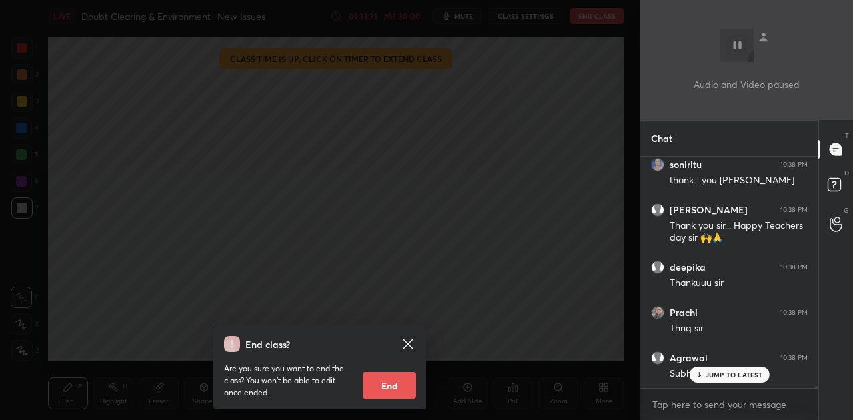
click at [412, 348] on icon at bounding box center [407, 343] width 10 height 10
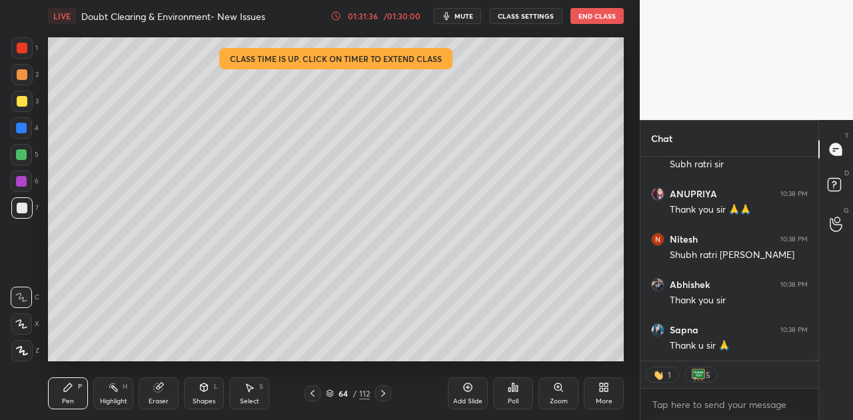
scroll to position [26040, 0]
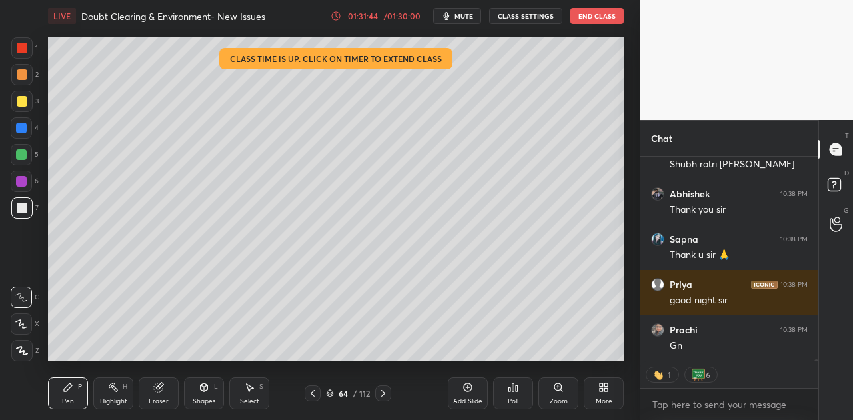
click at [576, 19] on button "End Class" at bounding box center [596, 16] width 53 height 16
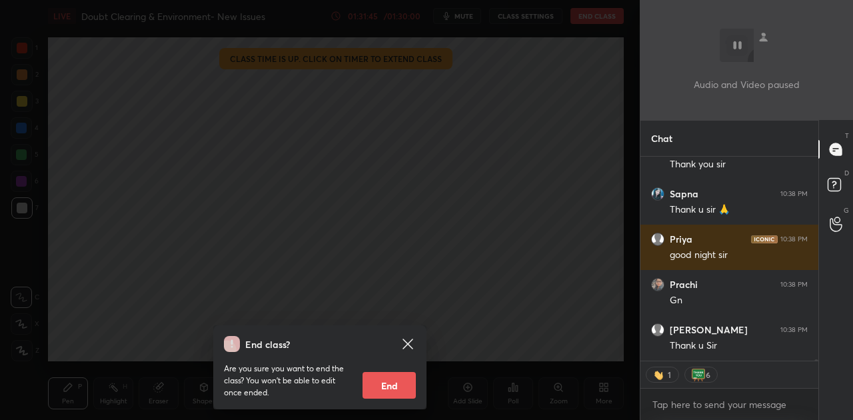
click at [386, 384] on button "End" at bounding box center [388, 385] width 53 height 27
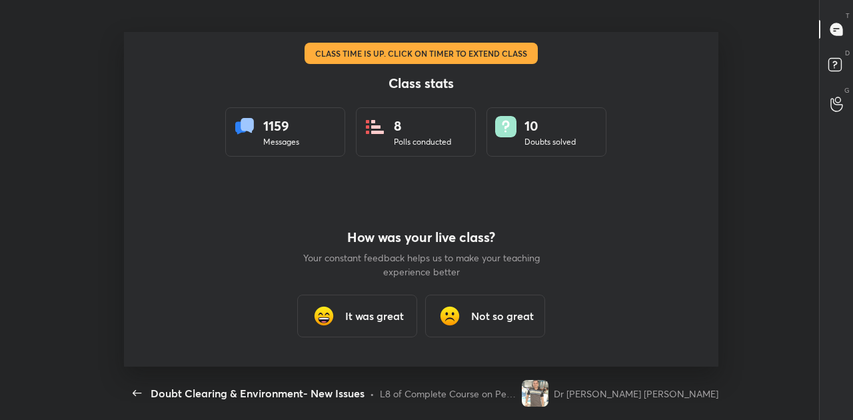
type textarea "x"
click at [365, 310] on h3 "It was great" at bounding box center [374, 316] width 59 height 16
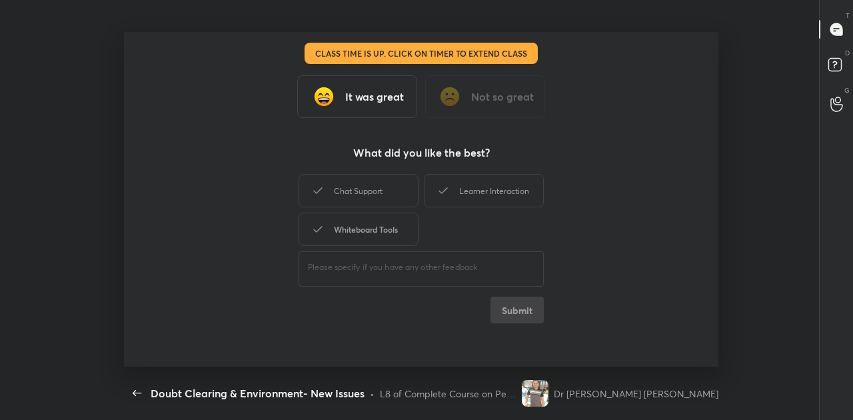
click at [361, 231] on div "Whiteboard Tools" at bounding box center [358, 228] width 120 height 33
click at [505, 308] on button "Submit" at bounding box center [516, 309] width 53 height 27
